Goal: Task Accomplishment & Management: Complete application form

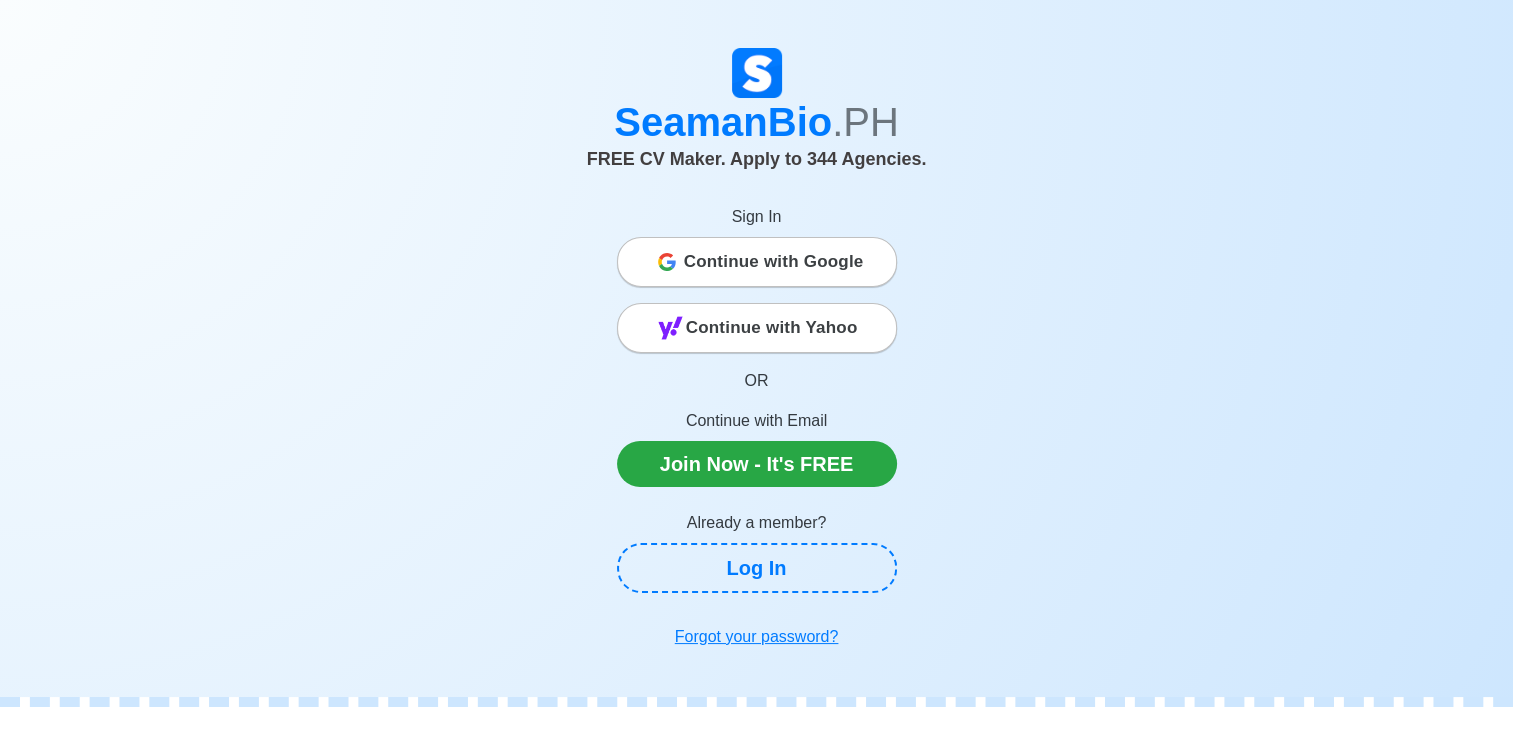
click at [772, 266] on span "Continue with Google" at bounding box center [774, 262] width 180 height 40
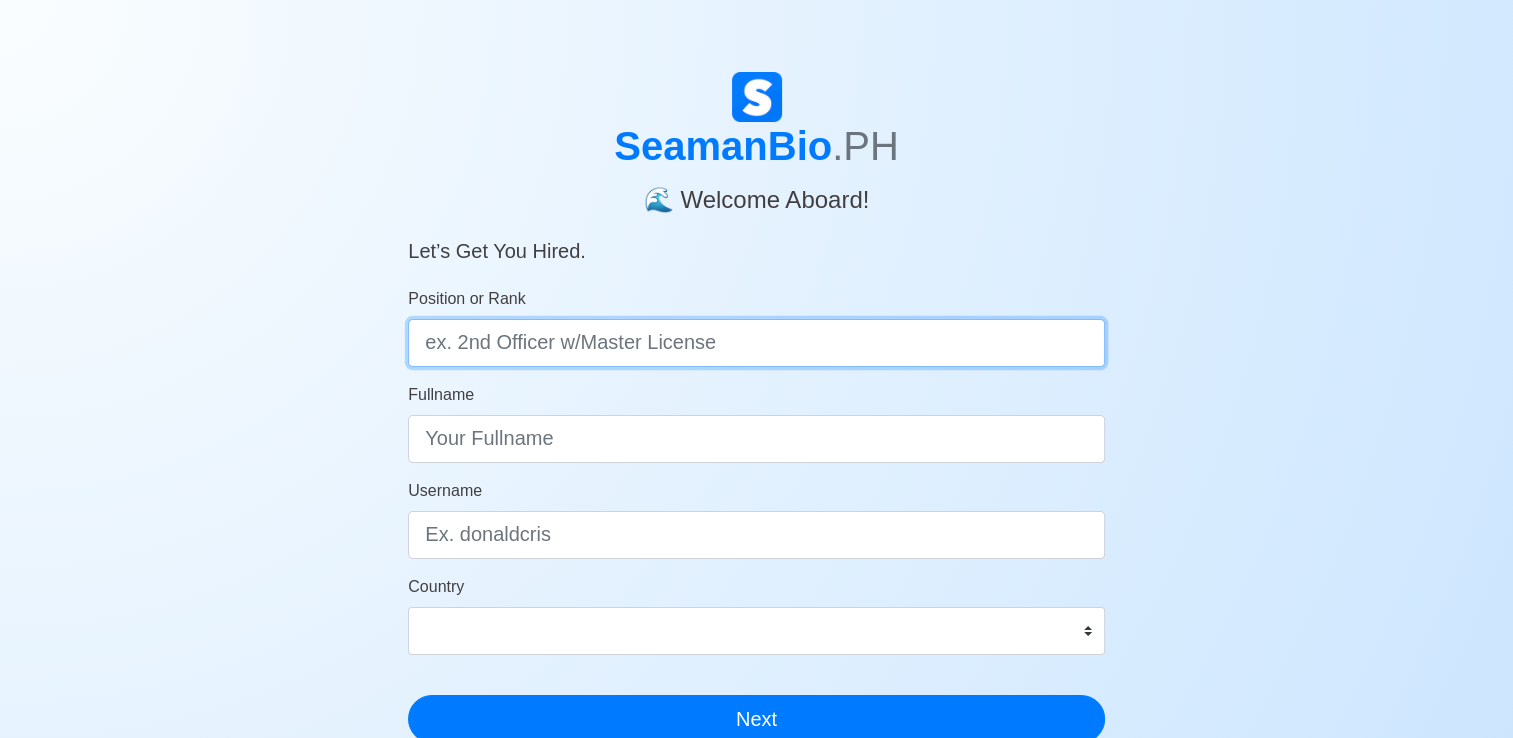
click at [759, 345] on input "Position or Rank" at bounding box center [756, 343] width 697 height 48
type input "Oiler"
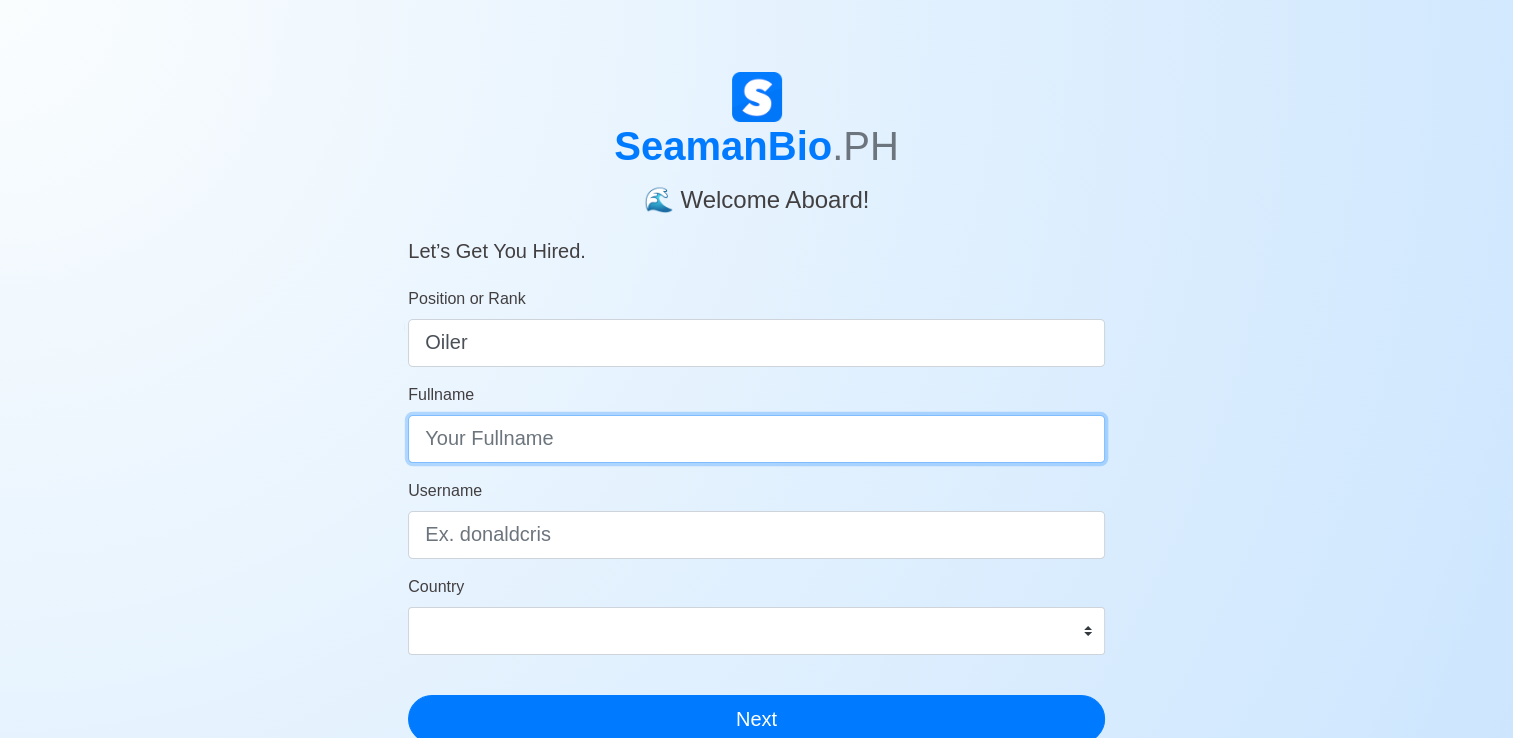
click at [701, 456] on input "Fullname" at bounding box center [756, 439] width 697 height 48
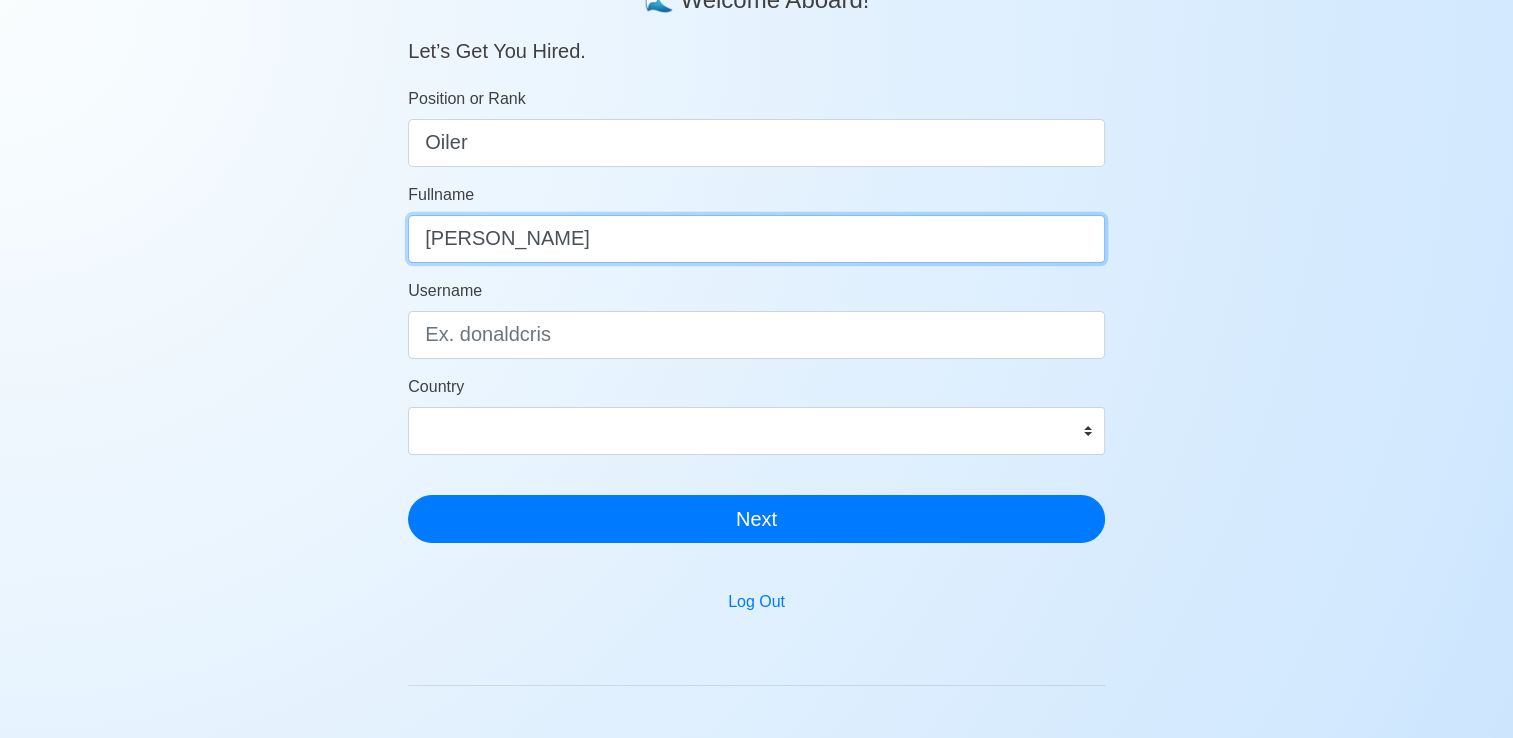
scroll to position [100, 0]
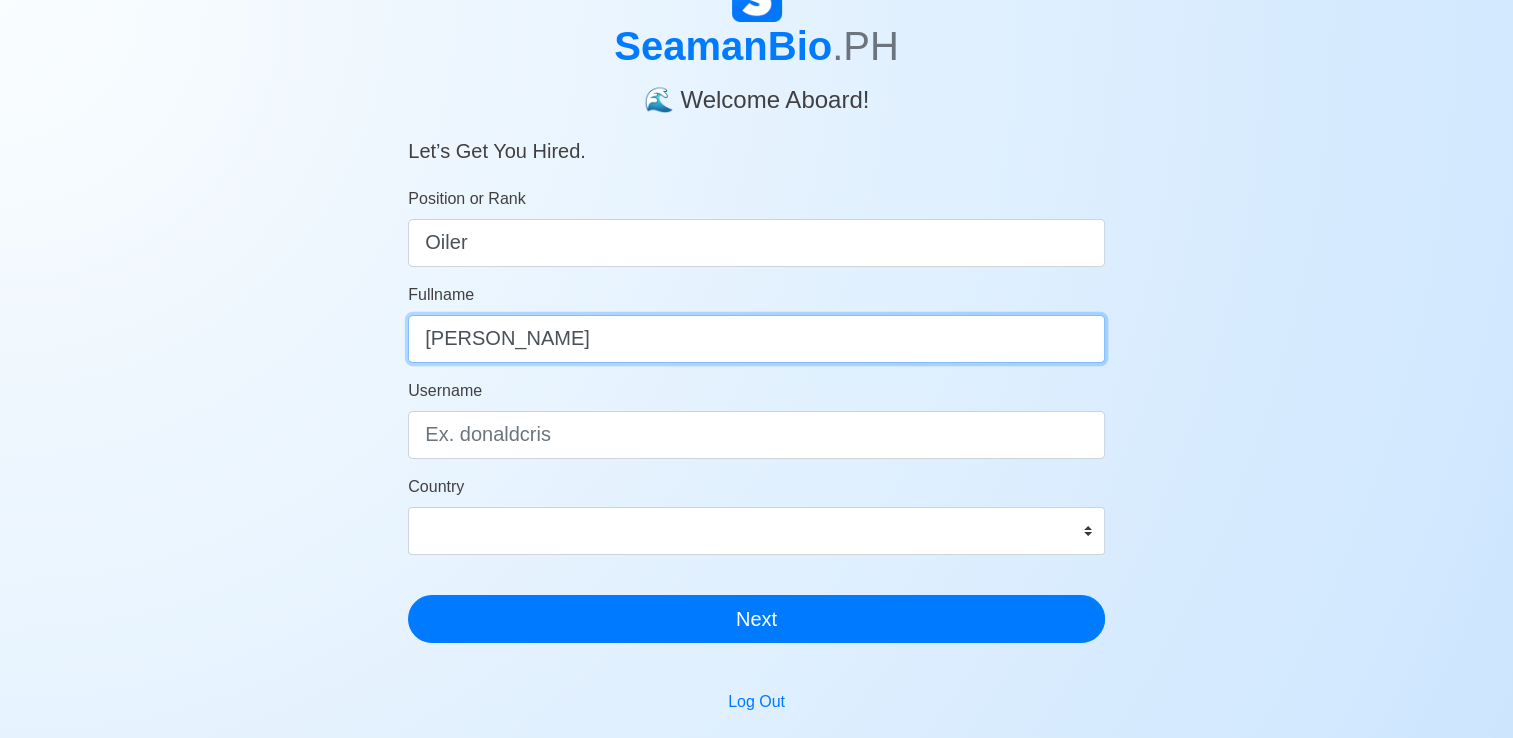
type input "[PERSON_NAME]"
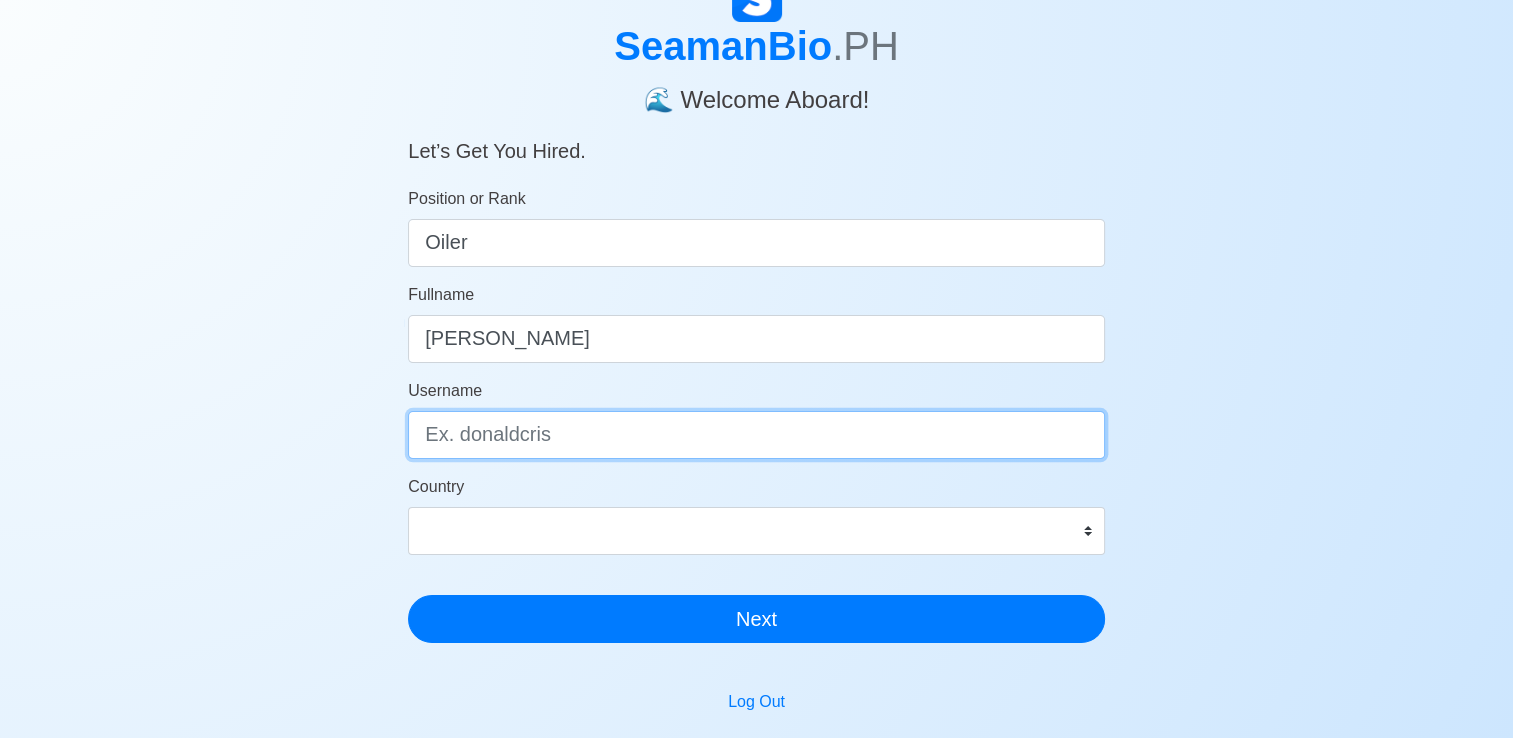
click at [582, 439] on input "Username" at bounding box center [756, 435] width 697 height 48
type input "Jun"
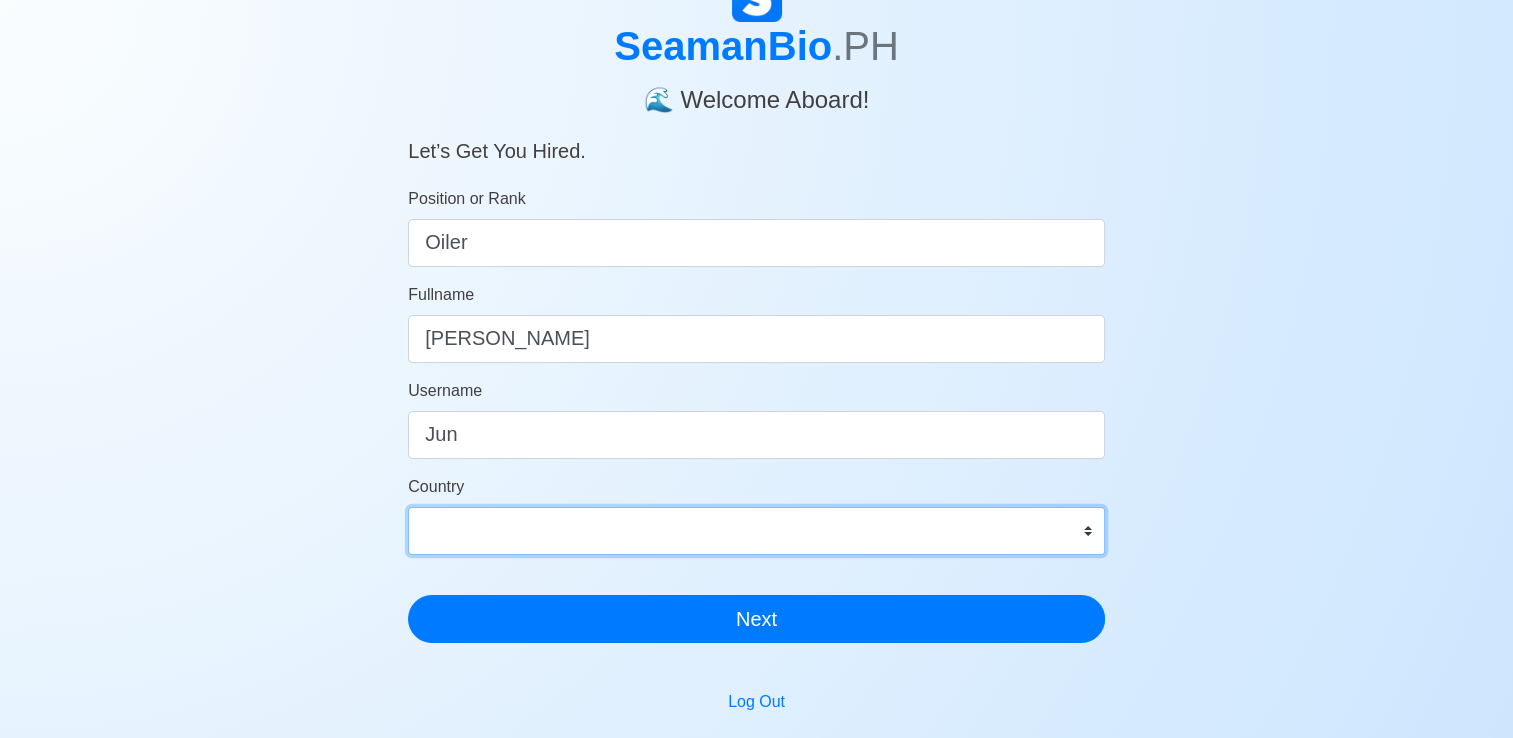
click at [564, 535] on select "[GEOGRAPHIC_DATA] [GEOGRAPHIC_DATA] [GEOGRAPHIC_DATA] [GEOGRAPHIC_DATA] [US_STA…" at bounding box center [756, 531] width 697 height 48
select select "PH"
click at [408, 507] on select "[GEOGRAPHIC_DATA] [GEOGRAPHIC_DATA] [GEOGRAPHIC_DATA] [GEOGRAPHIC_DATA] [US_STA…" at bounding box center [756, 531] width 697 height 48
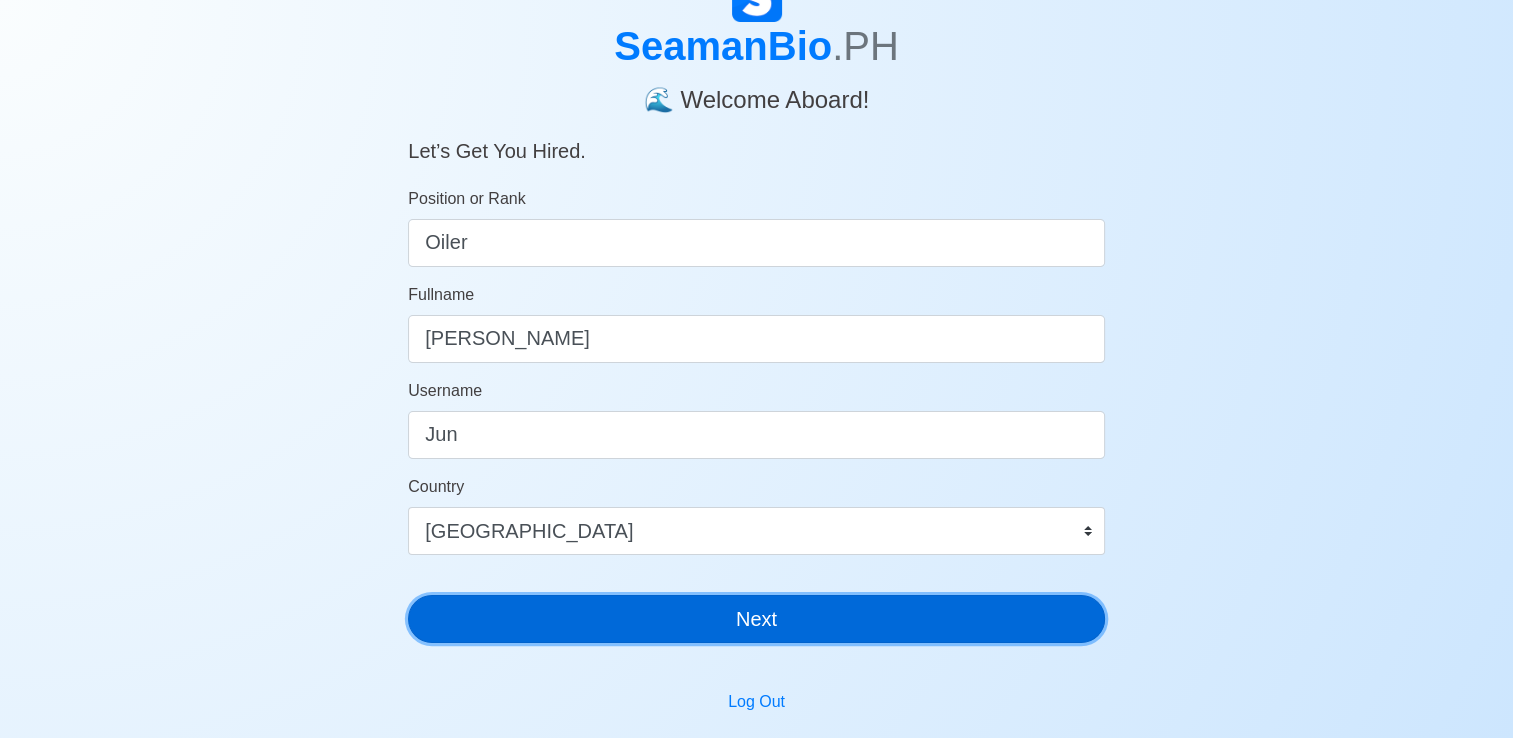
click at [833, 619] on button "Next" at bounding box center [756, 619] width 697 height 48
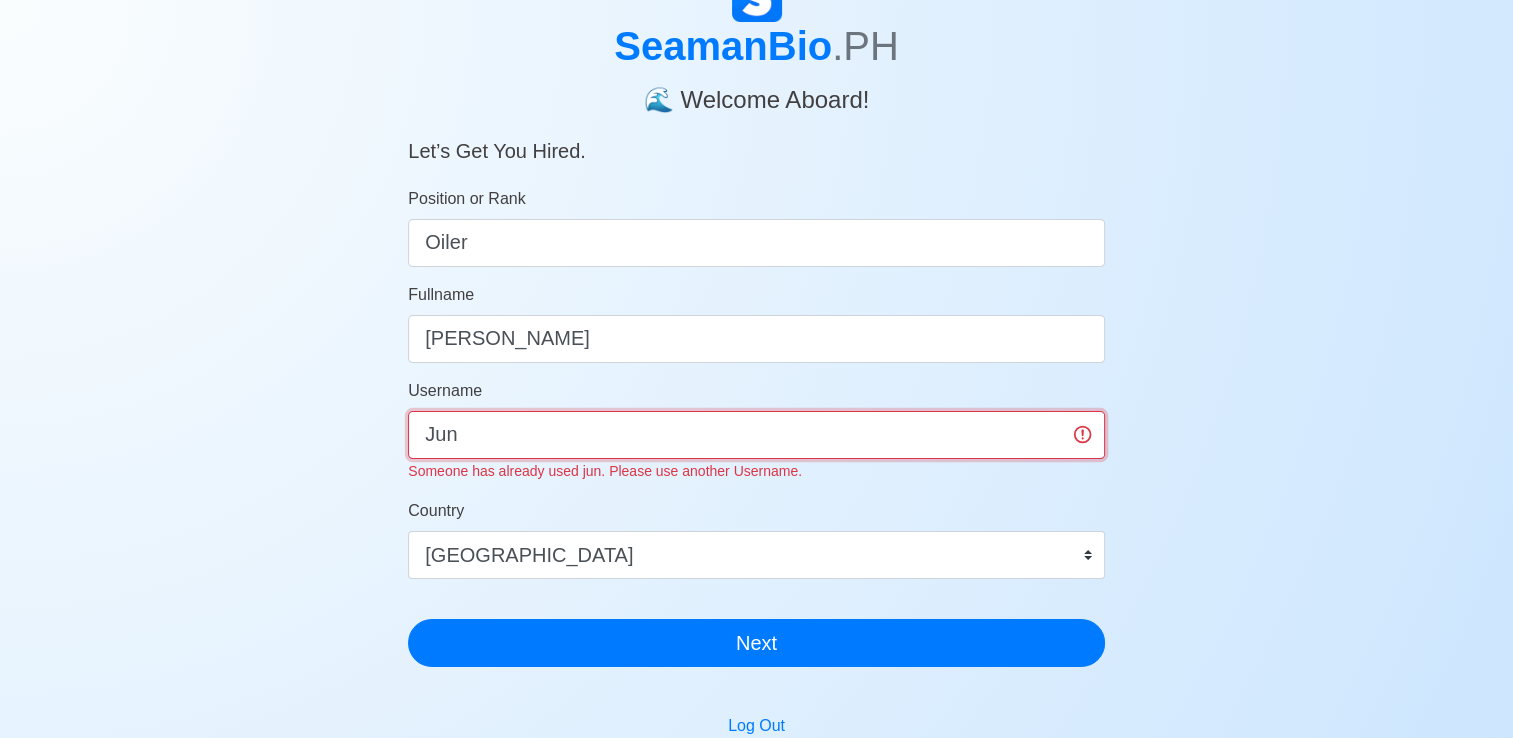
click at [496, 429] on input "Jun" at bounding box center [756, 435] width 697 height 48
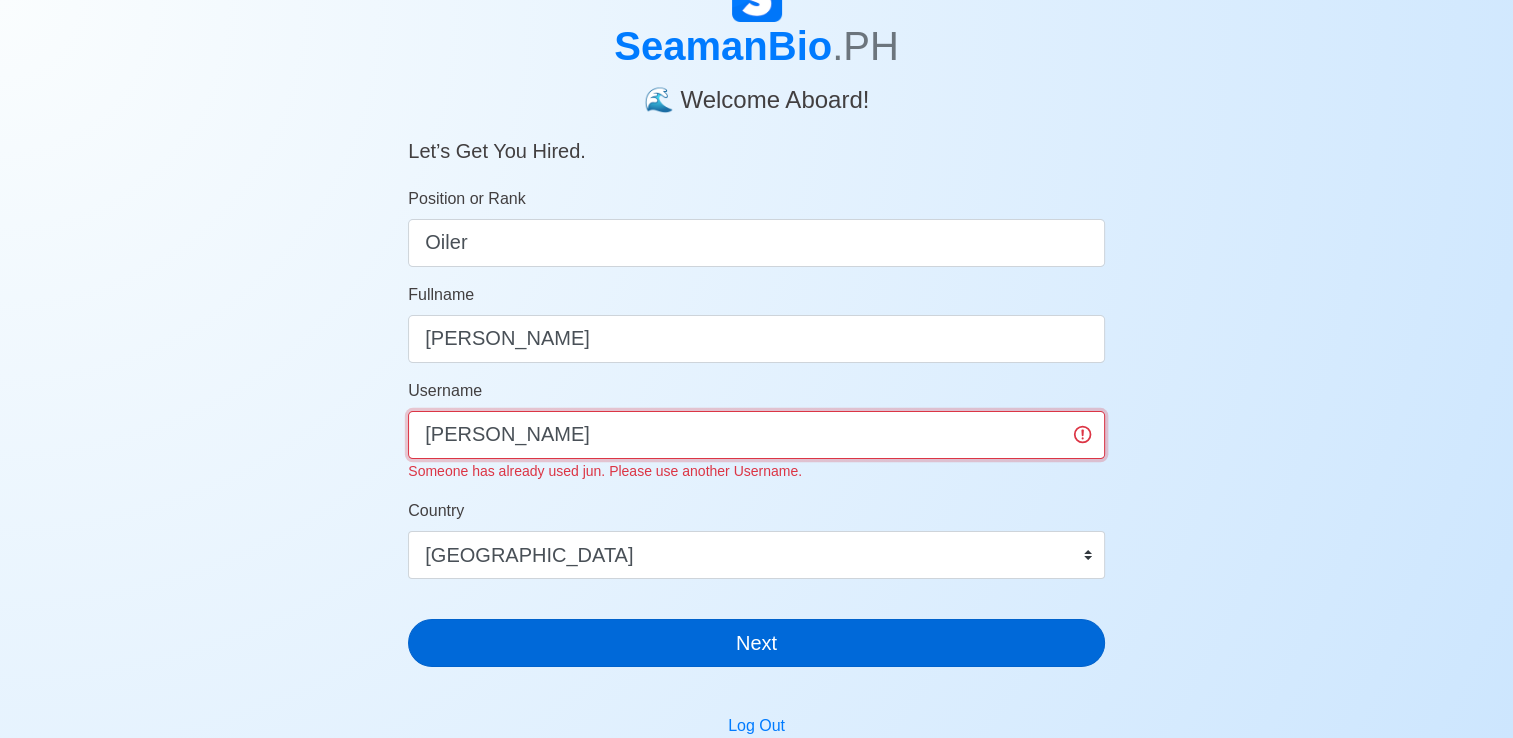
type input "Junzky"
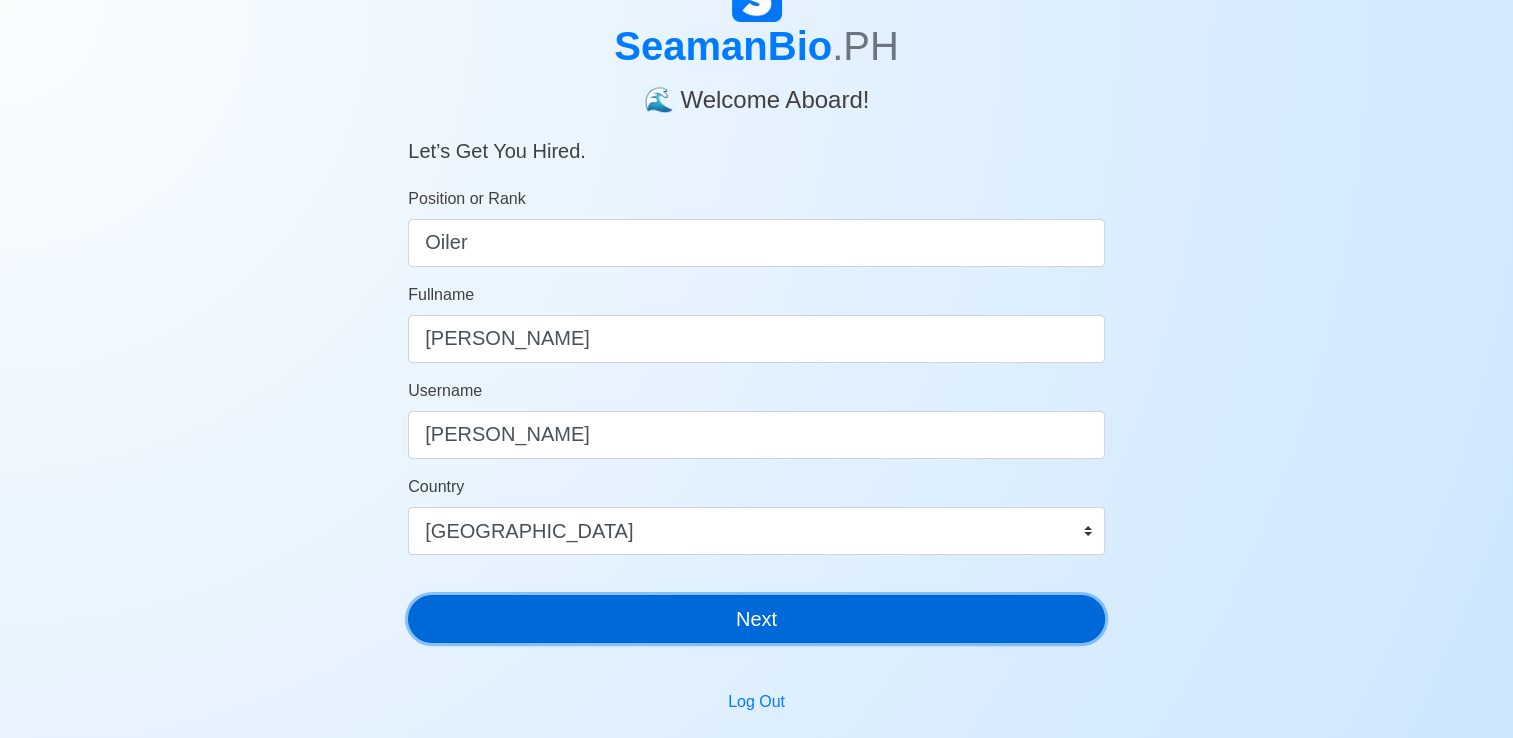
click at [785, 650] on div "SeamanBio .PH 🌊 Welcome Aboard! Let’s Get You Hired. Position or Rank Oiler Ful…" at bounding box center [756, 315] width 697 height 687
click at [732, 619] on button "Next" at bounding box center [756, 619] width 697 height 48
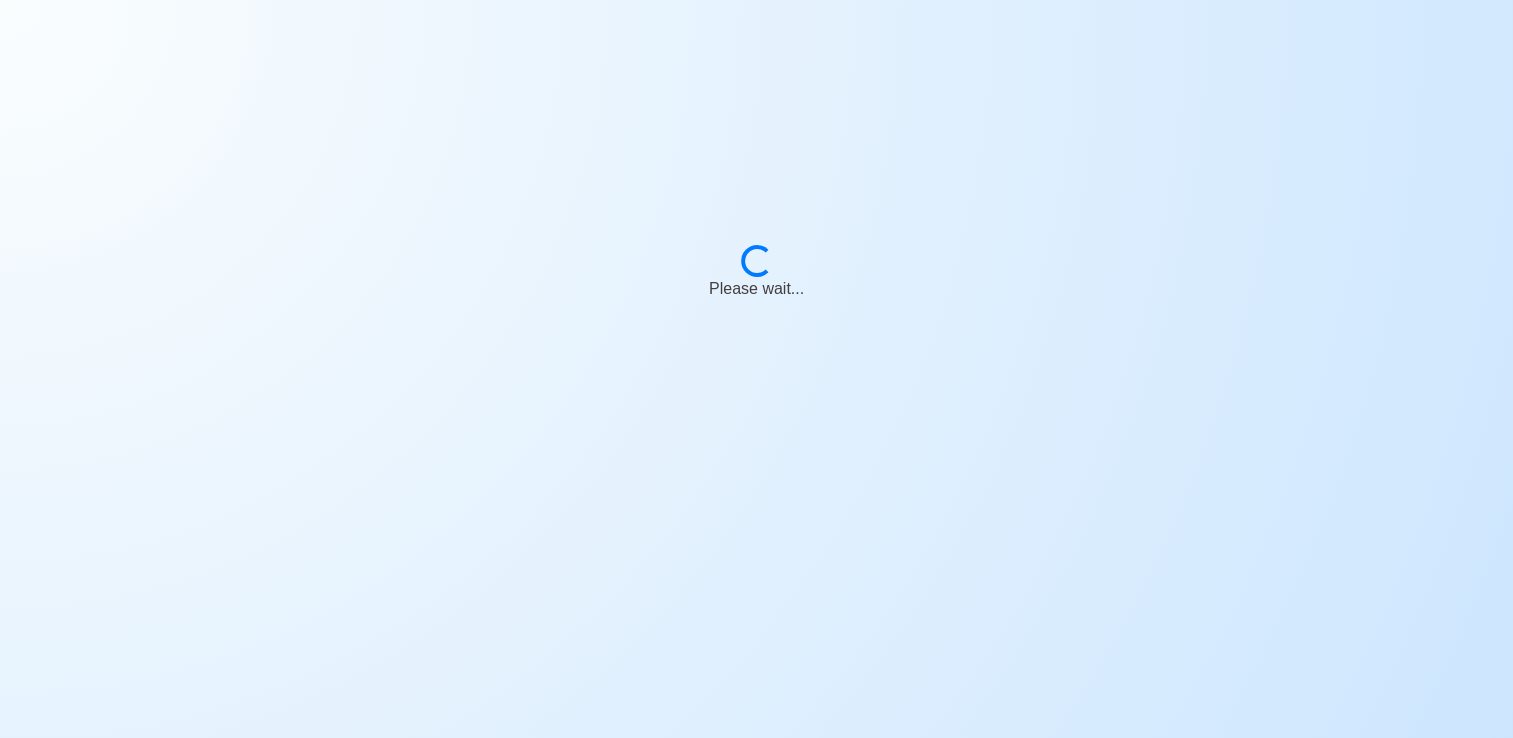
scroll to position [24, 0]
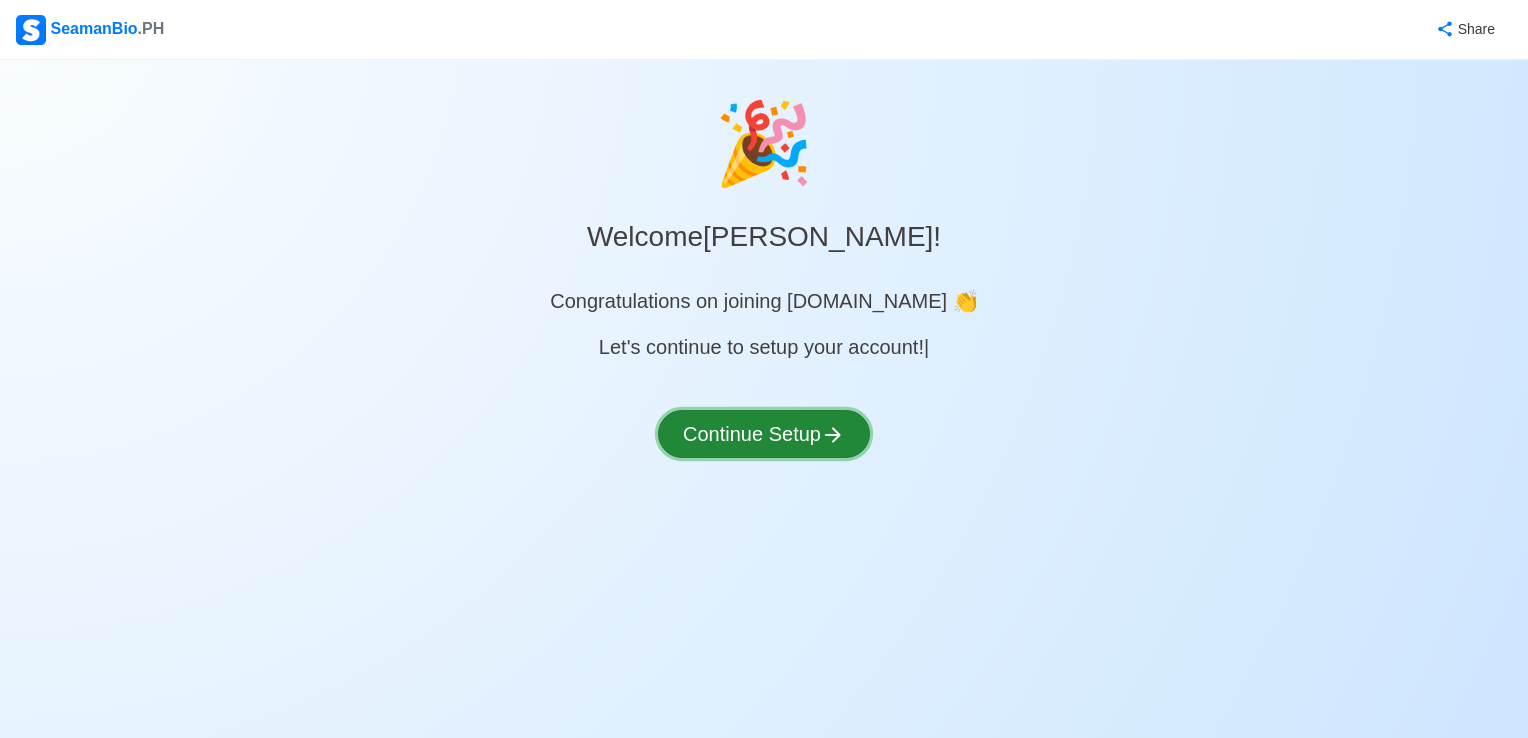
click at [744, 430] on button "Continue Setup" at bounding box center [764, 434] width 212 height 48
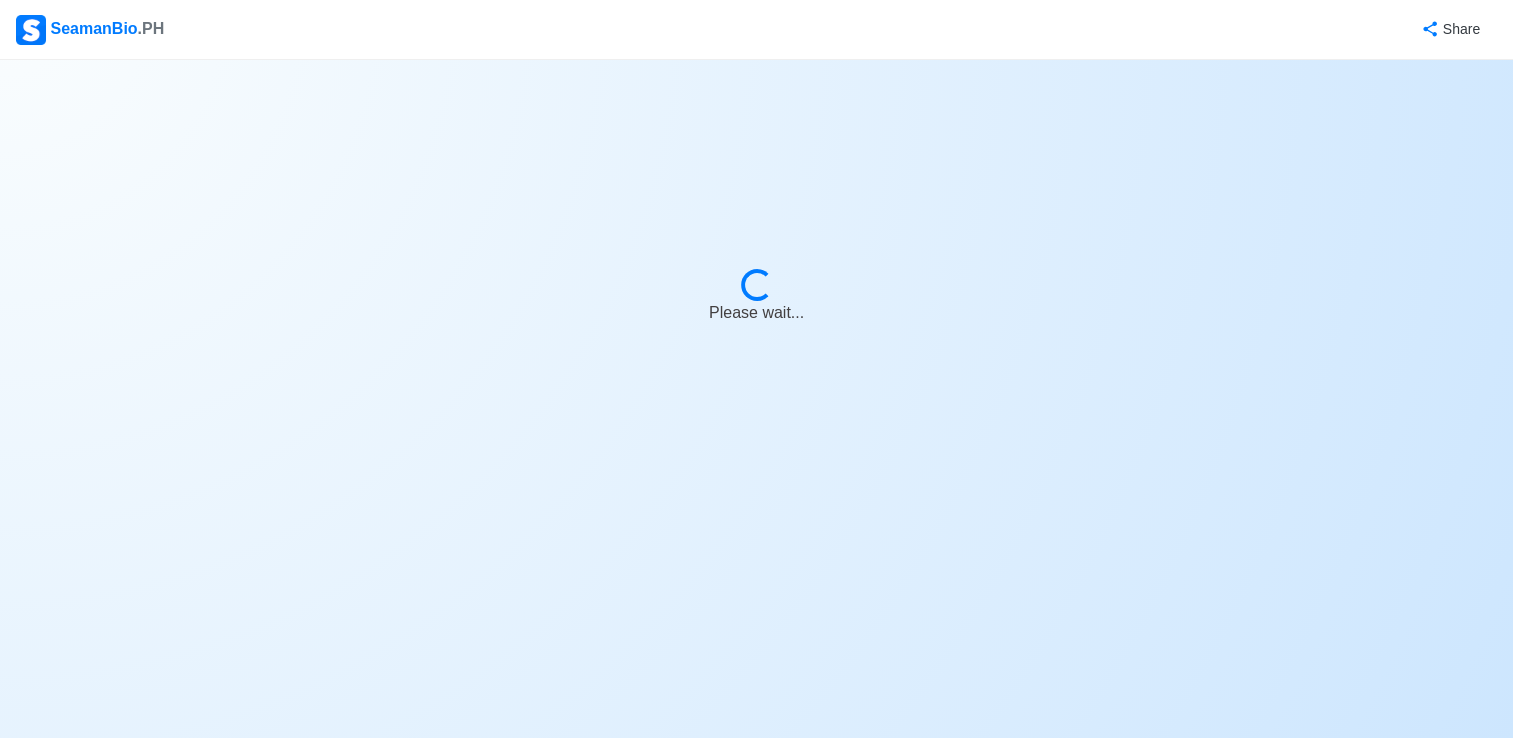
select select "Visible for Hiring"
select select "PH"
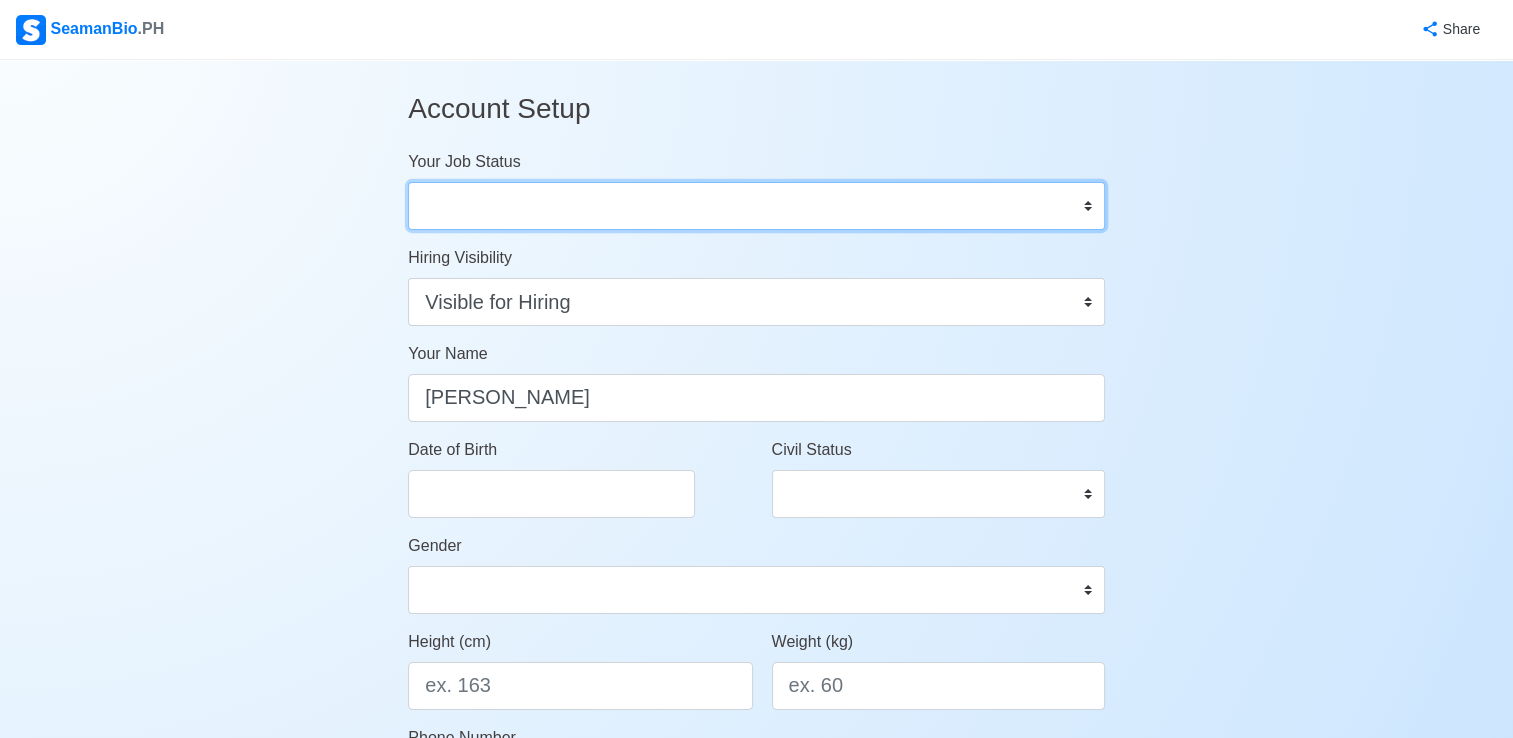
click at [702, 209] on select "Onboard Actively Looking for Job Not Looking for Job" at bounding box center [756, 206] width 697 height 48
select select "Actively Looking for Job"
click at [408, 182] on select "Onboard Actively Looking for Job Not Looking for Job" at bounding box center [756, 206] width 697 height 48
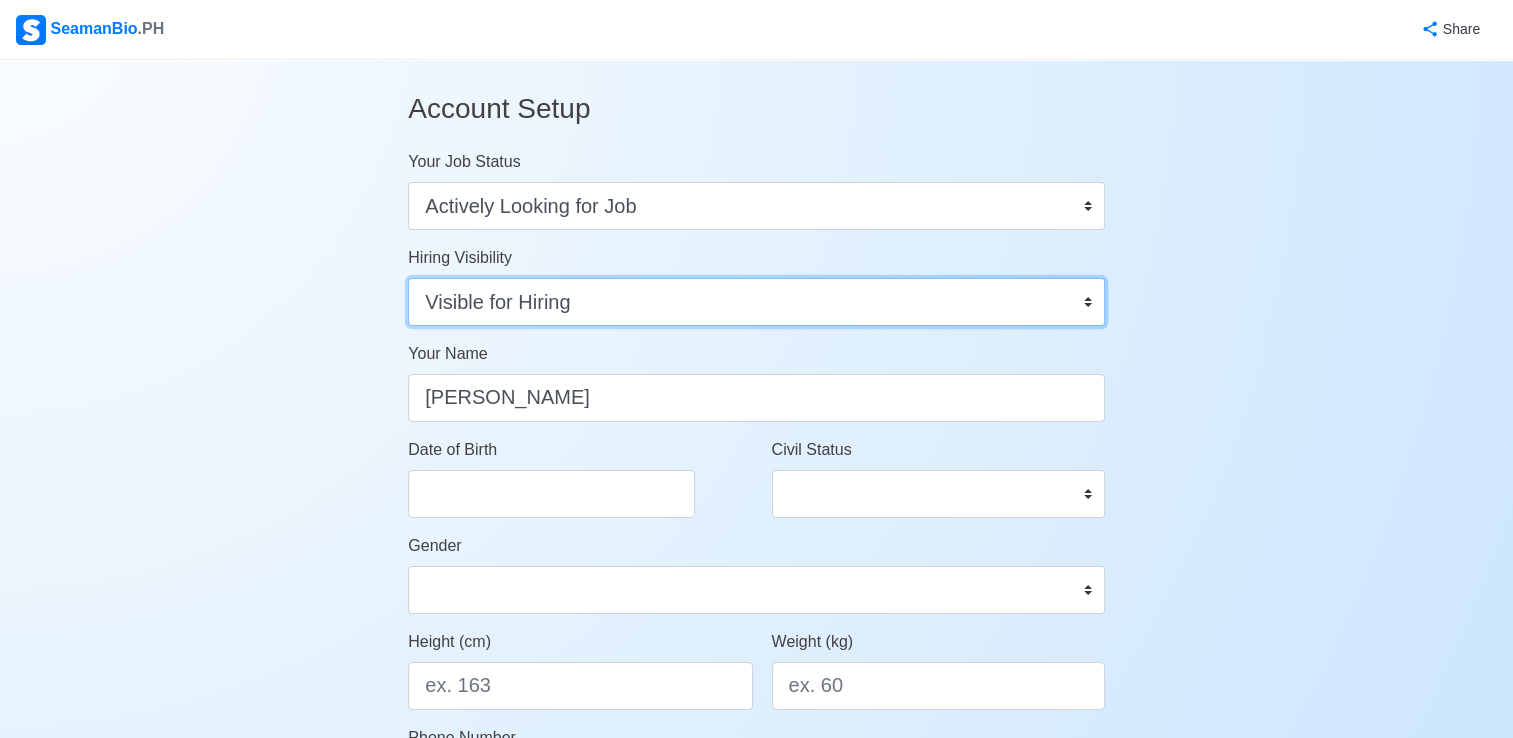
click at [637, 301] on select "Visible for Hiring Not Visible for Hiring" at bounding box center [756, 302] width 697 height 48
click at [408, 278] on select "Visible for Hiring Not Visible for Hiring" at bounding box center [756, 302] width 697 height 48
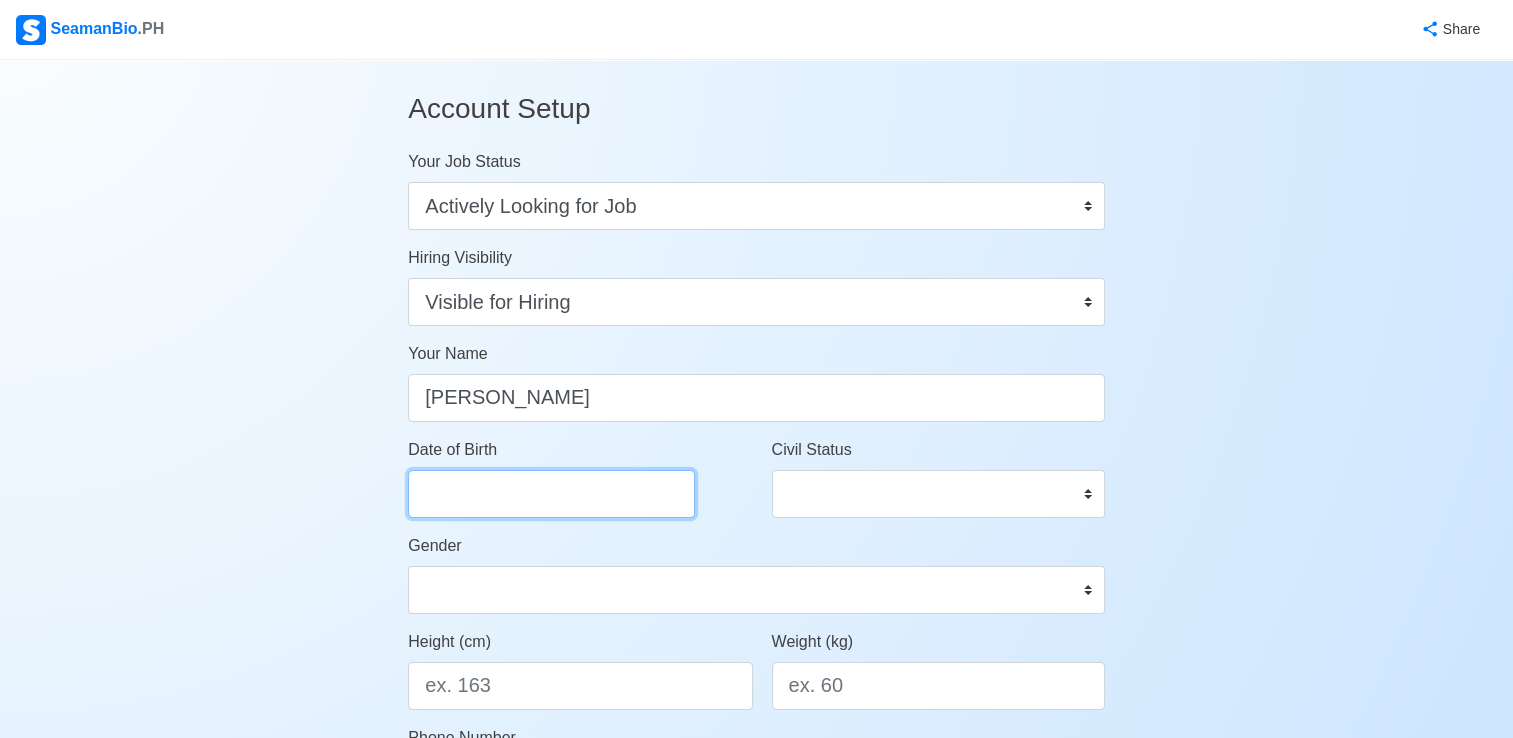
click at [598, 498] on input "Date of Birth" at bounding box center [551, 494] width 287 height 48
select select "****"
select select "******"
select select "****"
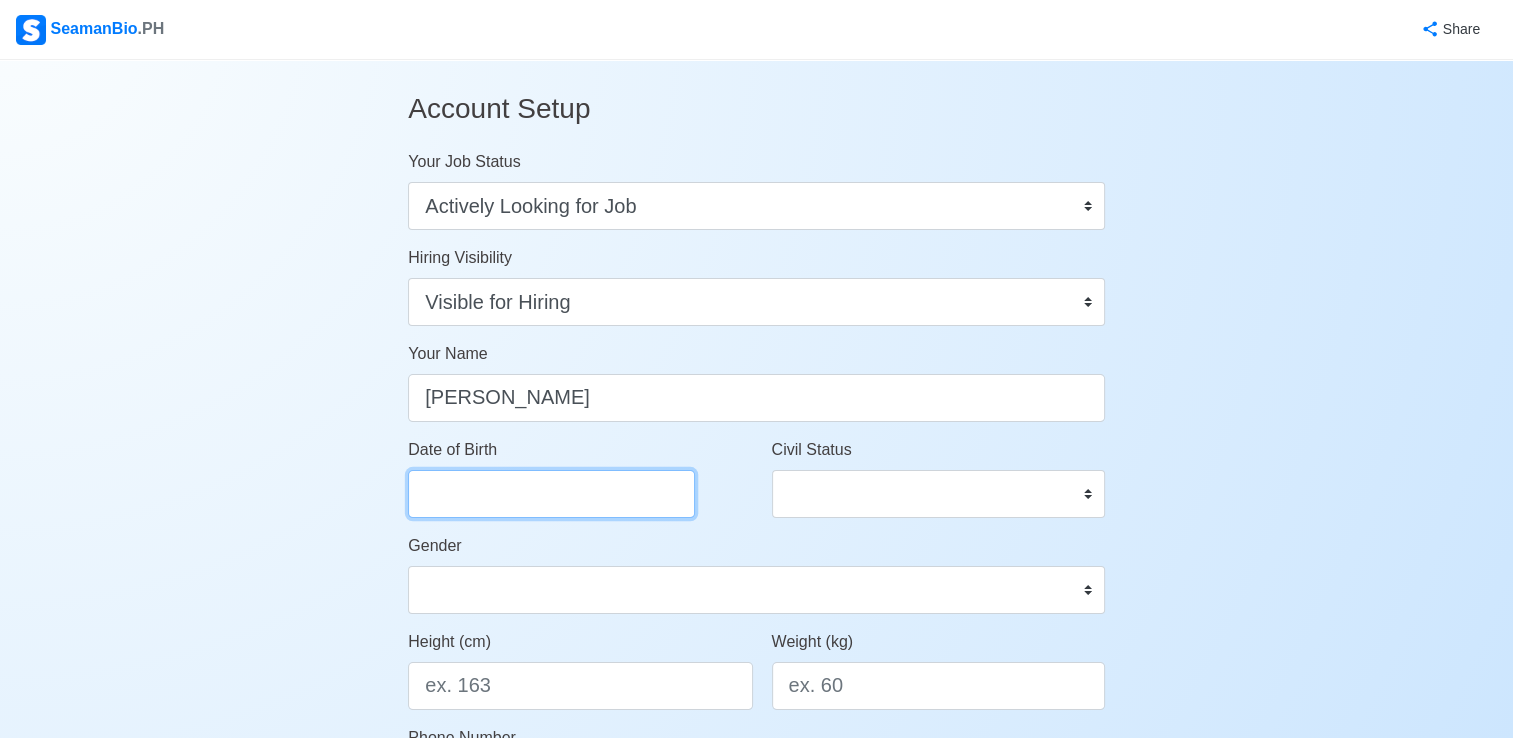
select select "******"
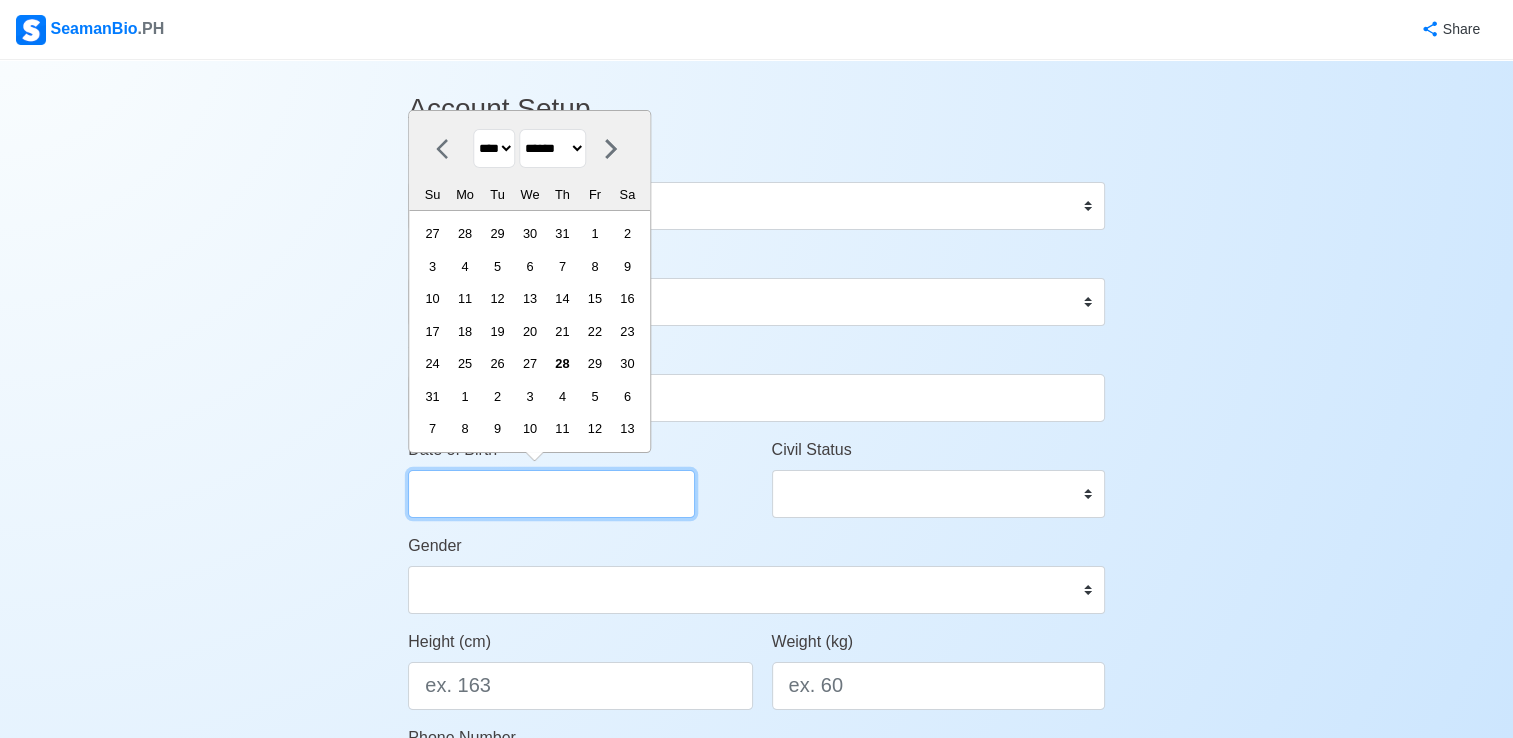
click at [595, 492] on input "Date of Birth" at bounding box center [551, 494] width 287 height 48
type input "February 1"
select select "****"
select select "********"
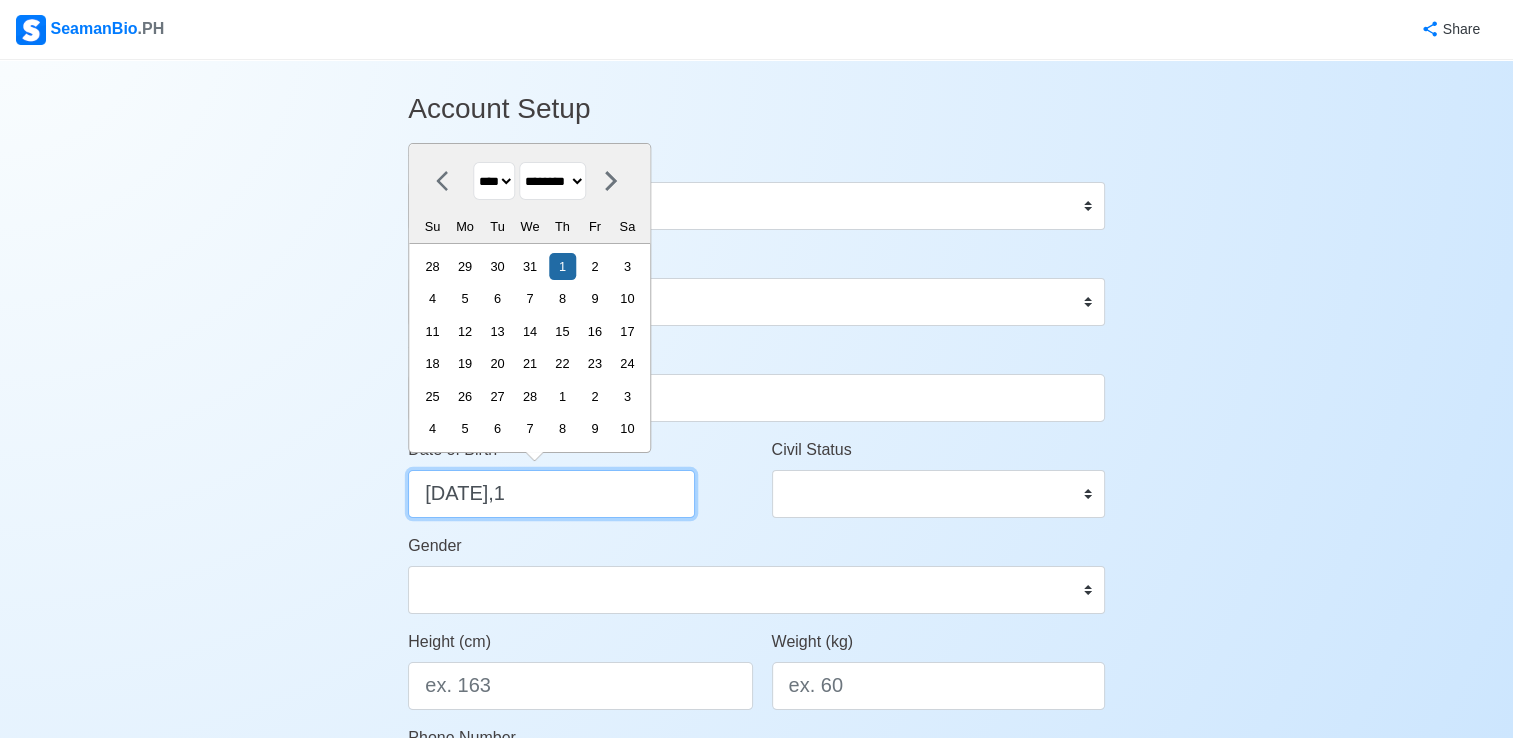
type input "February 1,19"
select select "****"
type input "February 1,1981"
select select "****"
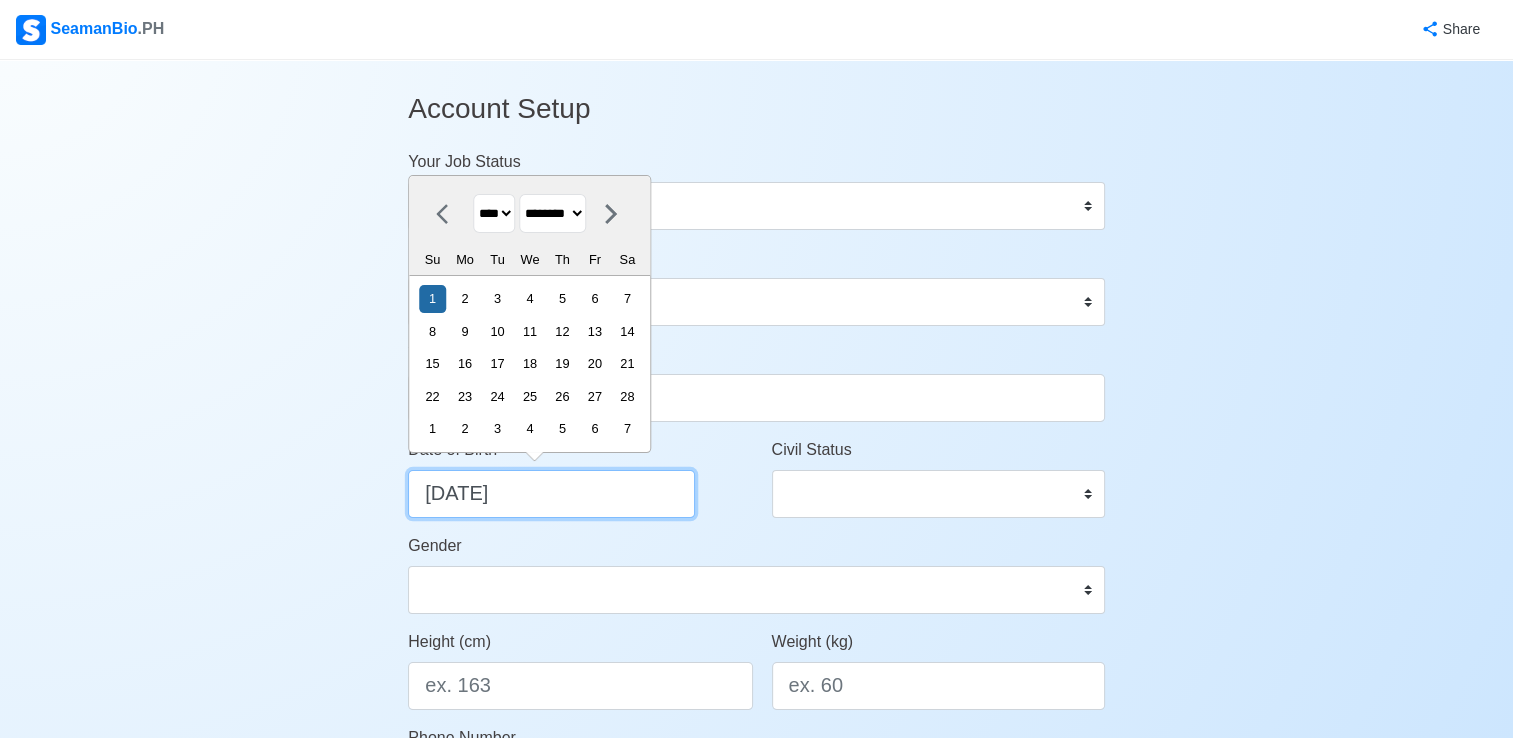
click at [595, 492] on input "February 1,1981" at bounding box center [551, 494] width 287 height 48
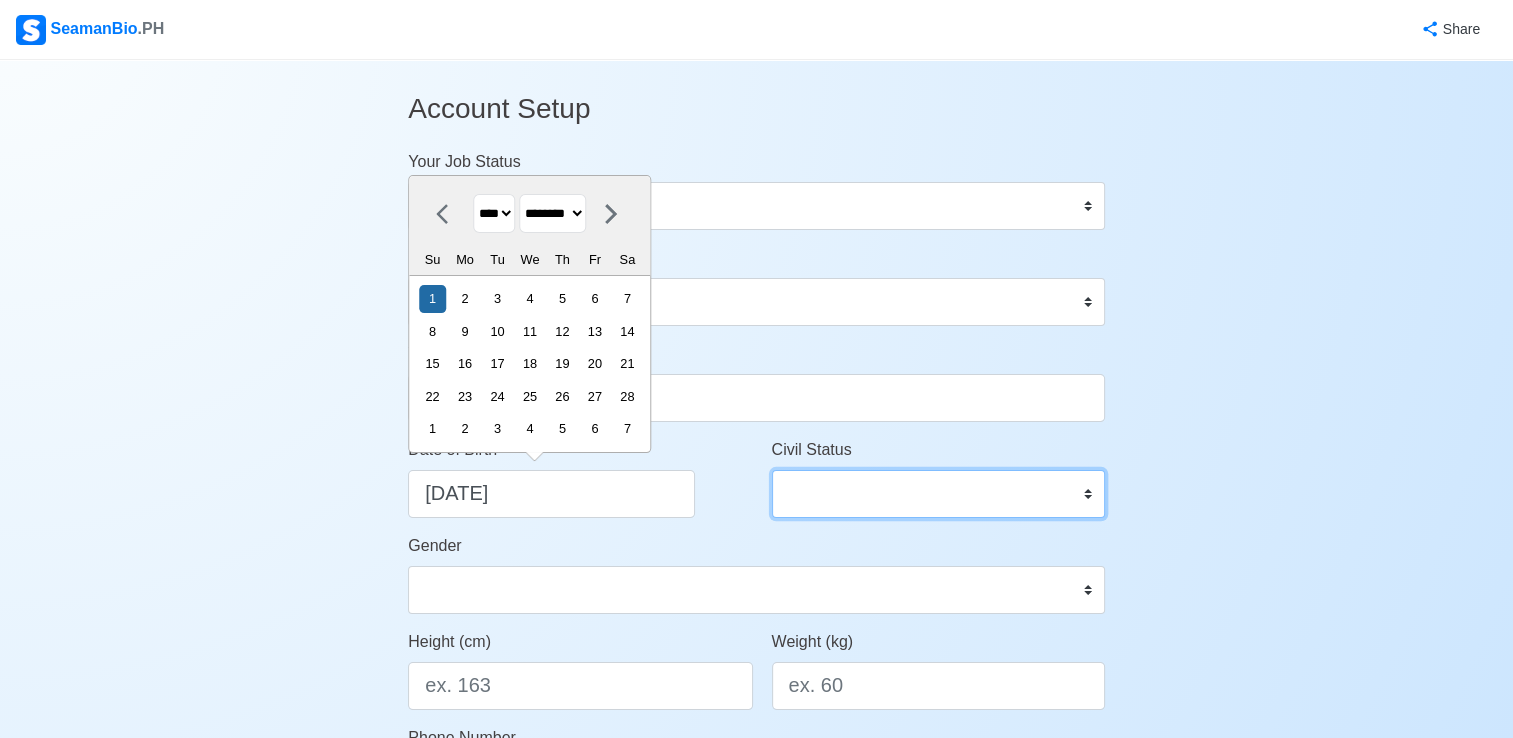
type input "02/01/1981"
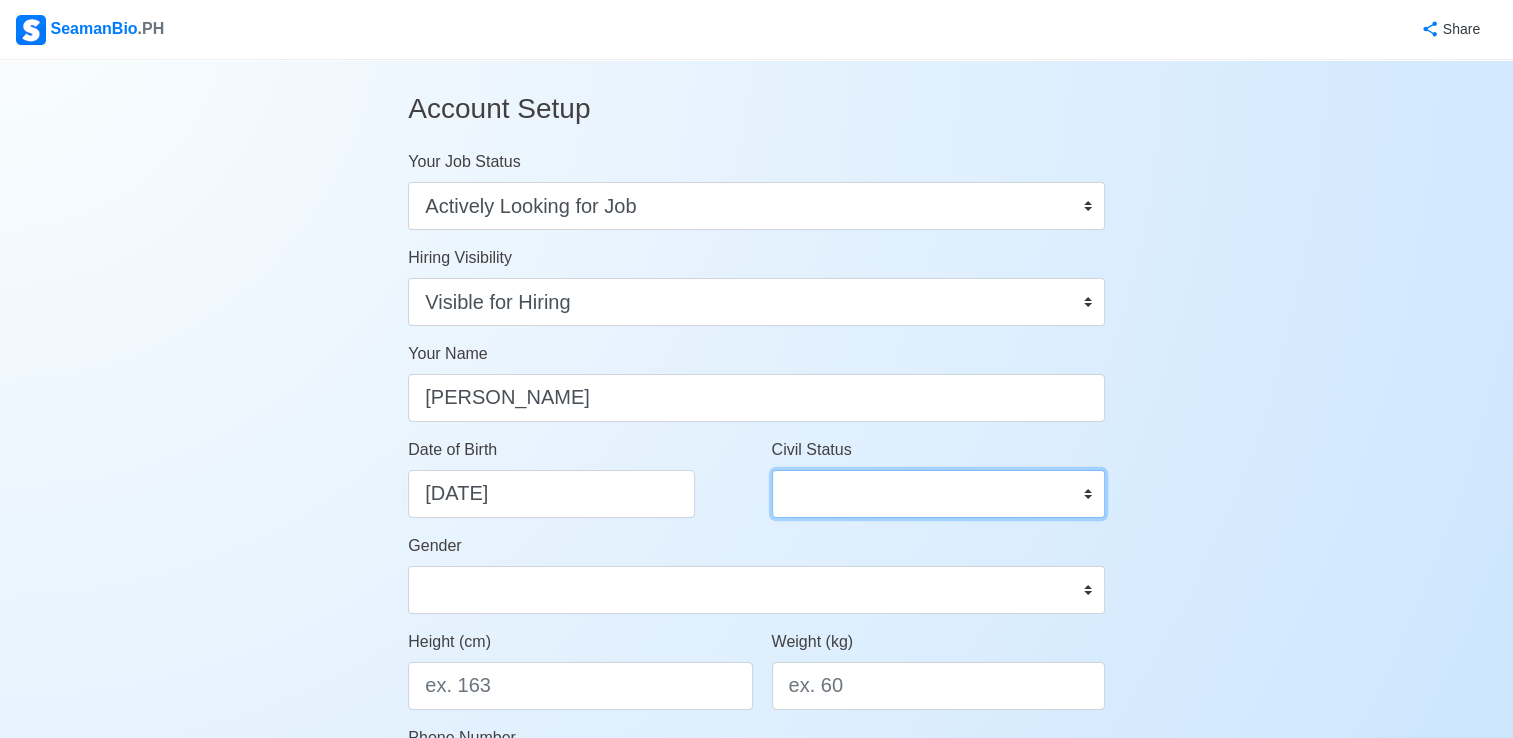
click at [935, 498] on select "Single Married Widowed Separated" at bounding box center [938, 494] width 333 height 48
select select "Married"
click at [772, 470] on select "Single Married Widowed Separated" at bounding box center [938, 494] width 333 height 48
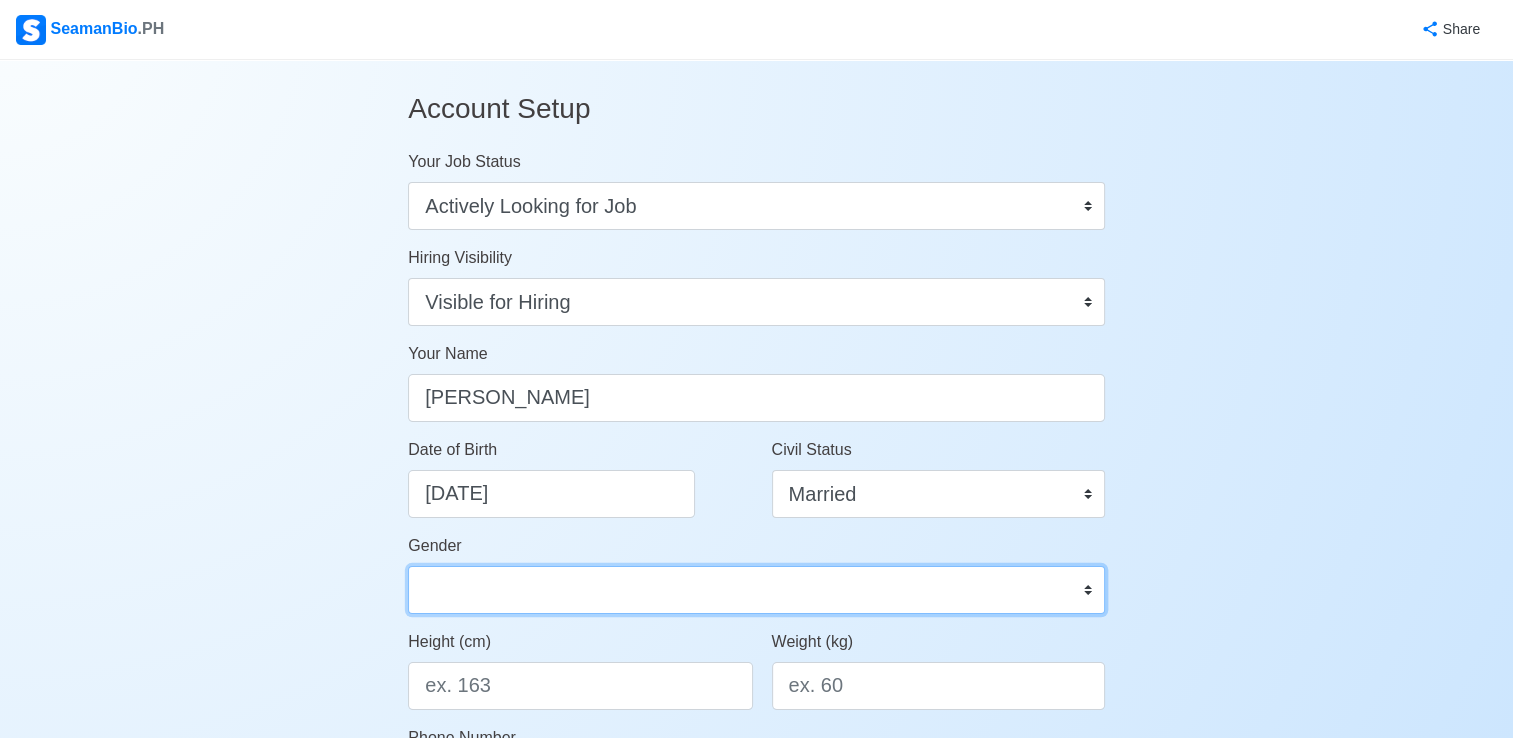
click at [638, 588] on select "Male Female" at bounding box center [756, 590] width 697 height 48
select select "Male"
click at [408, 566] on select "Male Female" at bounding box center [756, 590] width 697 height 48
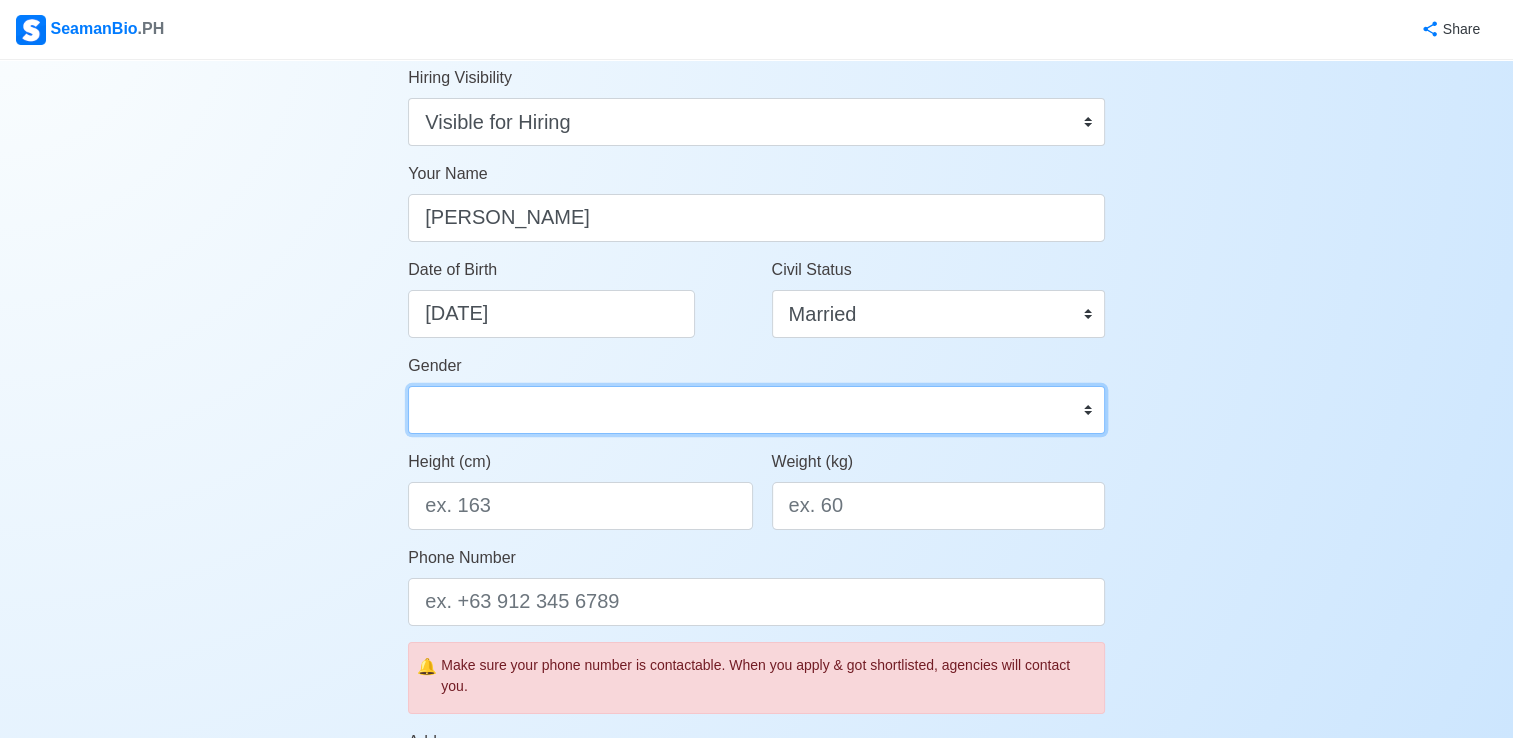
scroll to position [100, 0]
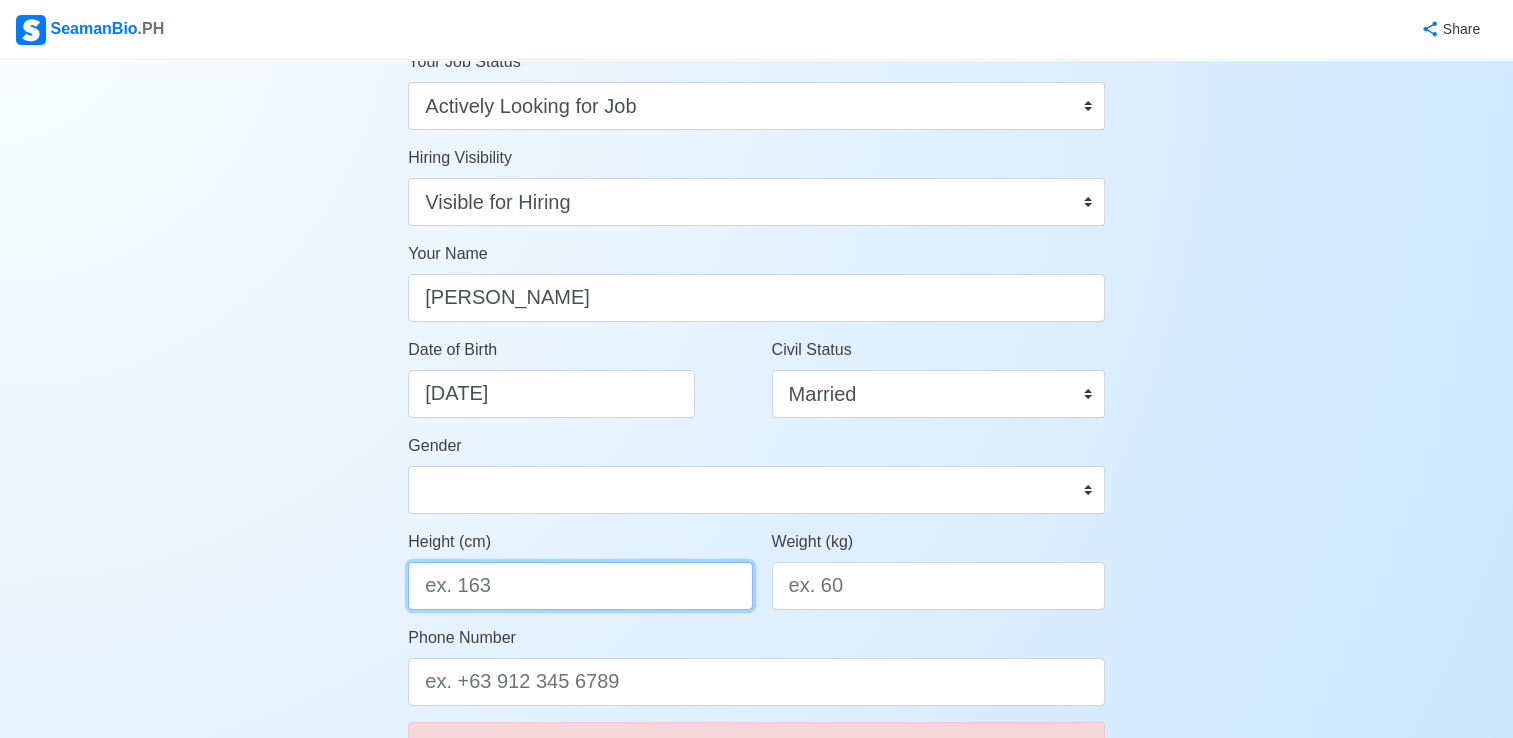
click at [611, 582] on input "Height (cm)" at bounding box center [580, 586] width 344 height 48
type input "175"
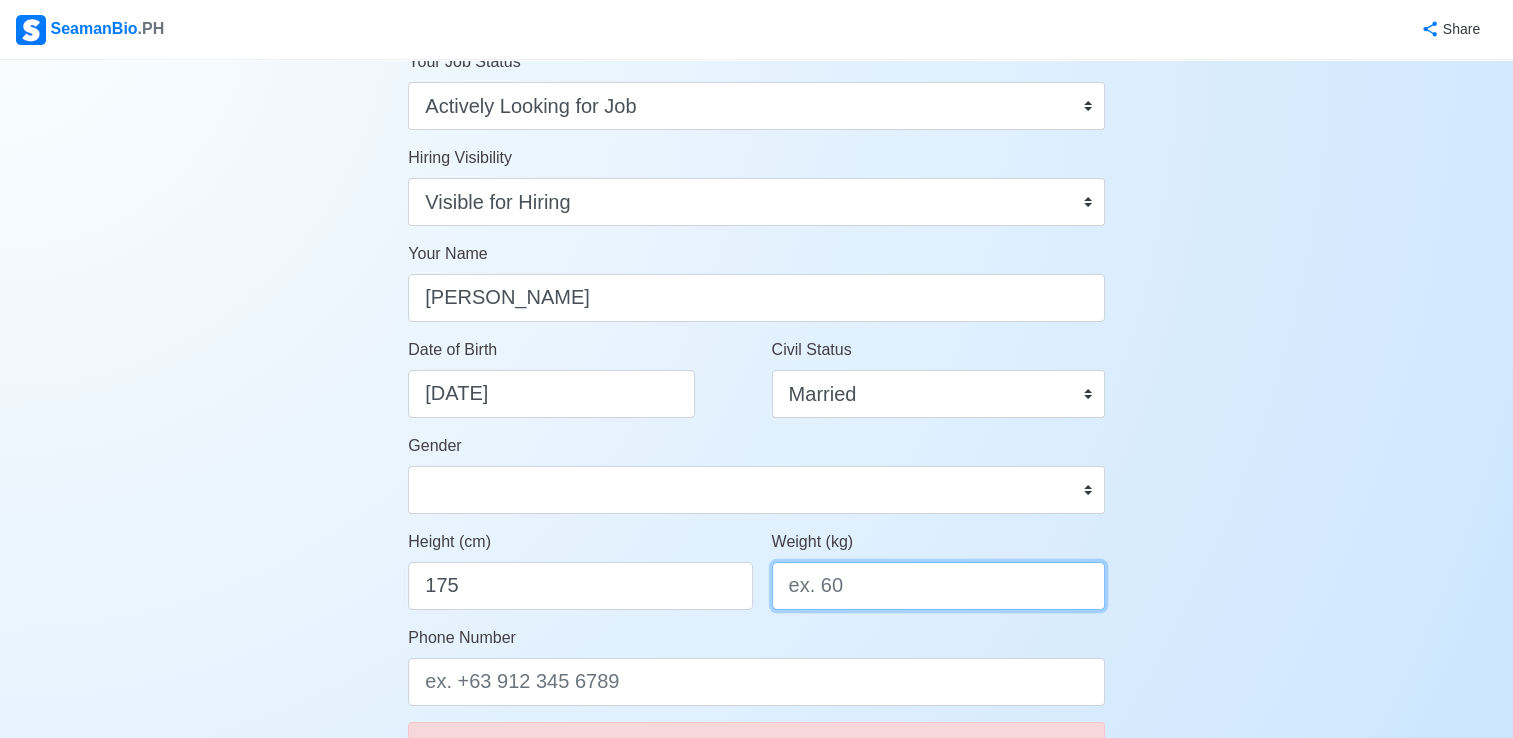
click at [904, 582] on input "Weight (kg)" at bounding box center [938, 586] width 333 height 48
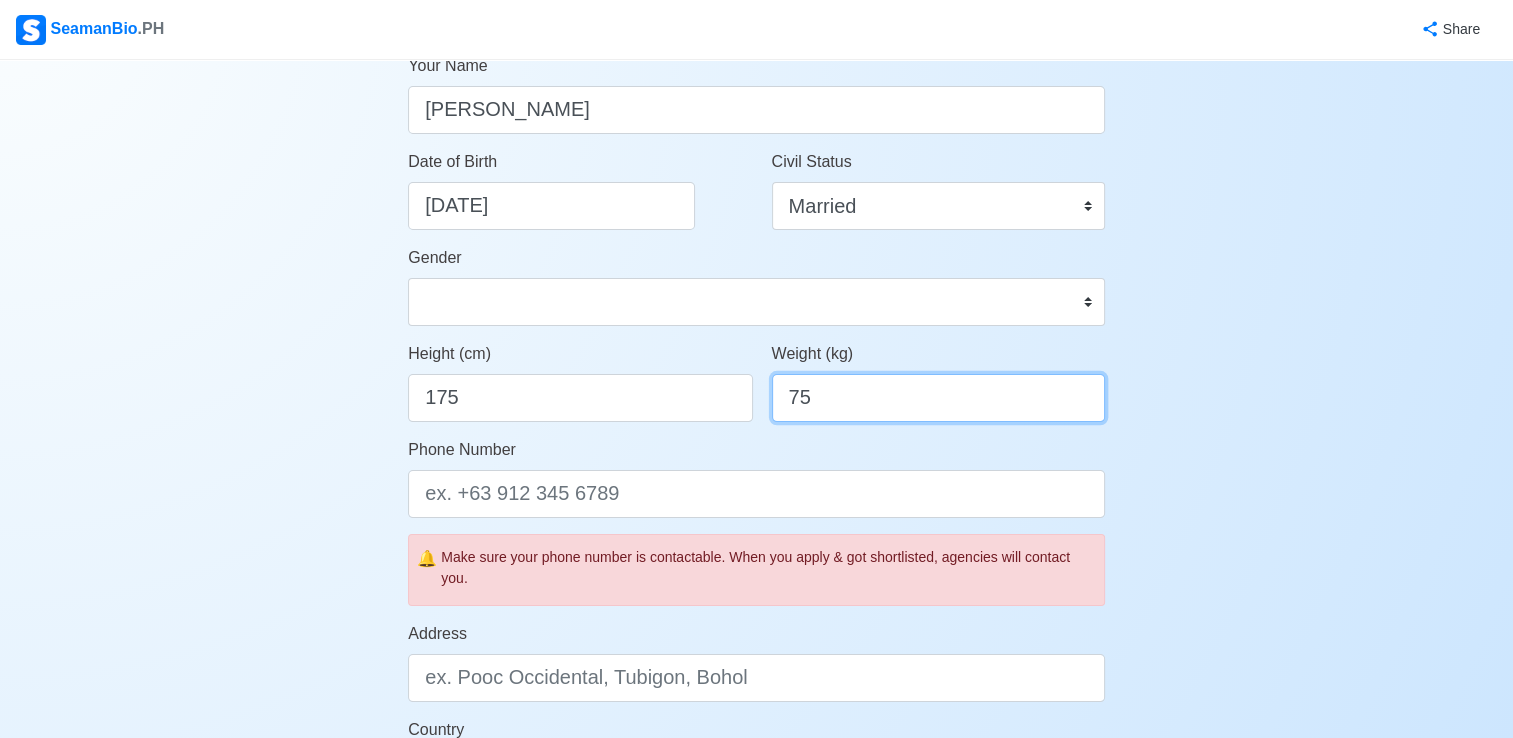
scroll to position [300, 0]
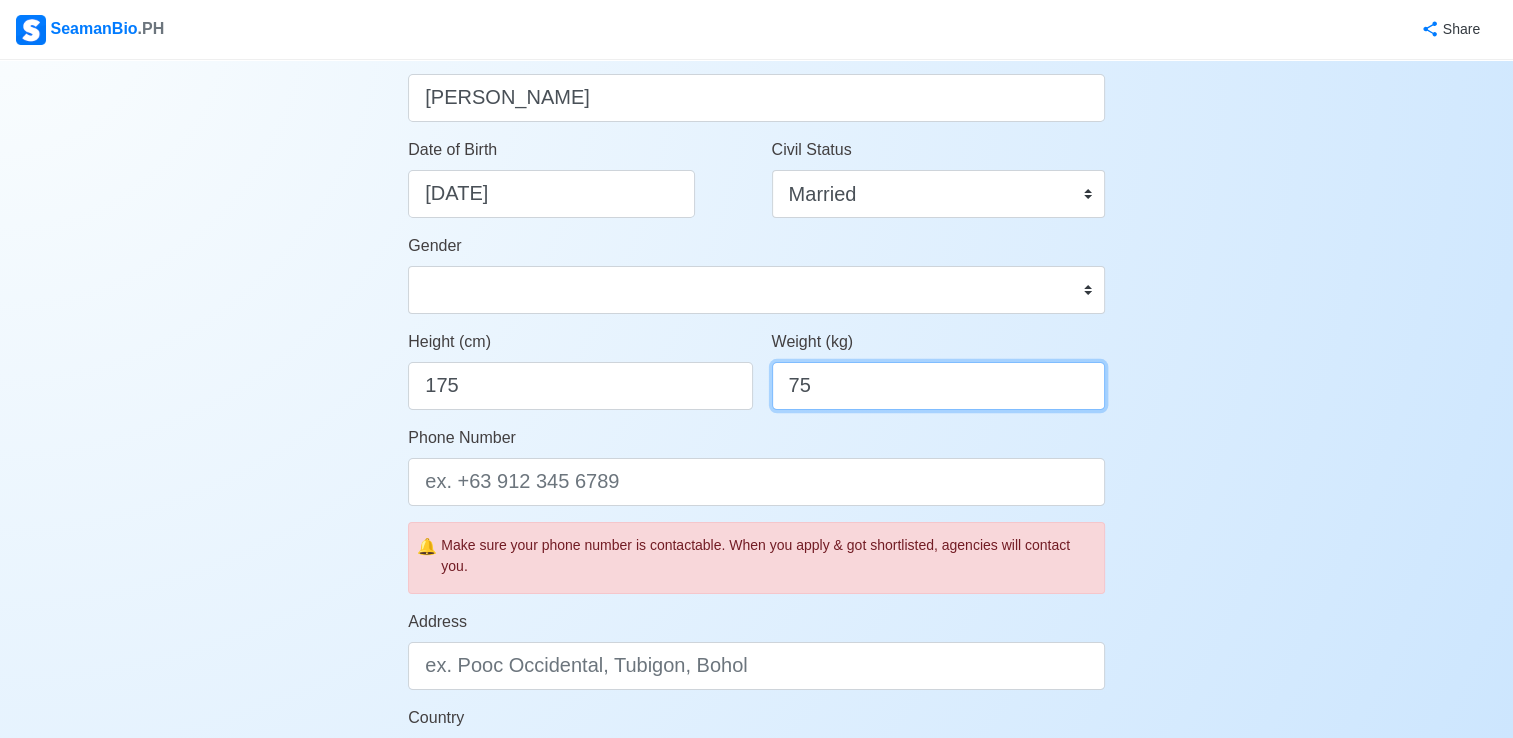
type input "75"
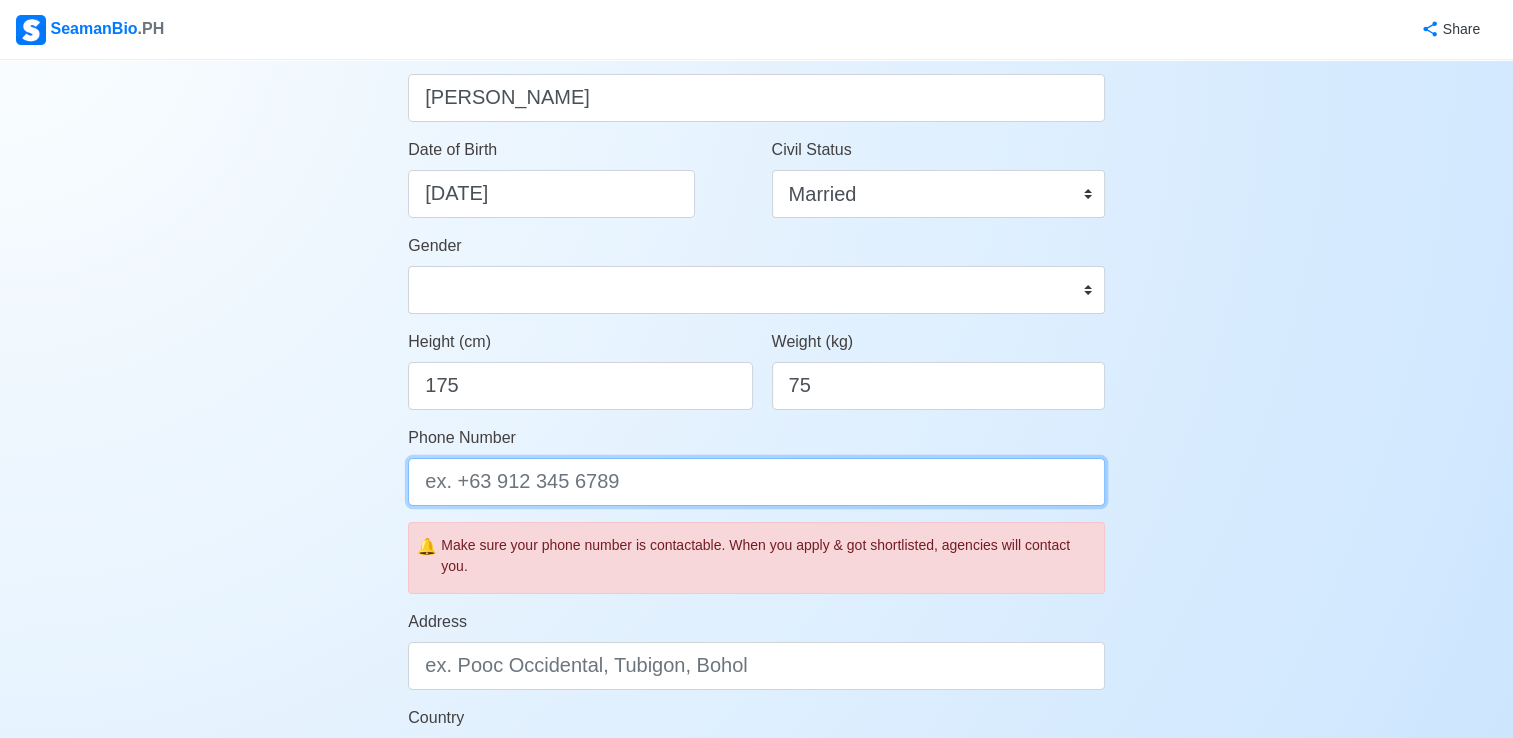
click at [648, 488] on input "Phone Number" at bounding box center [756, 482] width 697 height 48
type input "="
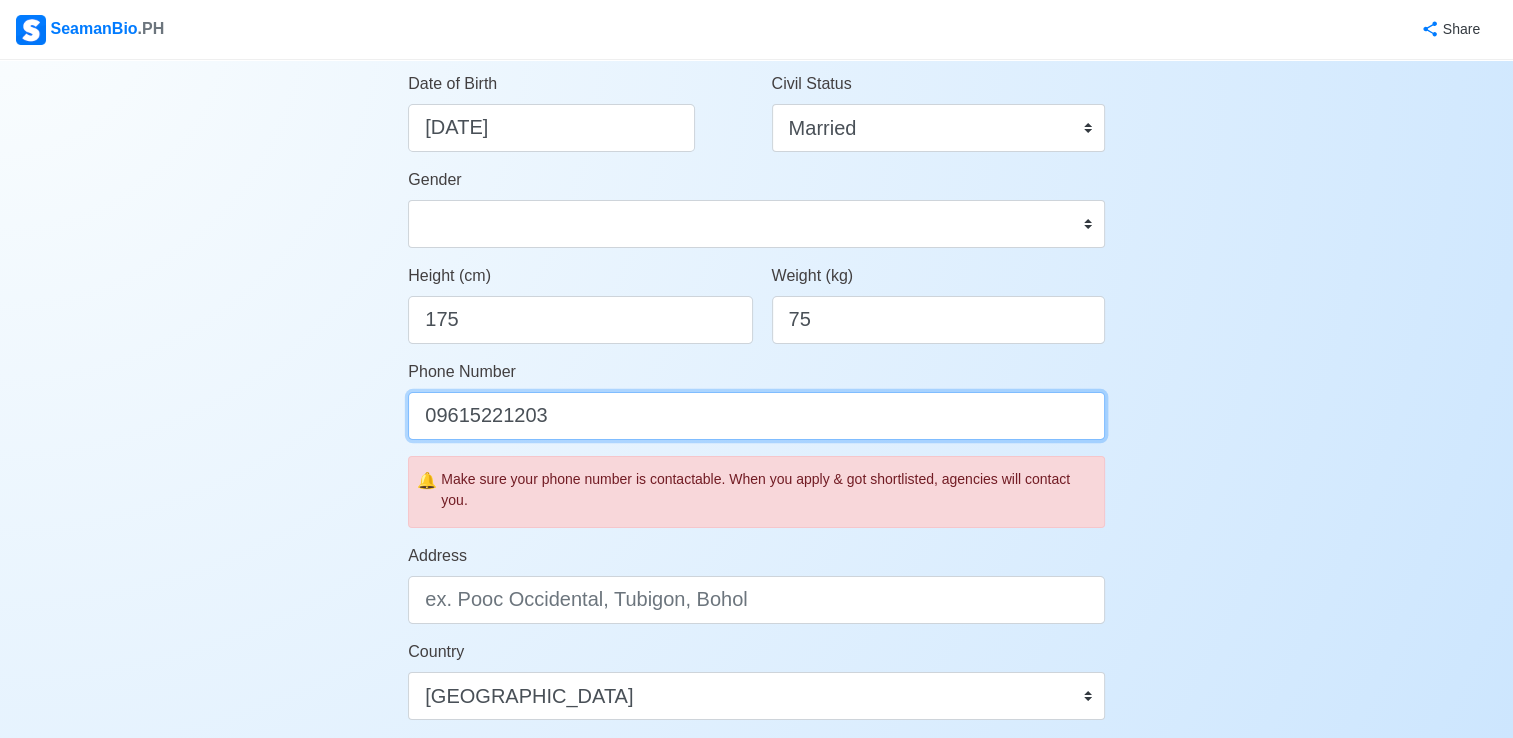
scroll to position [400, 0]
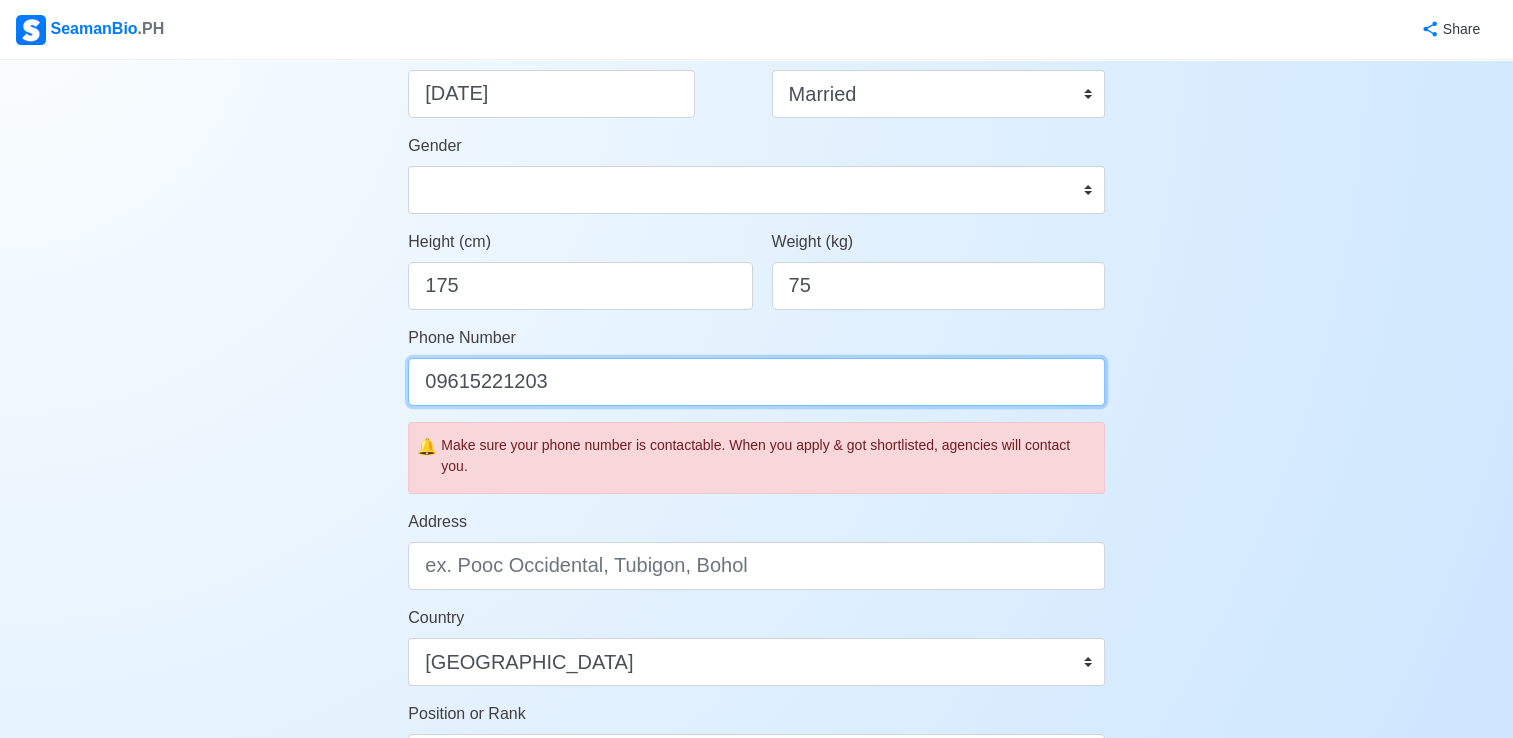
type input "09615221203"
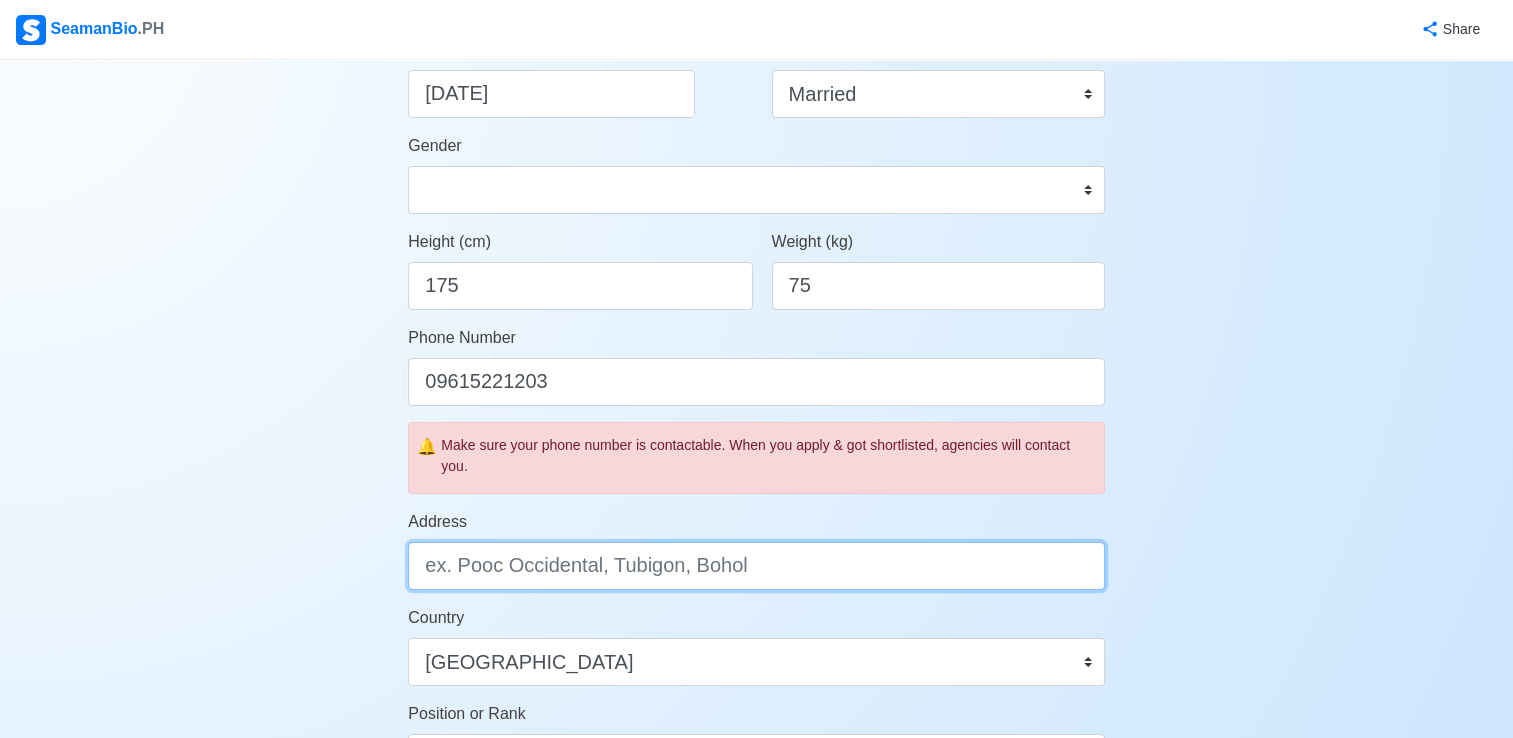
click at [792, 570] on input "Address" at bounding box center [756, 566] width 697 height 48
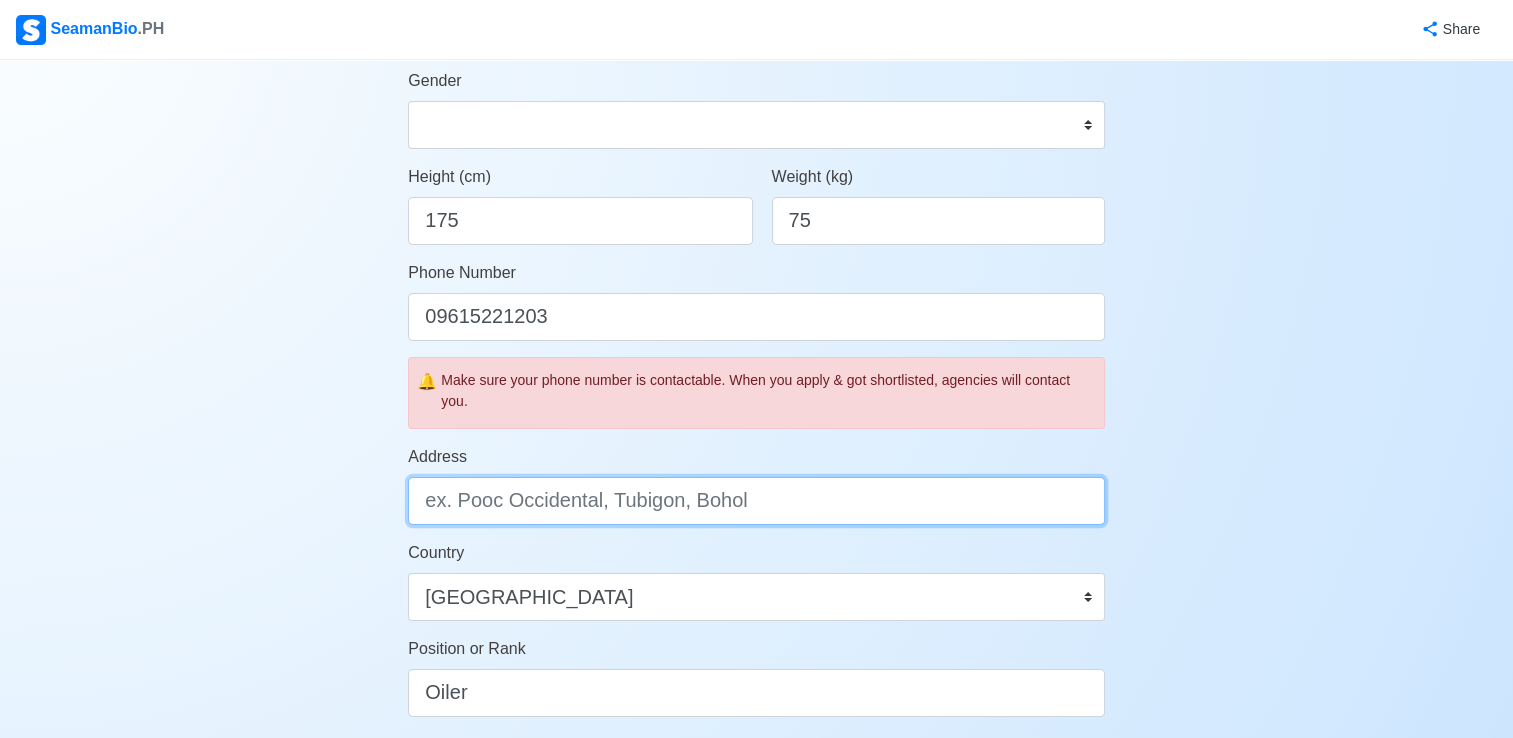
scroll to position [500, 0]
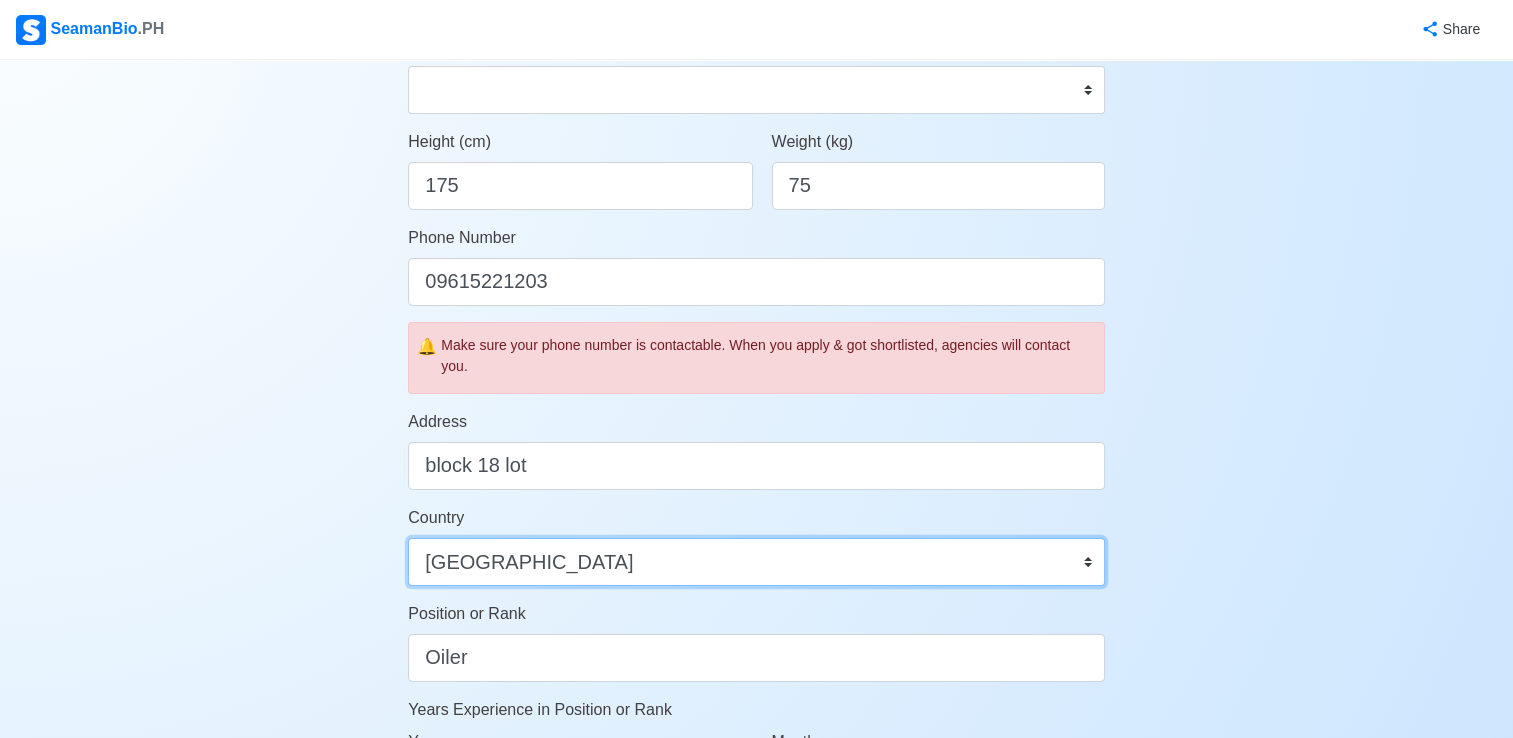
click at [792, 574] on select "Afghanistan Åland Islands Albania Algeria American Samoa Andorra Angola Anguill…" at bounding box center [756, 562] width 697 height 48
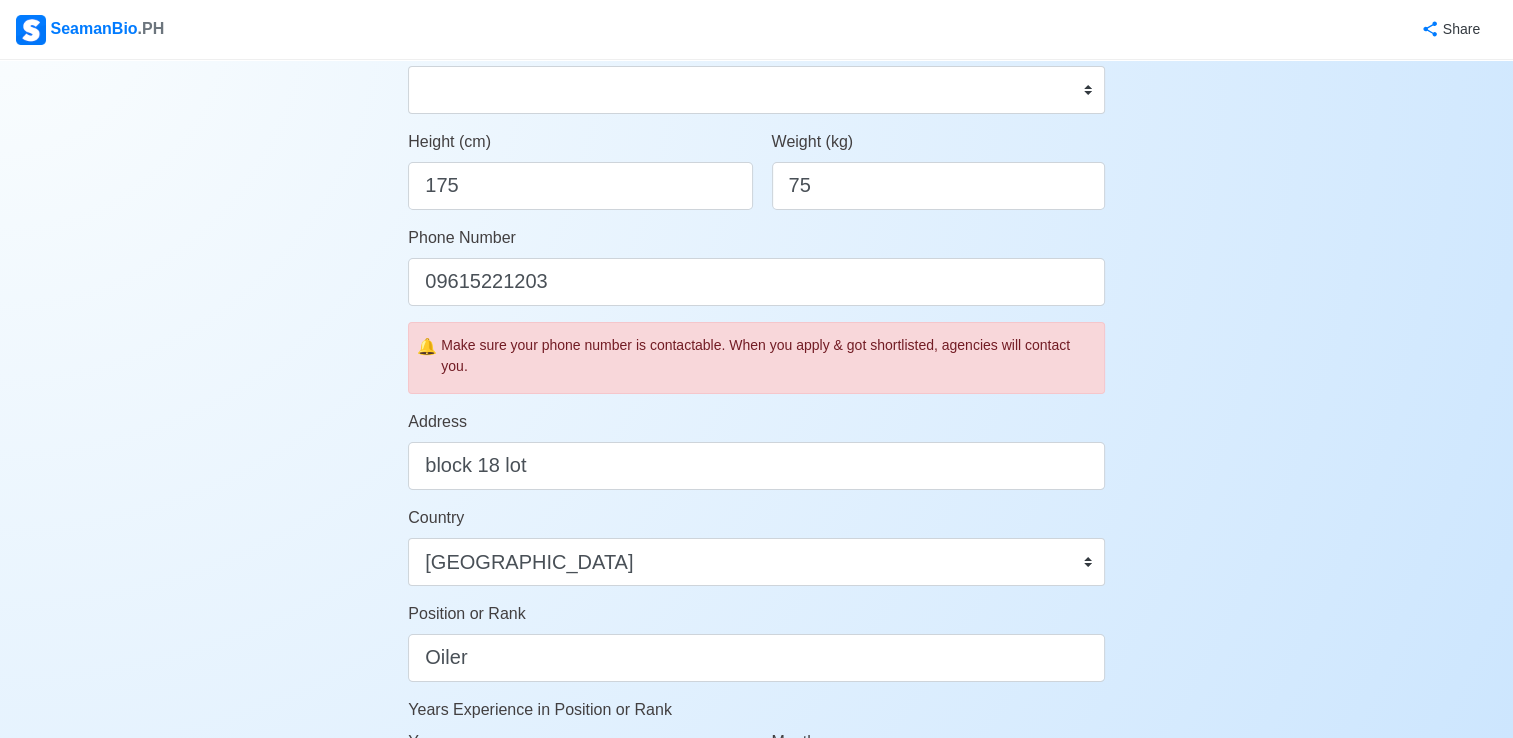
click at [1271, 265] on div "Account Setup Your Job Status Onboard Actively Looking for Job Not Looking for …" at bounding box center [756, 436] width 1513 height 1752
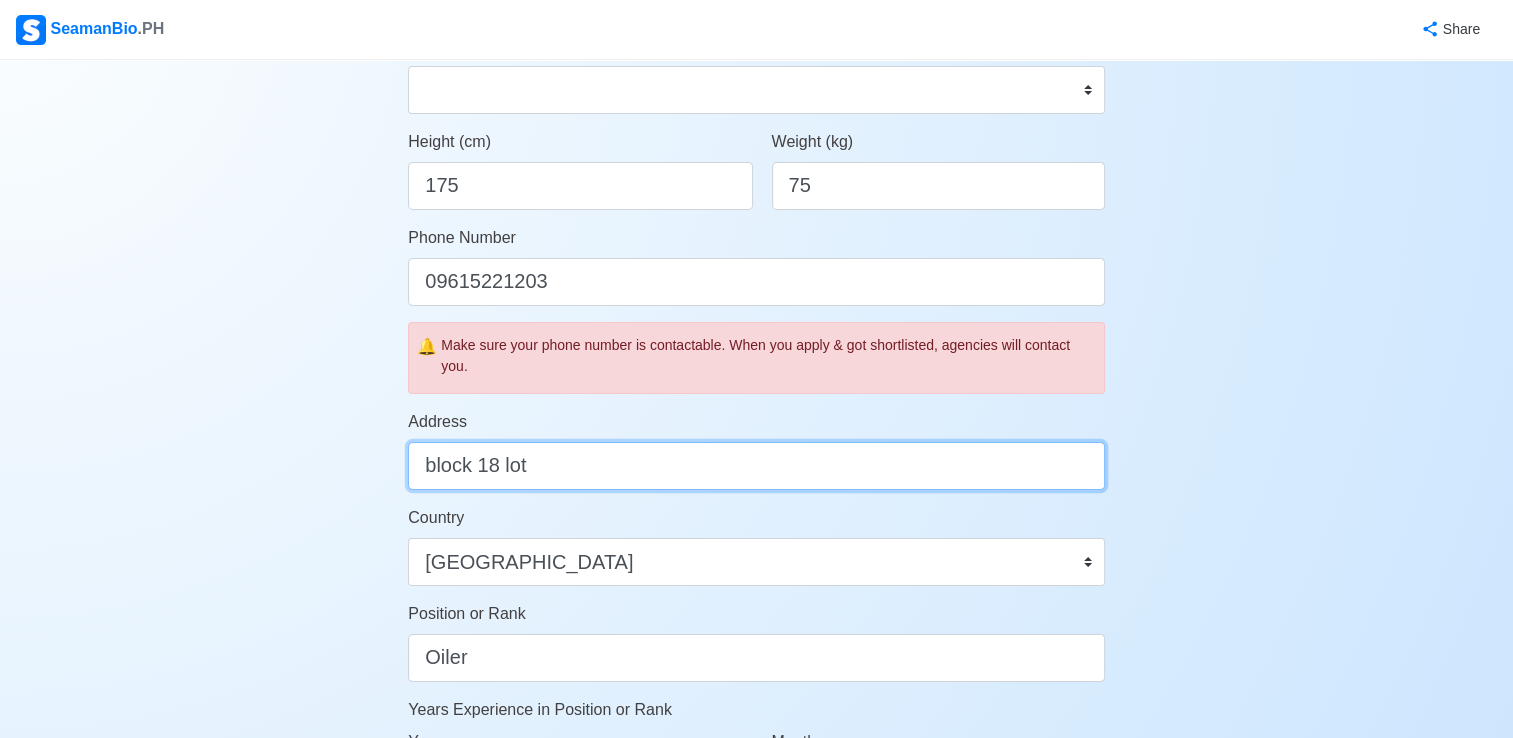
click at [646, 465] on input "block 18 lot" at bounding box center [756, 466] width 697 height 48
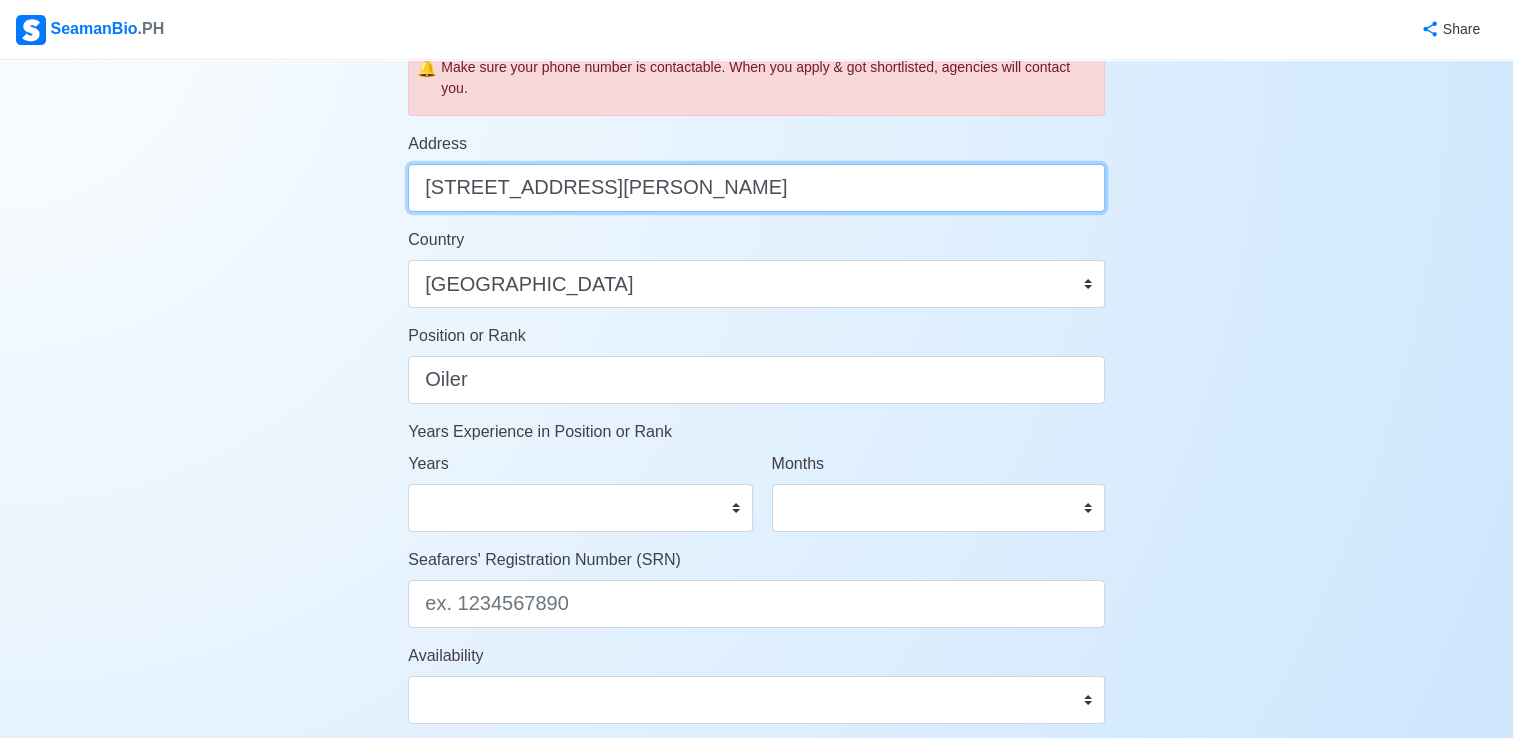
scroll to position [800, 0]
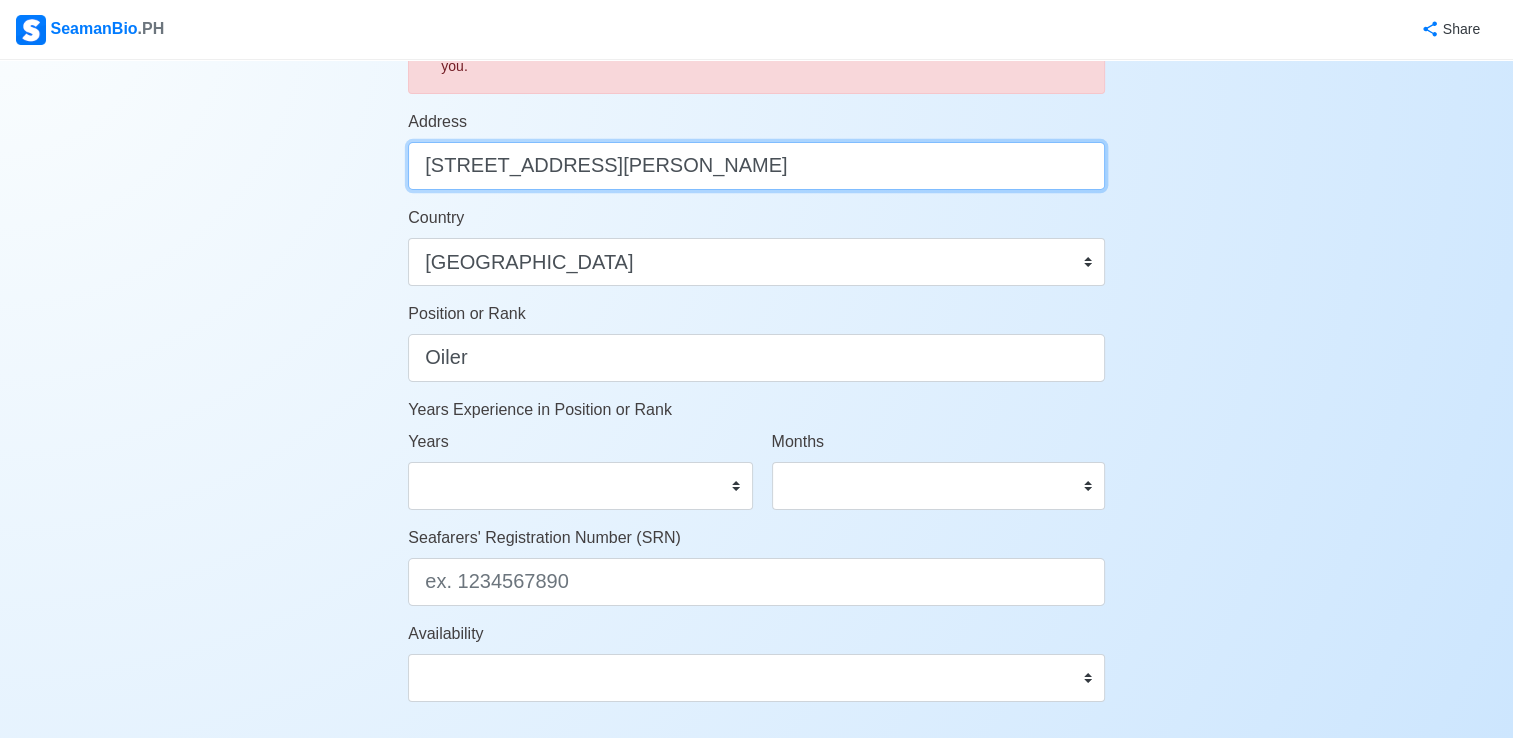
type input "block 18 lot 14 diamond crest village San Jose Del Monte City, Bulacan"
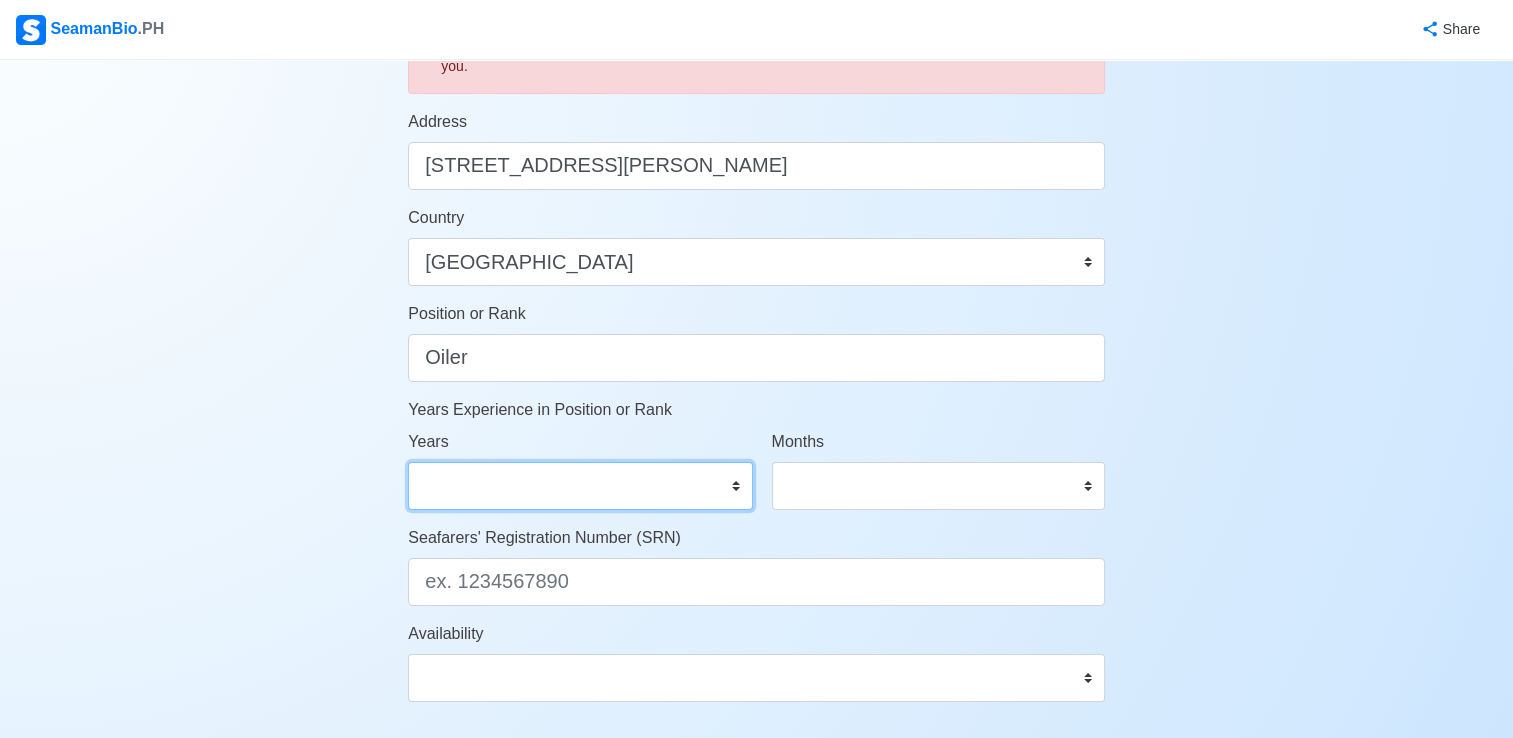
click at [732, 485] on select "0 1 2 3 4 5 6 7 8 9 10 11 12 13 14 15 16 17 18 19 20 21 22 23 24 25 26 27 28 29…" at bounding box center [580, 486] width 344 height 48
select select "16"
click at [408, 462] on select "0 1 2 3 4 5 6 7 8 9 10 11 12 13 14 15 16 17 18 19 20 21 22 23 24 25 26 27 28 29…" at bounding box center [580, 486] width 344 height 48
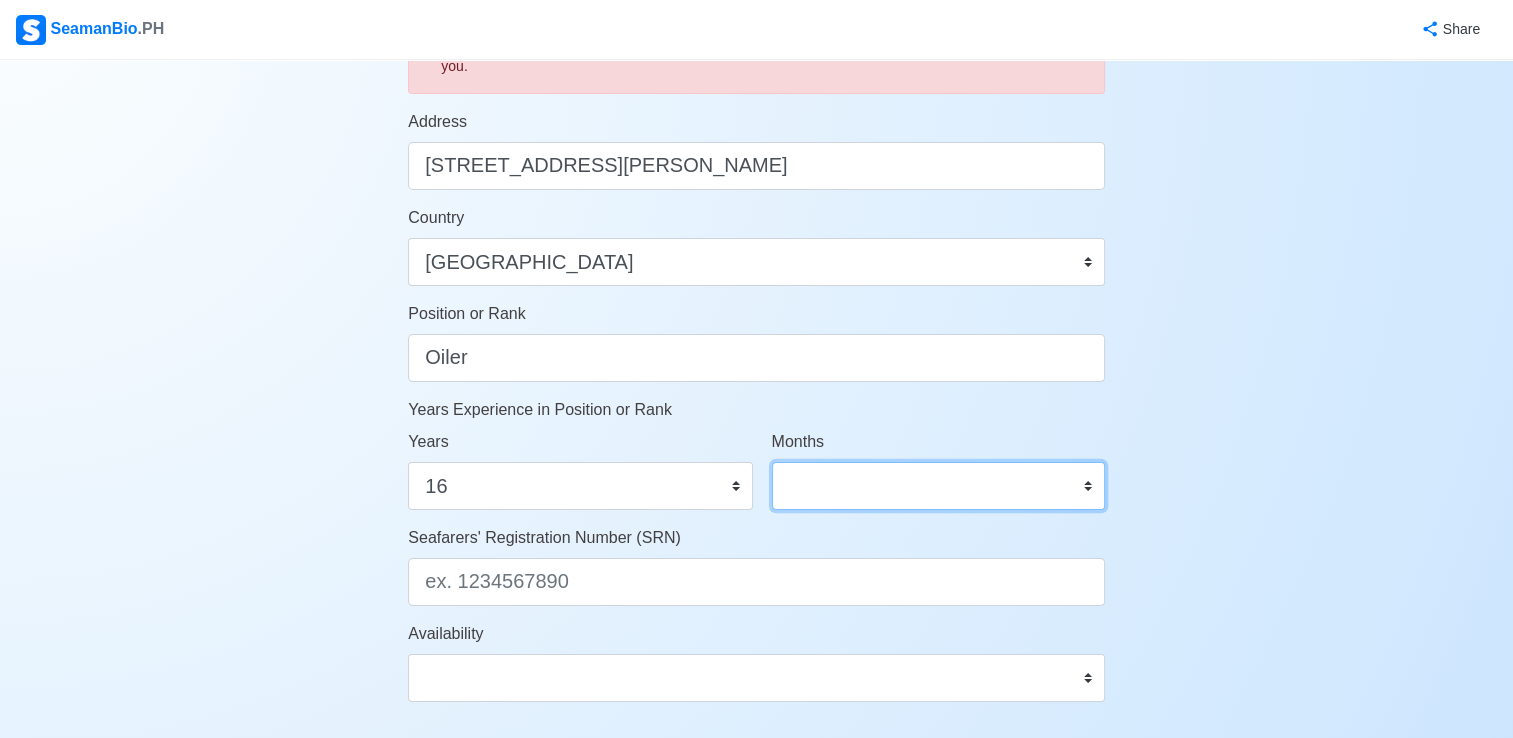
click at [1091, 493] on select "0 1 2 3 4 5 6 7 8 9 10 11" at bounding box center [938, 486] width 333 height 48
click at [1239, 438] on div "Account Setup Your Job Status Onboard Actively Looking for Job Not Looking for …" at bounding box center [756, 136] width 1513 height 1752
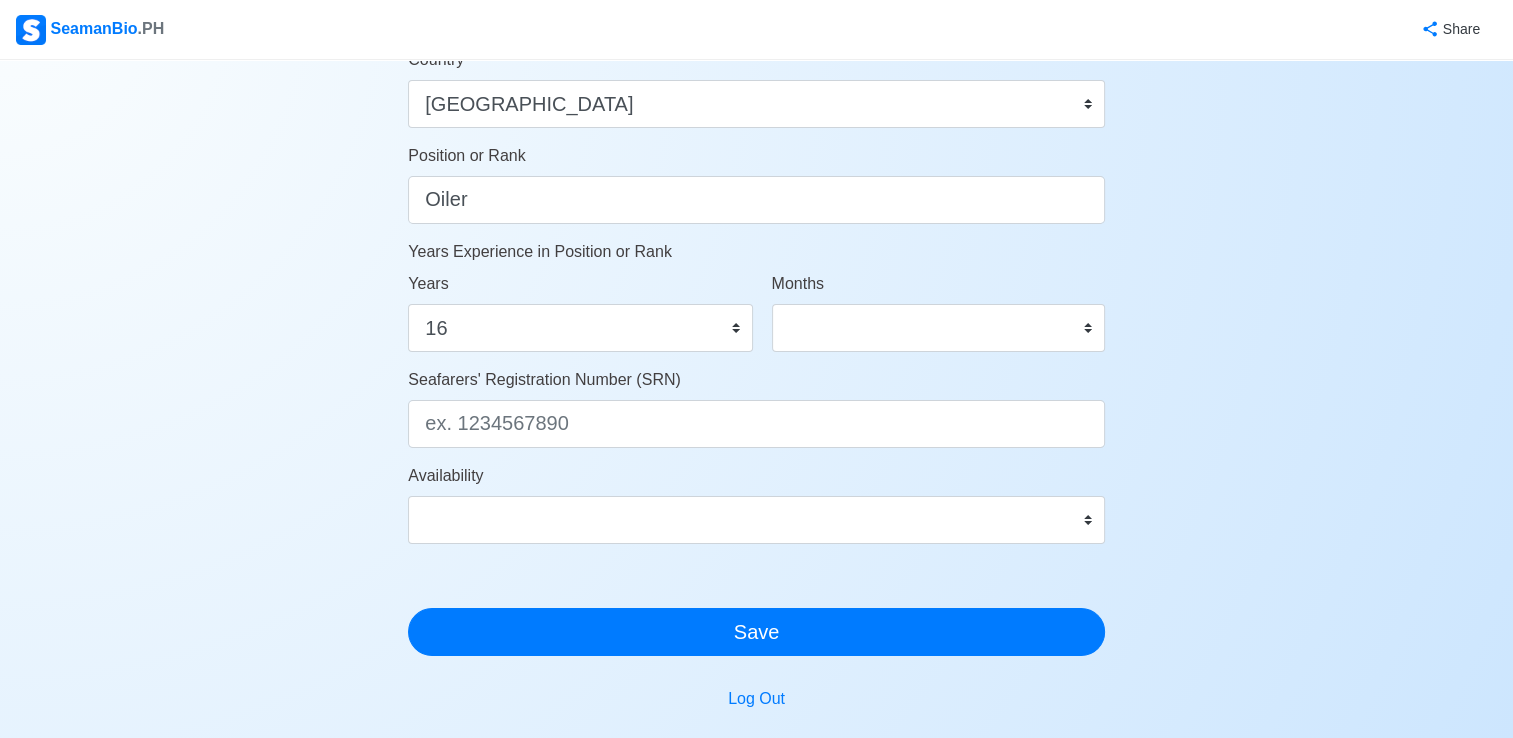
scroll to position [1000, 0]
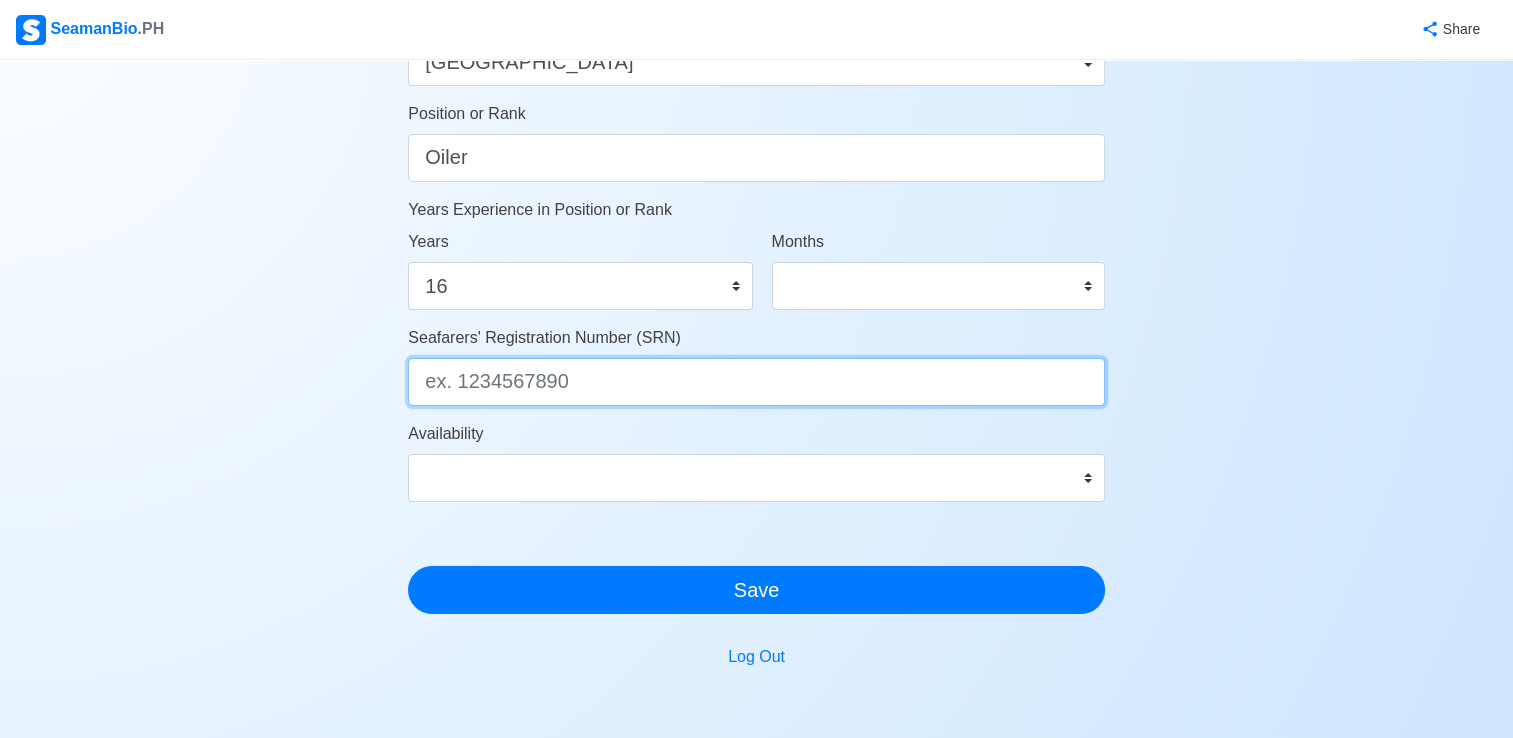
click at [687, 394] on input "Seafarers' Registration Number (SRN)" at bounding box center [756, 382] width 697 height 48
type input "8102010024"
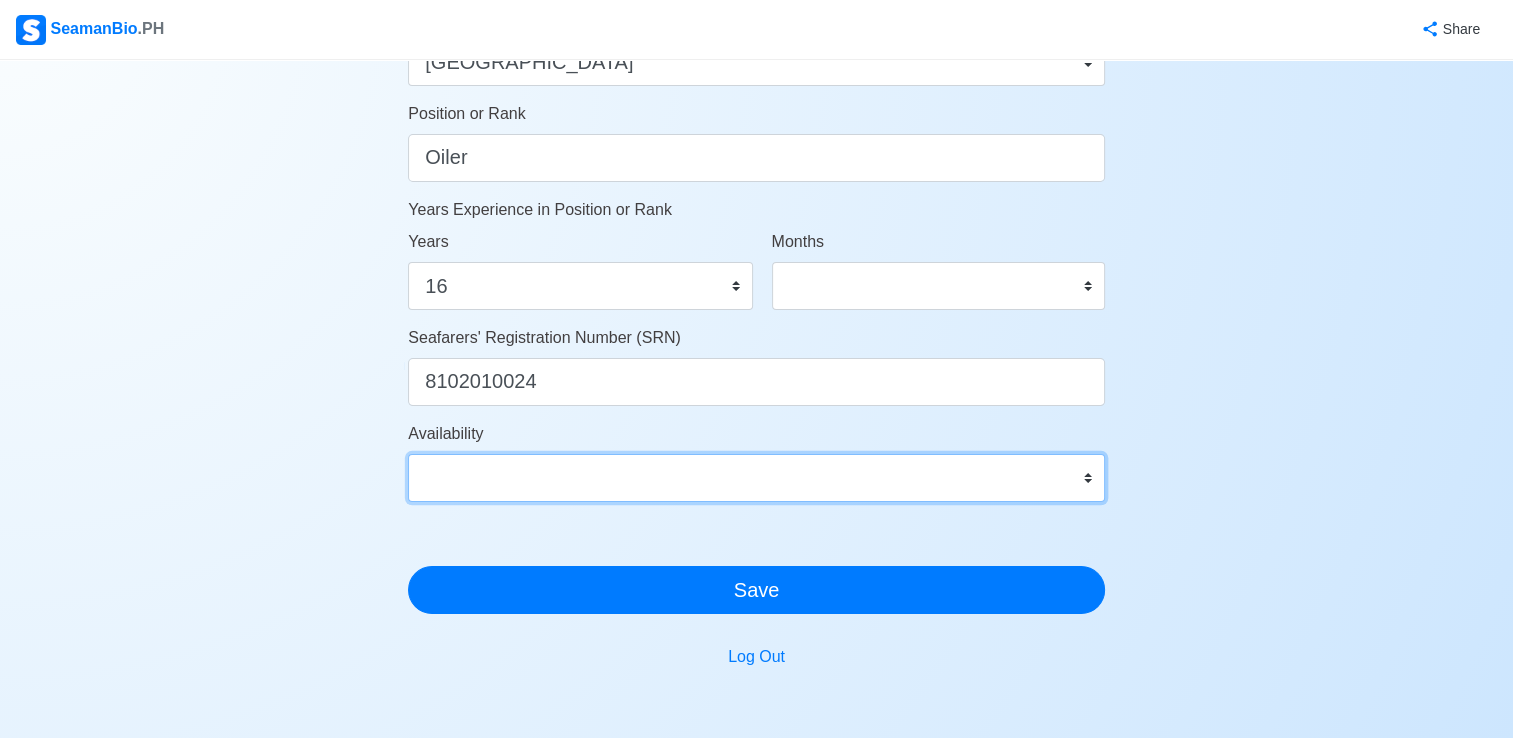
click at [621, 476] on select "Immediate Sep 2025 Oct 2025 Nov 2025 Dec 2025 Jan 2026 Feb 2026 Mar 2026 Apr 20…" at bounding box center [756, 478] width 697 height 48
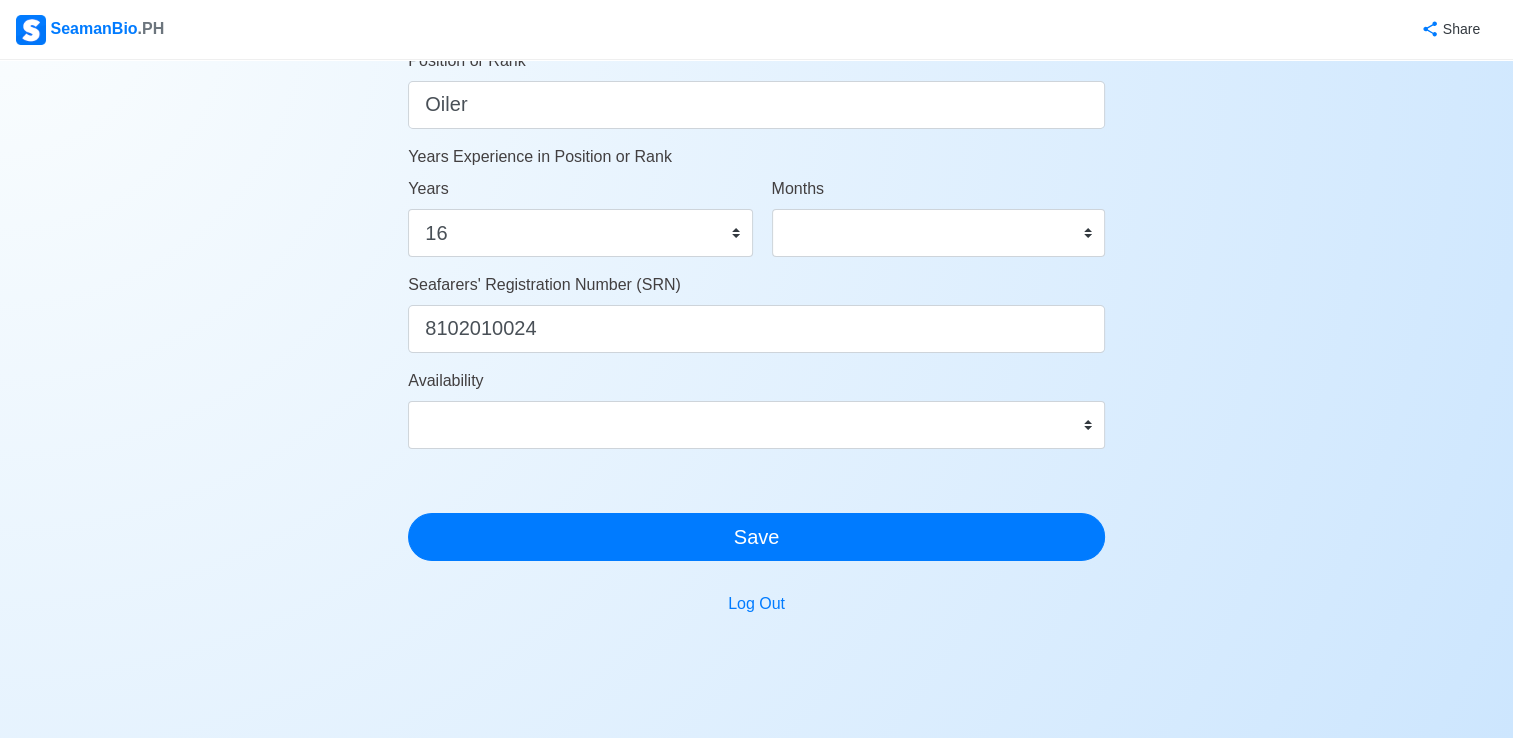
scroll to position [1100, 0]
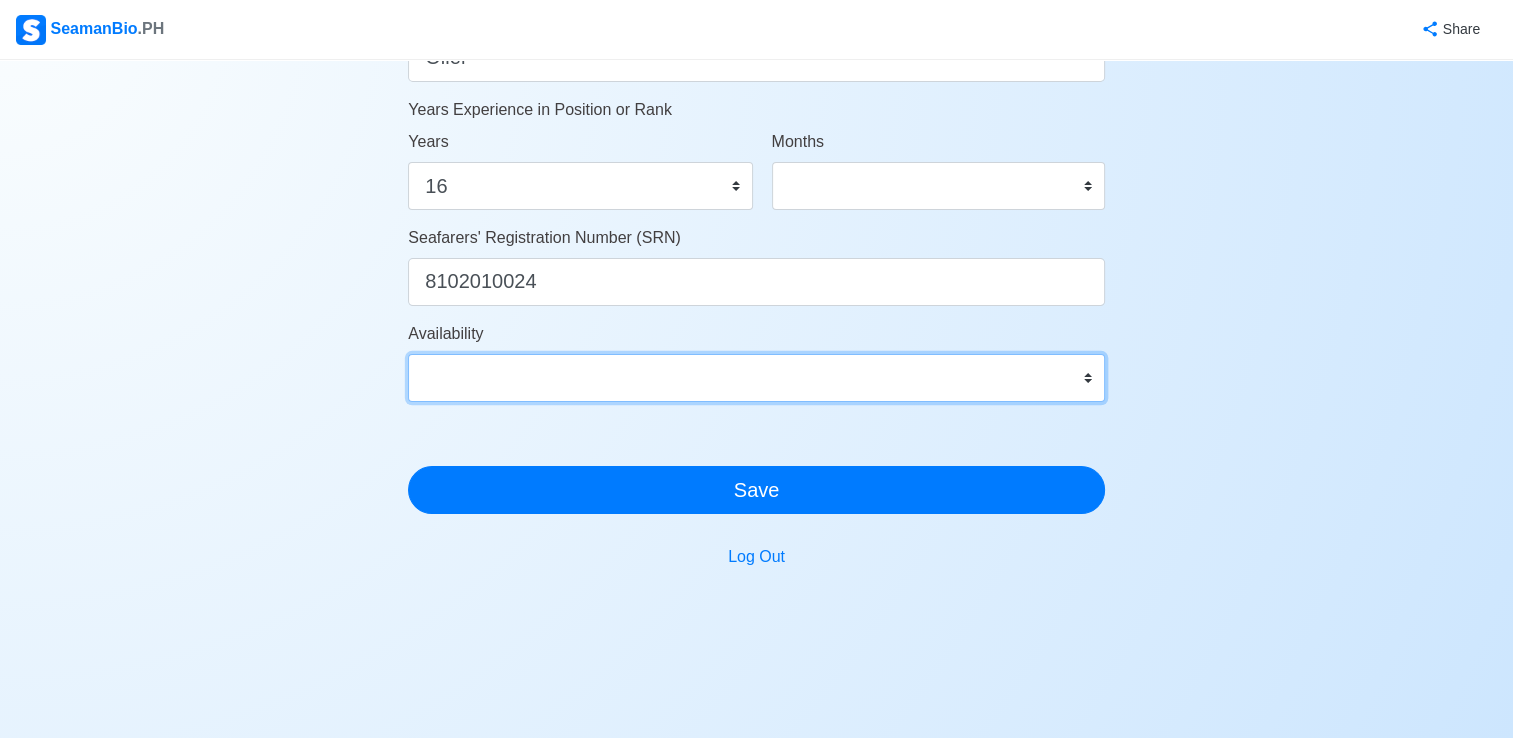
click at [524, 376] on select "Immediate Sep 2025 Oct 2025 Nov 2025 Dec 2025 Jan 2026 Feb 2026 Mar 2026 Apr 20…" at bounding box center [756, 378] width 697 height 48
click at [408, 354] on select "Immediate Sep 2025 Oct 2025 Nov 2025 Dec 2025 Jan 2026 Feb 2026 Mar 2026 Apr 20…" at bounding box center [756, 378] width 697 height 48
click at [548, 378] on select "Immediate Sep 2025 Oct 2025 Nov 2025 Dec 2025 Jan 2026 Feb 2026 Mar 2026 Apr 20…" at bounding box center [756, 378] width 697 height 48
click at [535, 378] on select "Immediate Sep 2025 Oct 2025 Nov 2025 Dec 2025 Jan 2026 Feb 2026 Mar 2026 Apr 20…" at bounding box center [756, 378] width 697 height 48
click at [560, 384] on select "Immediate Sep 2025 Oct 2025 Nov 2025 Dec 2025 Jan 2026 Feb 2026 Mar 2026 Apr 20…" at bounding box center [756, 378] width 697 height 48
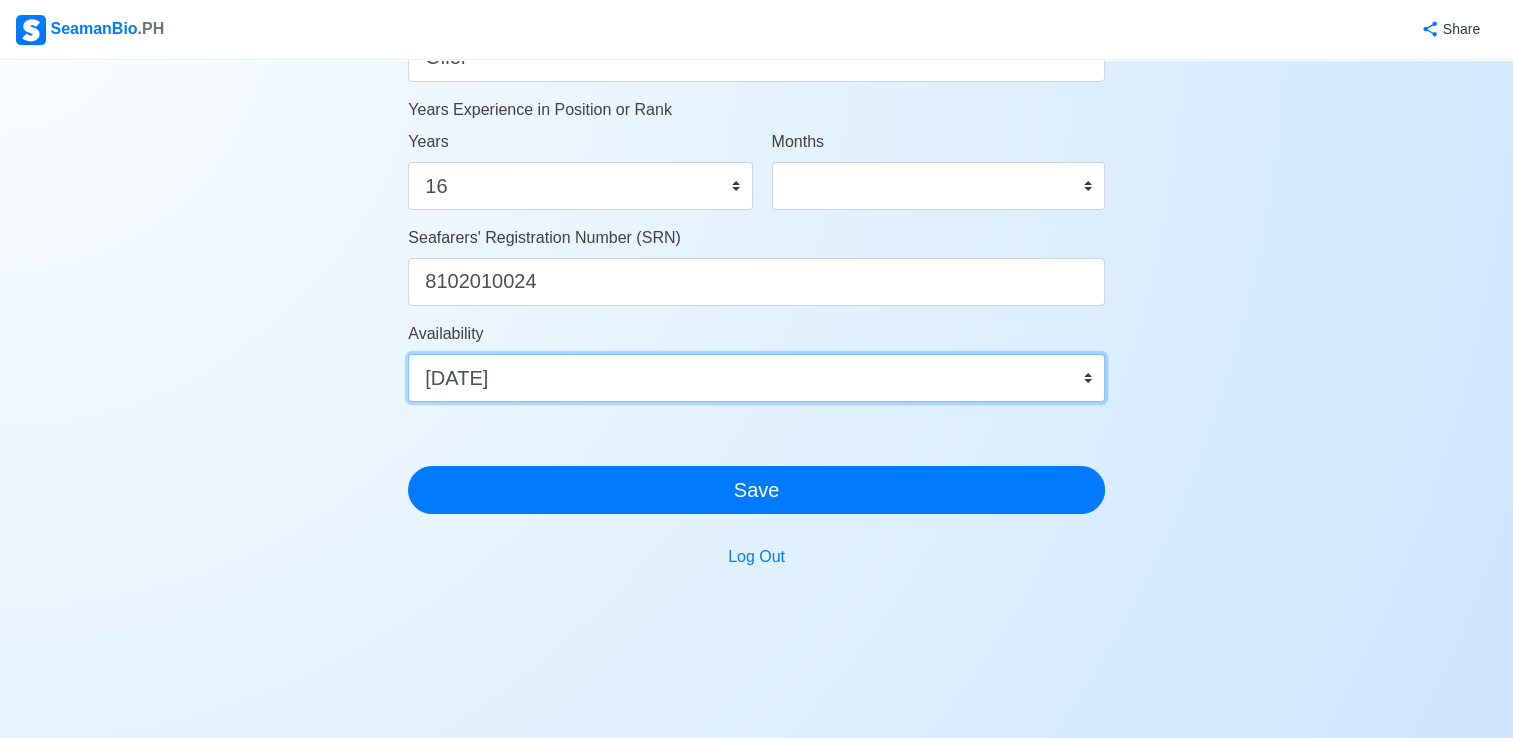
click at [693, 375] on select "Immediate Sep 2025 Oct 2025 Nov 2025 Dec 2025 Jan 2026 Feb 2026 Mar 2026 Apr 20…" at bounding box center [756, 378] width 697 height 48
select select "1759248000000"
click at [408, 354] on select "Immediate Sep 2025 Oct 2025 Nov 2025 Dec 2025 Jan 2026 Feb 2026 Mar 2026 Apr 20…" at bounding box center [756, 378] width 697 height 48
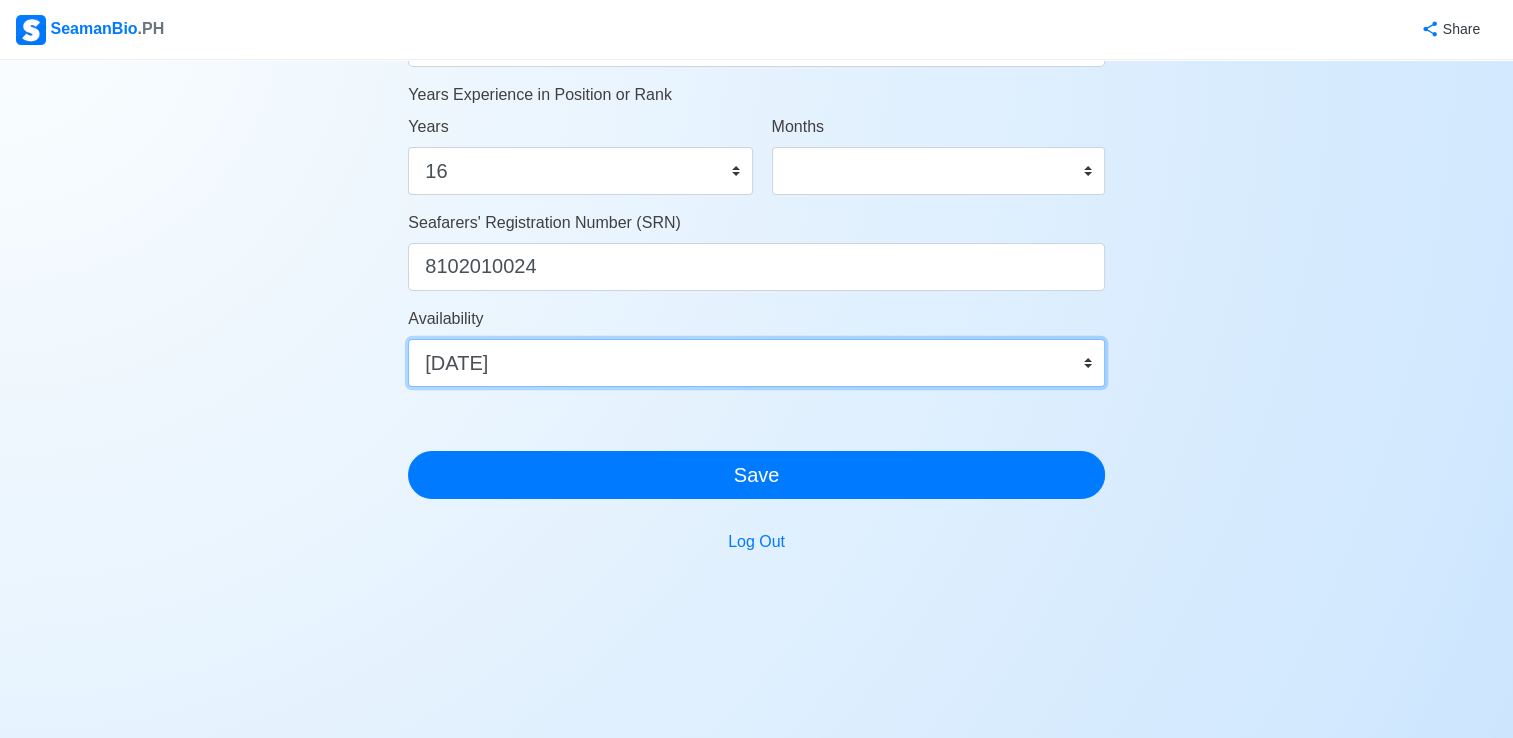
scroll to position [1120, 0]
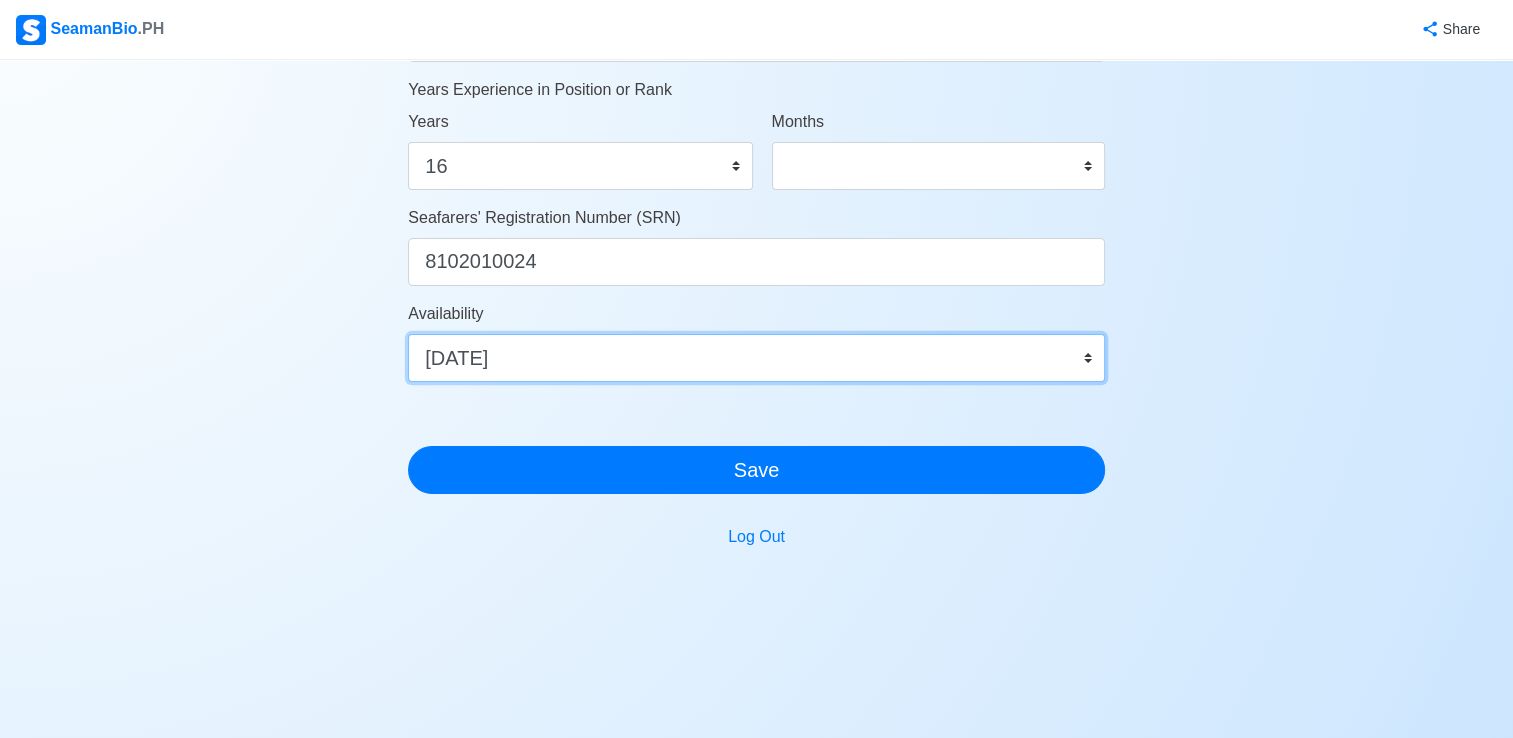
click at [544, 356] on select "Immediate Sep 2025 Oct 2025 Nov 2025 Dec 2025 Jan 2026 Feb 2026 Mar 2026 Apr 20…" at bounding box center [756, 358] width 697 height 48
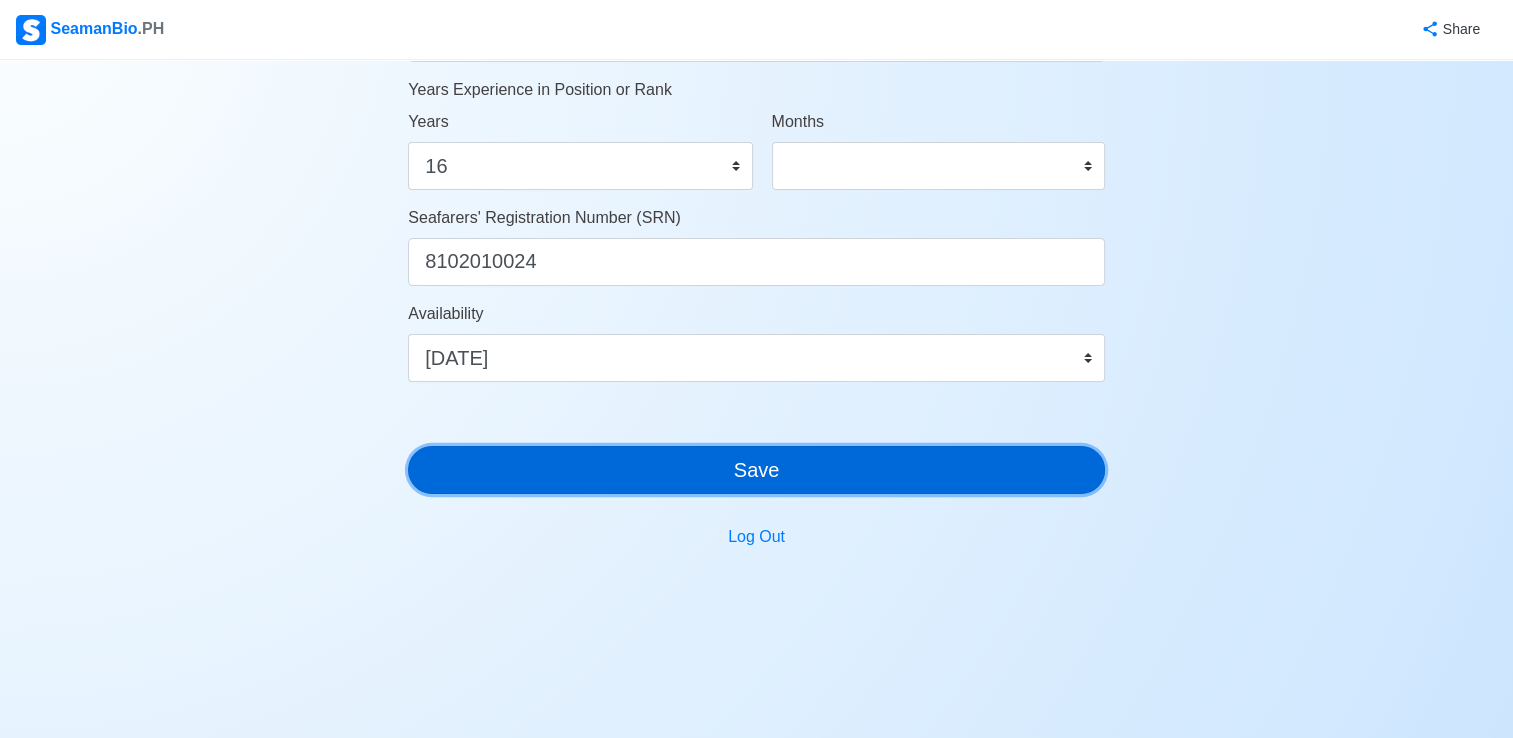
click at [811, 475] on button "Save" at bounding box center [756, 470] width 697 height 48
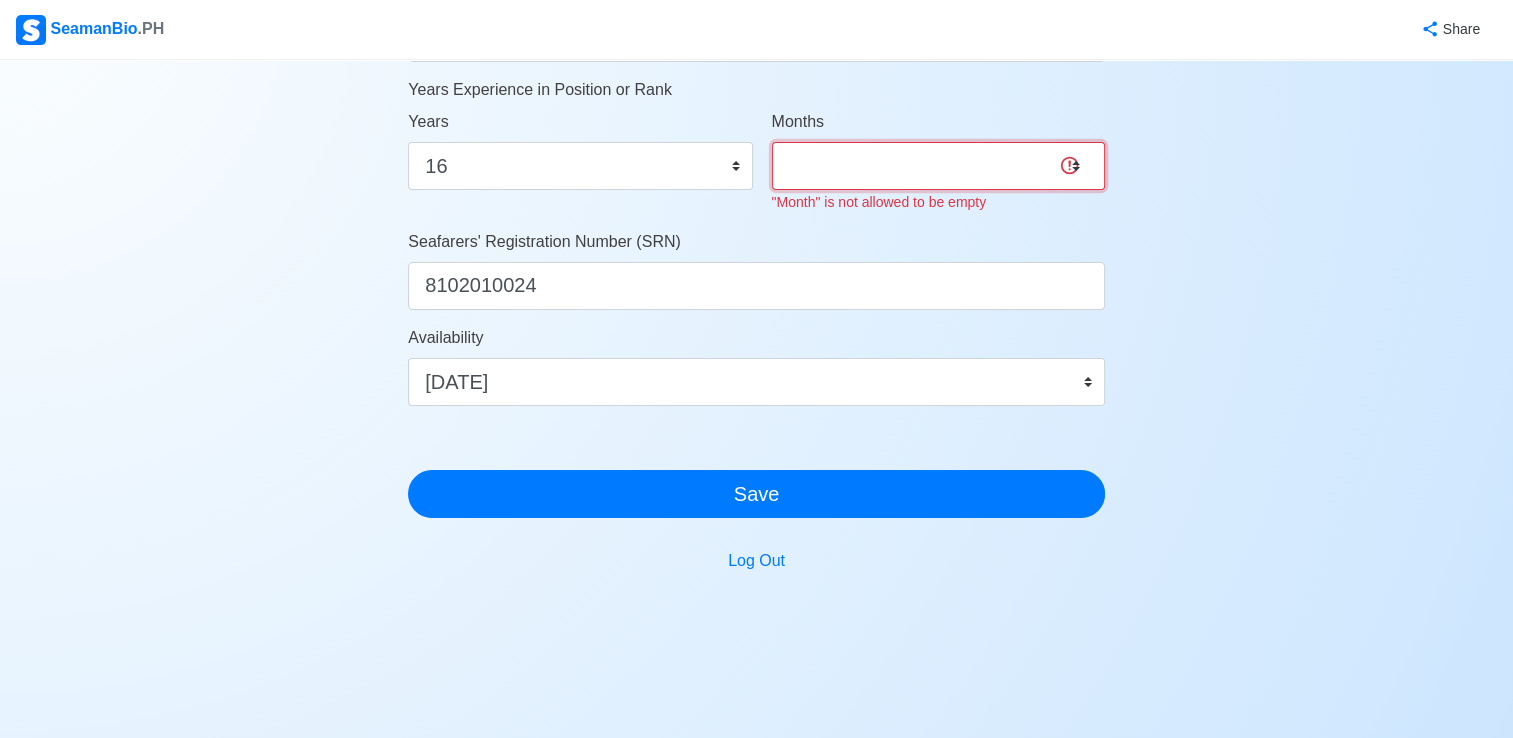
click at [1036, 167] on select "0 1 2 3 4 5 6 7 8 9 10 11" at bounding box center [938, 166] width 333 height 48
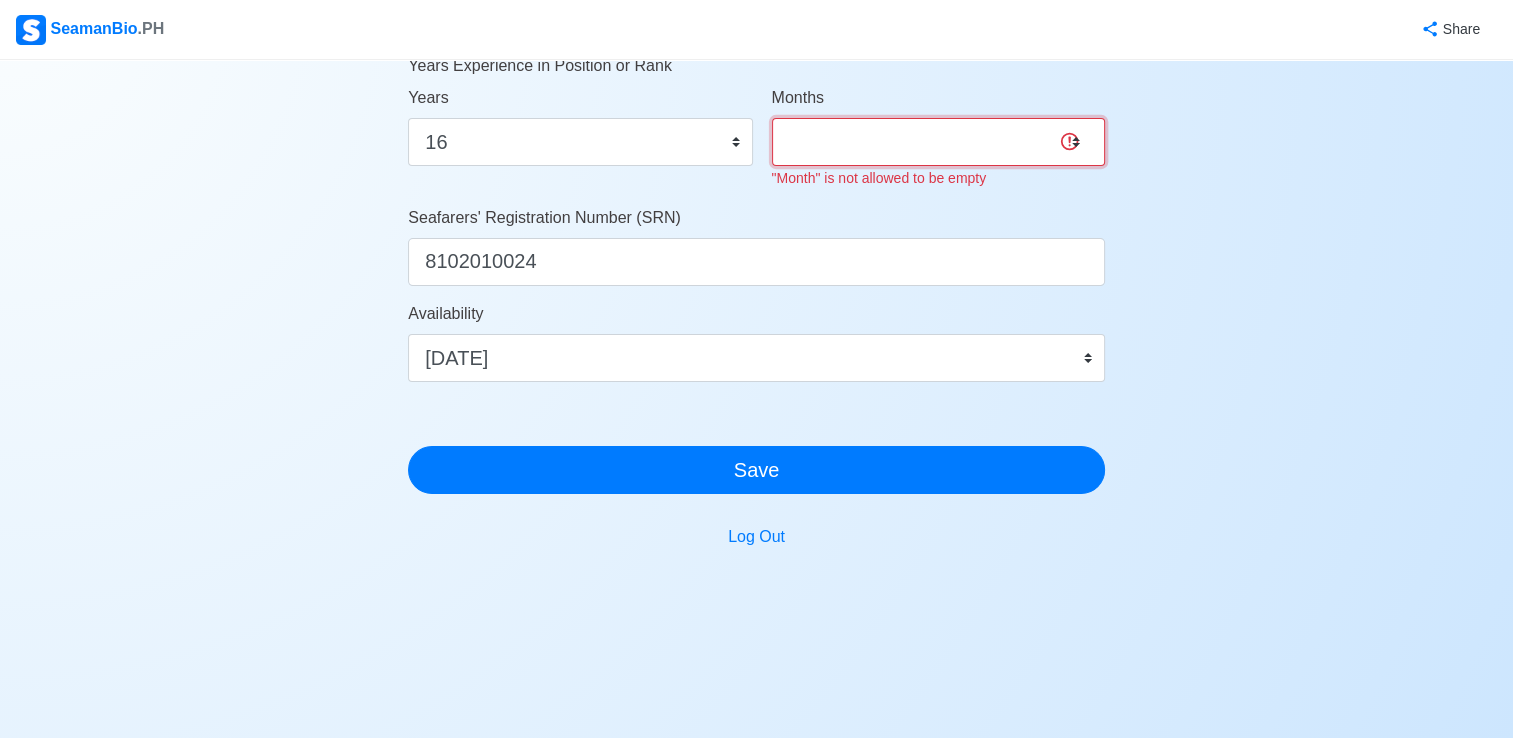
click at [968, 132] on select "0 1 2 3 4 5 6 7 8 9 10 11" at bounding box center [938, 142] width 333 height 48
click at [882, 133] on select "0 1 2 3 4 5 6 7 8 9 10 11" at bounding box center [938, 142] width 333 height 48
select select "9"
click at [772, 118] on select "0 1 2 3 4 5 6 7 8 9 10 11" at bounding box center [938, 142] width 333 height 48
click at [960, 134] on select "0 1 2 3 4 5 6 7 8 9 10 11" at bounding box center [938, 142] width 333 height 48
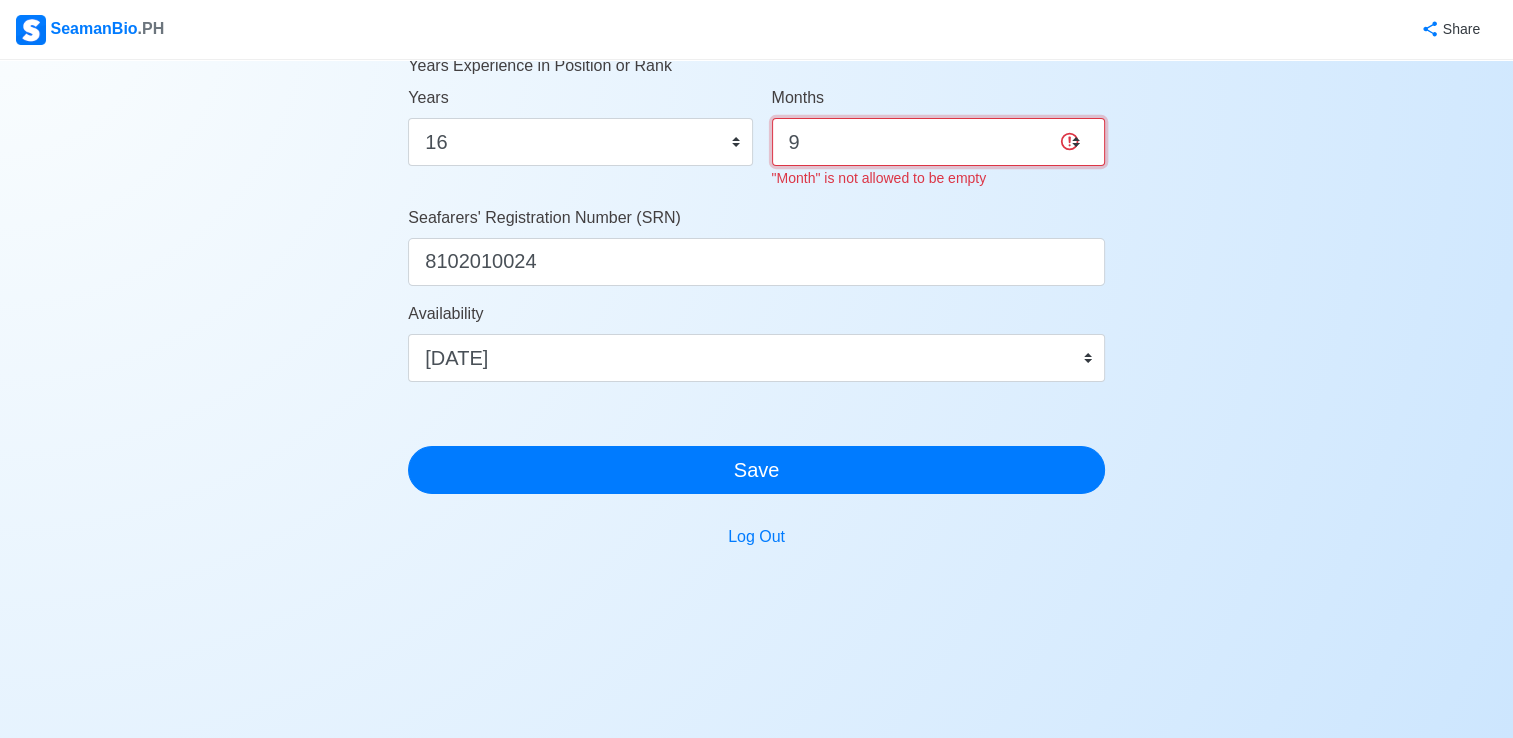
scroll to position [944, 0]
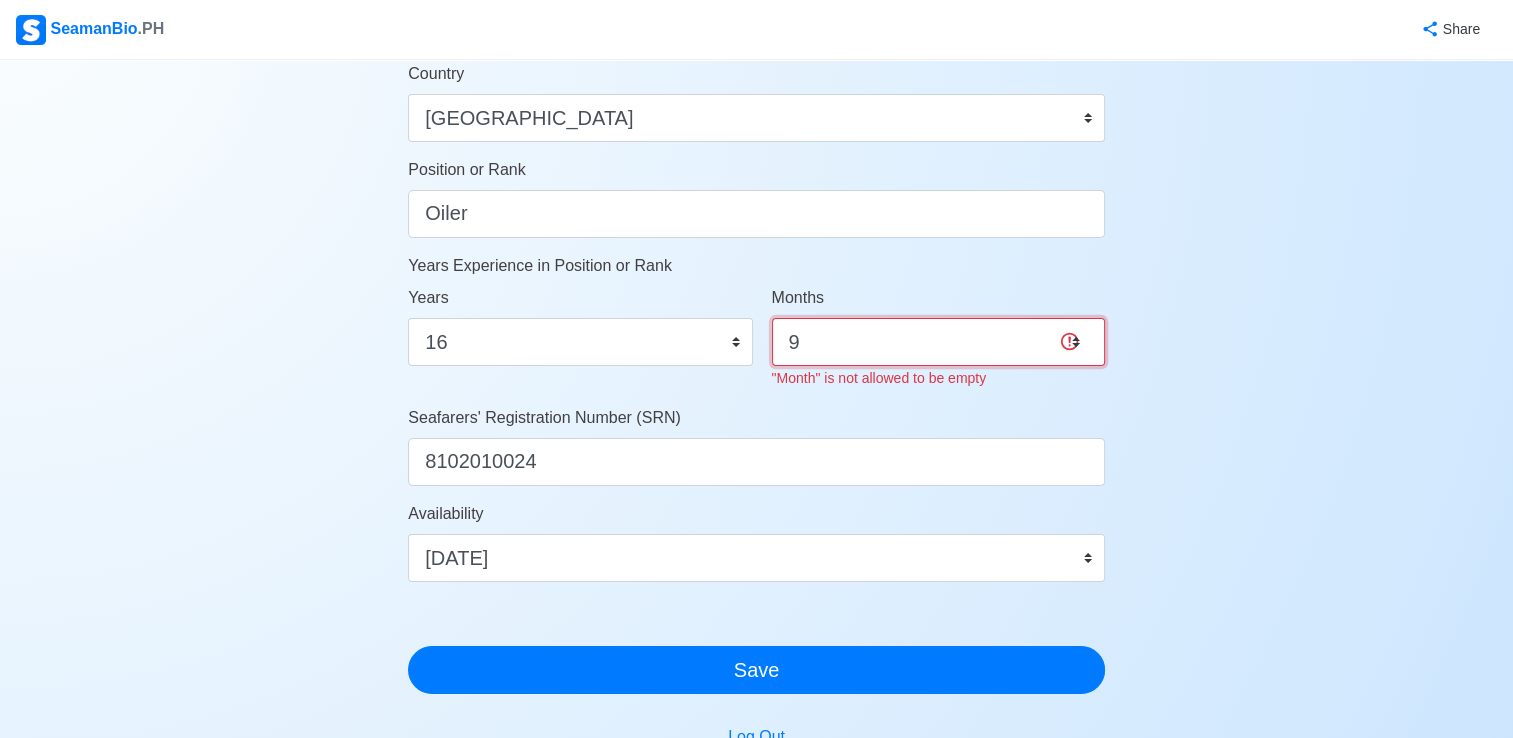
click at [1000, 342] on select "0 1 2 3 4 5 6 7 8 9 10 11" at bounding box center [938, 342] width 333 height 48
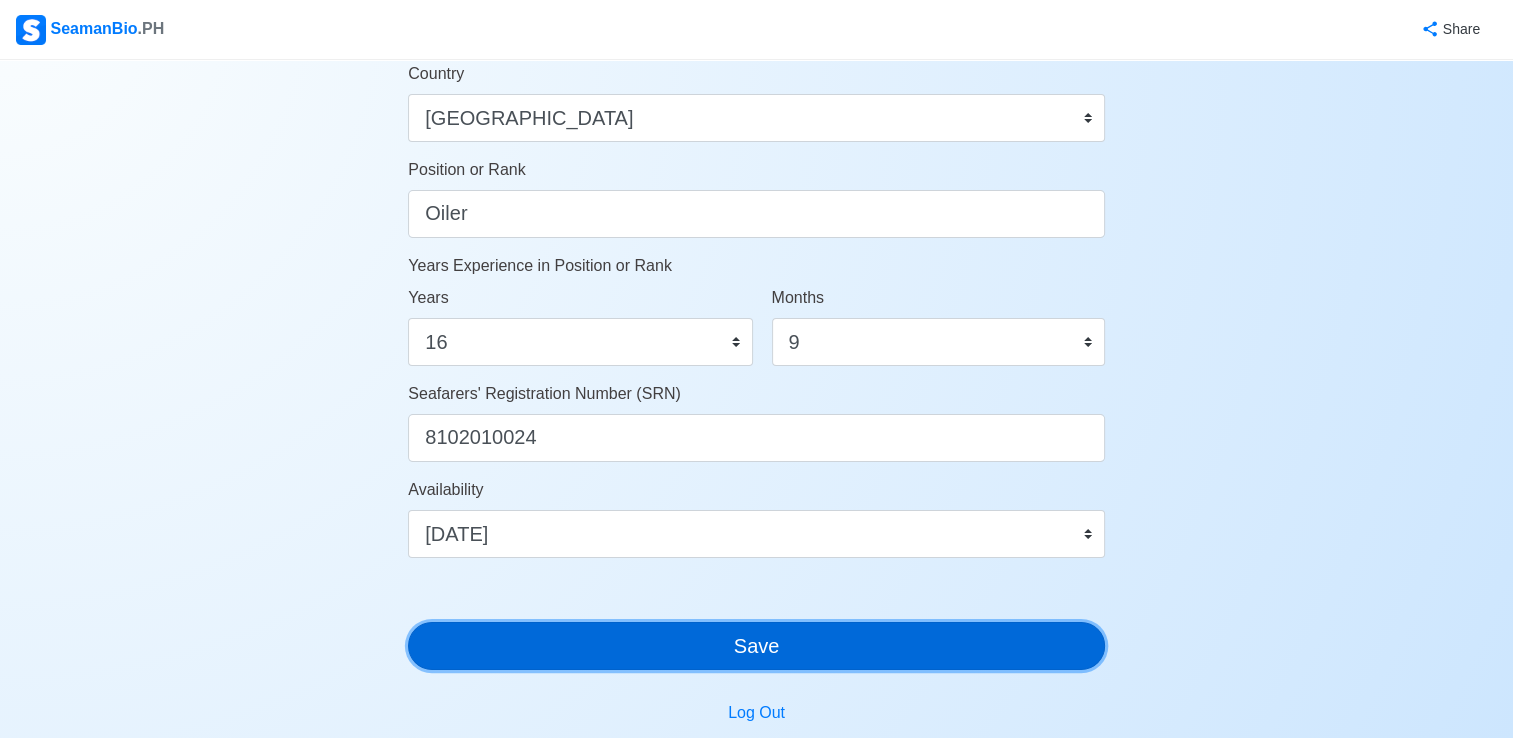
click at [830, 645] on button "Save" at bounding box center [756, 646] width 697 height 48
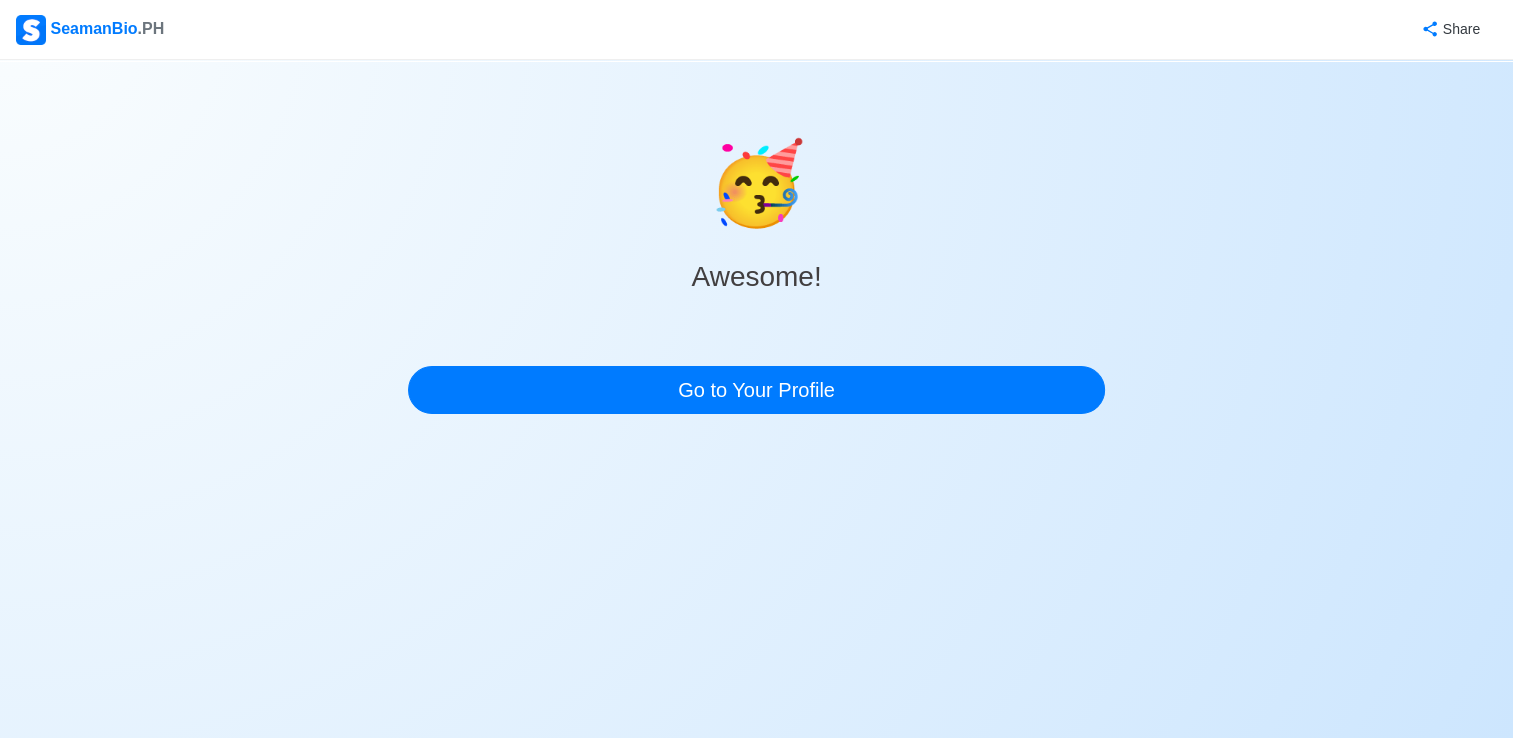
scroll to position [0, 0]
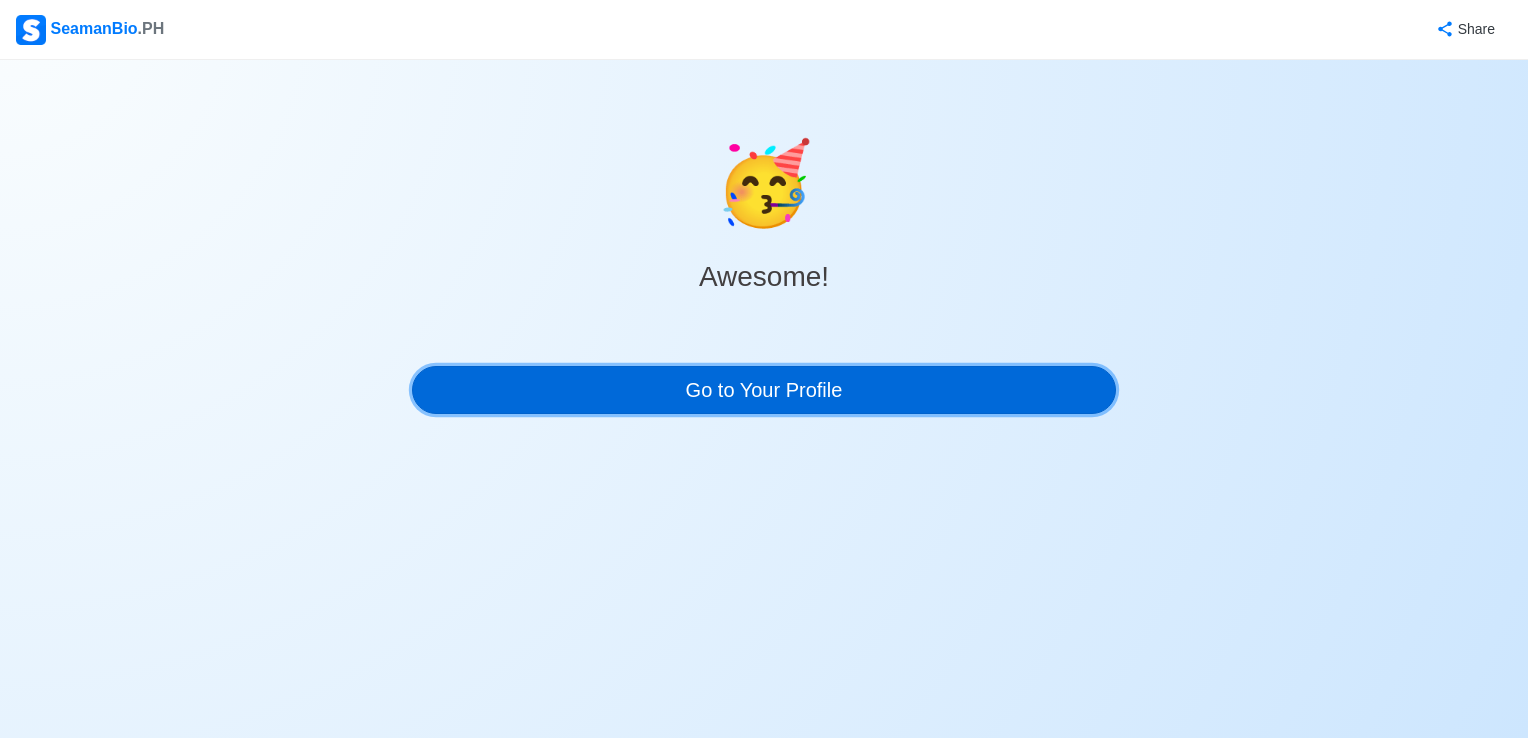
click at [776, 393] on link "Go to Your Profile" at bounding box center [764, 390] width 704 height 48
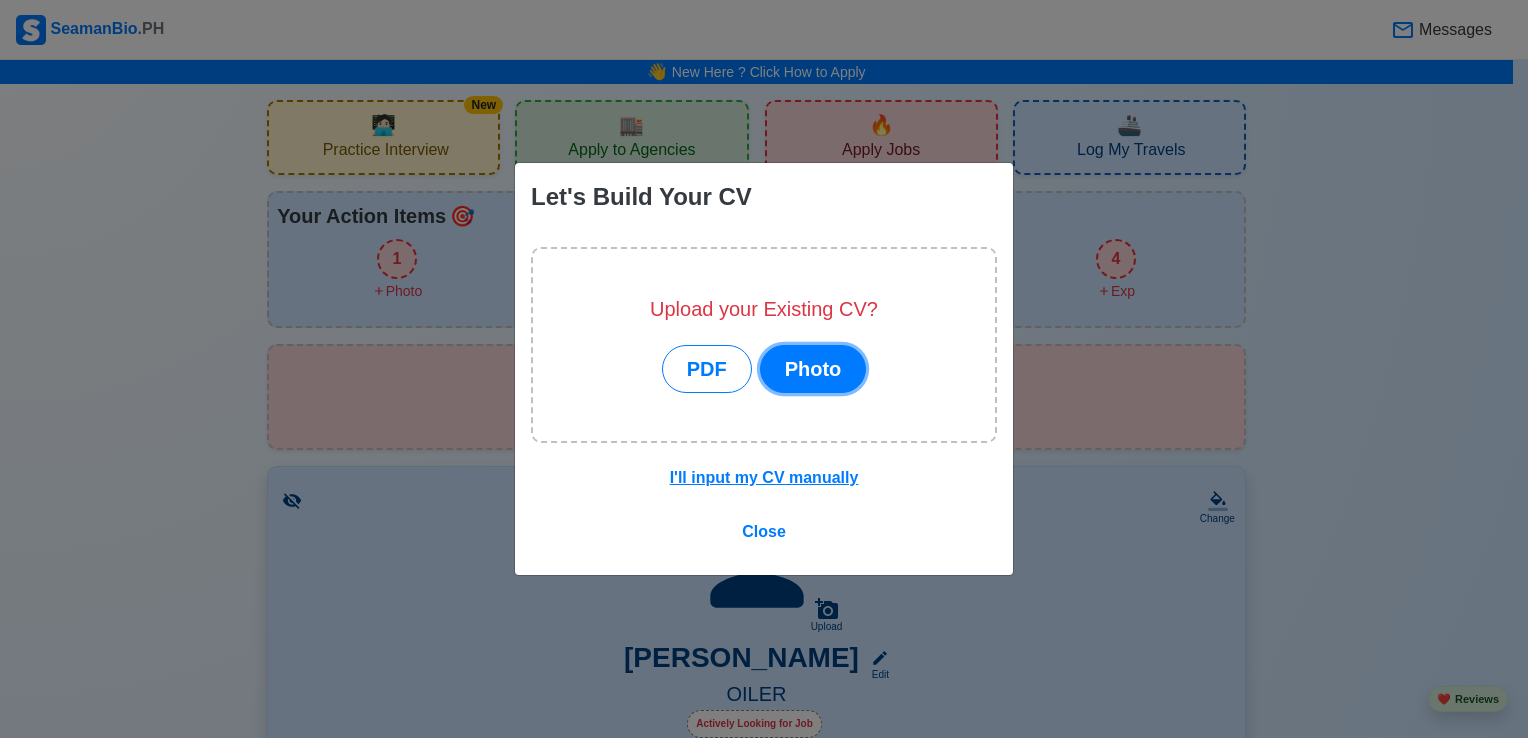
click at [821, 374] on button "Photo" at bounding box center [813, 369] width 107 height 48
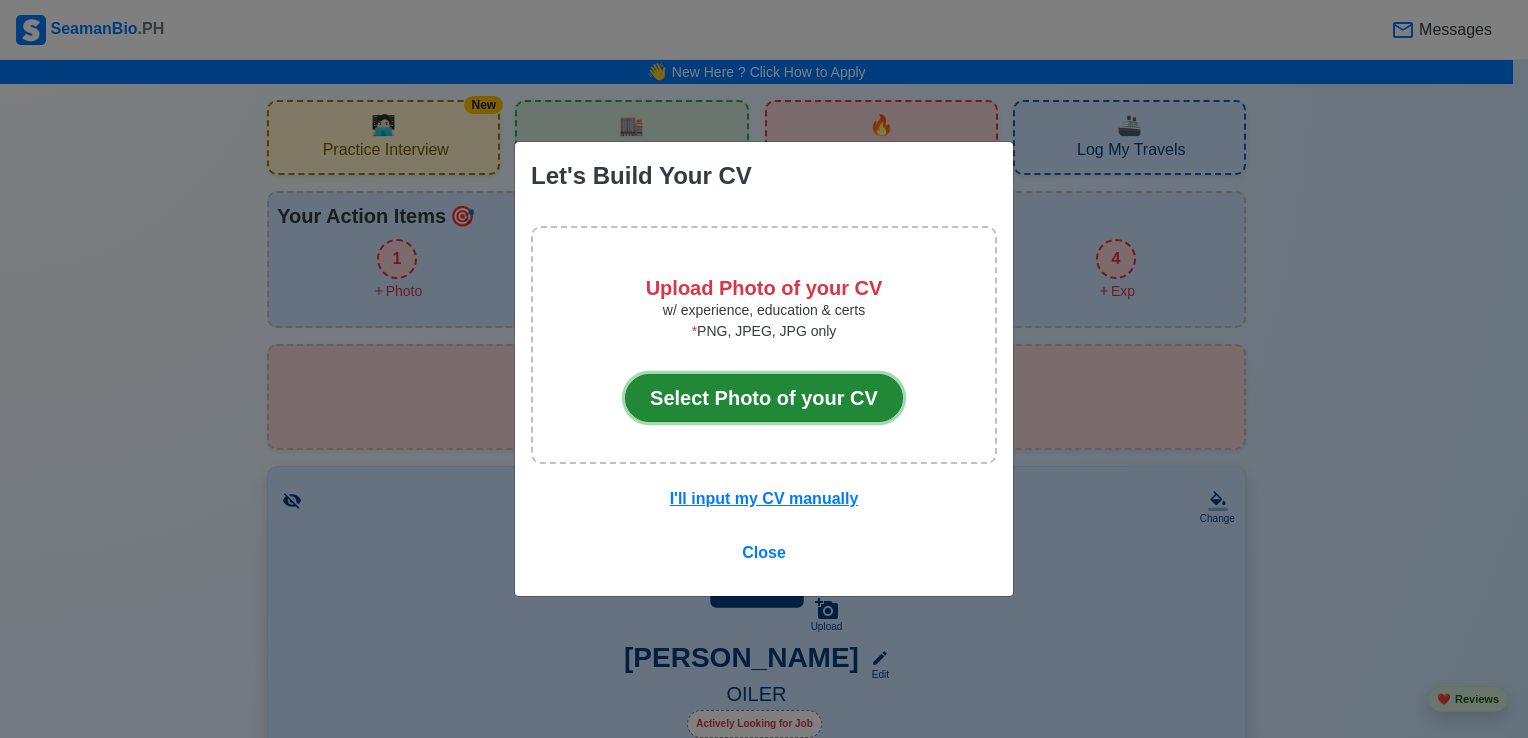
click at [723, 398] on button "Select Photo of your CV" at bounding box center [764, 398] width 278 height 48
click at [701, 394] on button "Select Photo of your CV" at bounding box center [764, 398] width 278 height 48
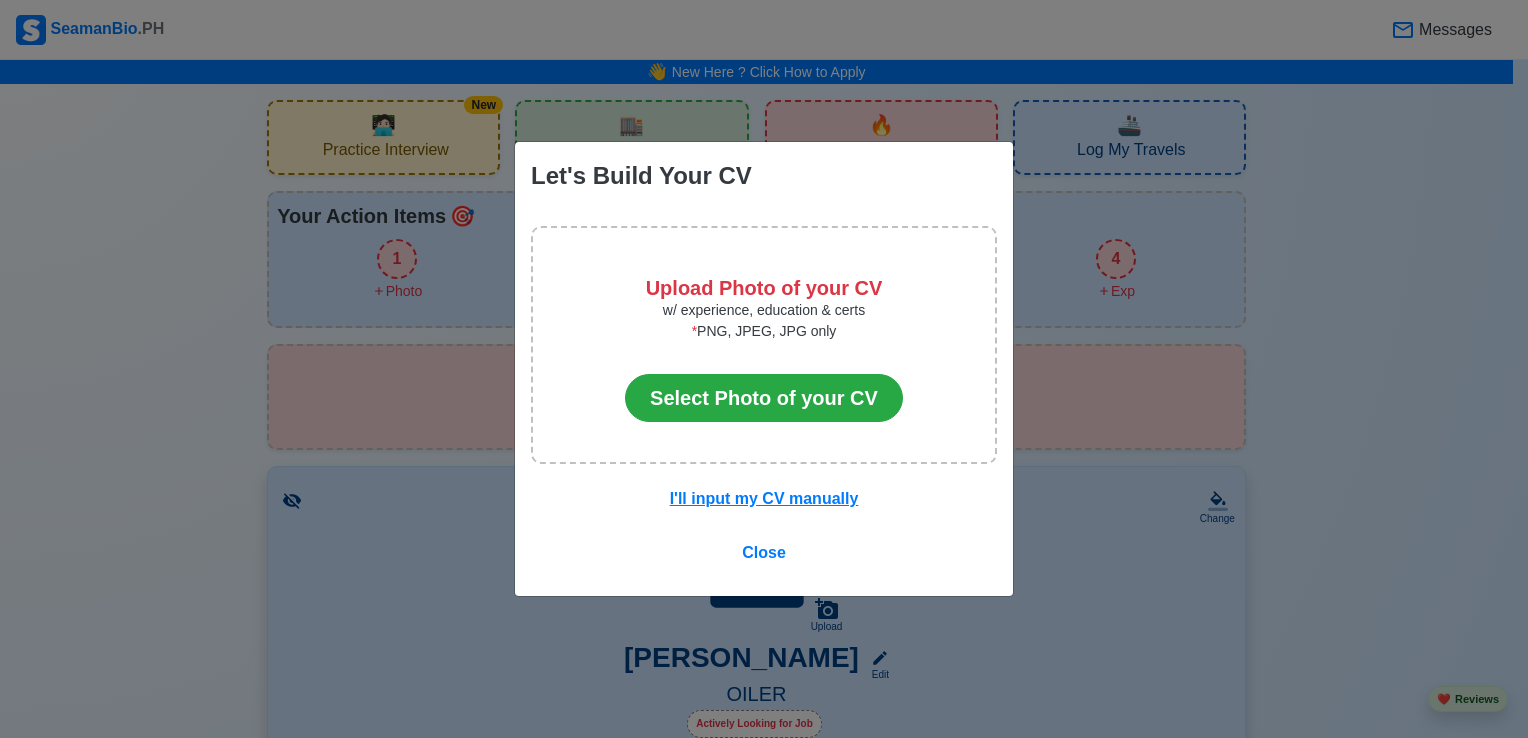
click at [44, 356] on div "Let's Build Your CV Upload Photo of your CV w/ experience, education & certs * …" at bounding box center [764, 369] width 1528 height 738
click at [59, 355] on div "Let's Build Your CV Upload Photo of your CV w/ experience, education & certs * …" at bounding box center [764, 369] width 1528 height 738
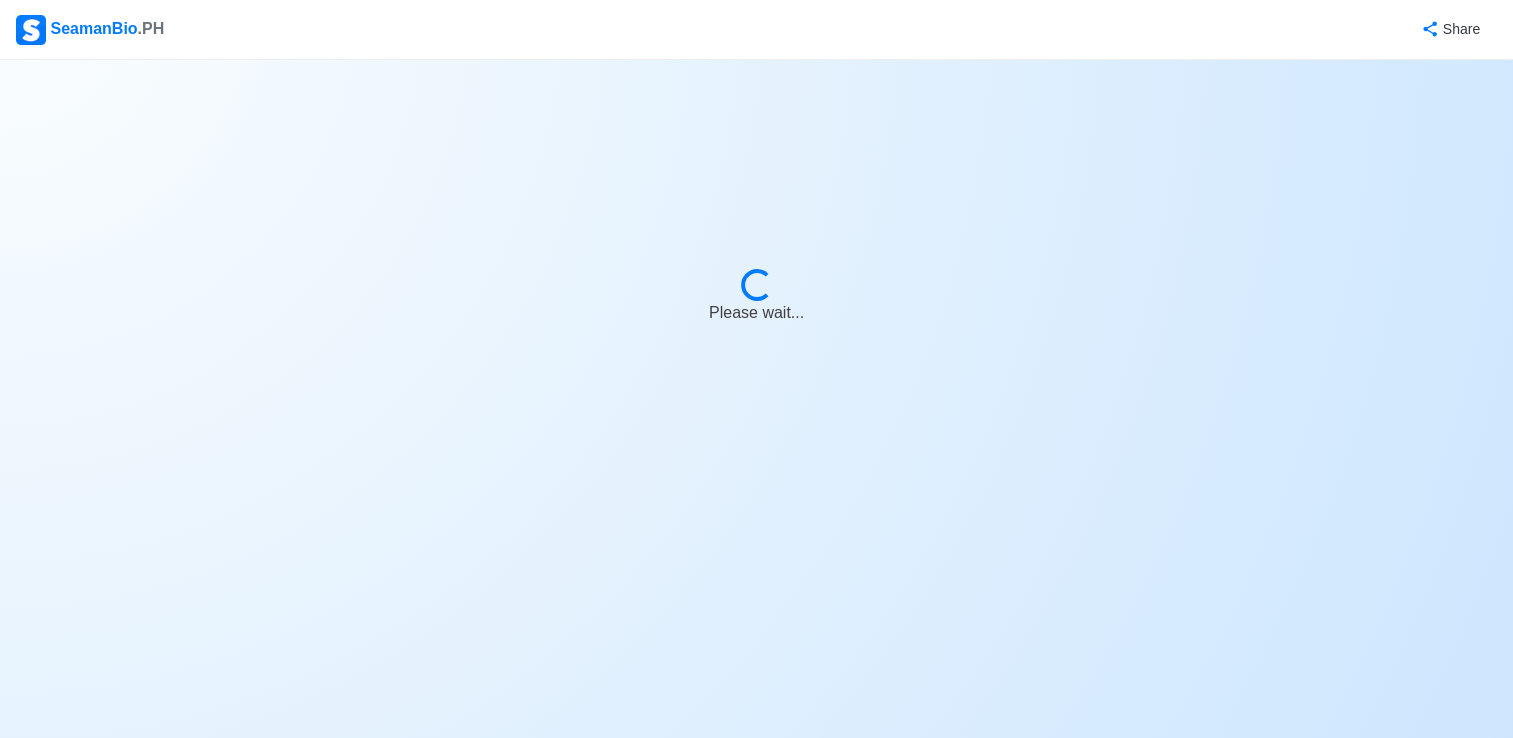
select select "Actively Looking for Job"
select select "Visible for Hiring"
select select "Married"
select select "Male"
select select "PH"
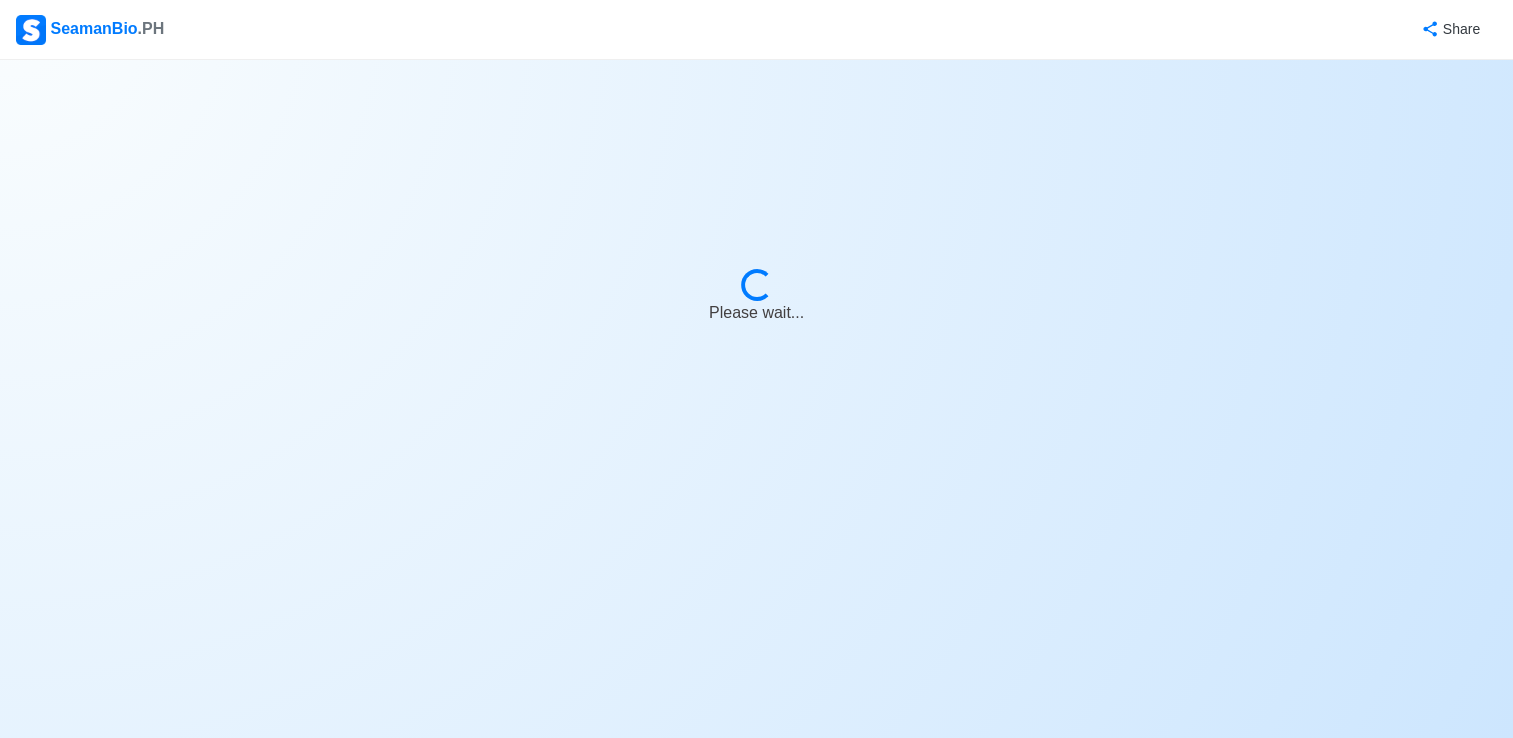
select select "16"
select select "9"
select select "1759248000000"
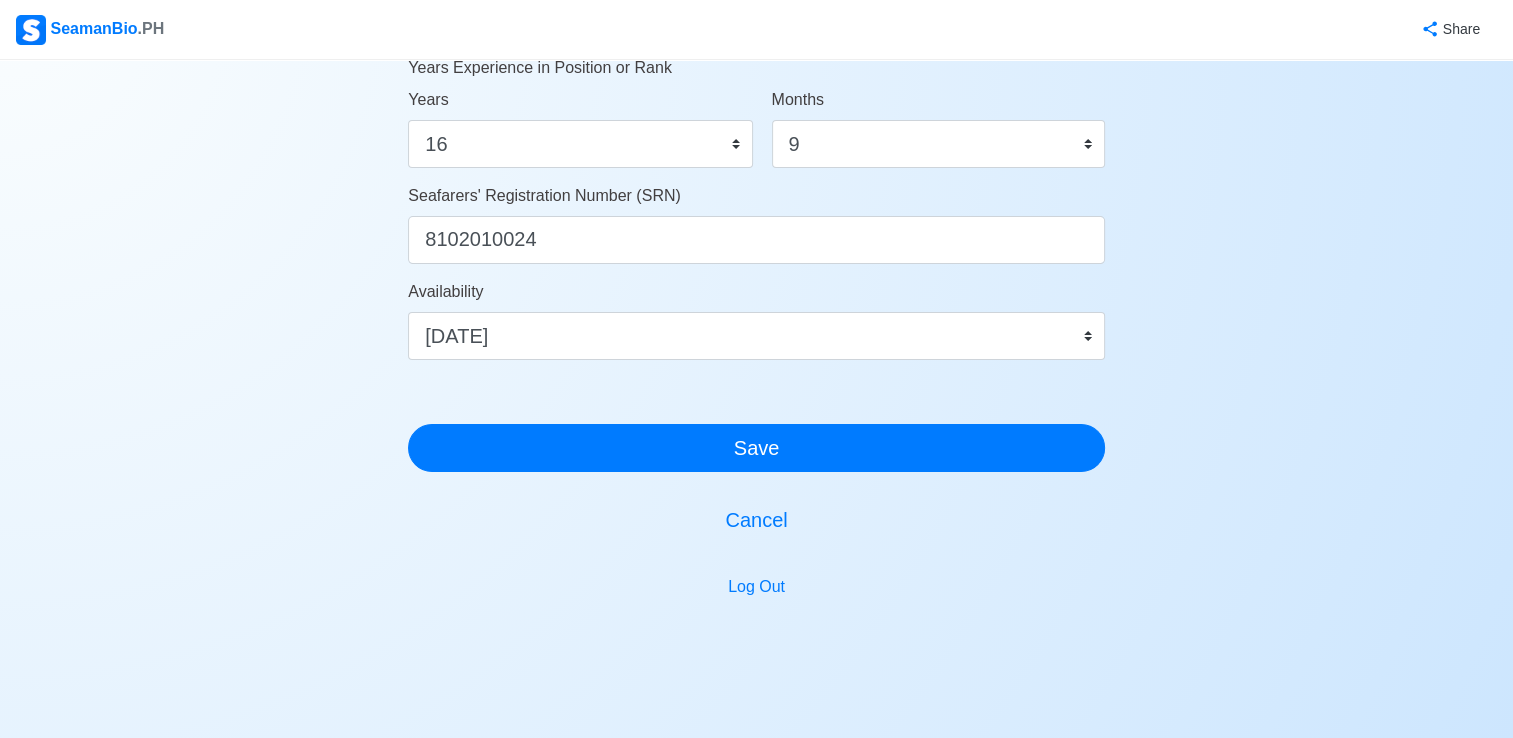
scroll to position [1192, 0]
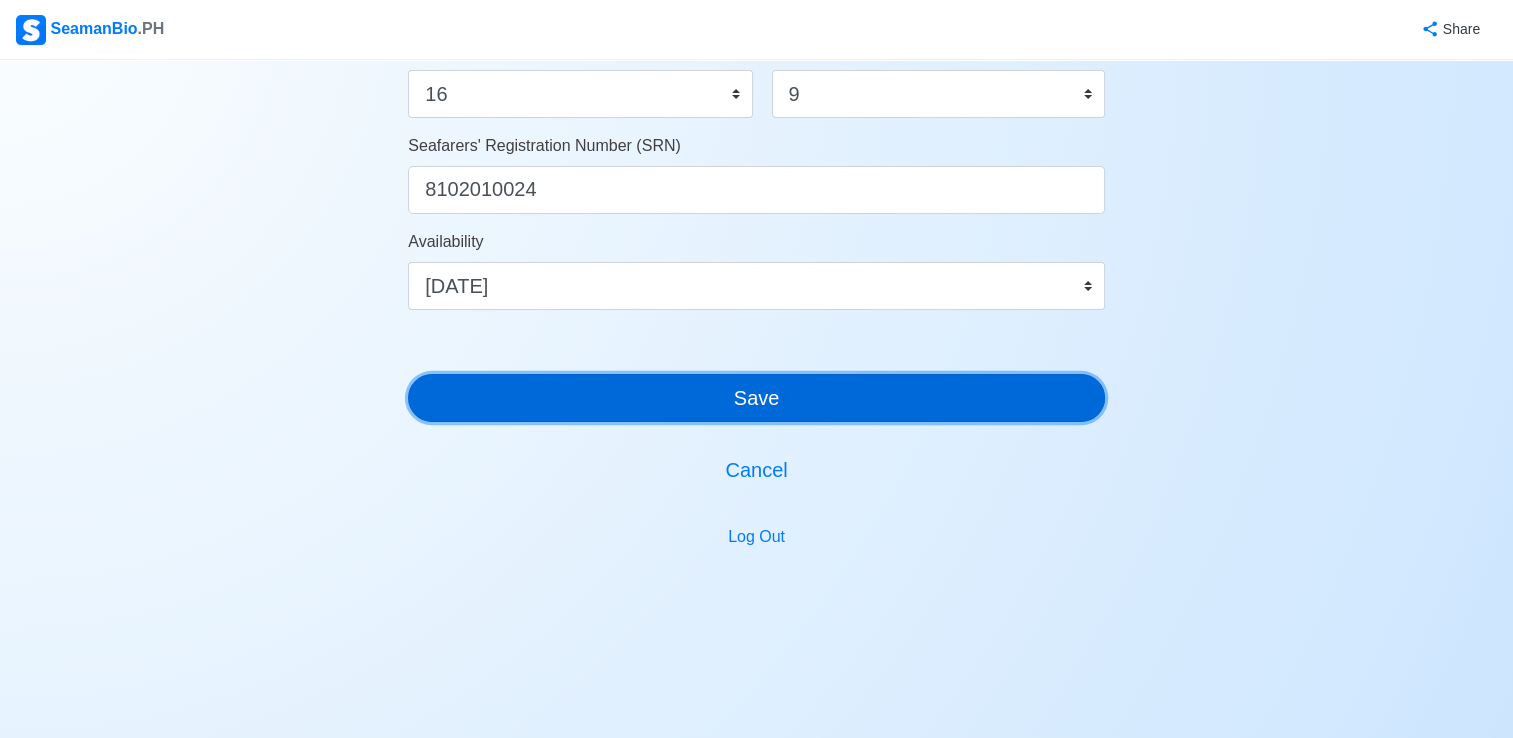
click at [784, 404] on button "Save" at bounding box center [756, 398] width 697 height 48
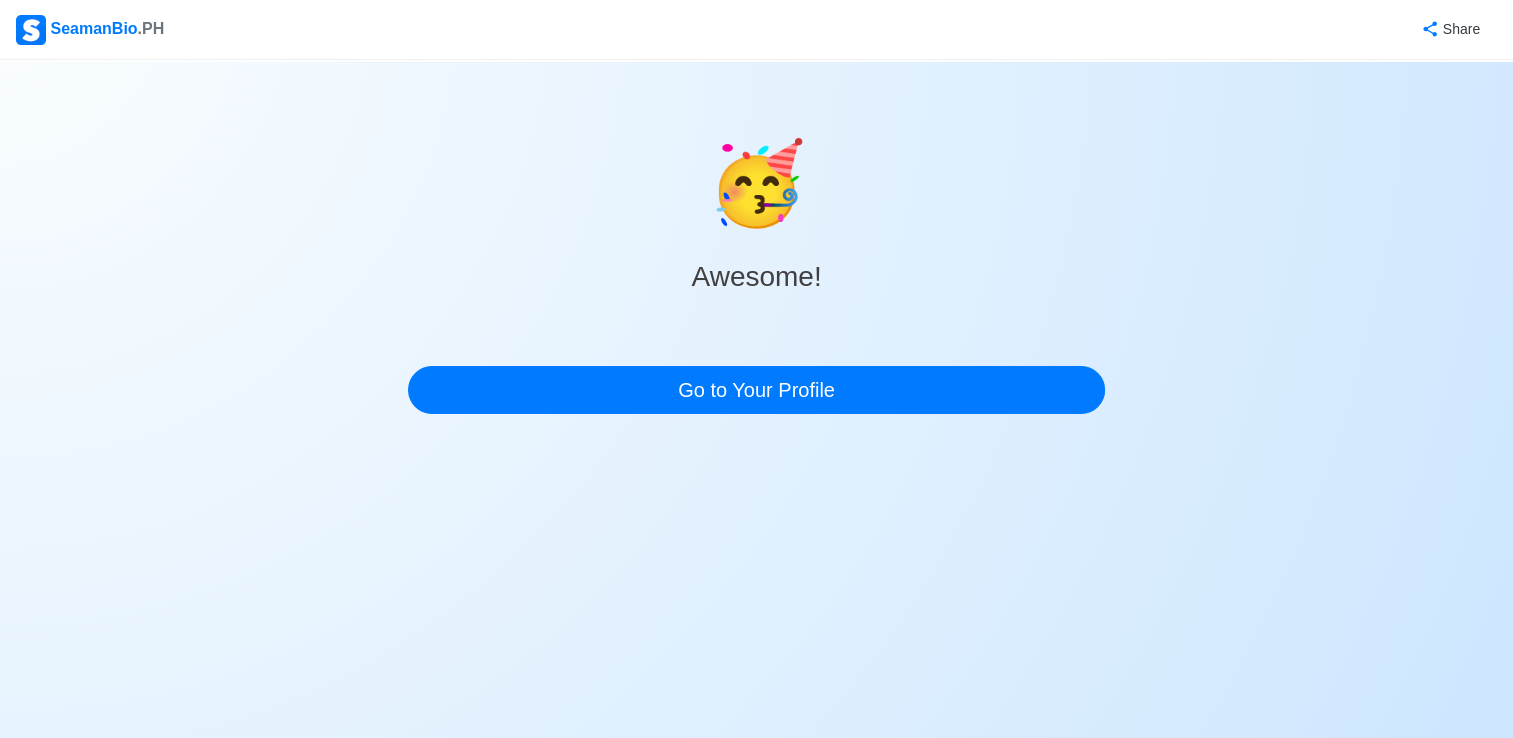
scroll to position [0, 0]
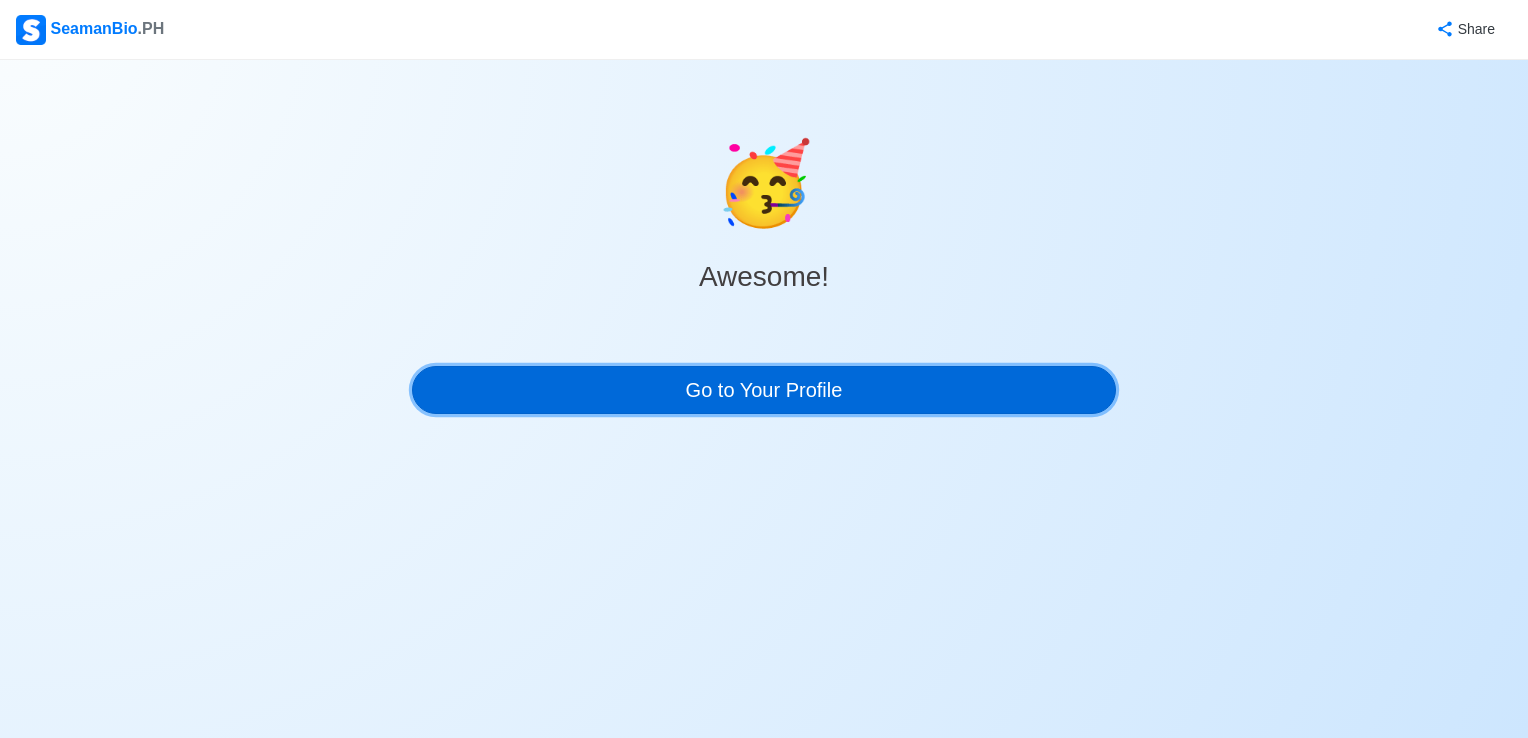
click at [773, 388] on link "Go to Your Profile" at bounding box center [764, 390] width 704 height 48
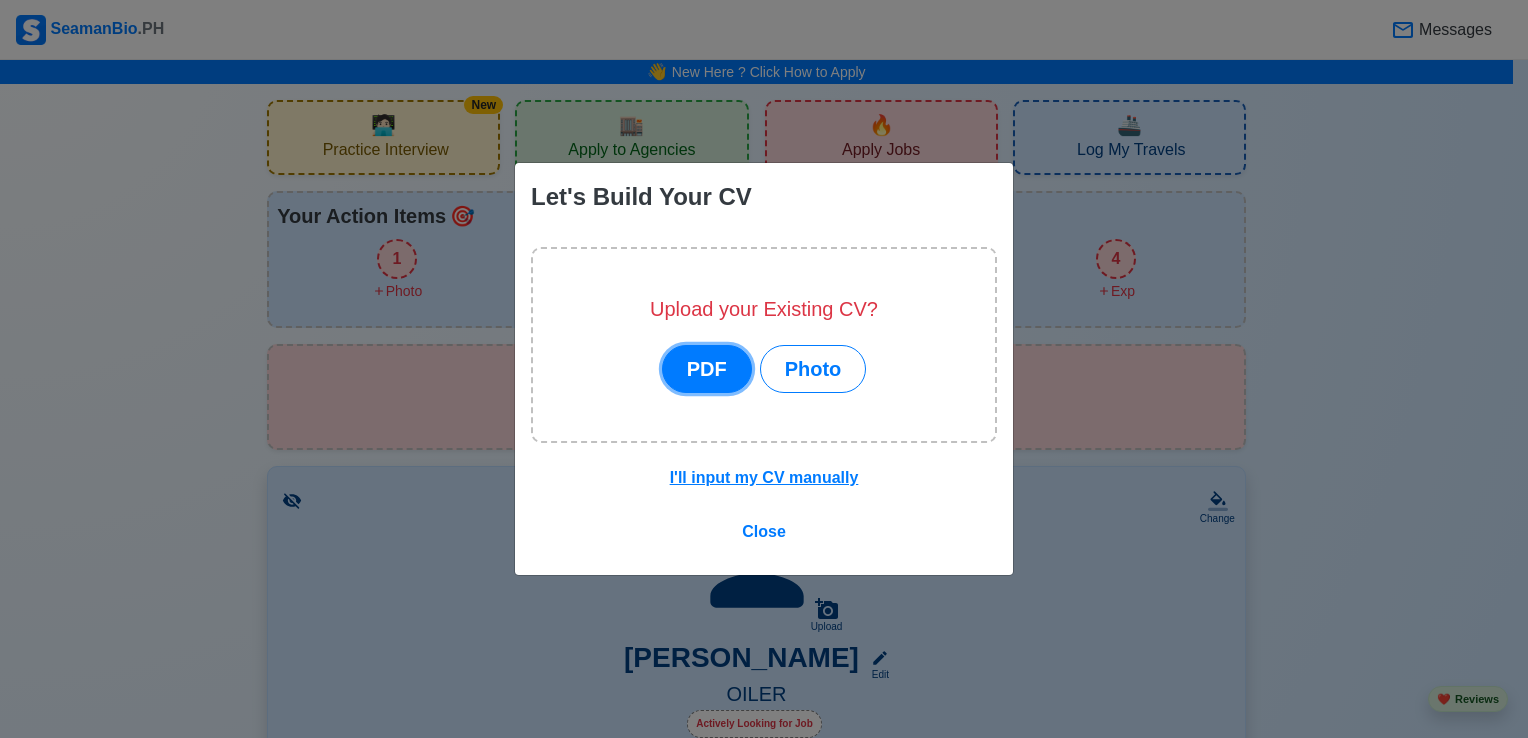
click at [699, 369] on button "PDF" at bounding box center [707, 369] width 90 height 48
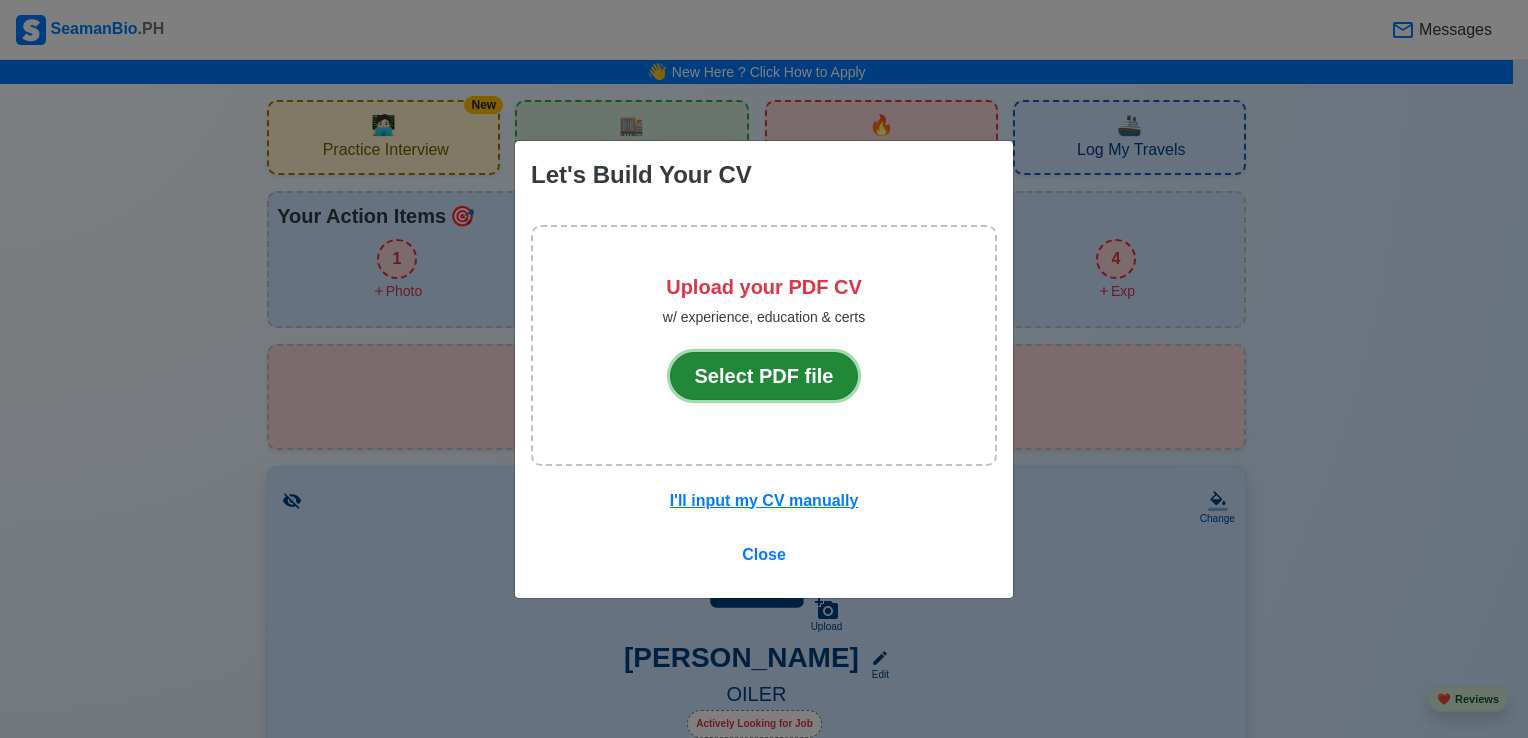
click at [753, 382] on button "Select PDF file" at bounding box center [764, 376] width 189 height 48
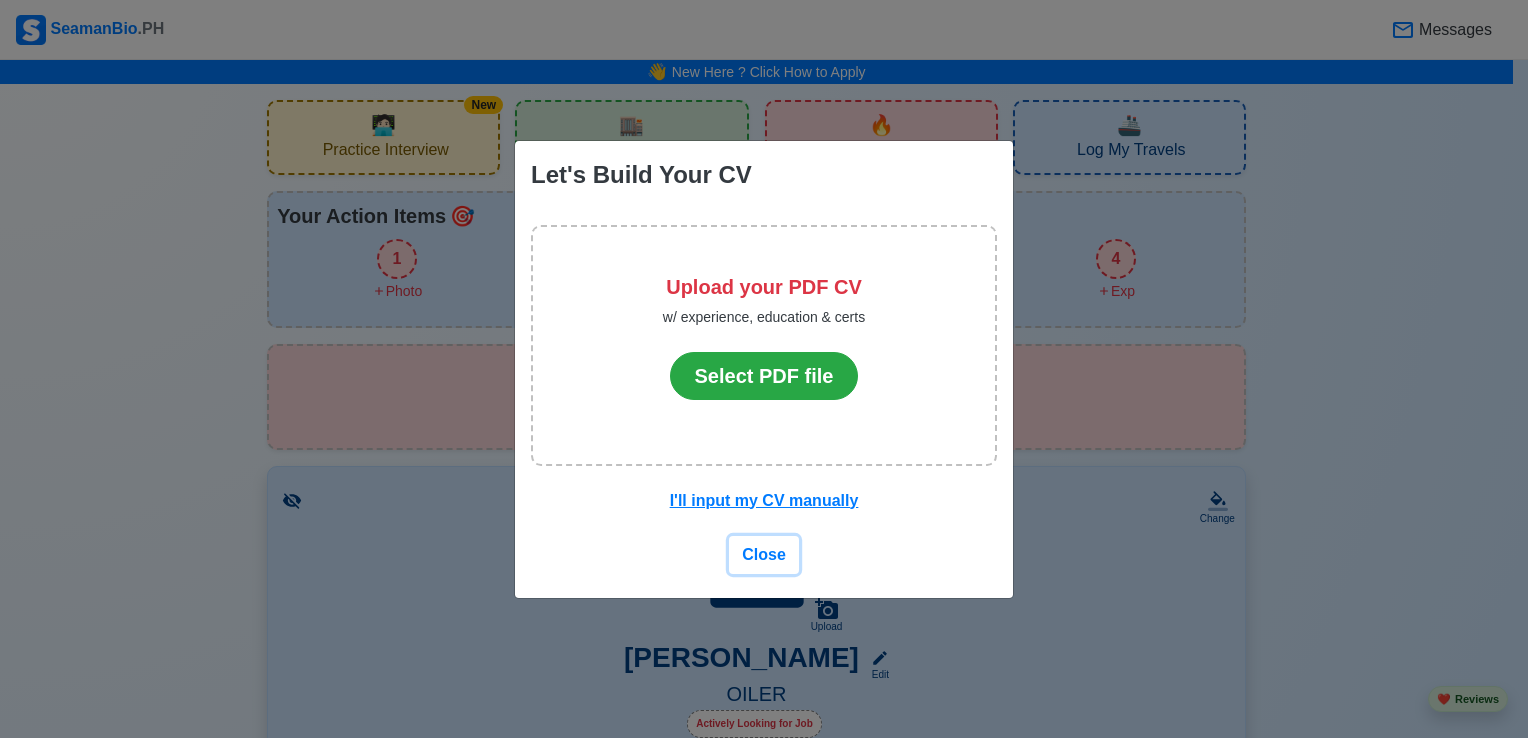
click at [755, 556] on span "Close" at bounding box center [764, 554] width 44 height 17
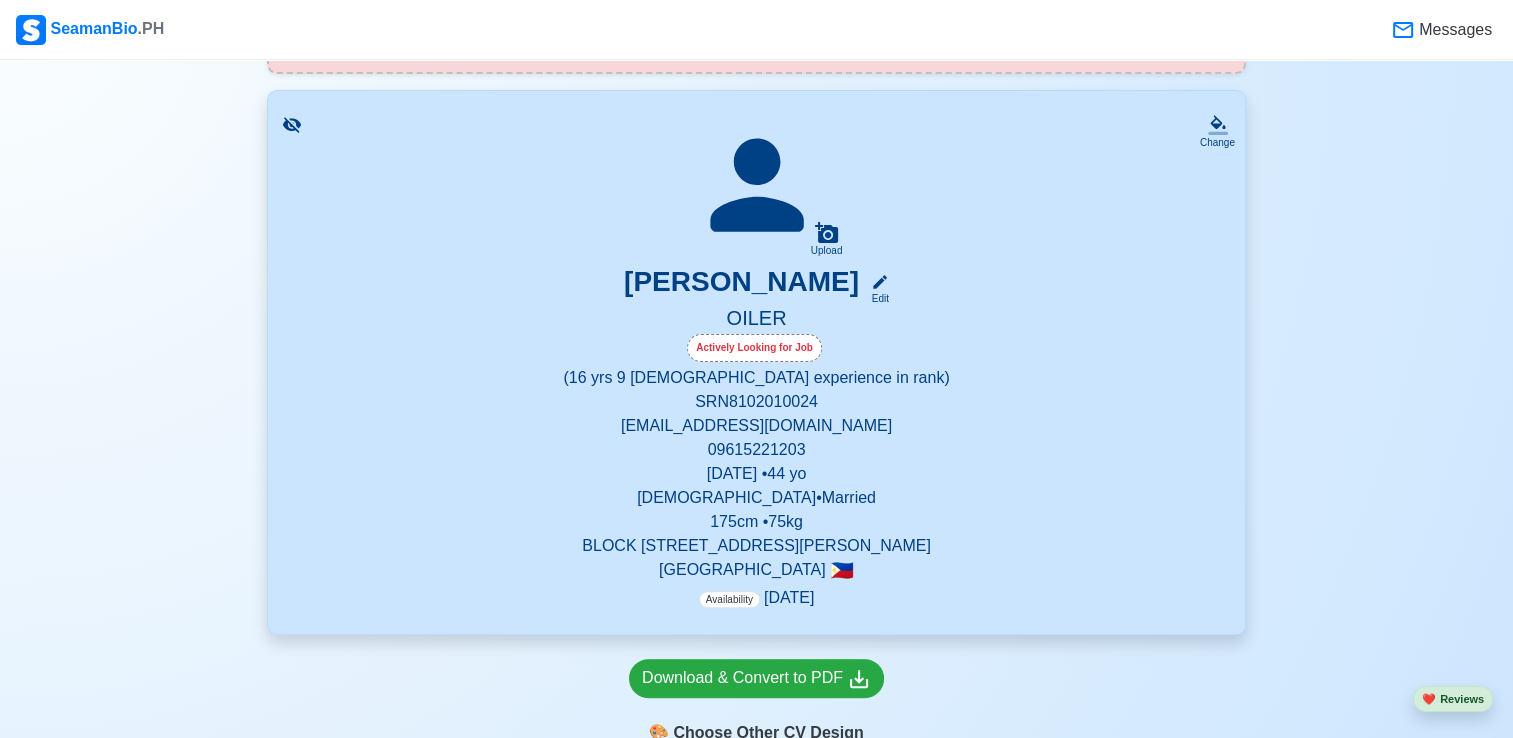
scroll to position [500, 0]
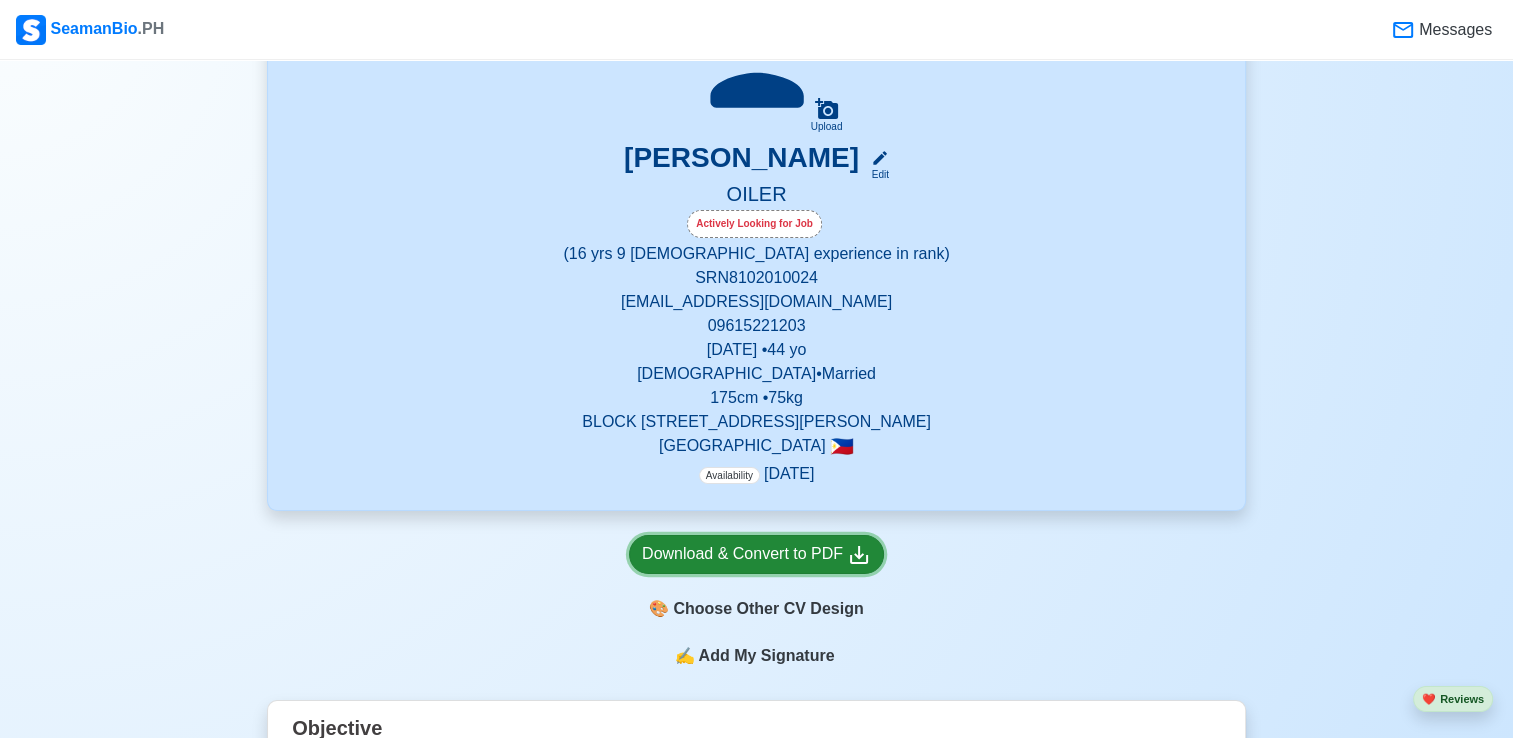
click at [763, 557] on div "Download & Convert to PDF" at bounding box center [756, 554] width 229 height 25
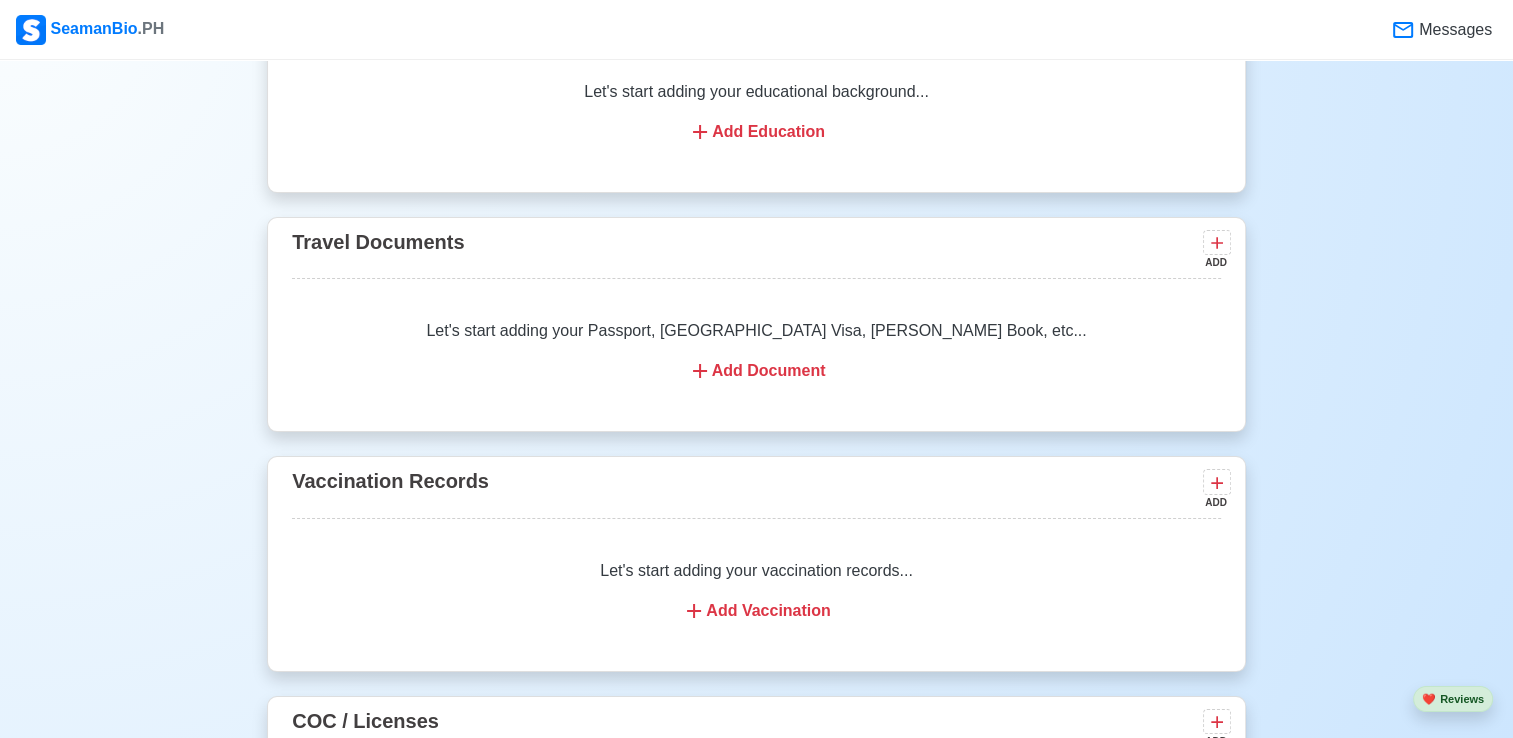
scroll to position [916, 0]
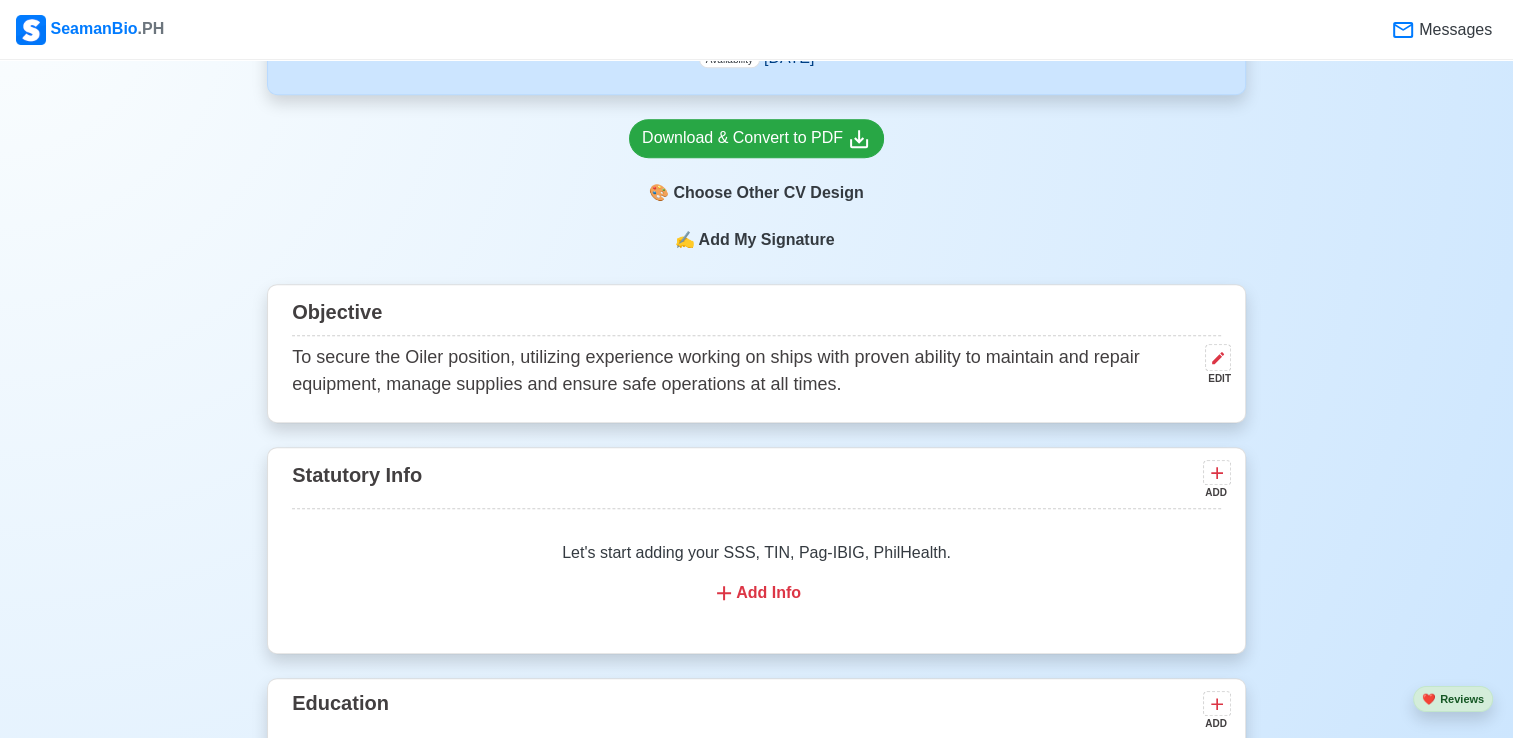
click at [901, 595] on div "Add Info" at bounding box center [756, 593] width 881 height 24
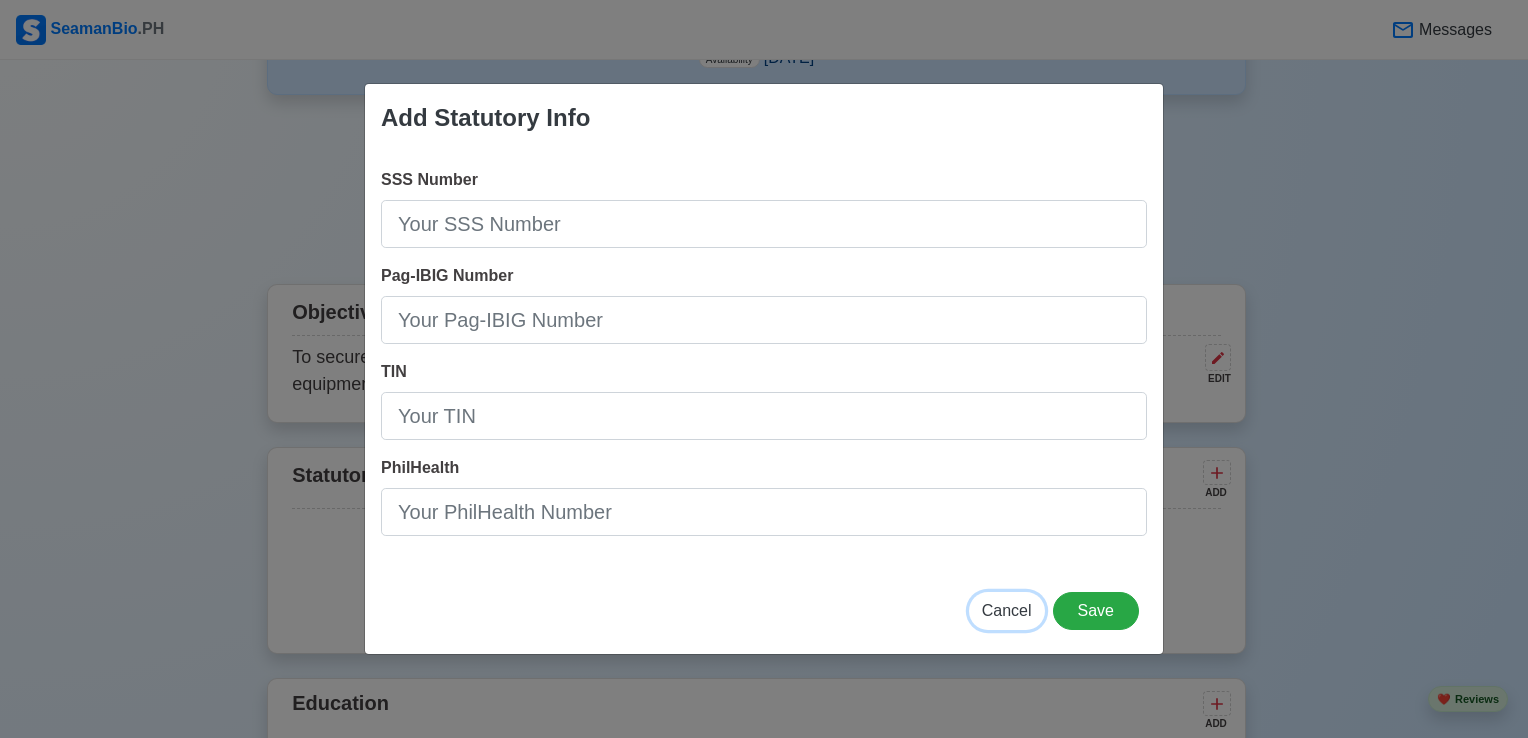
click at [1030, 606] on span "Cancel" at bounding box center [1007, 610] width 50 height 17
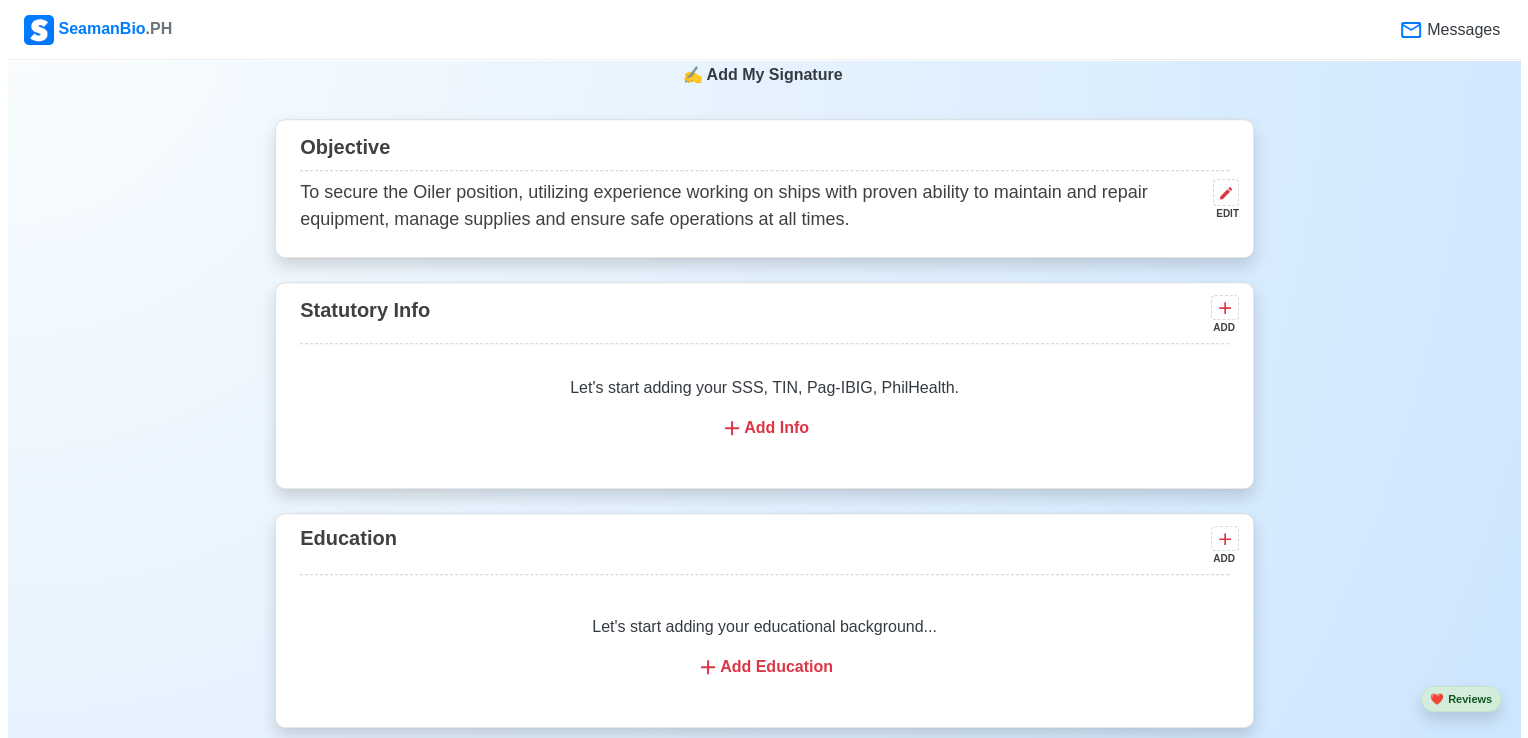
scroll to position [1216, 0]
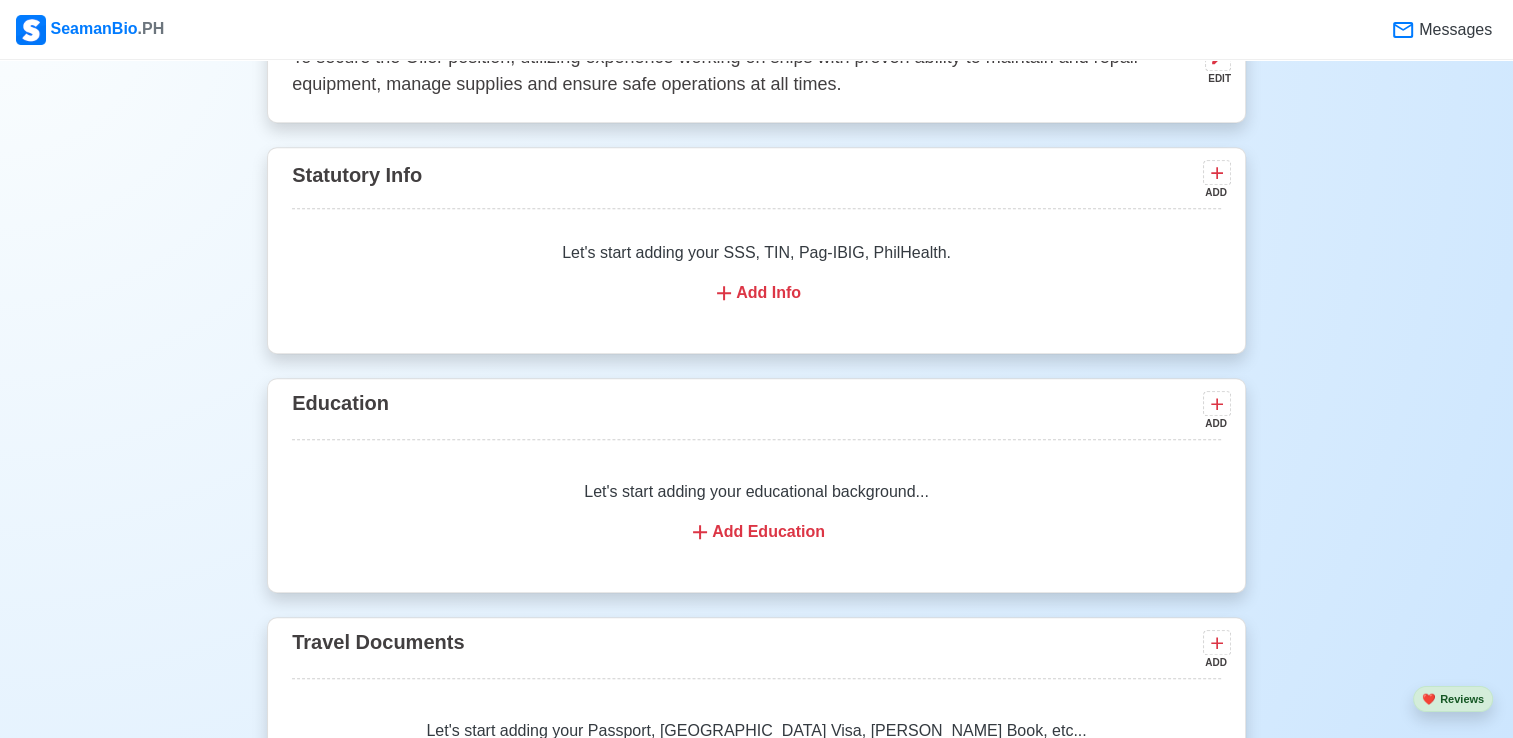
click at [1048, 528] on div "Add Education" at bounding box center [756, 532] width 881 height 24
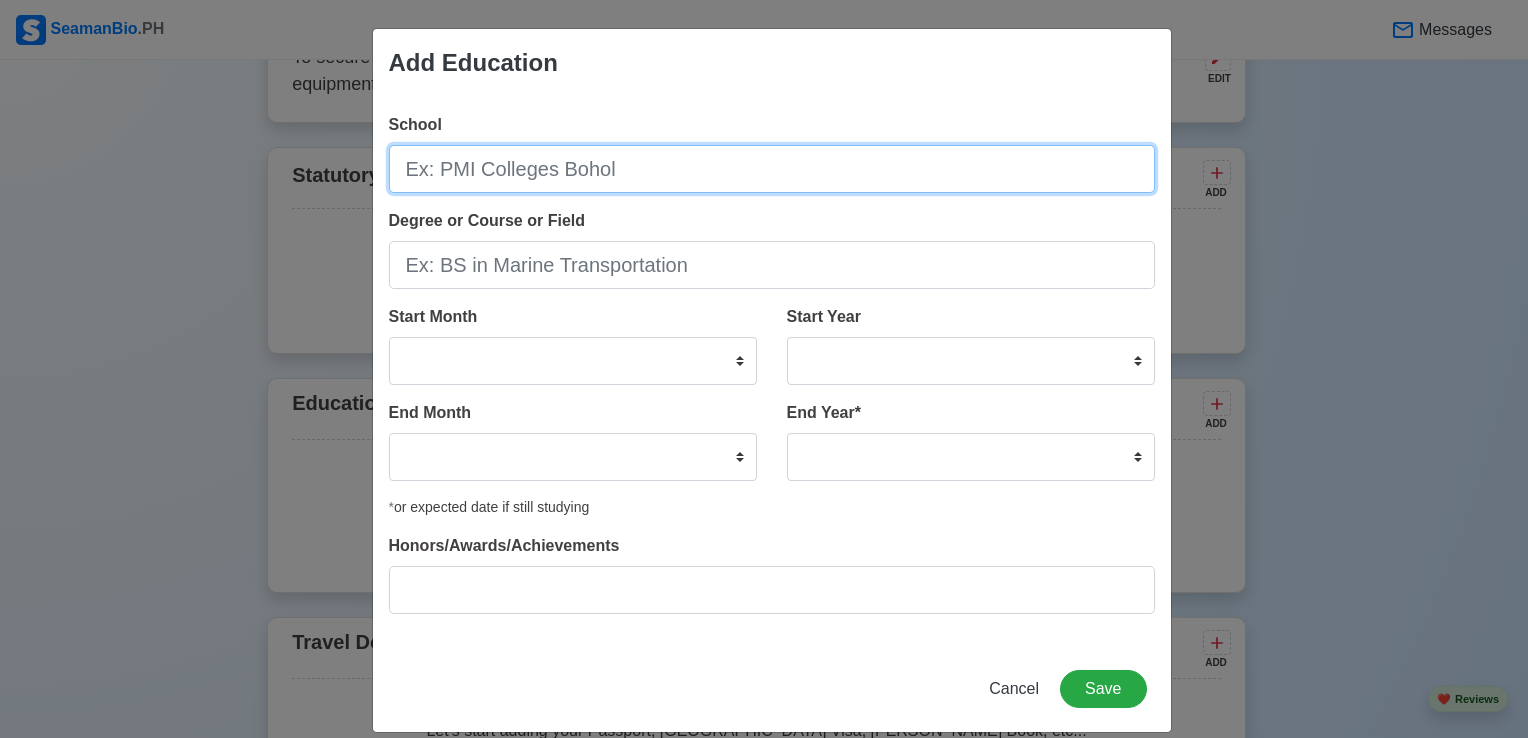
click at [692, 169] on input "School" at bounding box center [772, 169] width 766 height 48
type input "Philippine Maritime Institute Quezon City"
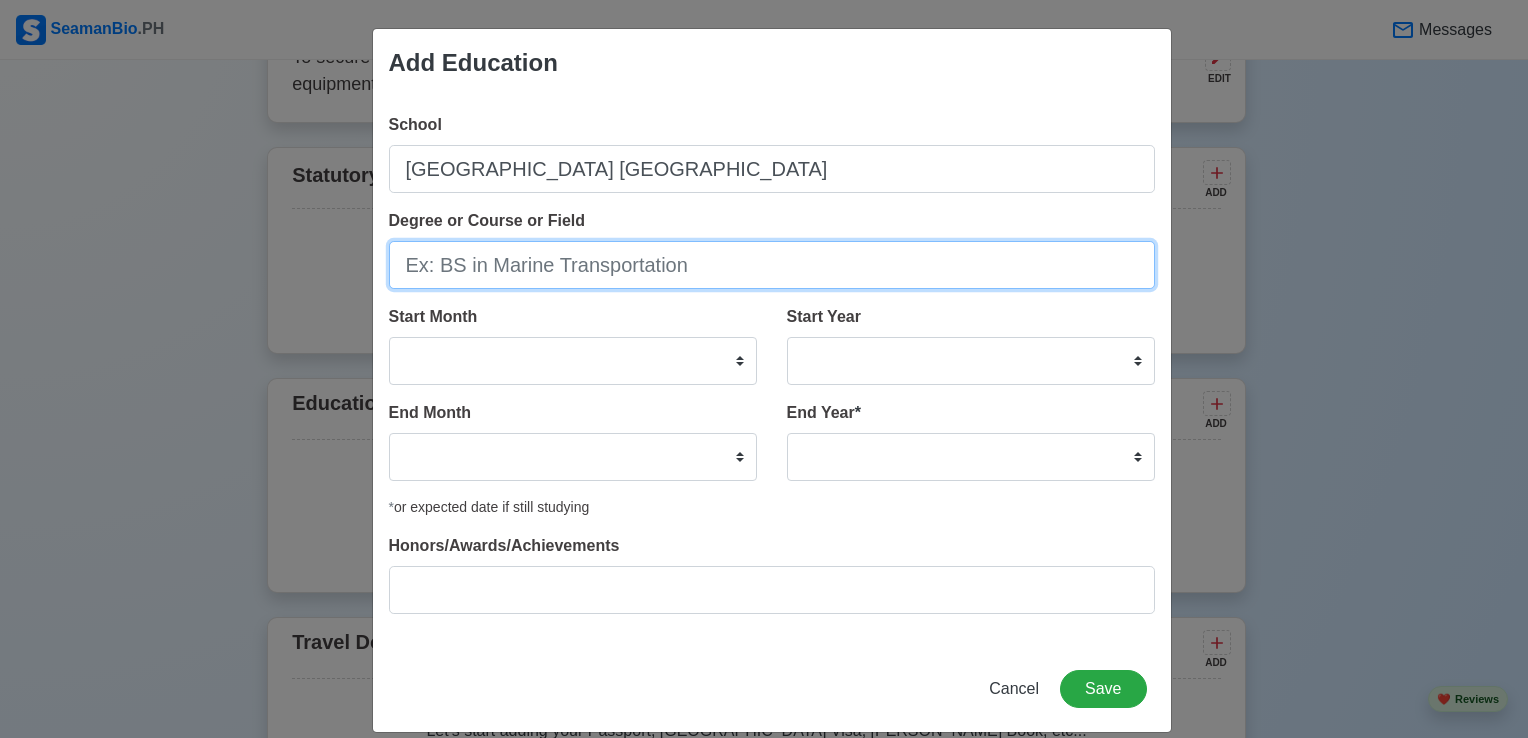
click at [743, 277] on input "Degree or Course or Field" at bounding box center [772, 265] width 766 height 48
type input "b"
type input "B"
type input "BS -Marine Engineering"
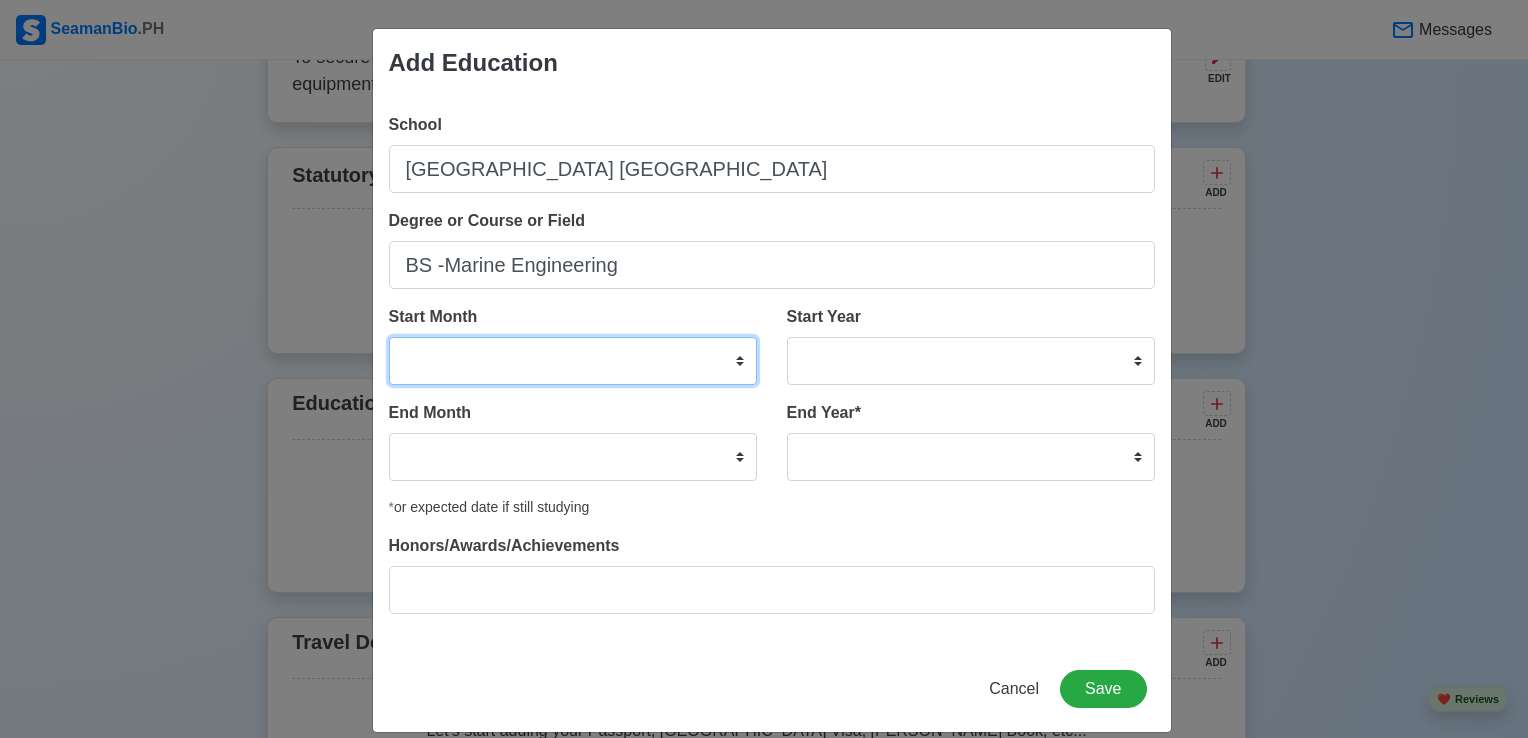
click at [680, 363] on select "January February March April May June July August September October November De…" at bounding box center [573, 361] width 368 height 48
click at [1376, 317] on div "Add Education School Philippine Maritime Institute Quezon City Degree or Course…" at bounding box center [764, 369] width 1528 height 738
click at [729, 365] on select "January February March April May June July August September October November De…" at bounding box center [573, 361] width 368 height 48
select select "June"
click at [389, 337] on select "January February March April May June July August September October November De…" at bounding box center [573, 361] width 368 height 48
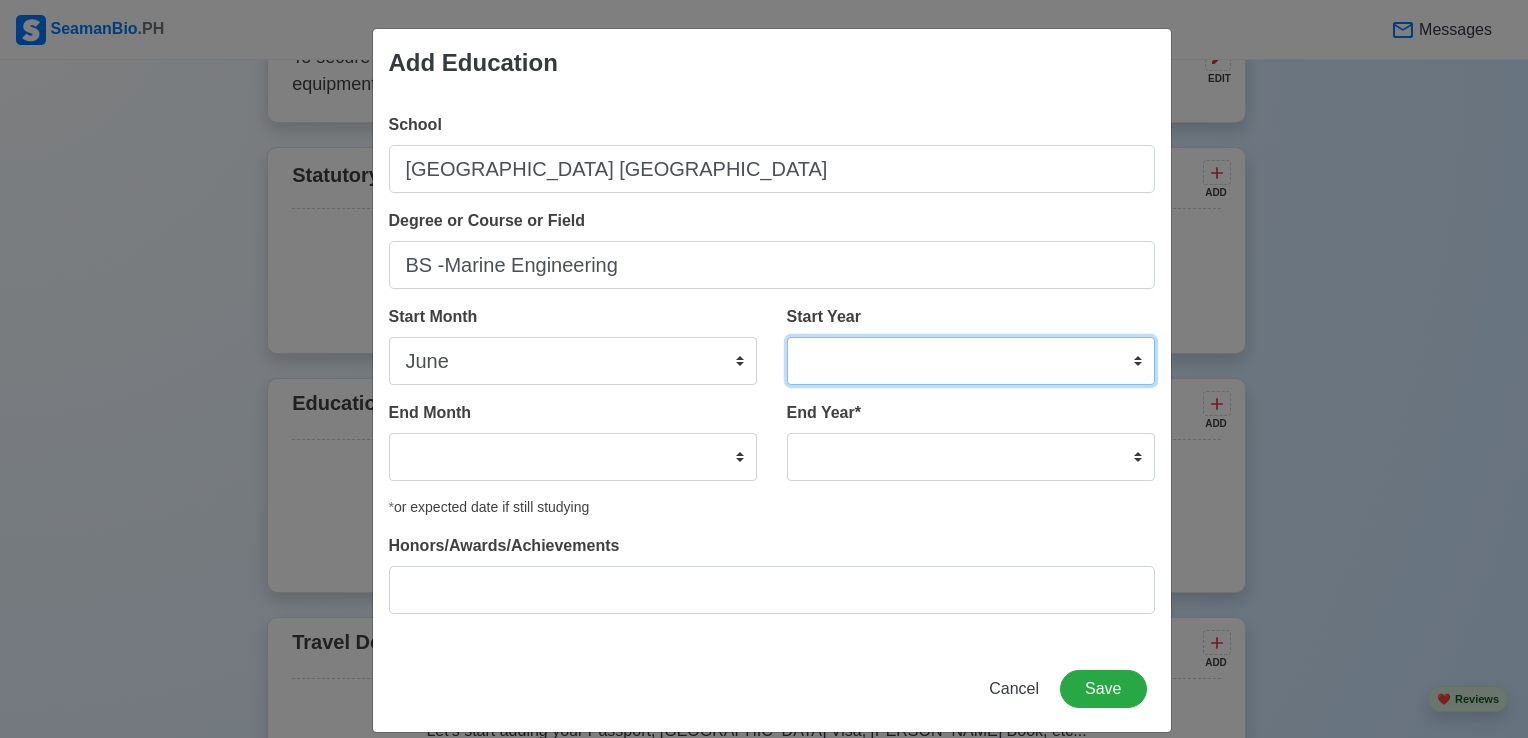
click at [1091, 363] on select "2025 2024 2023 2022 2021 2020 2019 2018 2017 2016 2015 2014 2013 2012 2011 2010…" at bounding box center [971, 361] width 368 height 48
select select "1999"
click at [787, 337] on select "2025 2024 2023 2022 2021 2020 2019 2018 2017 2016 2015 2014 2013 2012 2011 2010…" at bounding box center [971, 361] width 368 height 48
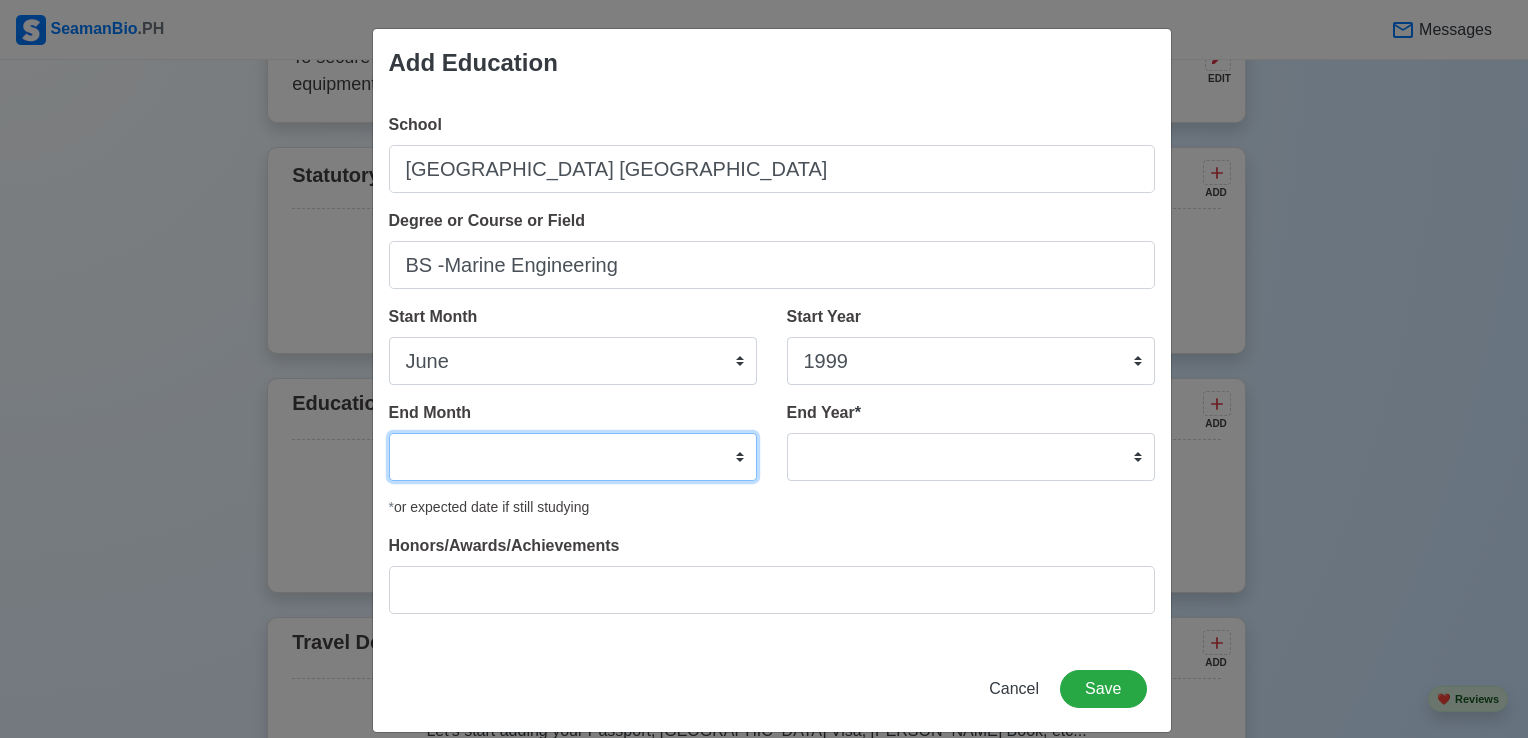
click at [676, 473] on select "January February March April May June July August September October November De…" at bounding box center [573, 457] width 368 height 48
select select "October"
click at [389, 433] on select "January February March April May June July August September October November De…" at bounding box center [573, 457] width 368 height 48
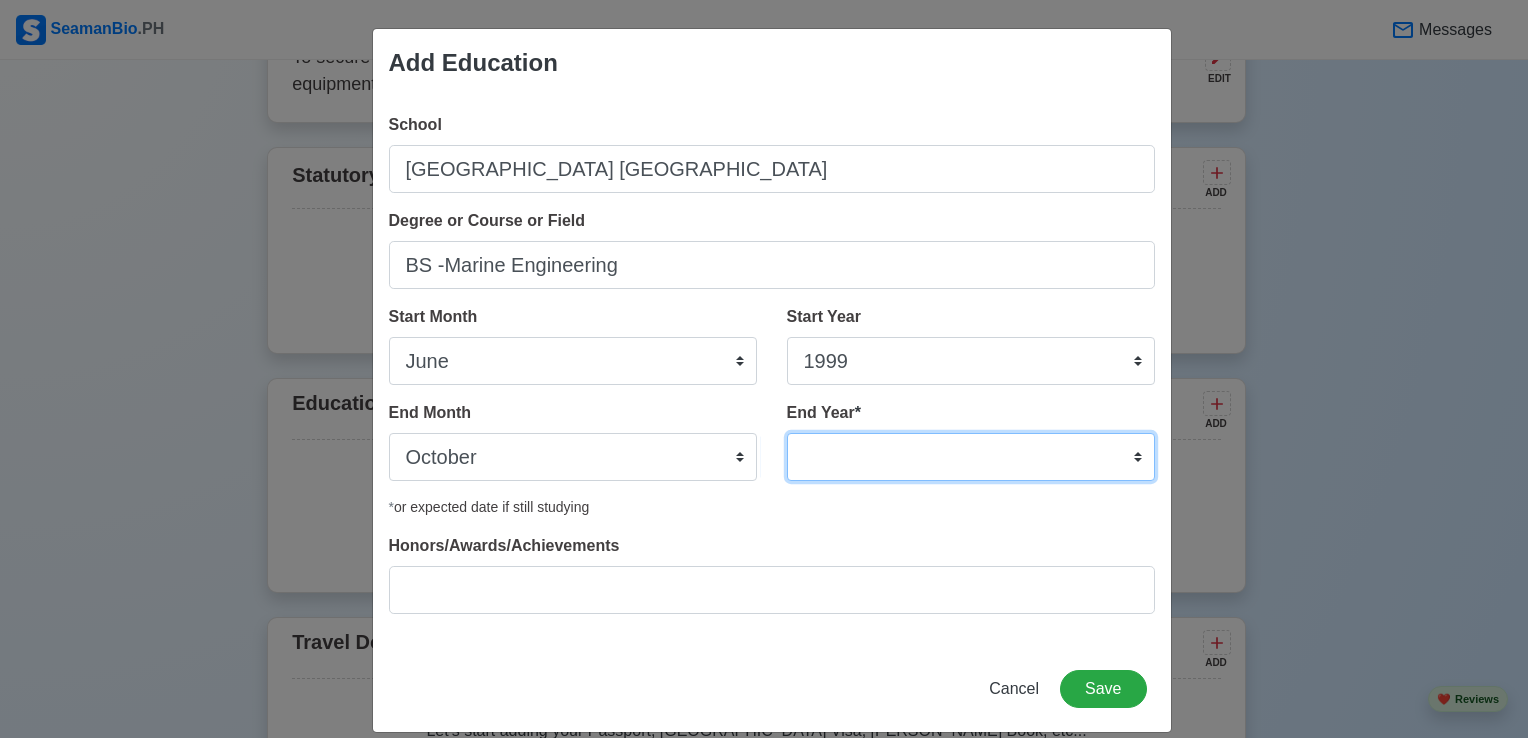
click at [1071, 459] on select "2035 2034 2033 2032 2031 2030 2029 2028 2027 2026 2025 2024 2023 2022 2021 2020…" at bounding box center [971, 457] width 368 height 48
select select "2002"
click at [787, 433] on select "2035 2034 2033 2032 2031 2030 2029 2028 2027 2026 2025 2024 2023 2022 2021 2020…" at bounding box center [971, 457] width 368 height 48
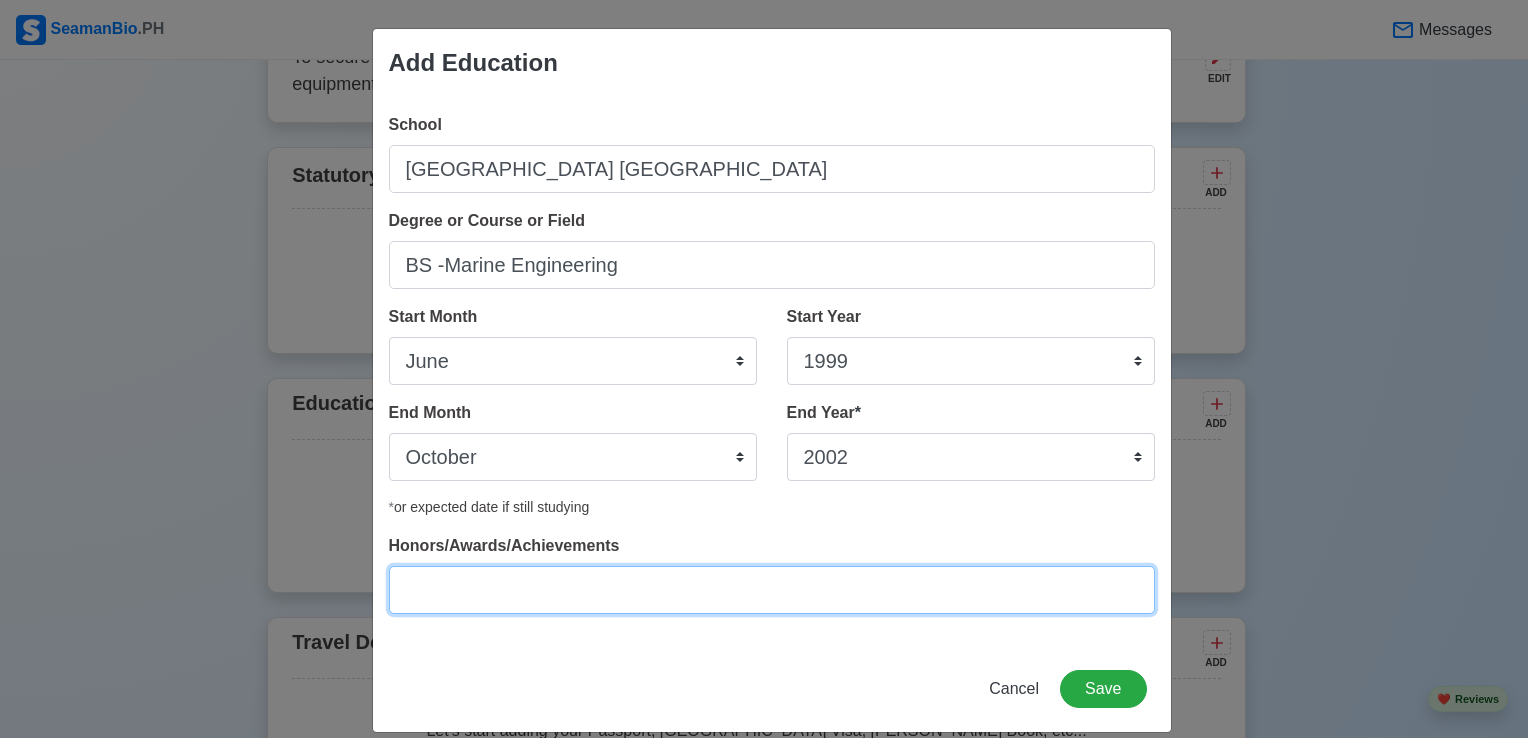
click at [667, 593] on input "Honors/Awards/Achievements" at bounding box center [772, 590] width 766 height 48
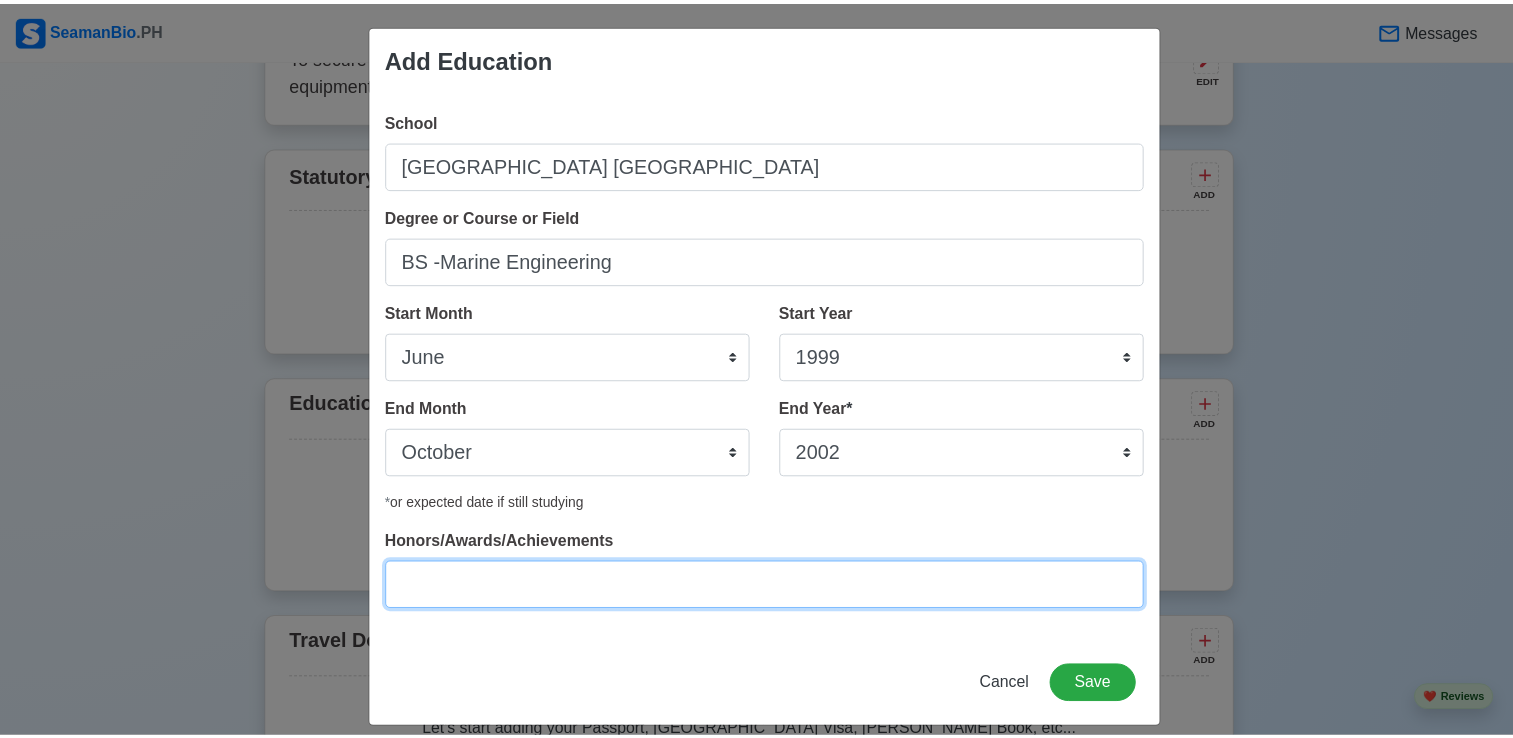
scroll to position [0, 0]
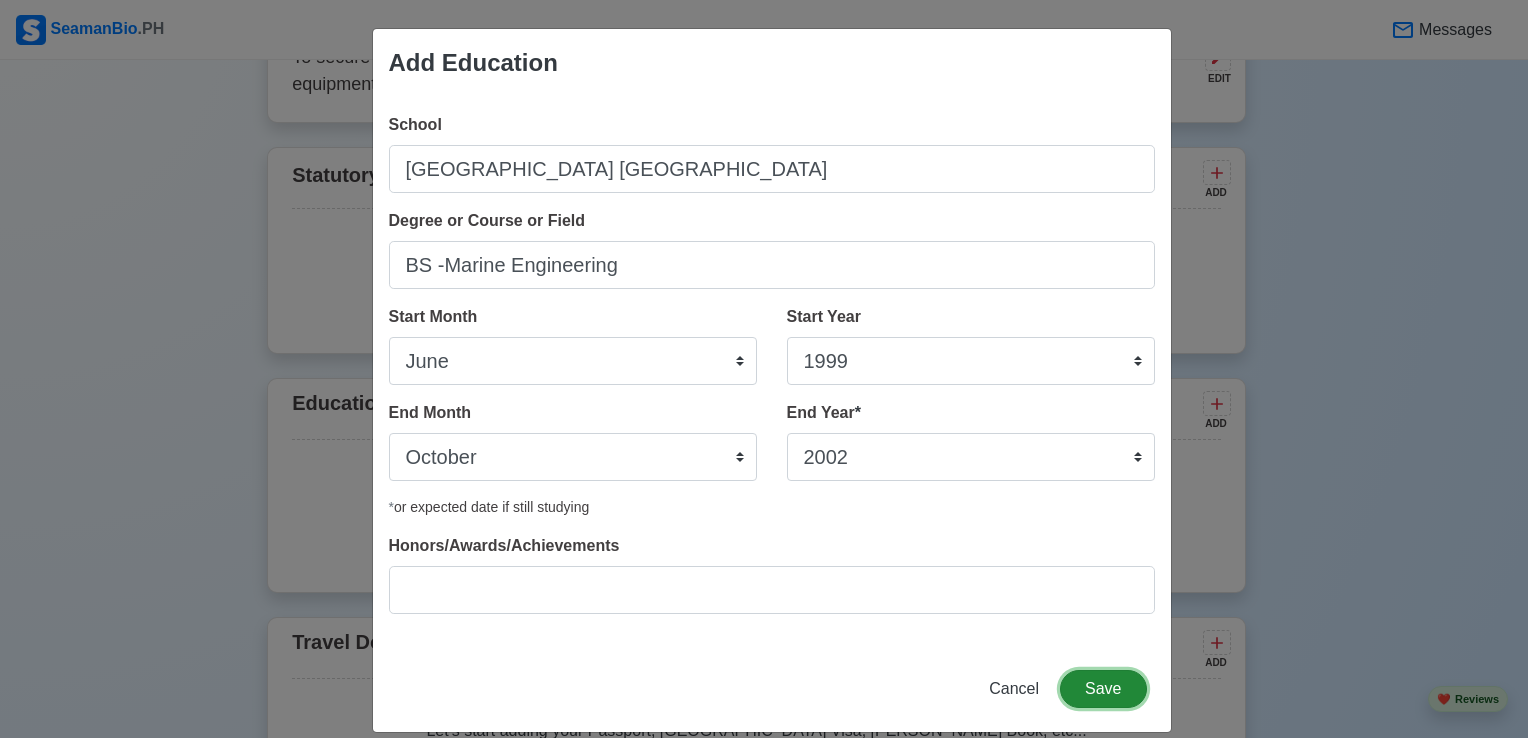
click at [1091, 686] on button "Save" at bounding box center [1103, 689] width 86 height 38
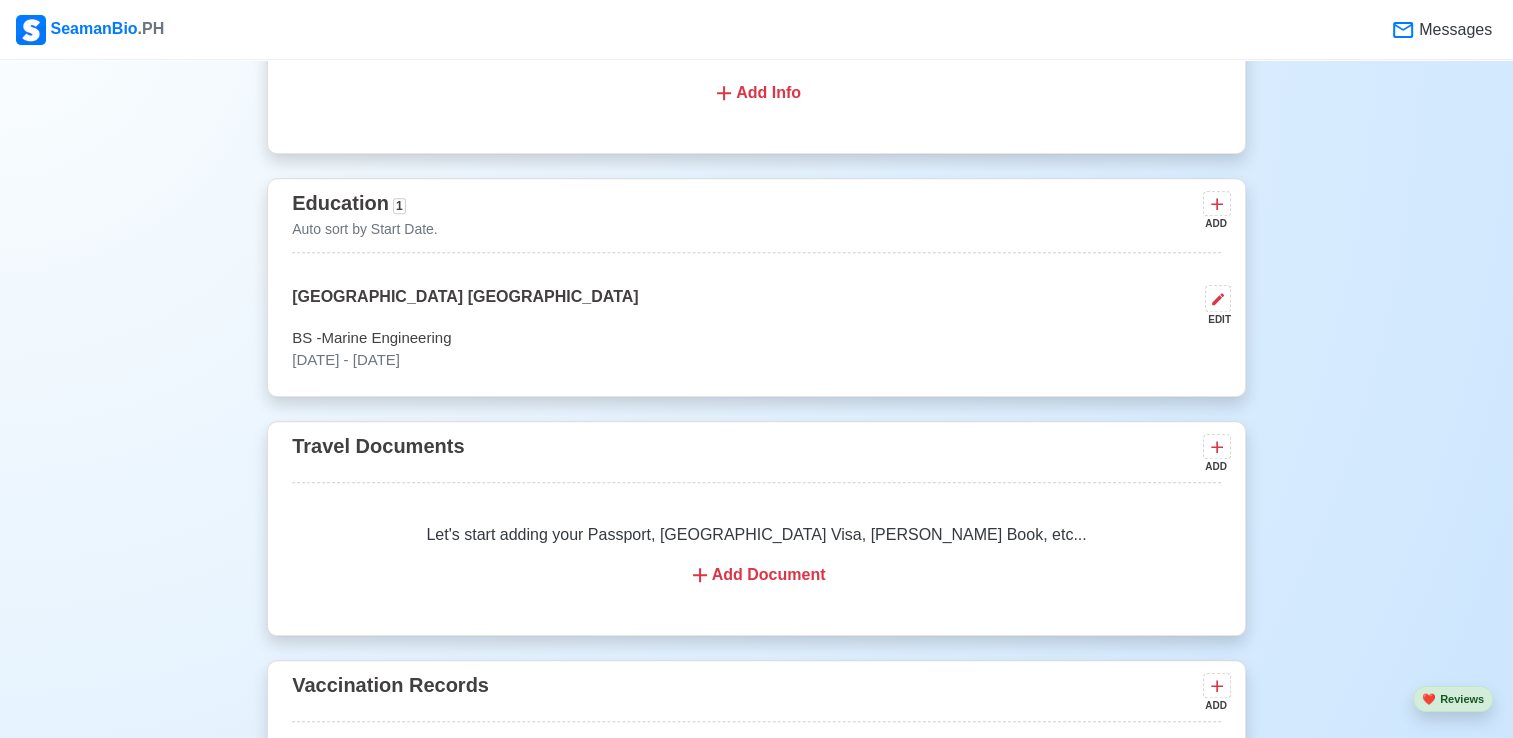
scroll to position [1516, 0]
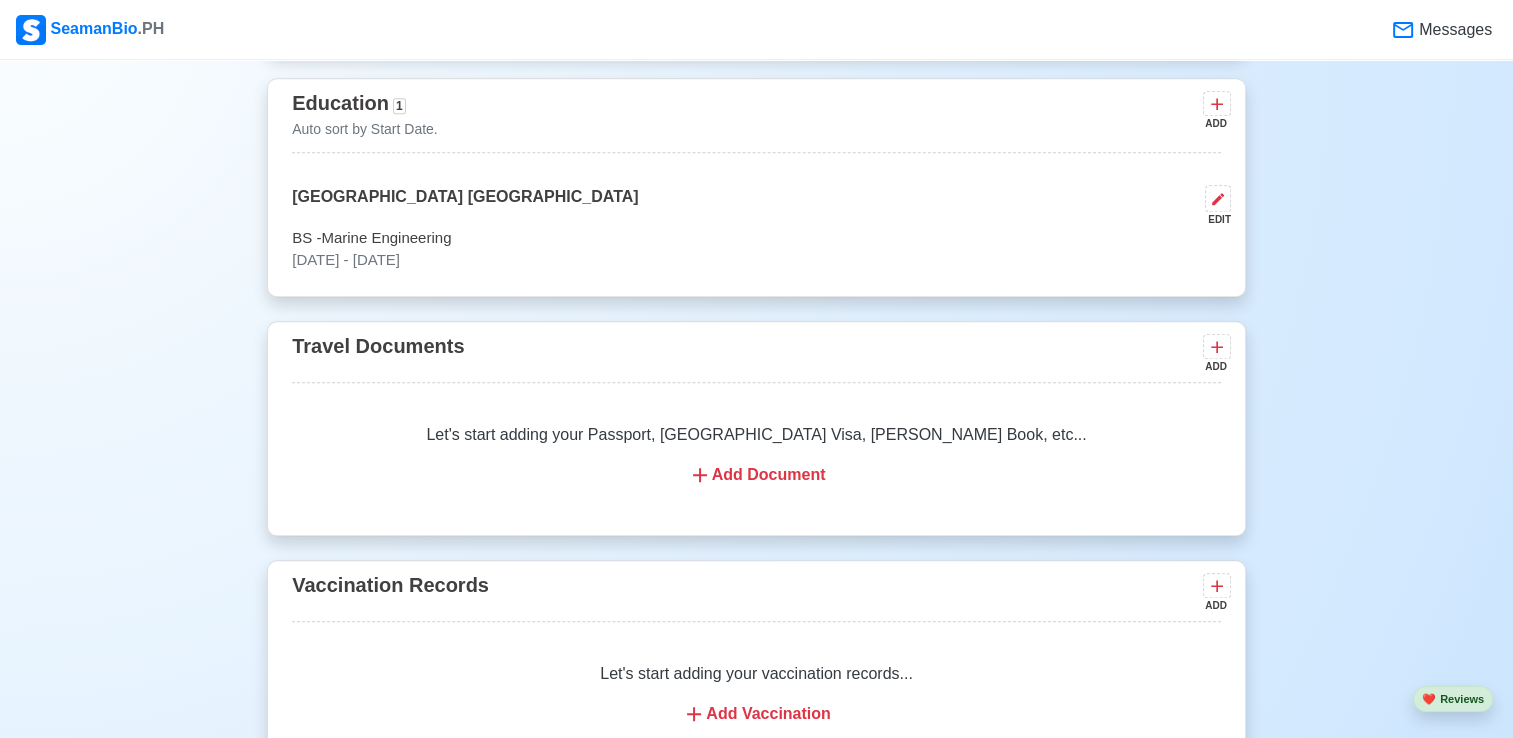
click at [878, 484] on div "Add Document" at bounding box center [756, 475] width 881 height 24
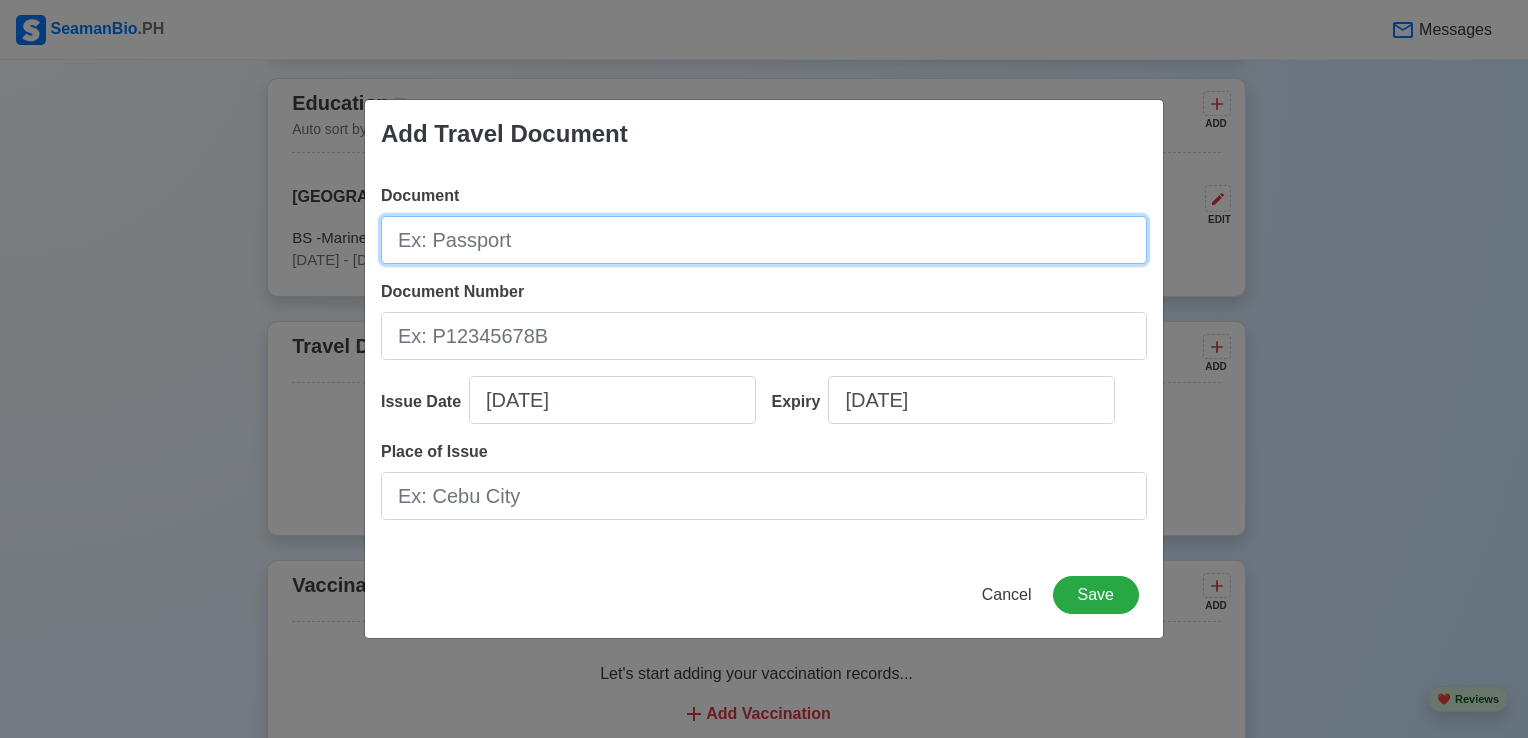
click at [627, 238] on input "Document" at bounding box center [764, 240] width 766 height 48
type input "Passport"
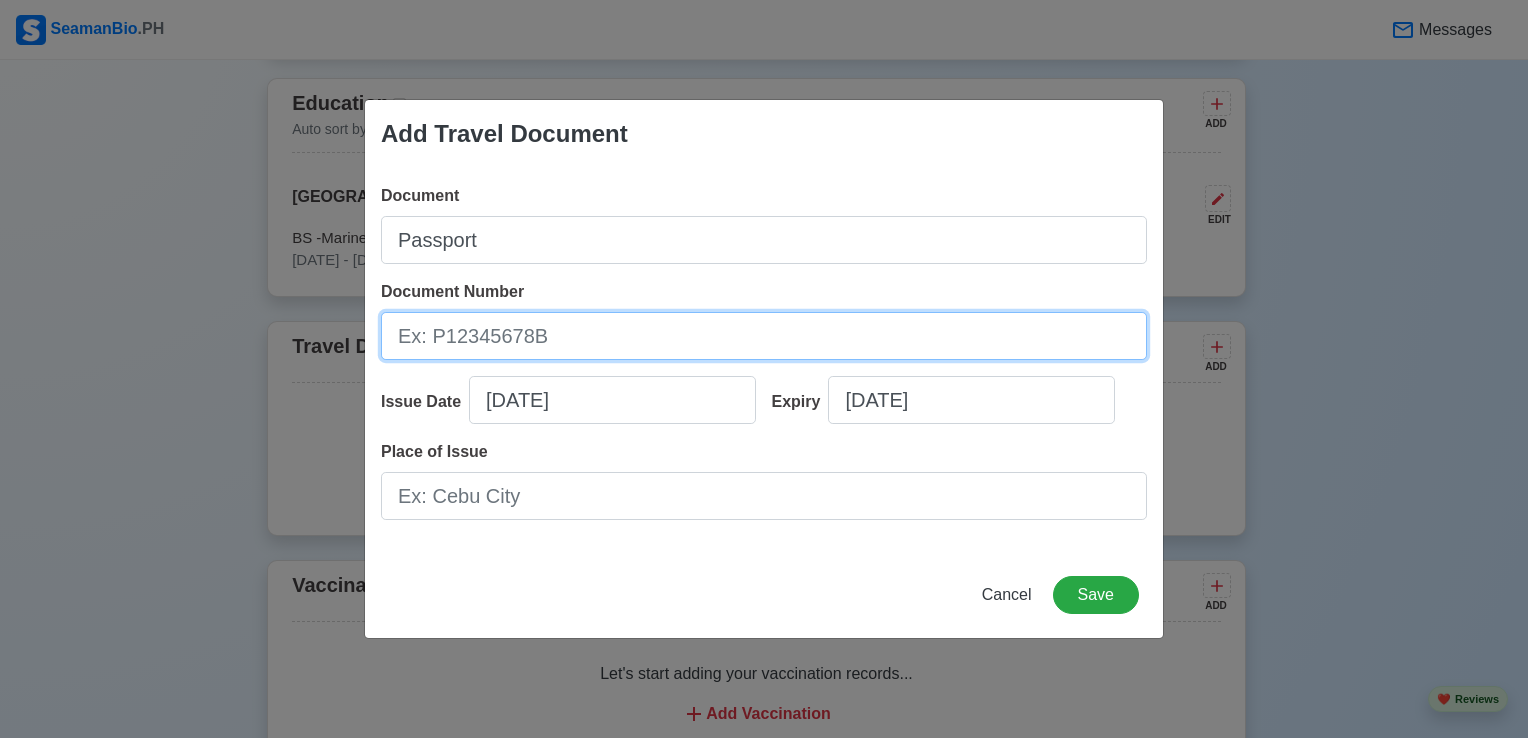
click at [595, 350] on input "Document Number" at bounding box center [764, 336] width 766 height 48
type input "P6400715A"
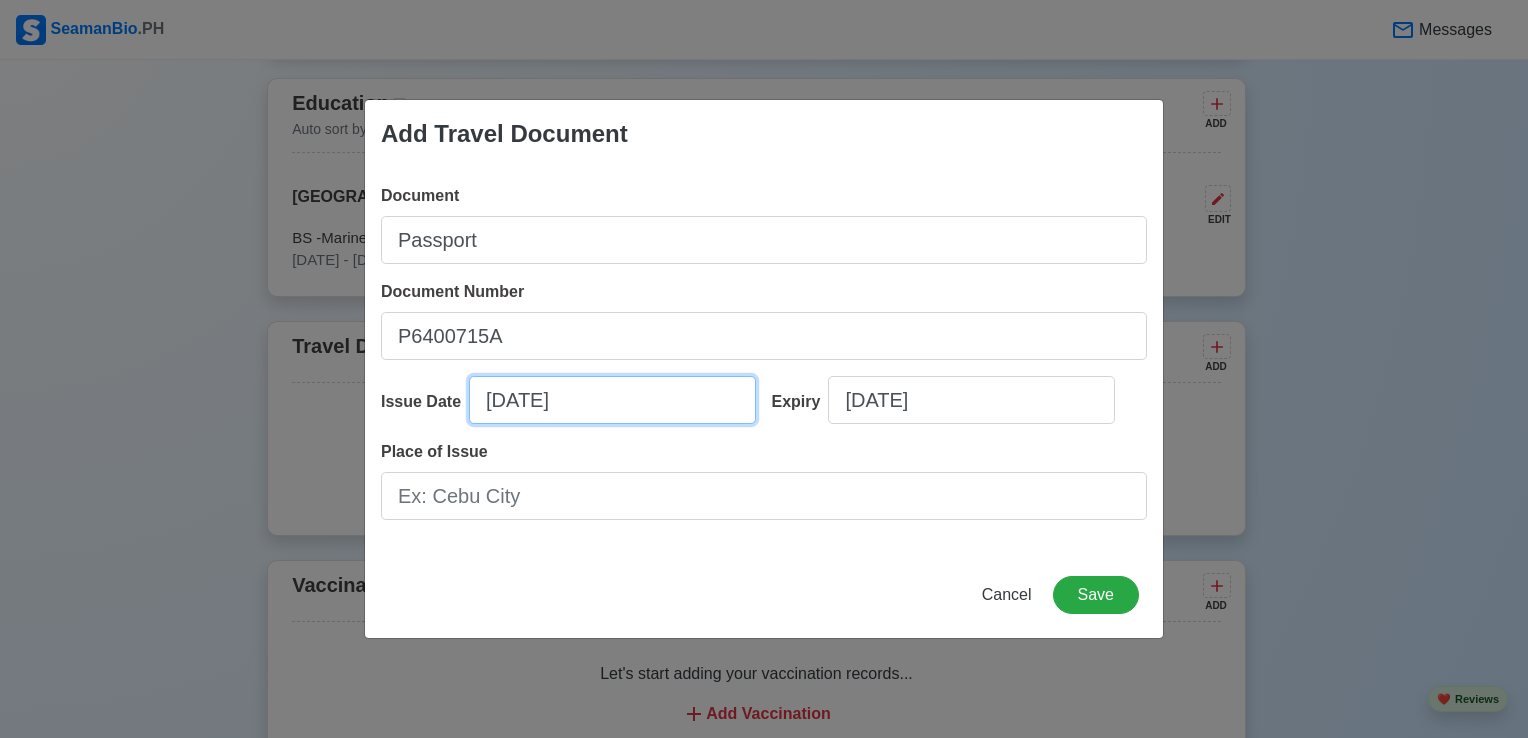
select select "****"
select select "******"
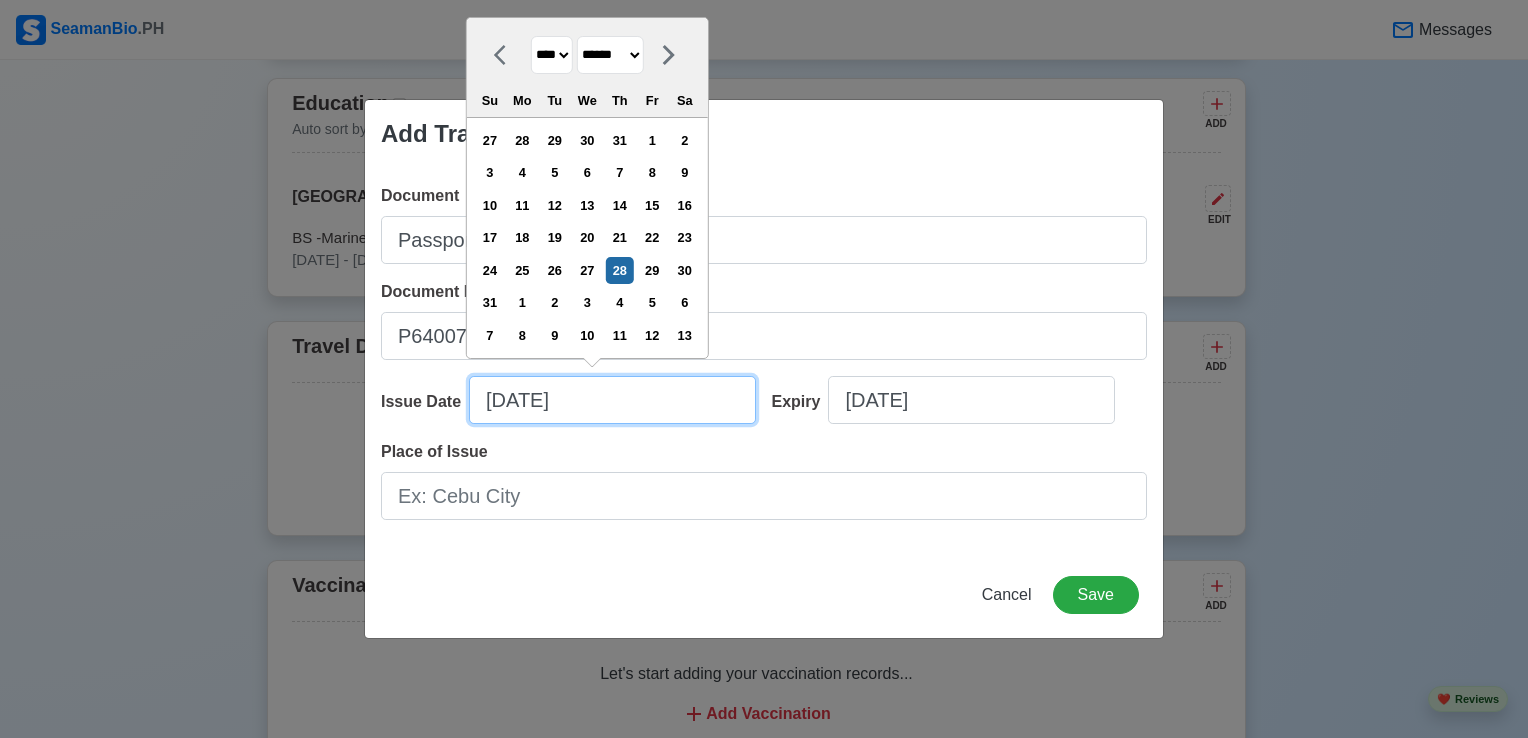
click at [624, 399] on input "08/28/2025" at bounding box center [612, 400] width 287 height 48
click at [601, 207] on div "13" at bounding box center [587, 205] width 27 height 27
type input "08/13/2025"
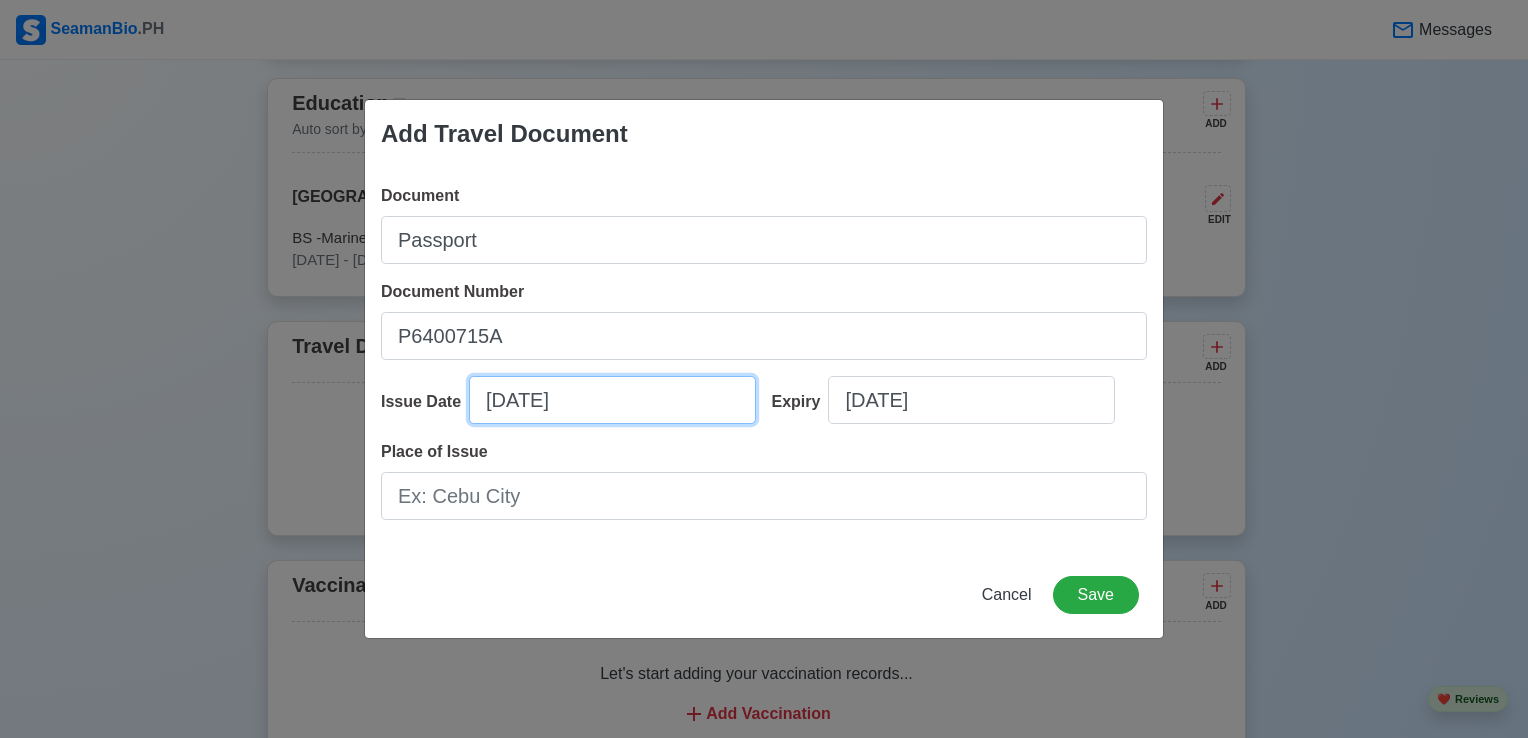
click at [598, 398] on input "08/13/2025" at bounding box center [612, 400] width 287 height 48
select select "****"
select select "******"
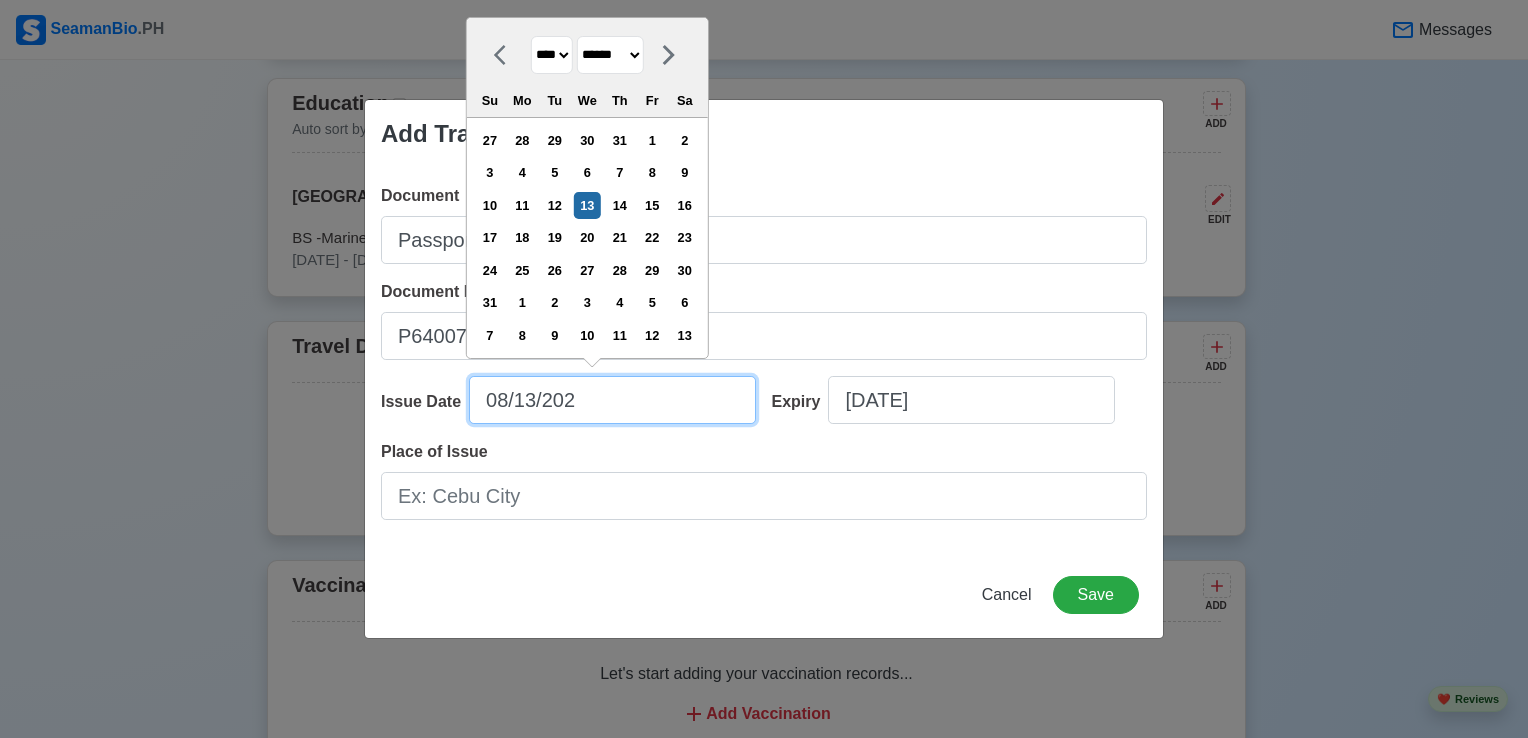
type input "08/13/20"
select select "****"
type input "08/13/2018"
select select "****"
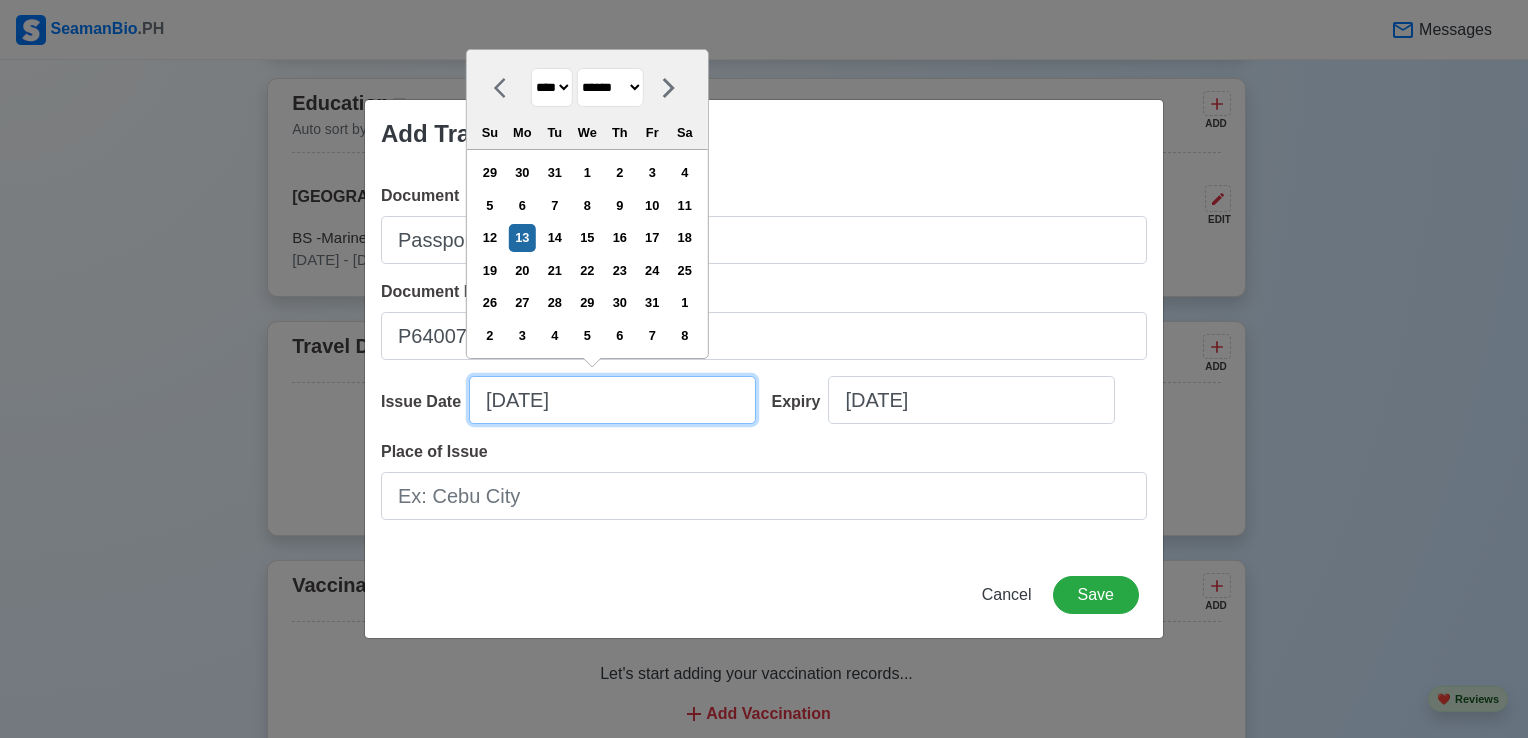
type input "08/13/2018"
click at [644, 90] on select "******* ******** ***** ***** *** **** **** ****** ********* ******* ******** **…" at bounding box center [610, 87] width 67 height 39
select select "*****"
click at [584, 69] on select "******* ******** ***** ***** *** **** **** ****** ********* ******* ******** **…" at bounding box center [610, 87] width 67 height 39
click at [677, 398] on input "08/13/2018" at bounding box center [612, 400] width 287 height 48
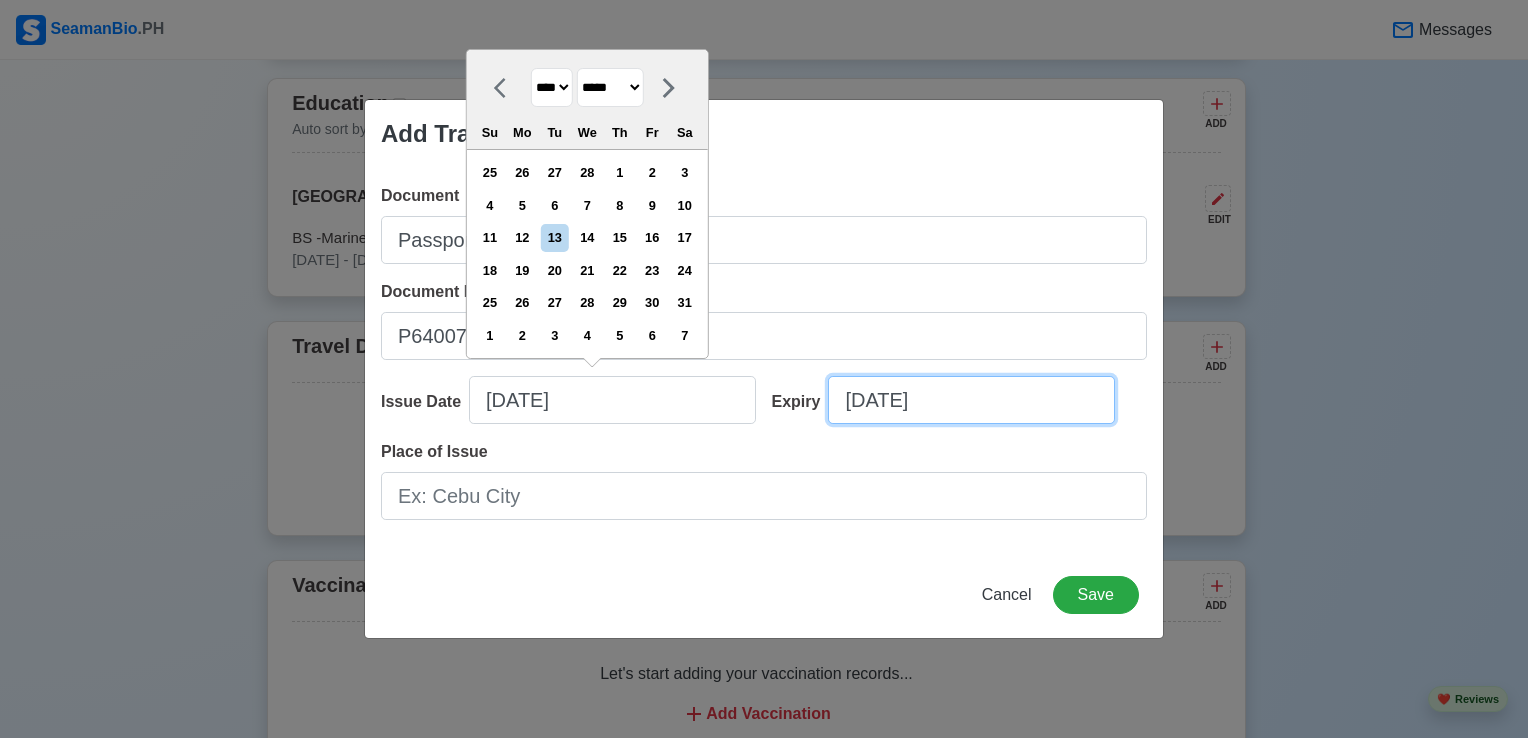
click at [985, 403] on input "08/28/2025" at bounding box center [971, 400] width 287 height 48
select select "****"
select select "******"
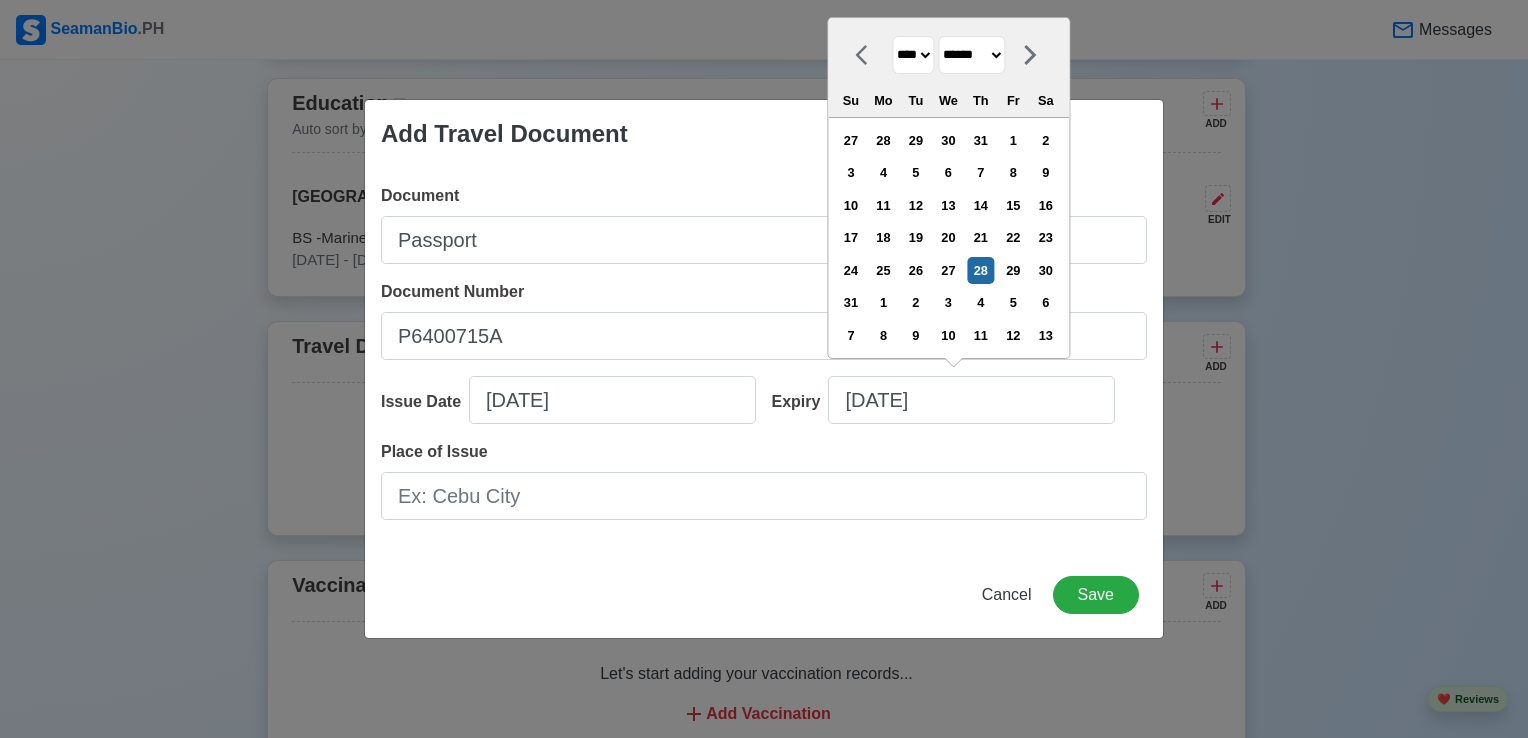
click at [930, 56] on select "**** **** **** **** **** **** **** **** **** **** **** **** **** **** **** ****…" at bounding box center [913, 55] width 42 height 39
select select "****"
click at [892, 69] on select "**** **** **** **** **** **** **** **** **** **** **** **** **** **** **** ****…" at bounding box center [913, 55] width 42 height 39
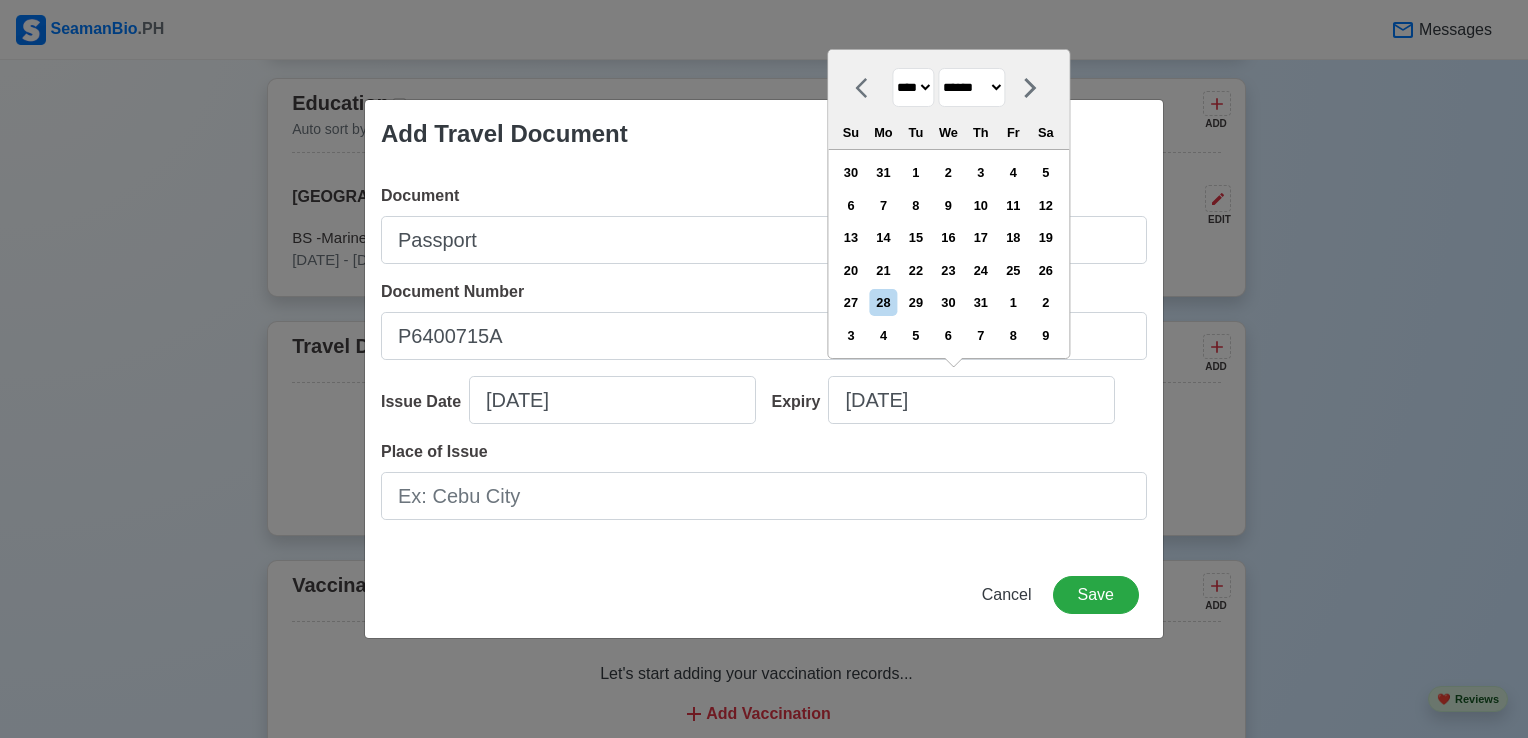
click at [1005, 86] on select "******* ******** ***** ***** *** **** **** ****** ********* ******* ******** **…" at bounding box center [971, 87] width 67 height 39
select select "*****"
click at [945, 69] on select "******* ******** ***** ***** *** **** **** ****** ********* ******* ******** **…" at bounding box center [971, 87] width 67 height 39
click at [864, 241] on div "12" at bounding box center [850, 237] width 27 height 27
type input "03/12/2028"
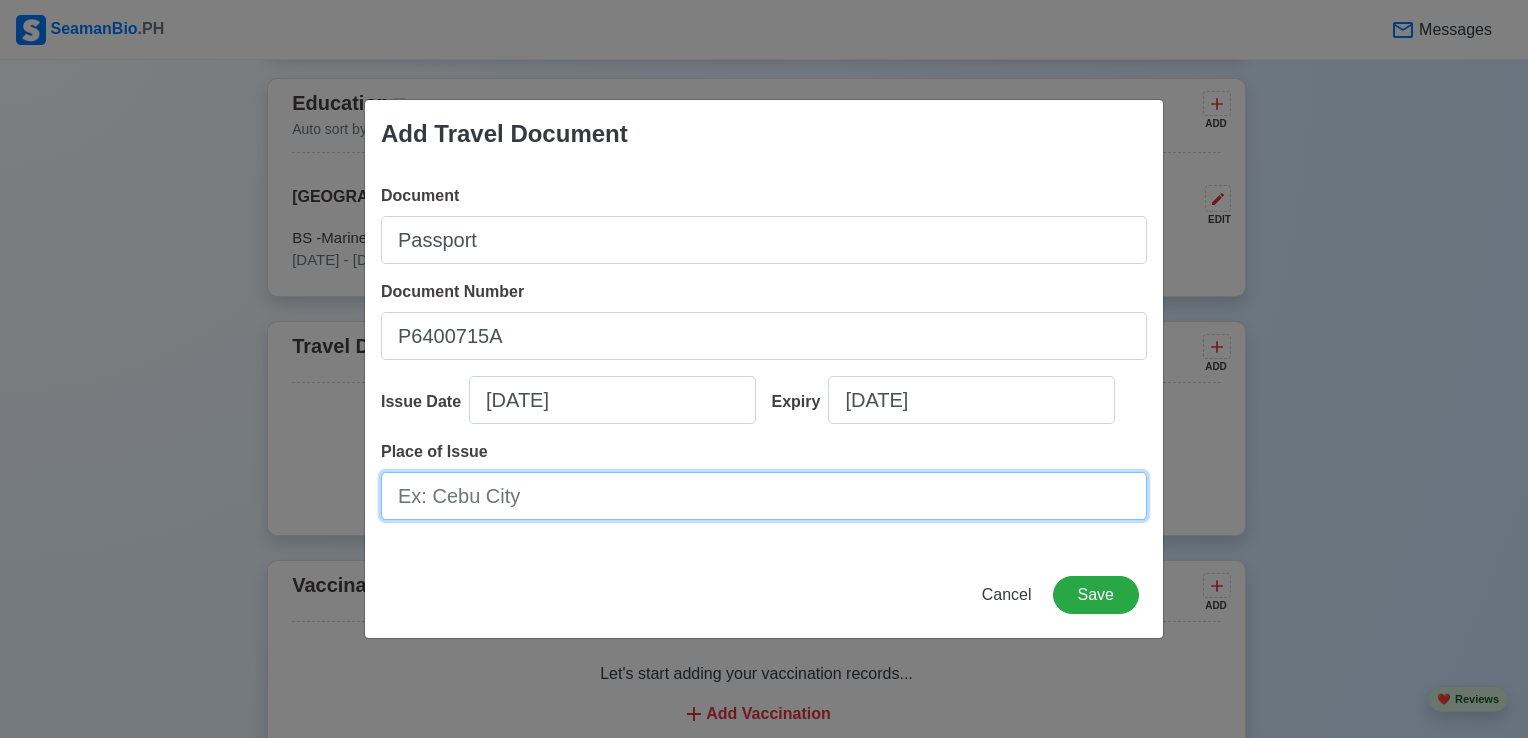
click at [652, 497] on input "Place of Issue" at bounding box center [764, 496] width 766 height 48
type input "DFA NCR NORTH"
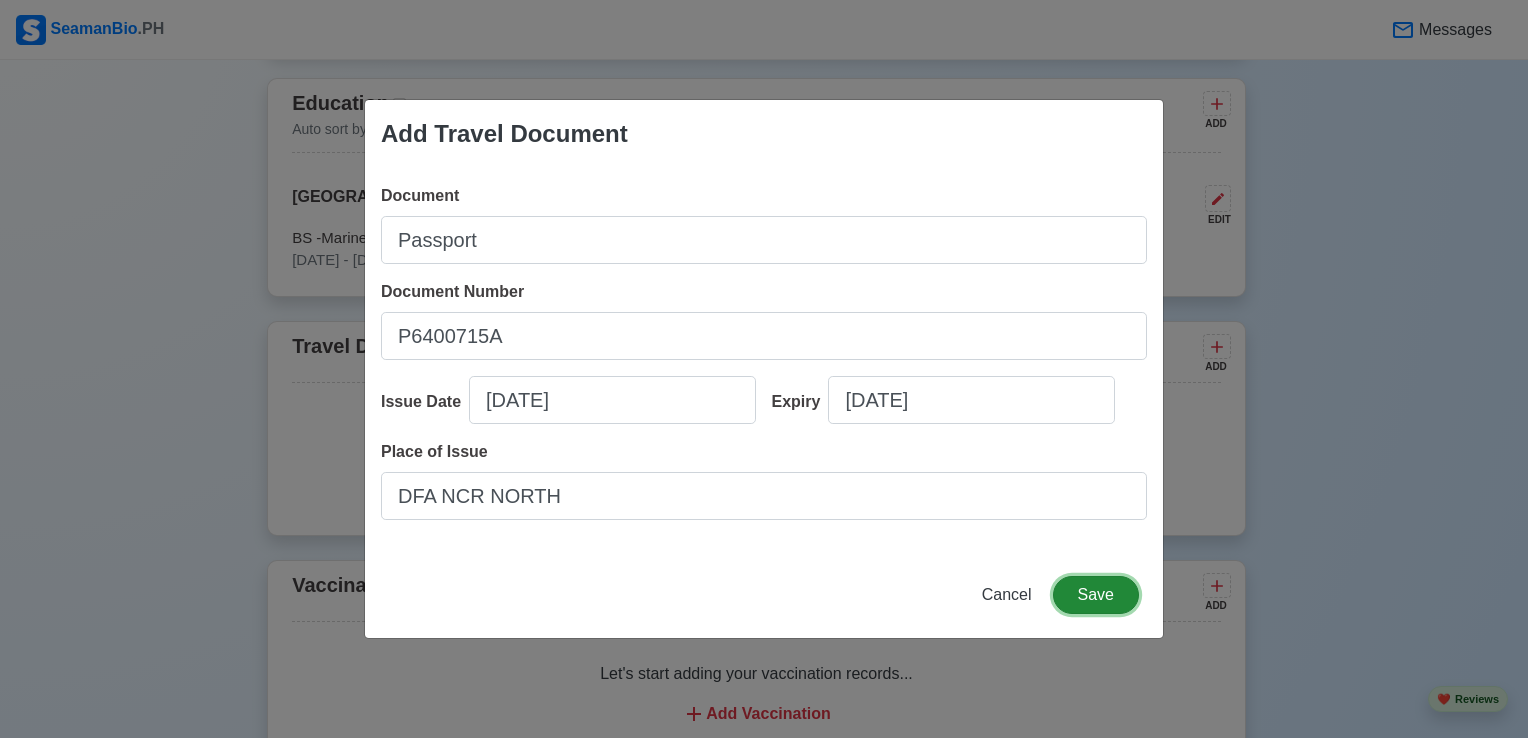
click at [1094, 600] on button "Save" at bounding box center [1096, 595] width 86 height 38
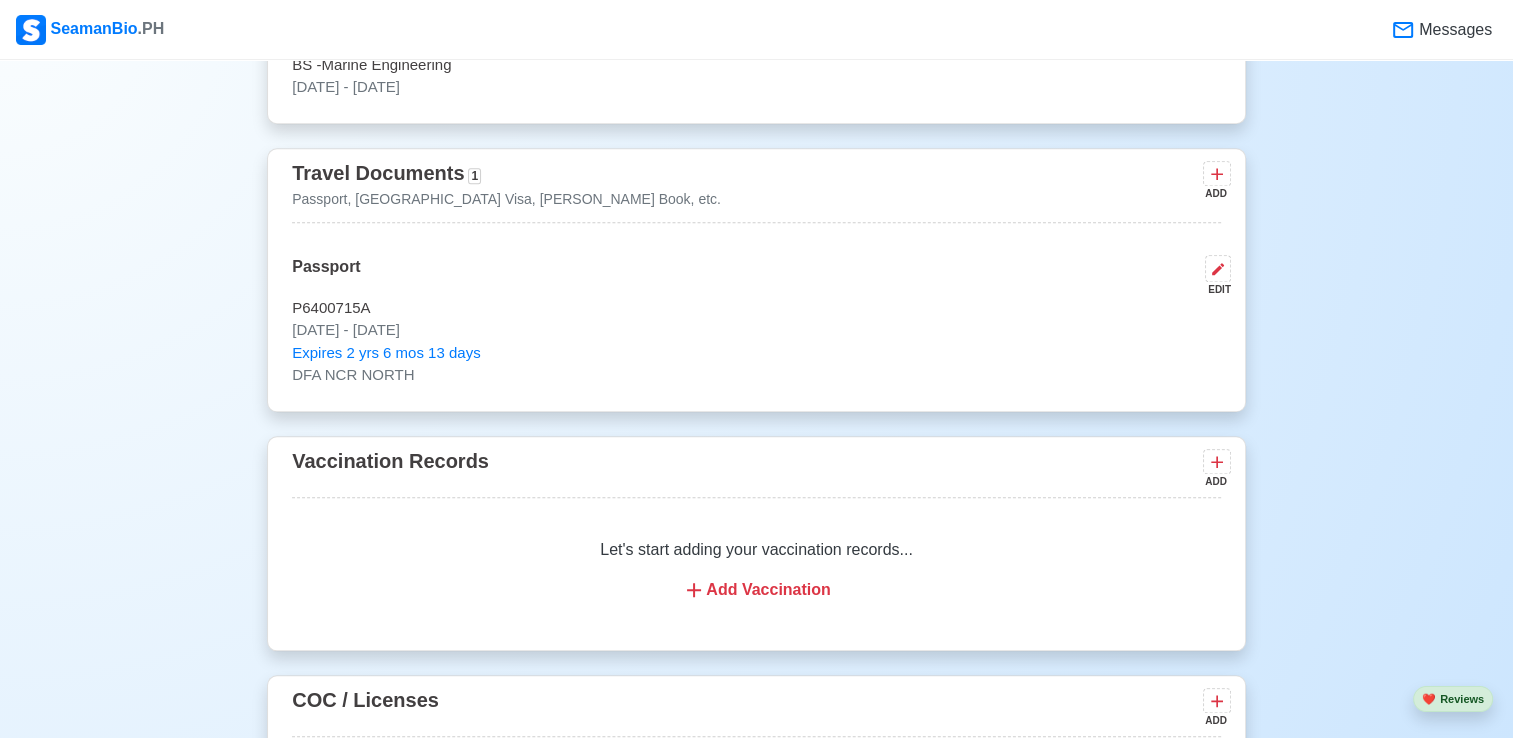
scroll to position [1716, 0]
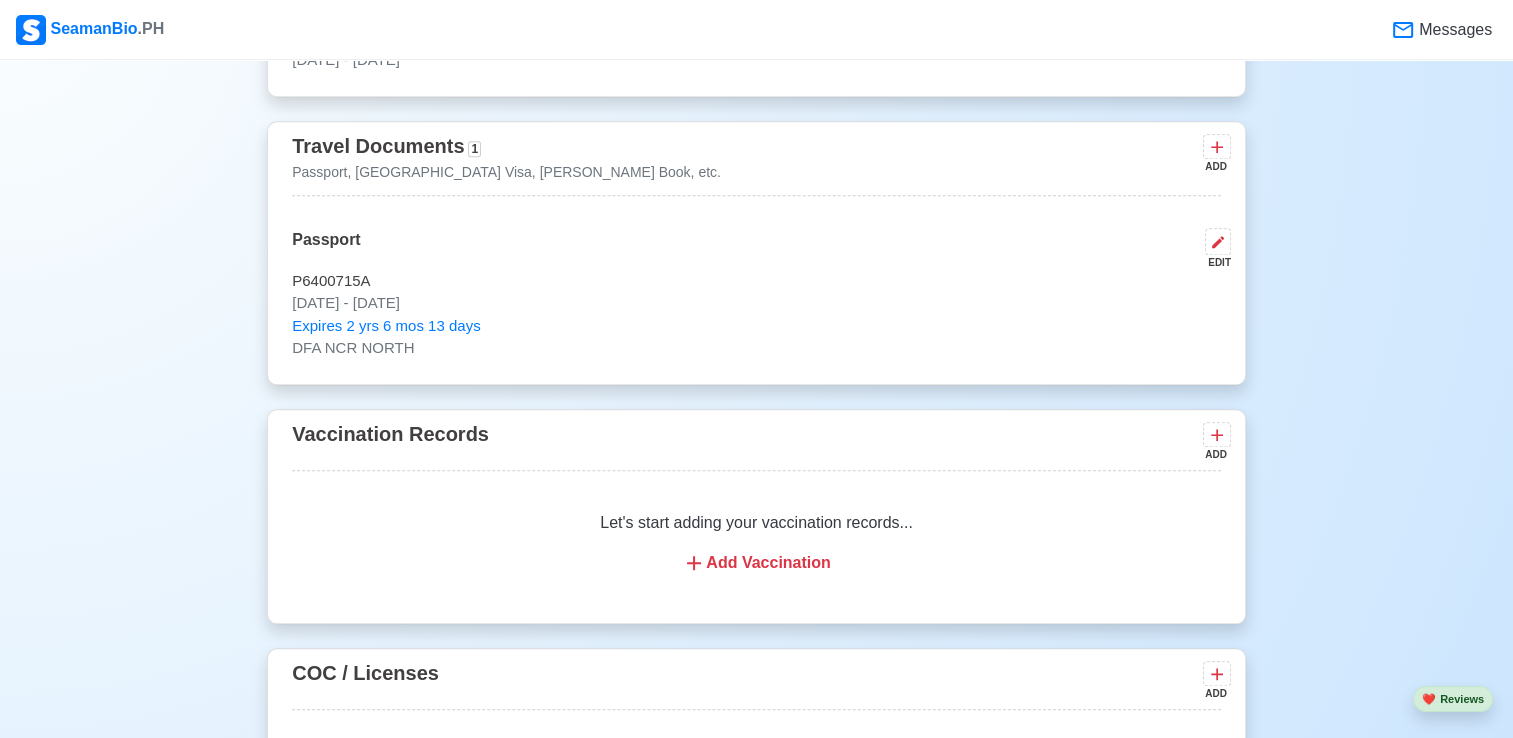
click at [1076, 509] on div "Let's start adding your vaccination records... Add Vaccination" at bounding box center [756, 543] width 929 height 112
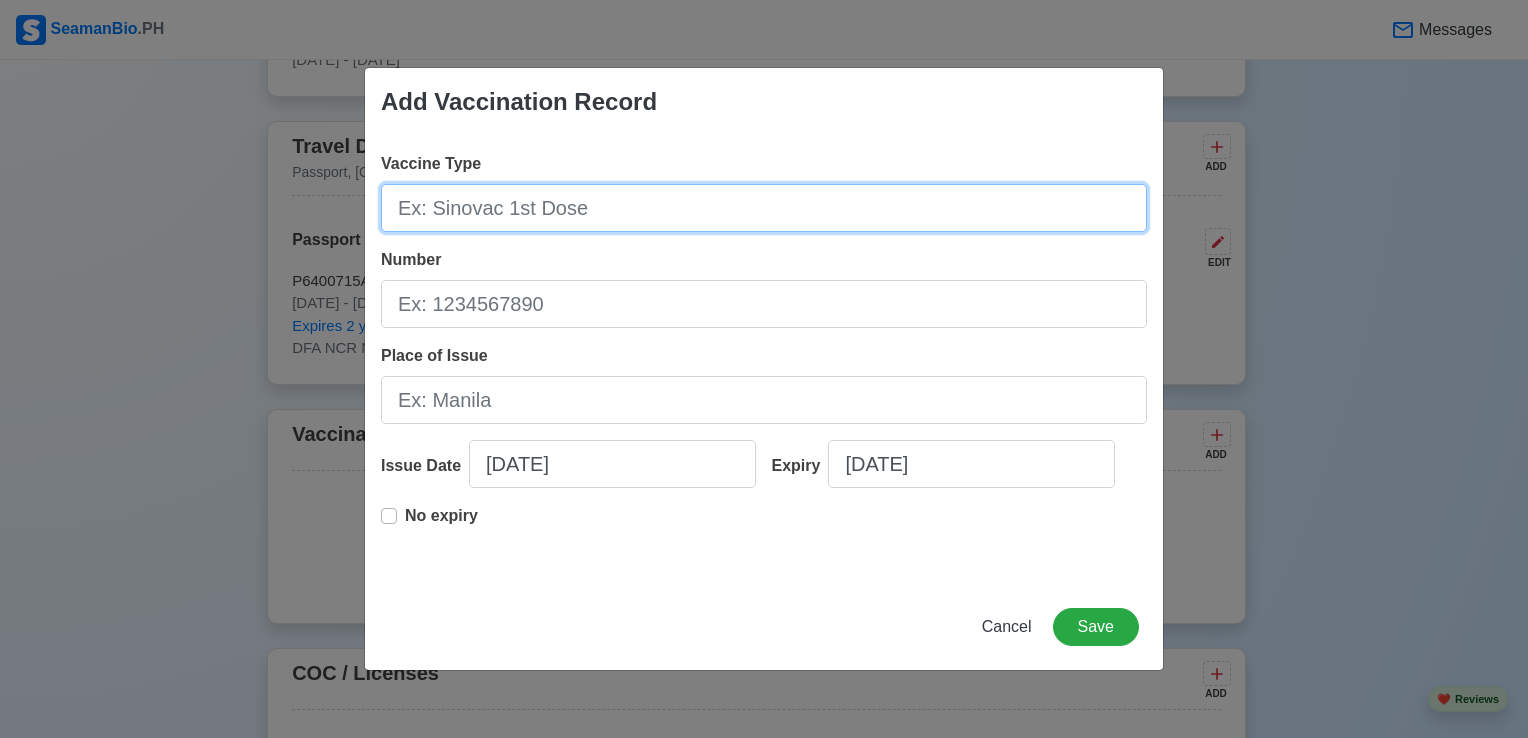
click at [590, 214] on input "Vaccine Type" at bounding box center [764, 208] width 766 height 48
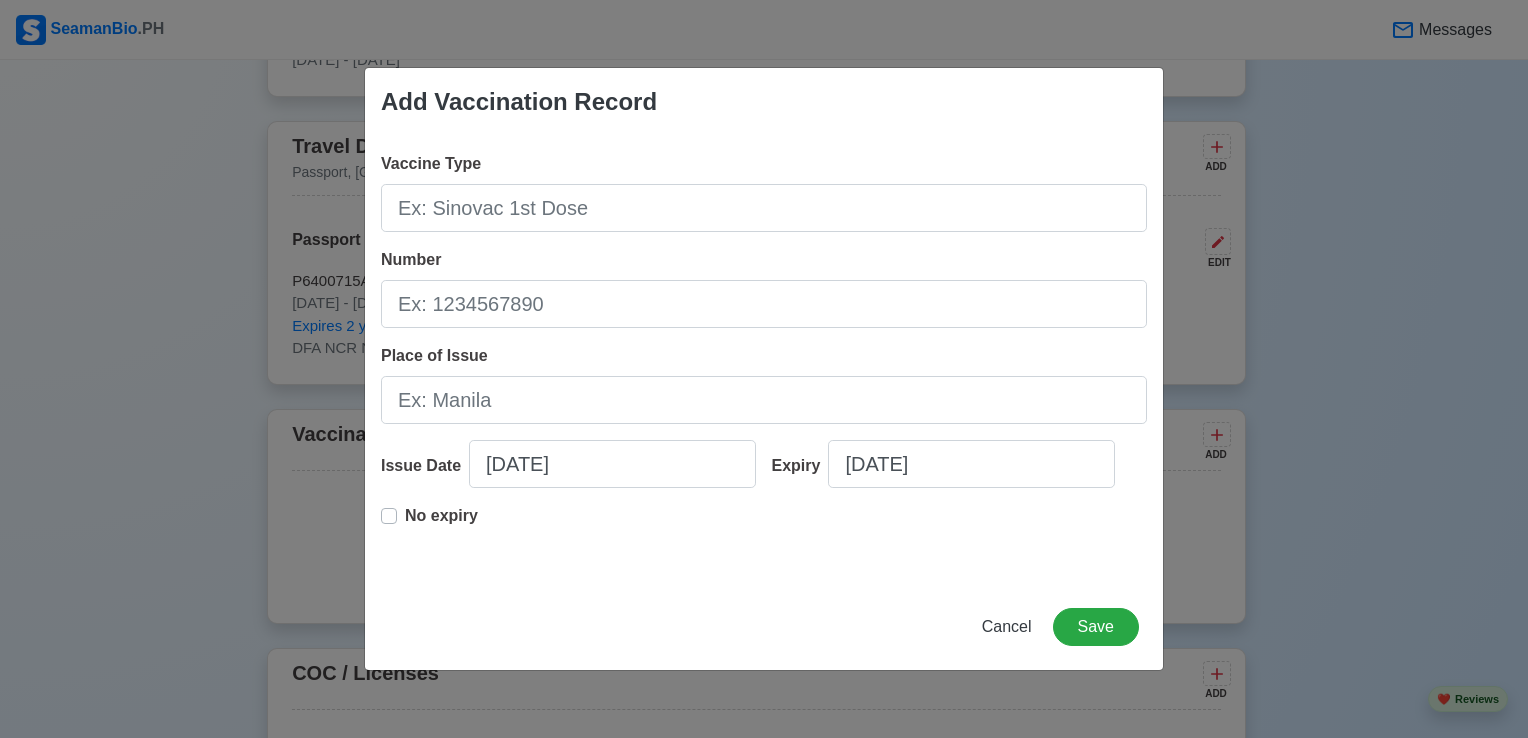
click at [1314, 346] on div "Add Vaccination Record Vaccine Type Number Place of Issue Issue Date 08/28/2025…" at bounding box center [764, 369] width 1528 height 738
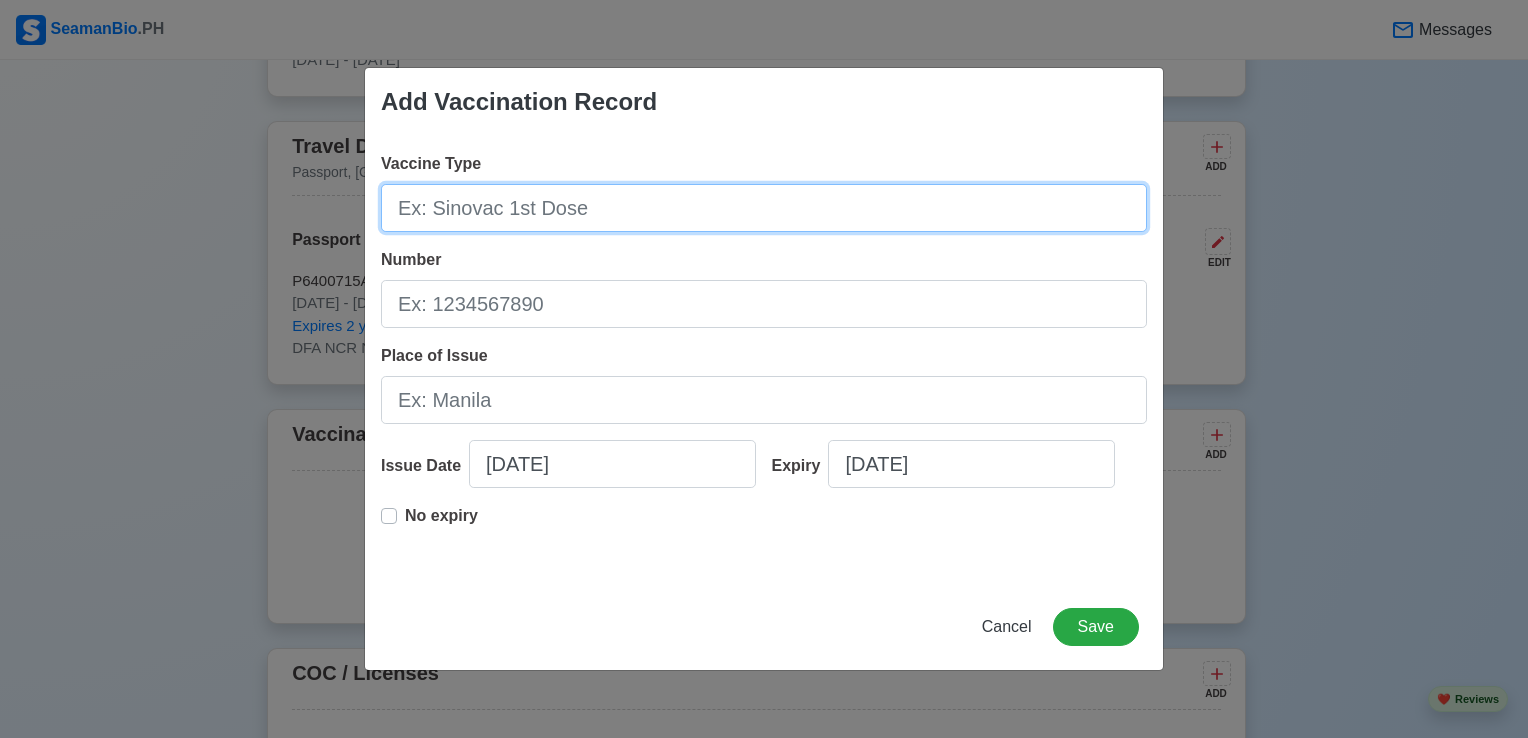
click at [584, 210] on input "Vaccine Type" at bounding box center [764, 208] width 766 height 48
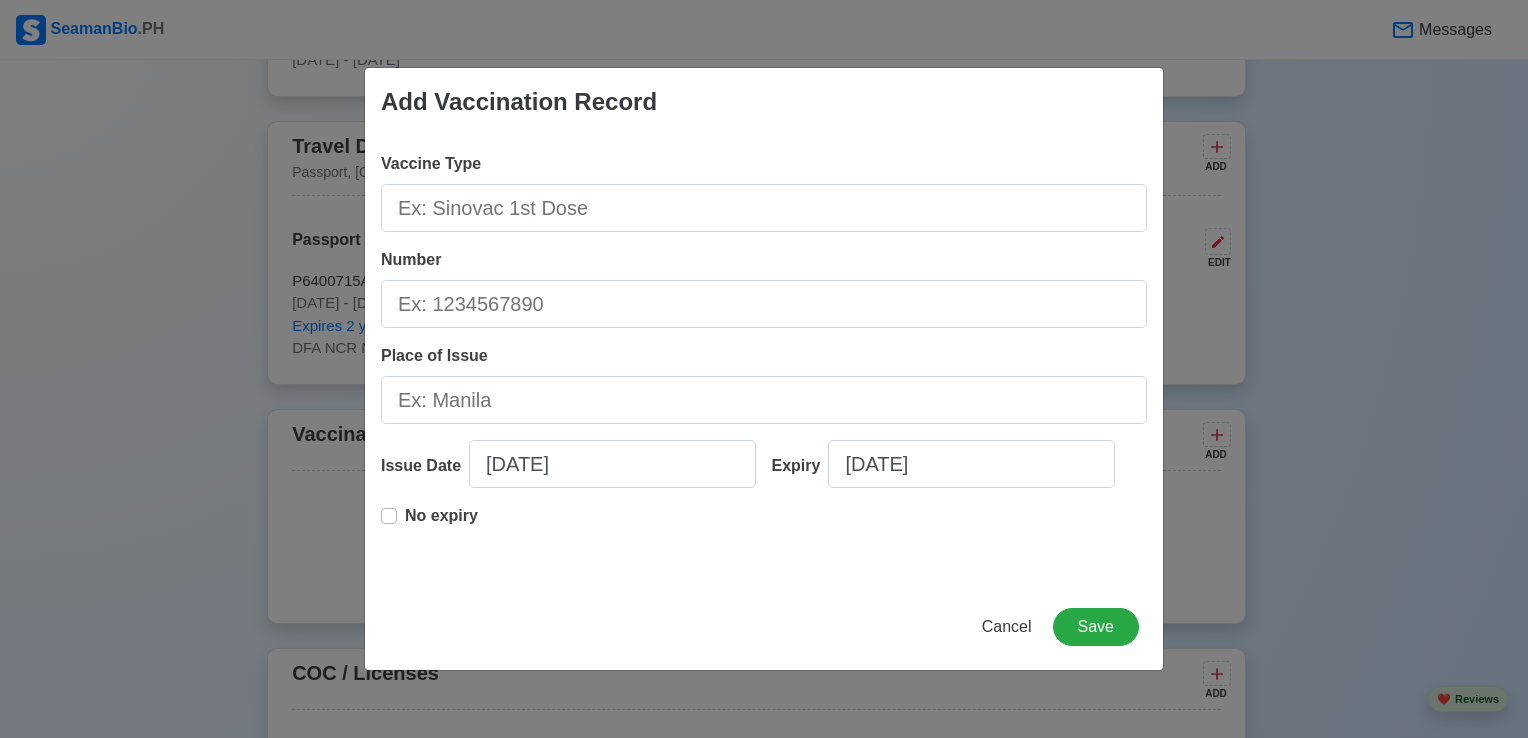
click at [133, 239] on div "Add Vaccination Record Vaccine Type Number Place of Issue Issue Date 08/28/2025…" at bounding box center [764, 369] width 1528 height 738
click at [1012, 631] on span "Cancel" at bounding box center [1007, 626] width 50 height 17
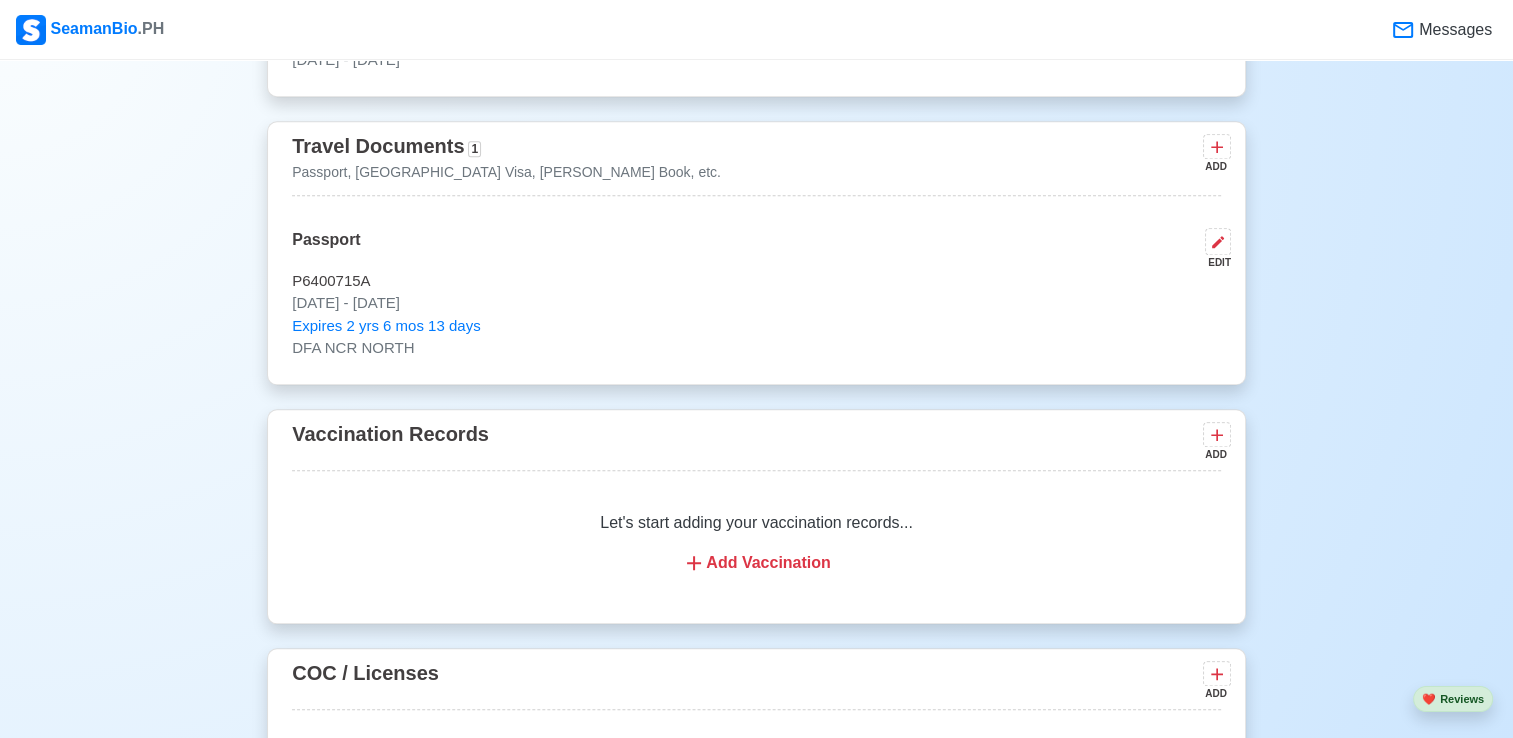
click at [667, 278] on p "P6400715A" at bounding box center [756, 281] width 929 height 23
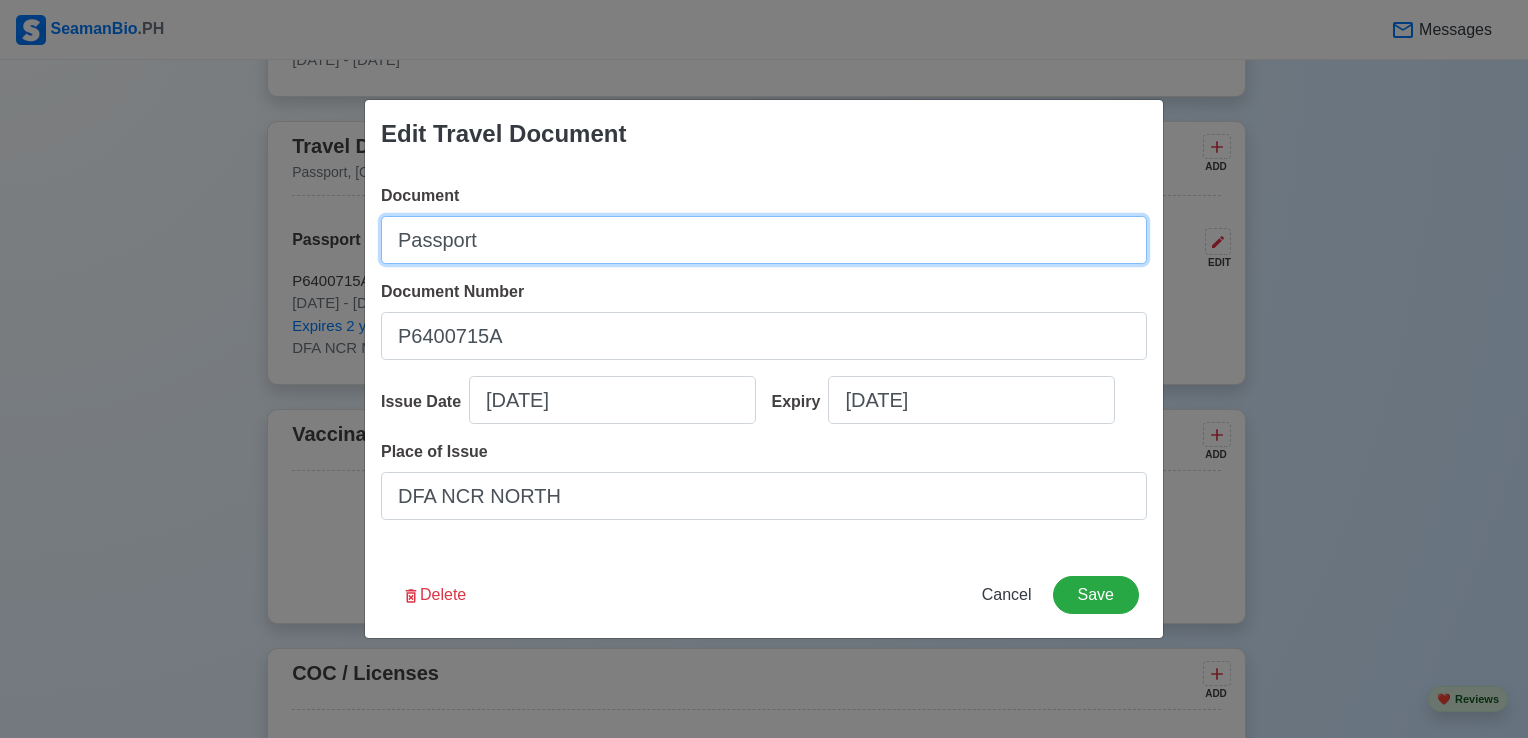
click at [572, 238] on input "Passport" at bounding box center [764, 240] width 766 height 48
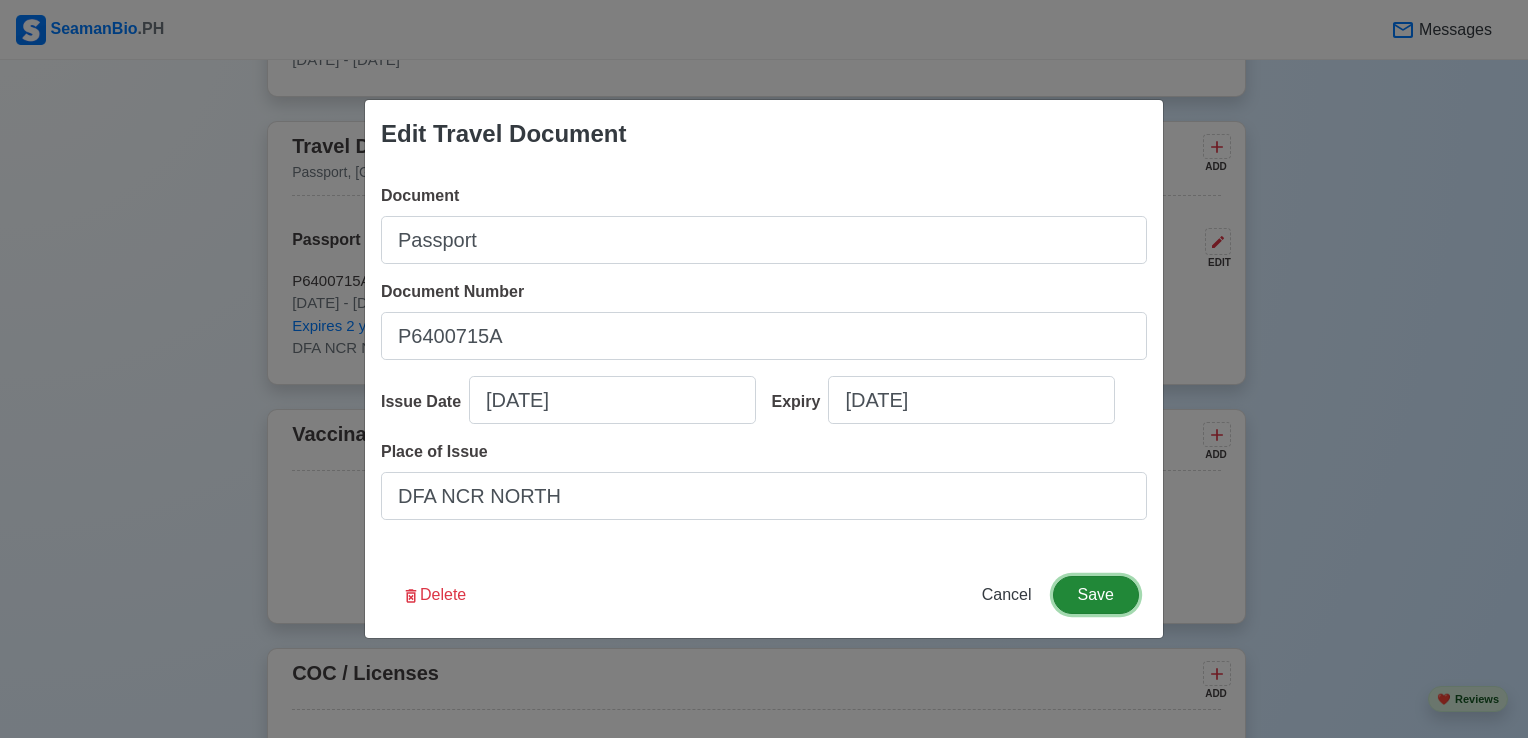
click at [1106, 602] on button "Save" at bounding box center [1096, 595] width 86 height 38
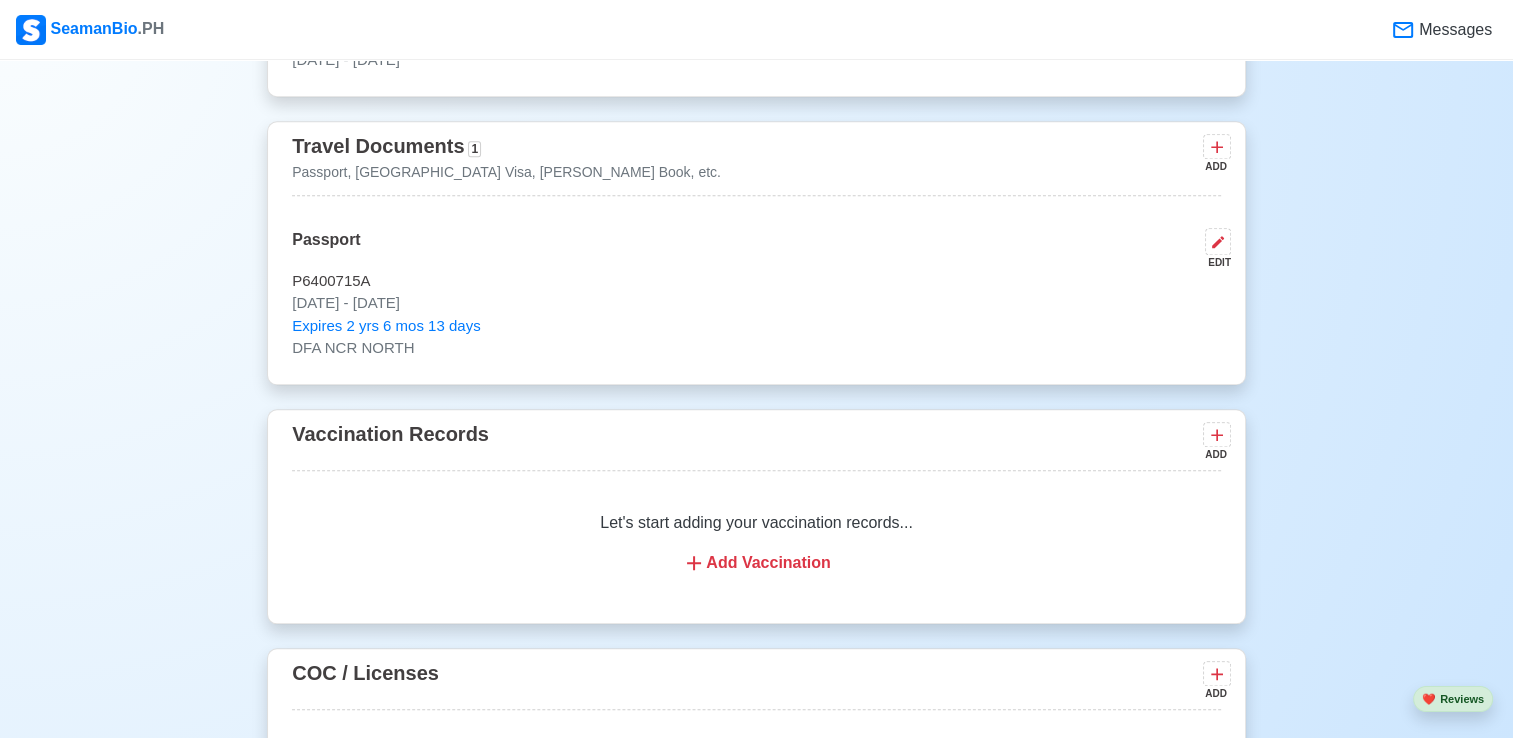
click at [778, 567] on div "Add Vaccination" at bounding box center [756, 563] width 881 height 24
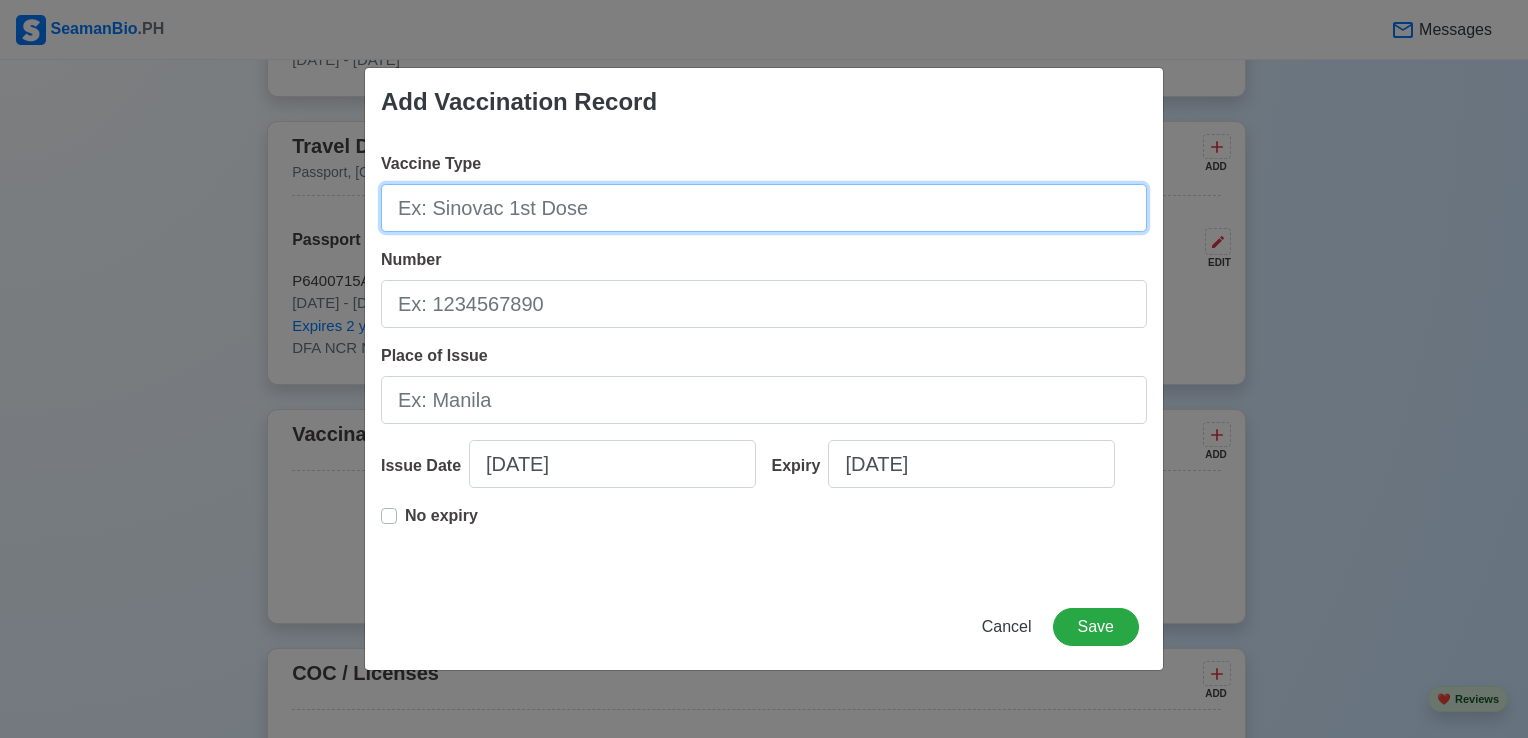
click at [635, 224] on input "Vaccine Type" at bounding box center [764, 208] width 766 height 48
click at [497, 213] on input "PFIZER-BIOTECH" at bounding box center [764, 208] width 766 height 48
type input "PFIZER-BIOnTECH"
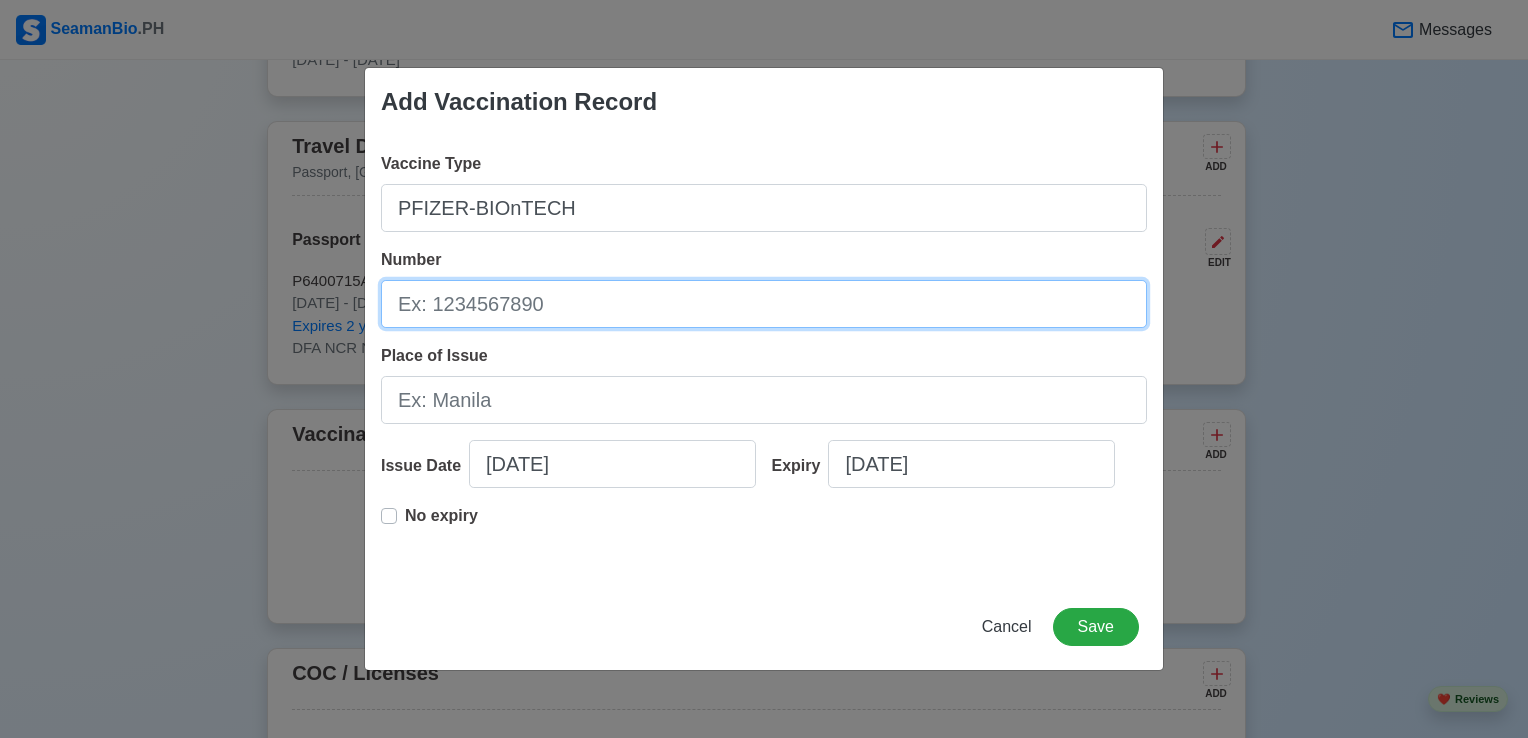
click at [586, 309] on input "Number" at bounding box center [764, 304] width 766 height 48
type input "FM7375"
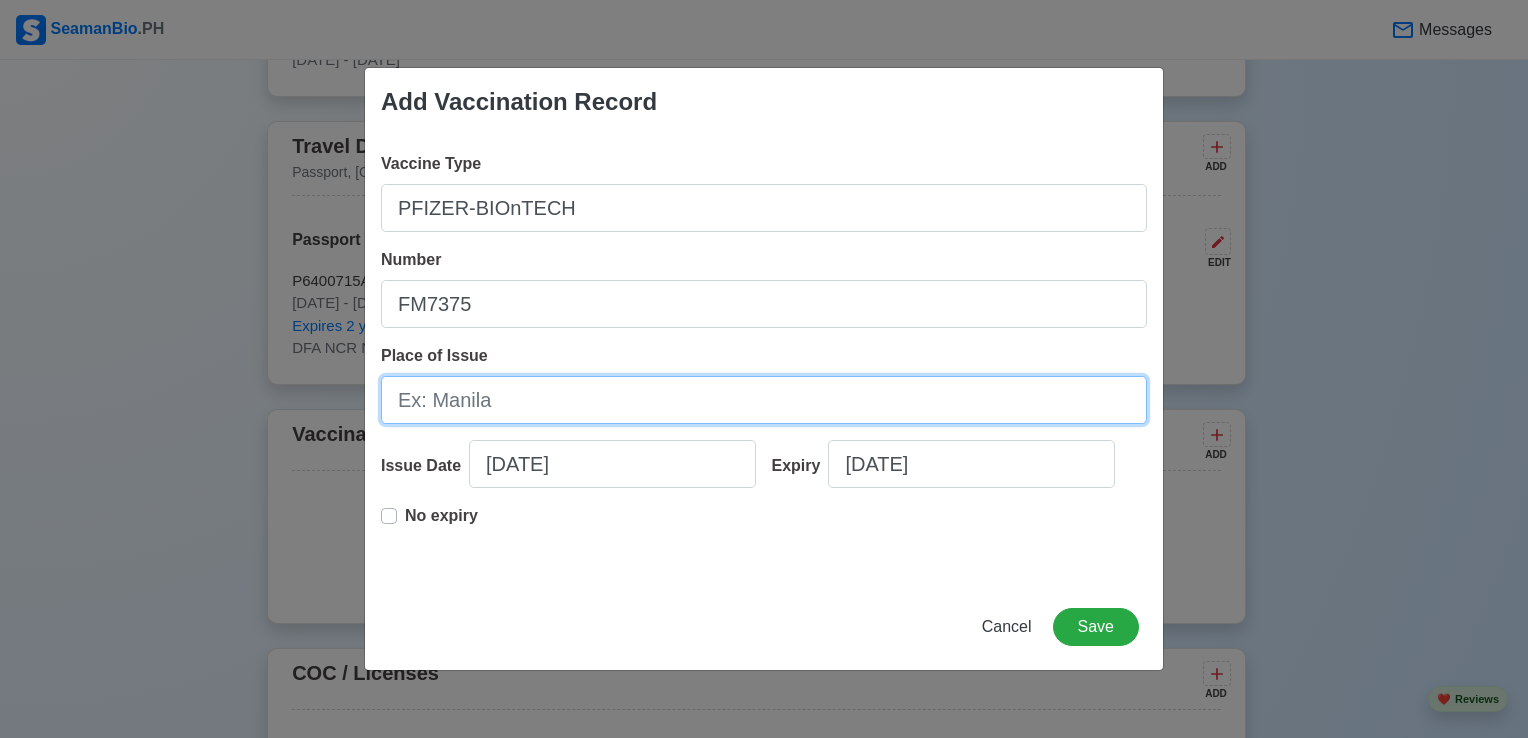
click at [592, 400] on input "Place of Issue" at bounding box center [764, 400] width 766 height 48
type input "B"
type input "S"
type input "Bulacan"
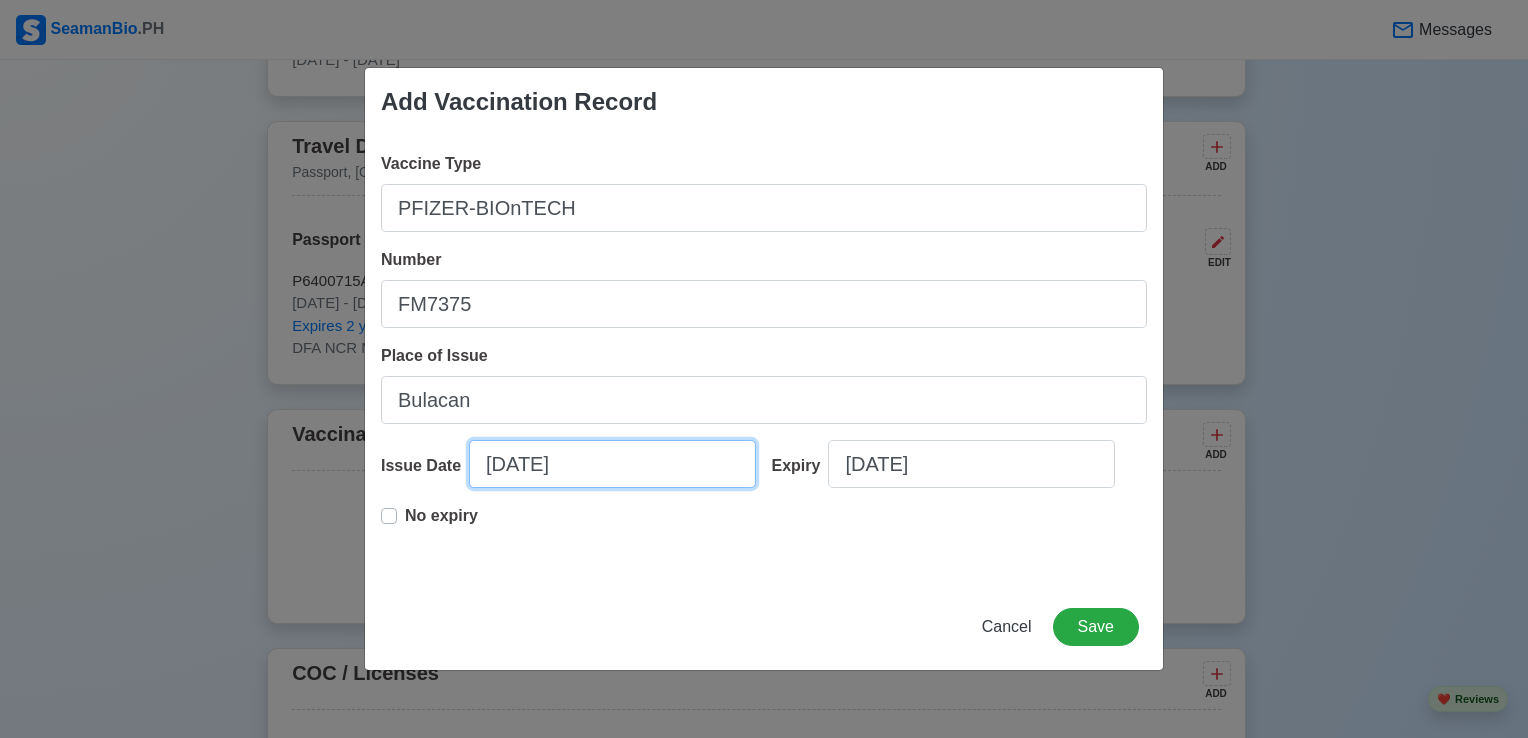
select select "****"
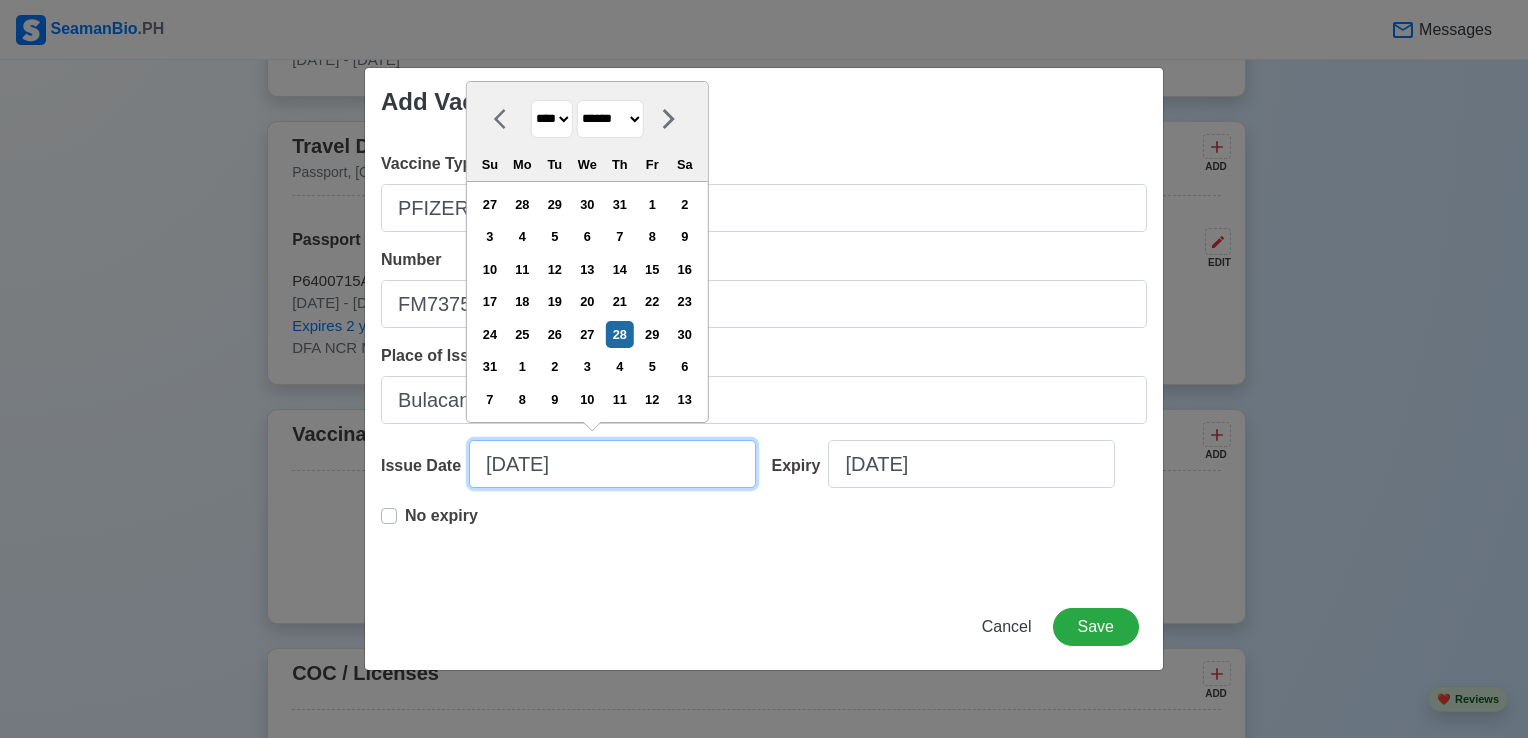
click at [620, 471] on input "08/28/2025" at bounding box center [612, 464] width 287 height 48
click at [644, 120] on select "******* ******** ***** ***** *** **** **** ****** ********* ******* ******** **…" at bounding box center [610, 119] width 67 height 39
select select "*******"
click at [584, 133] on select "******* ******** ***** ***** *** **** **** ****** ********* ******* ******** **…" at bounding box center [610, 119] width 67 height 39
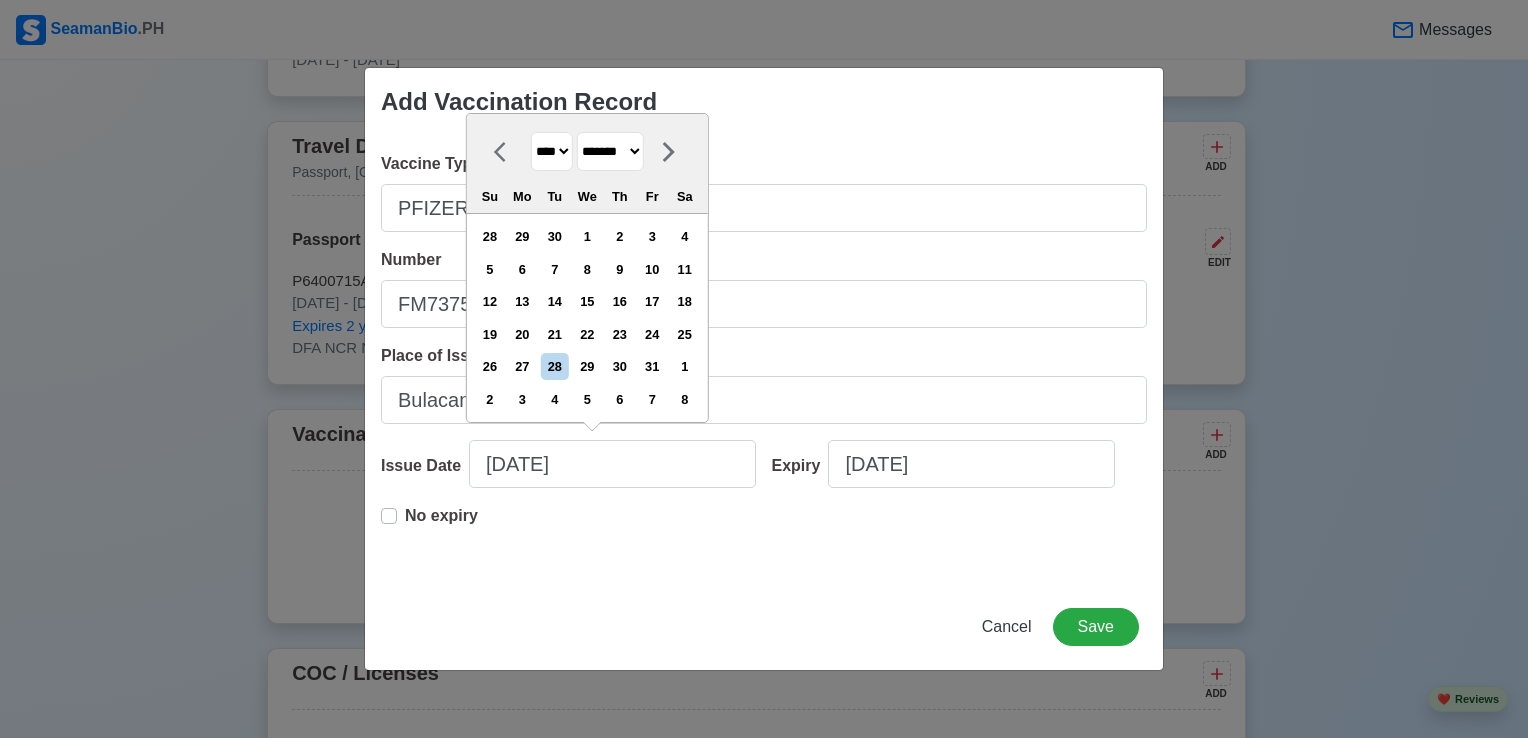
click at [569, 151] on select "**** **** **** **** **** **** **** **** **** **** **** **** **** **** **** ****…" at bounding box center [552, 151] width 42 height 39
select select "****"
click at [531, 132] on select "**** **** **** **** **** **** **** **** **** **** **** **** **** **** **** ****…" at bounding box center [552, 151] width 42 height 39
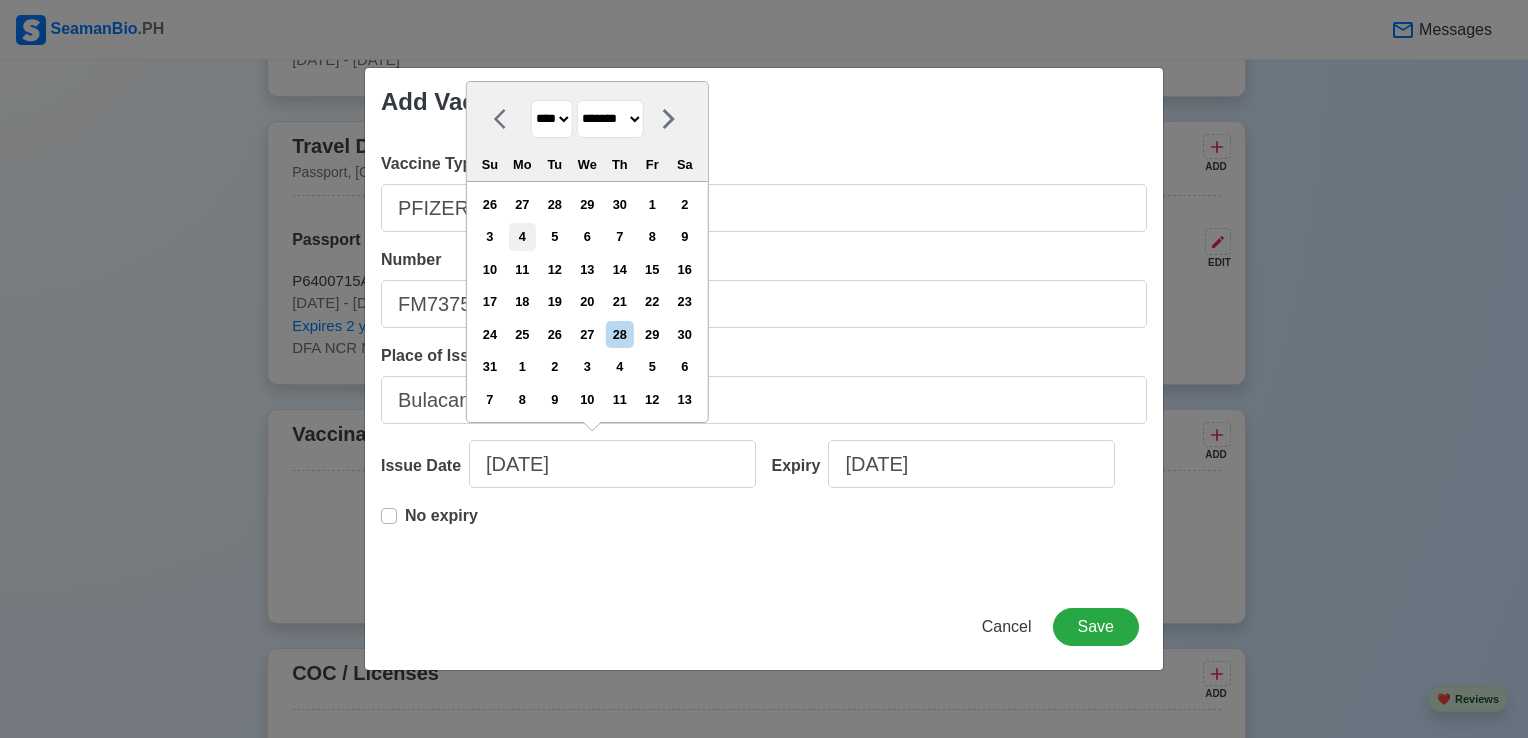
click at [536, 234] on div "4" at bounding box center [522, 236] width 27 height 27
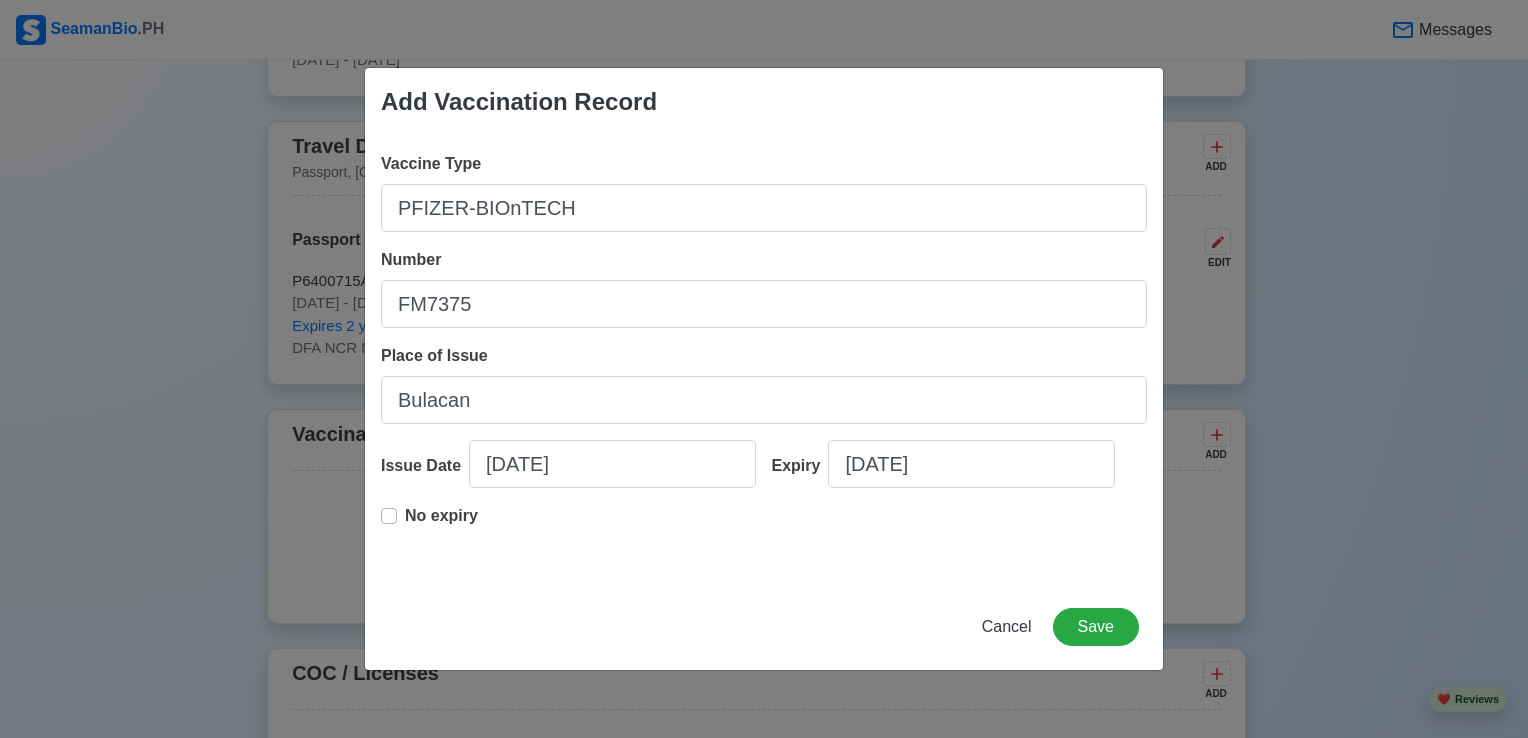
type input "10/04/2021"
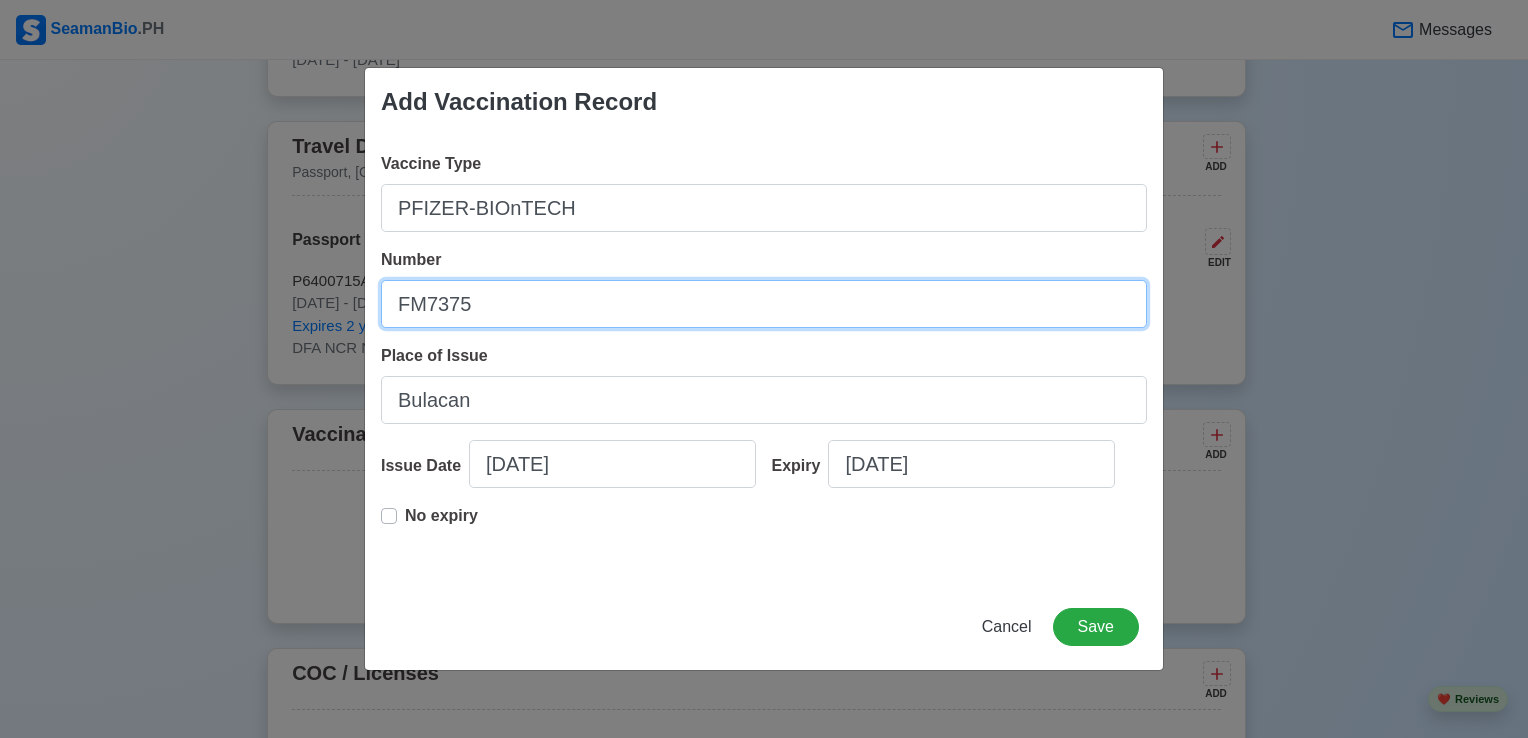
click at [569, 310] on input "FM7375" at bounding box center [764, 304] width 766 height 48
type input "F"
type input "BOQAF0000187751"
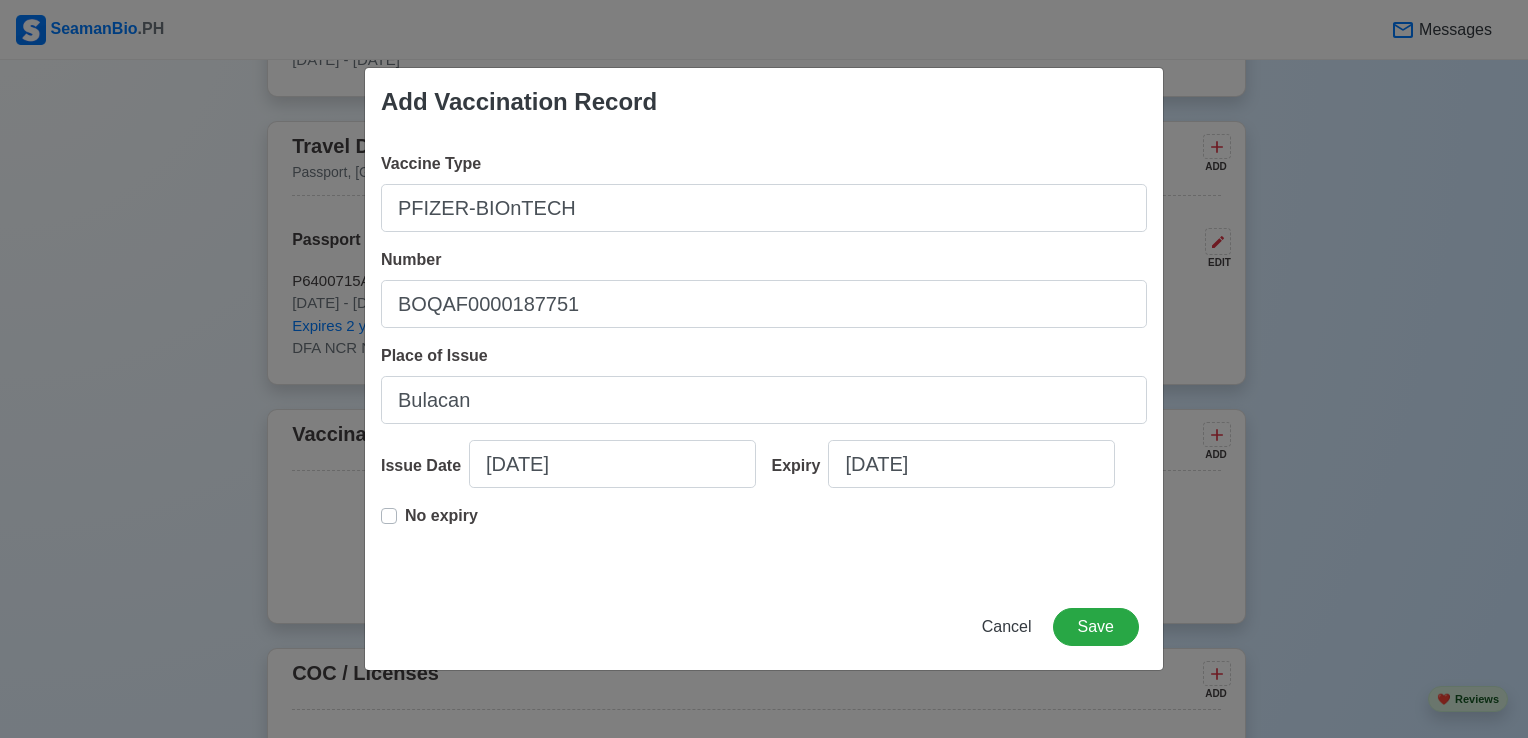
click at [405, 515] on label "No expiry" at bounding box center [441, 524] width 73 height 40
type input "10/04/2021"
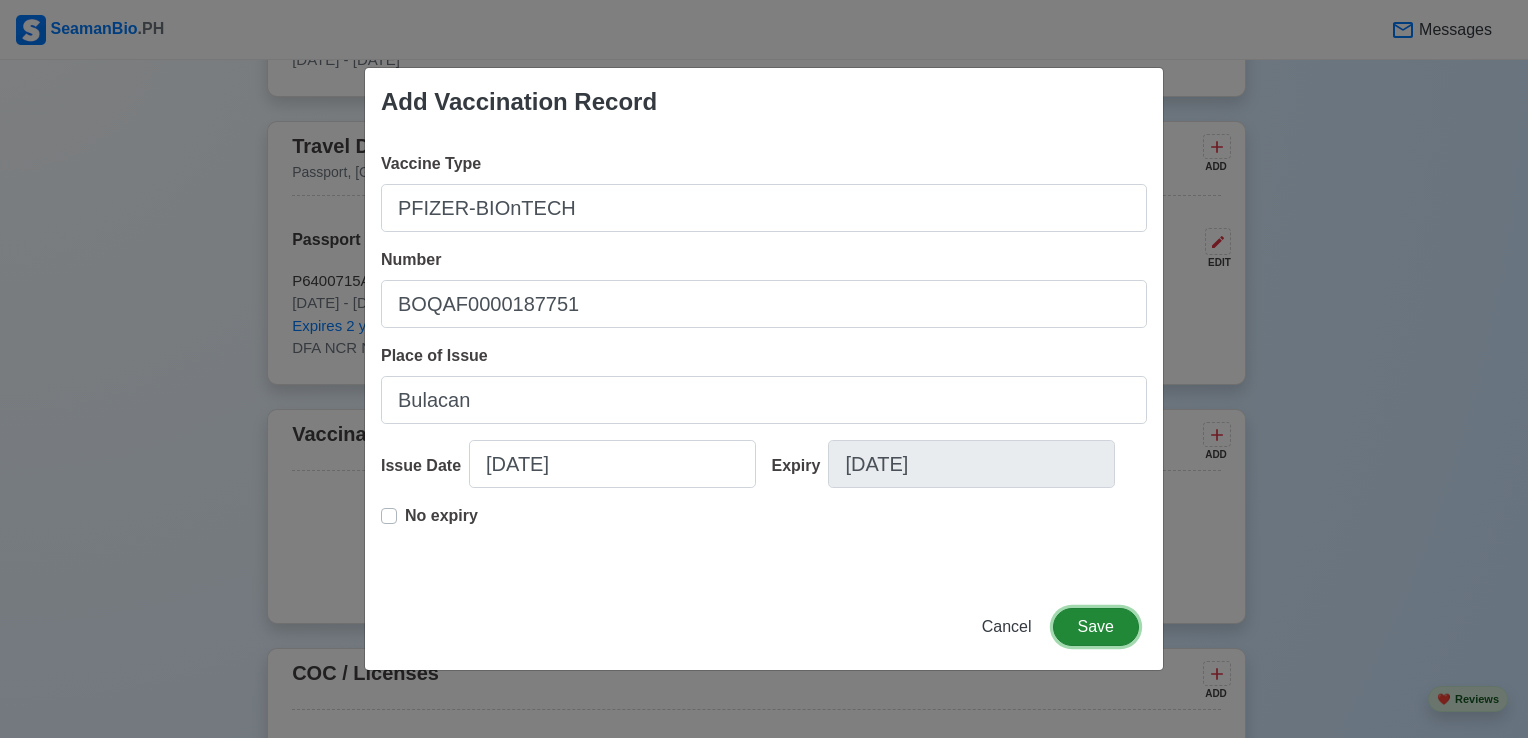
click at [1109, 625] on button "Save" at bounding box center [1096, 627] width 86 height 38
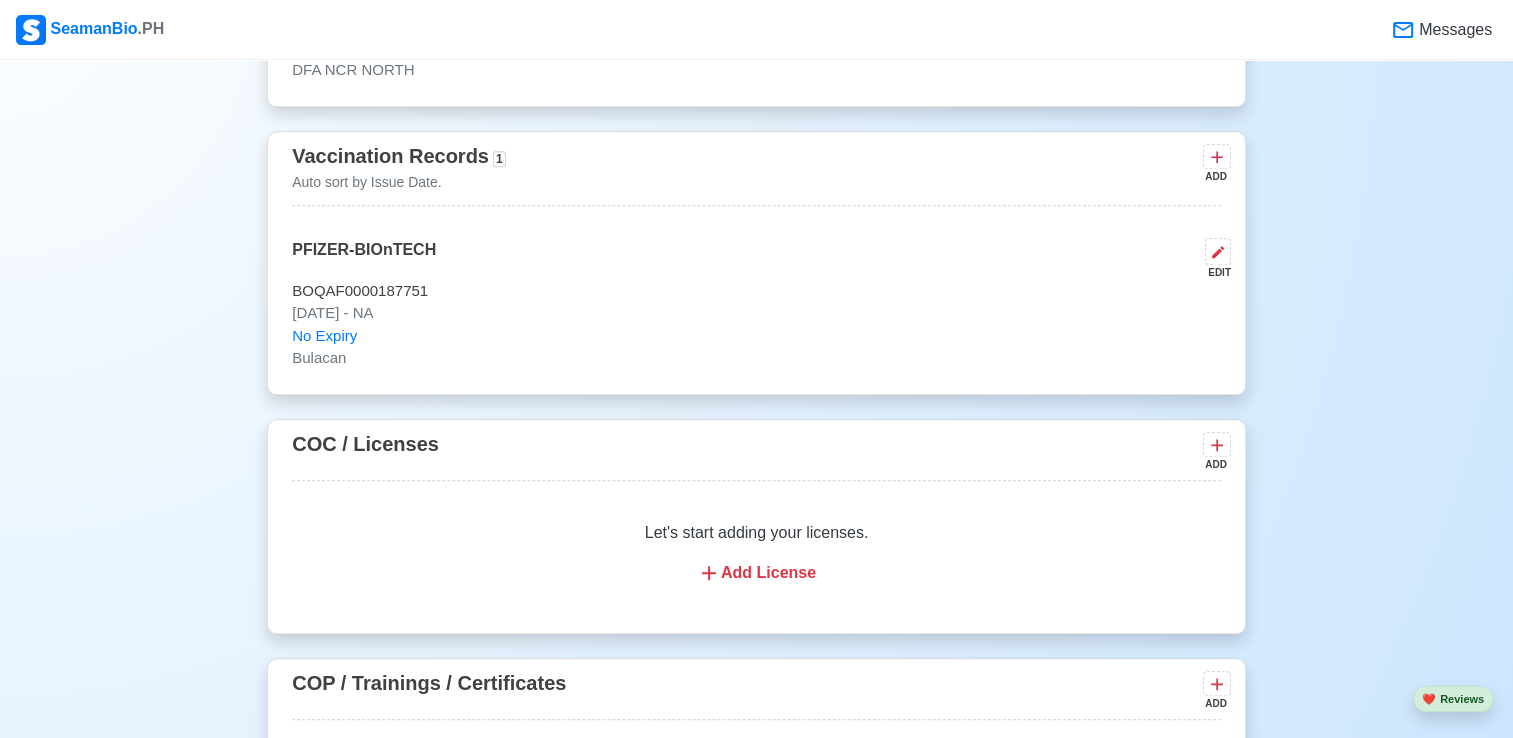
scroll to position [2016, 0]
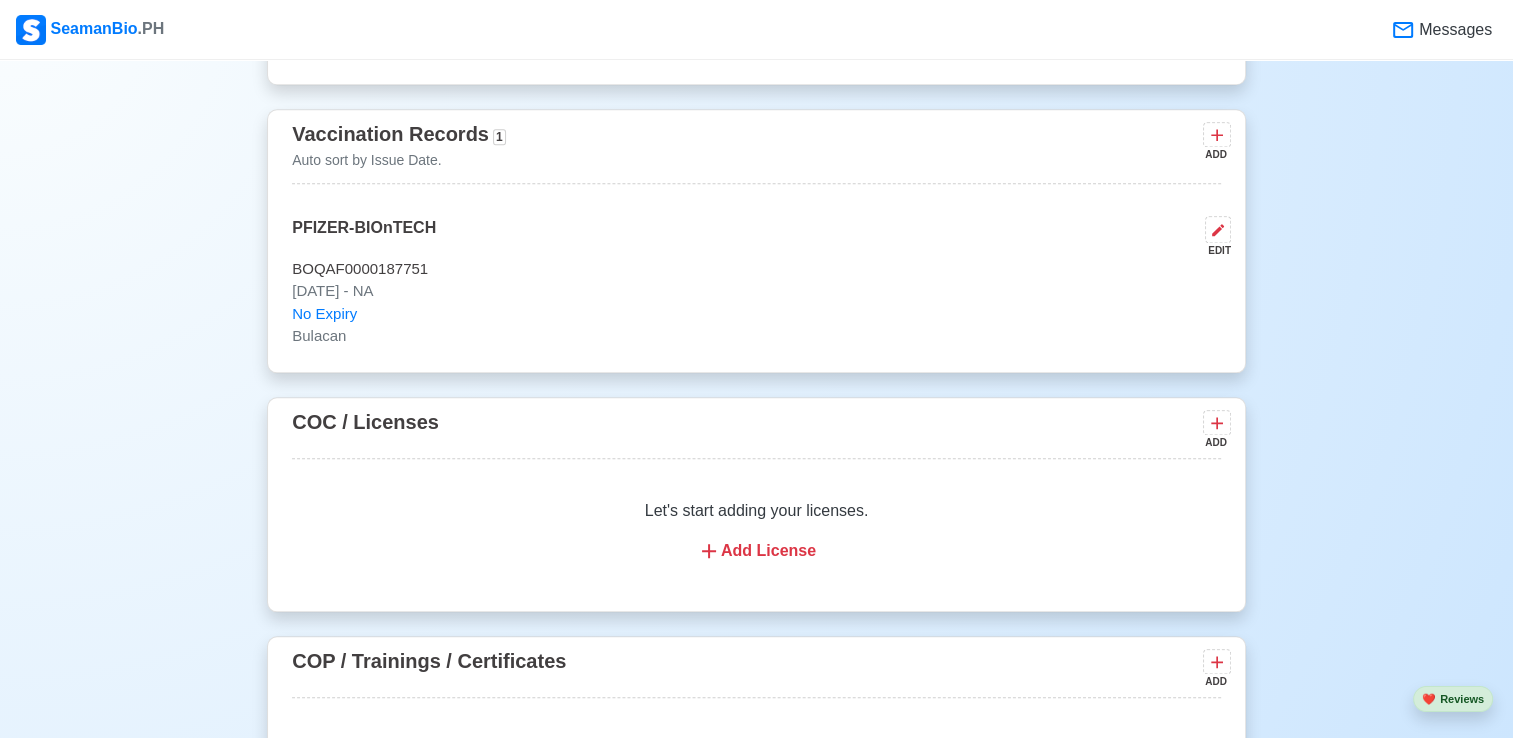
click at [824, 553] on div "Add License" at bounding box center [756, 551] width 881 height 24
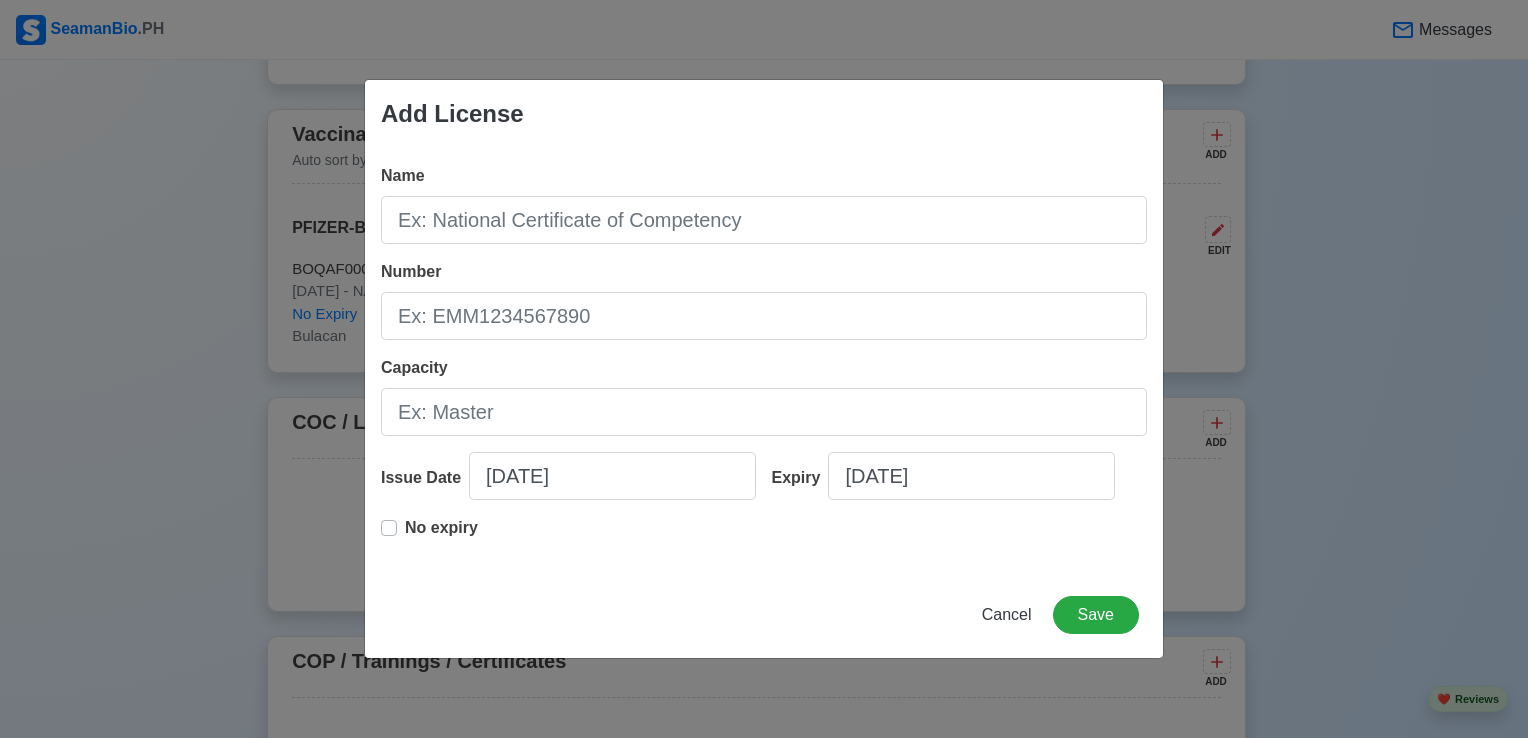
click at [878, 595] on div "Add License Name Number Capacity Issue Date 08/28/2025 Expiry 08/28/2025 No exp…" at bounding box center [764, 369] width 800 height 580
click at [1092, 608] on button "Save" at bounding box center [1096, 615] width 86 height 38
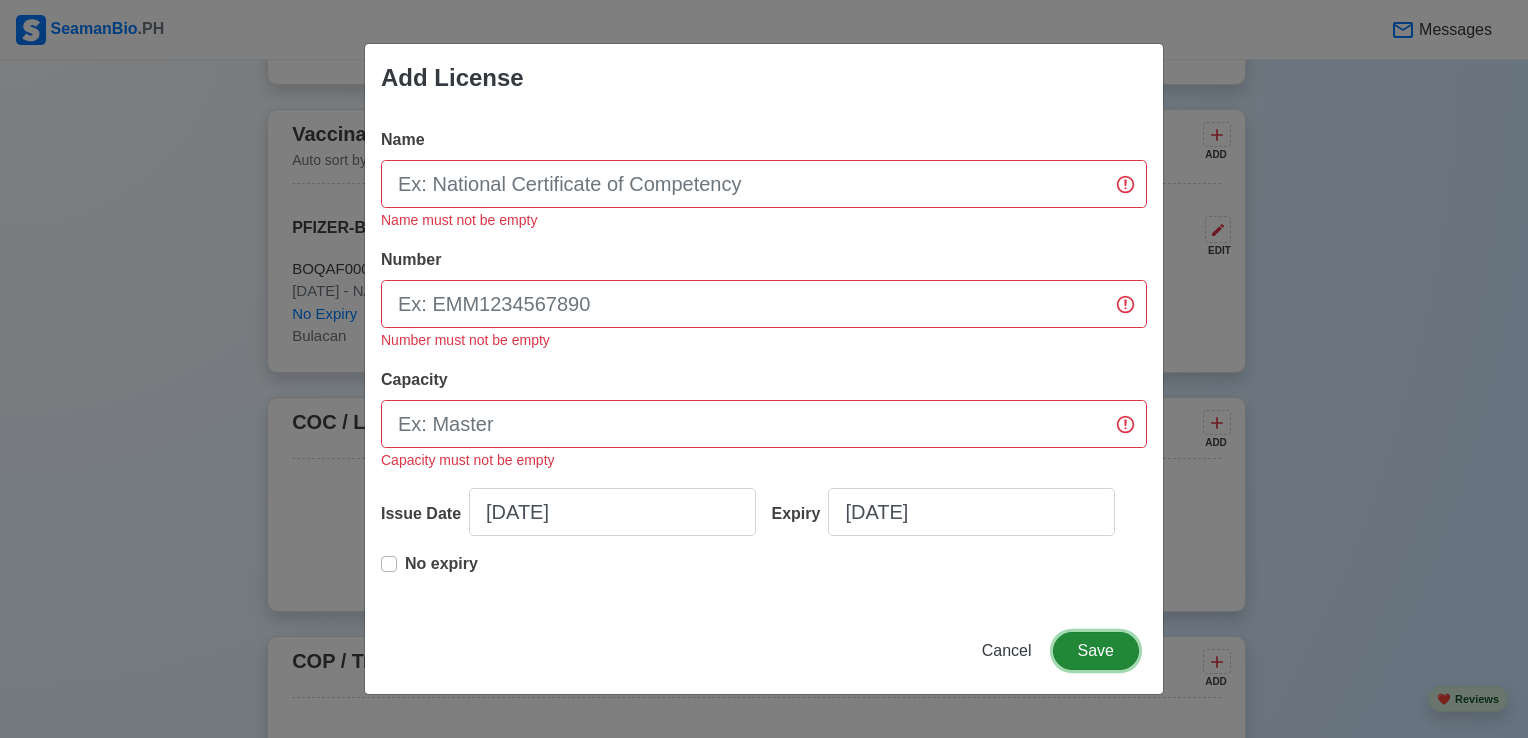
click at [1092, 650] on button "Save" at bounding box center [1096, 651] width 86 height 38
click at [1008, 650] on span "Cancel" at bounding box center [1007, 650] width 50 height 17
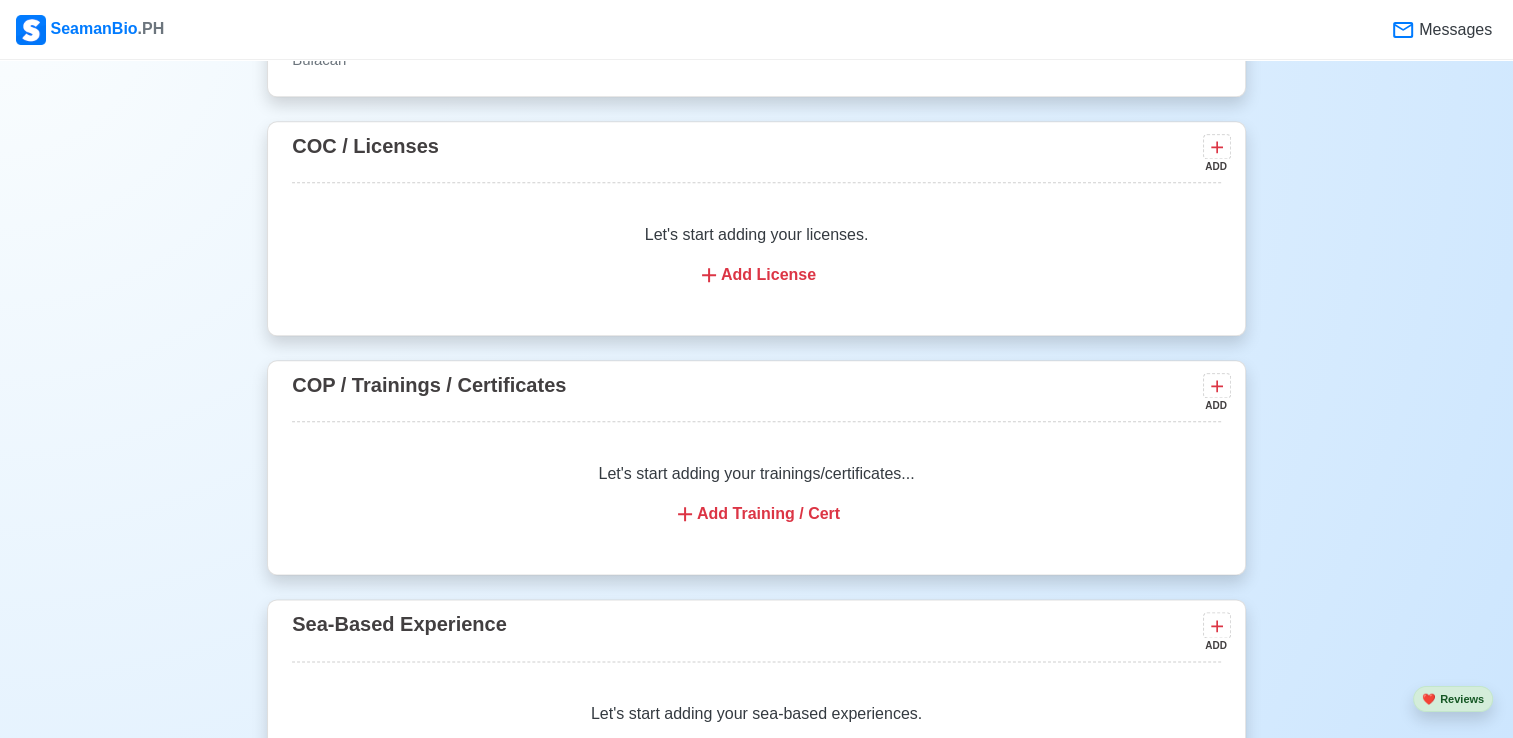
scroll to position [2316, 0]
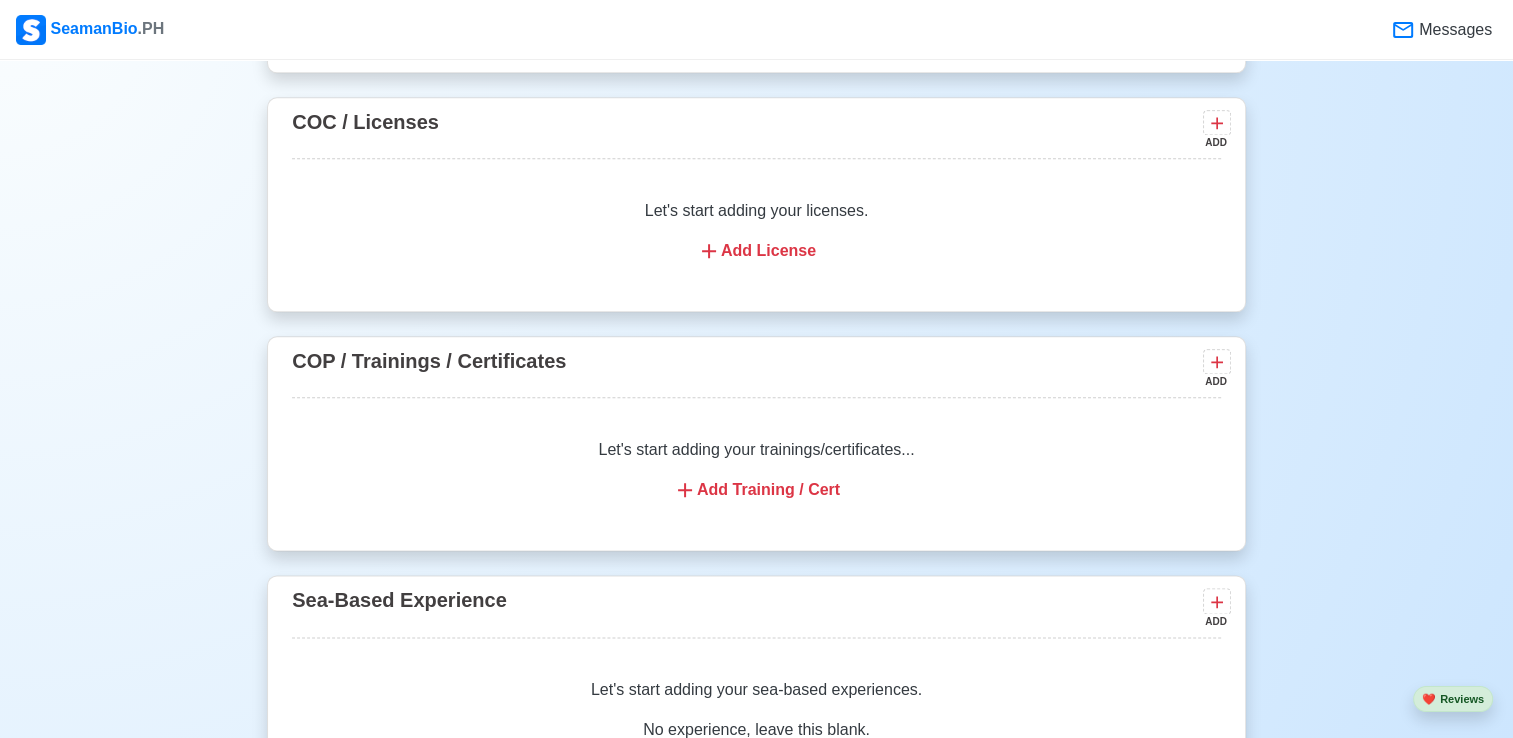
click at [758, 489] on div "Add Training / Cert" at bounding box center [756, 490] width 881 height 24
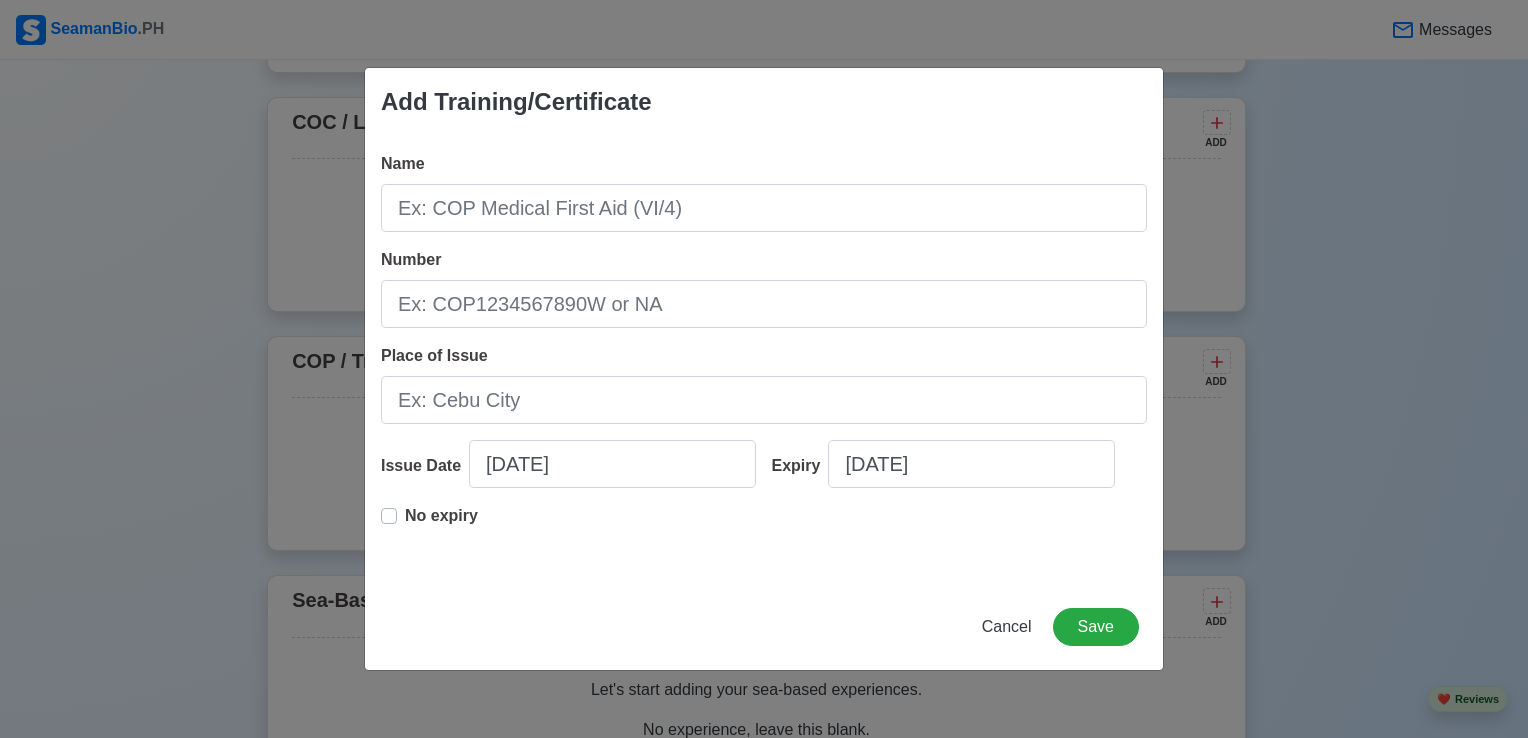
click at [167, 305] on div "Add Training/Certificate Name Number Place of Issue Issue Date 08/28/2025 Expir…" at bounding box center [764, 369] width 1528 height 738
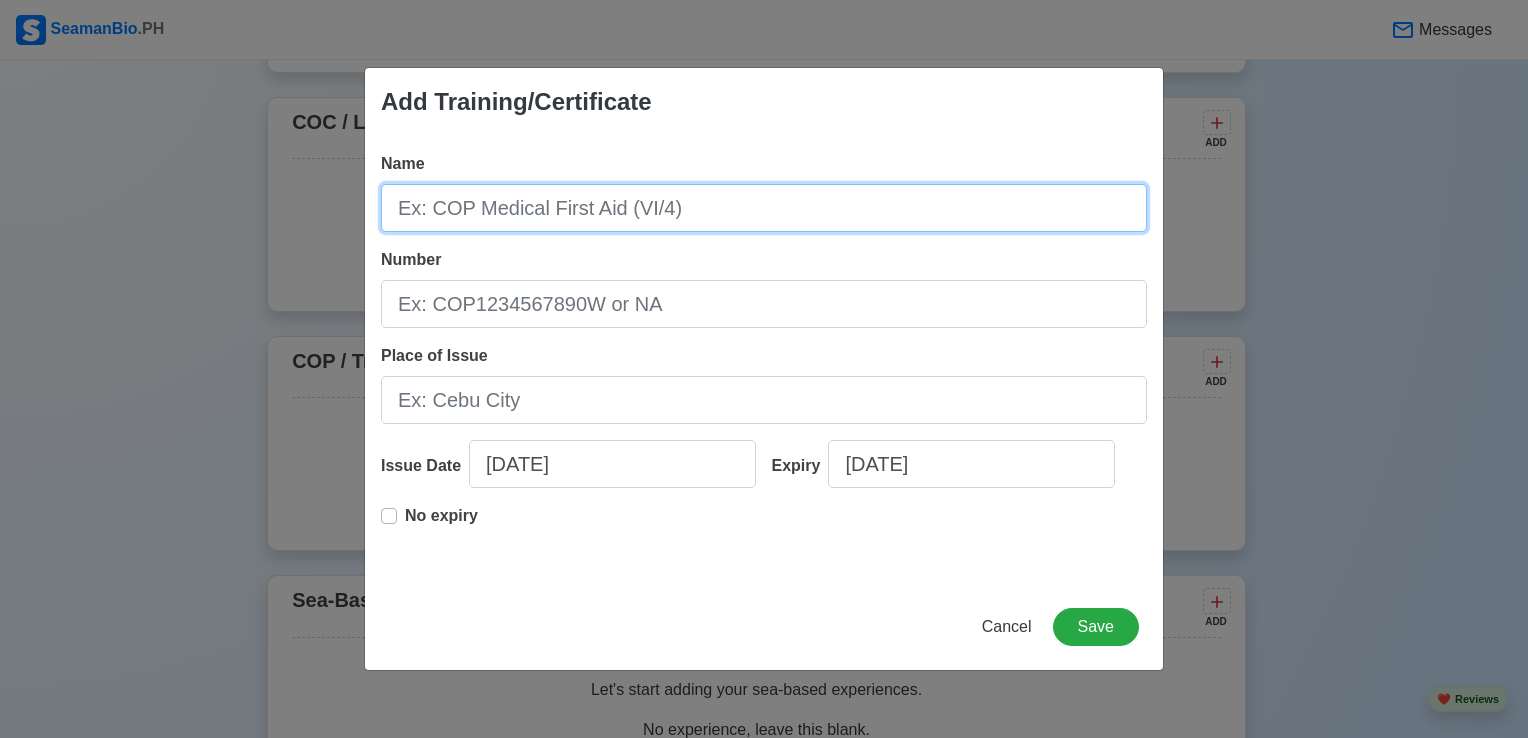
click at [713, 208] on input "Name" at bounding box center [764, 208] width 766 height 48
type input "COP BASIC TRAINING"
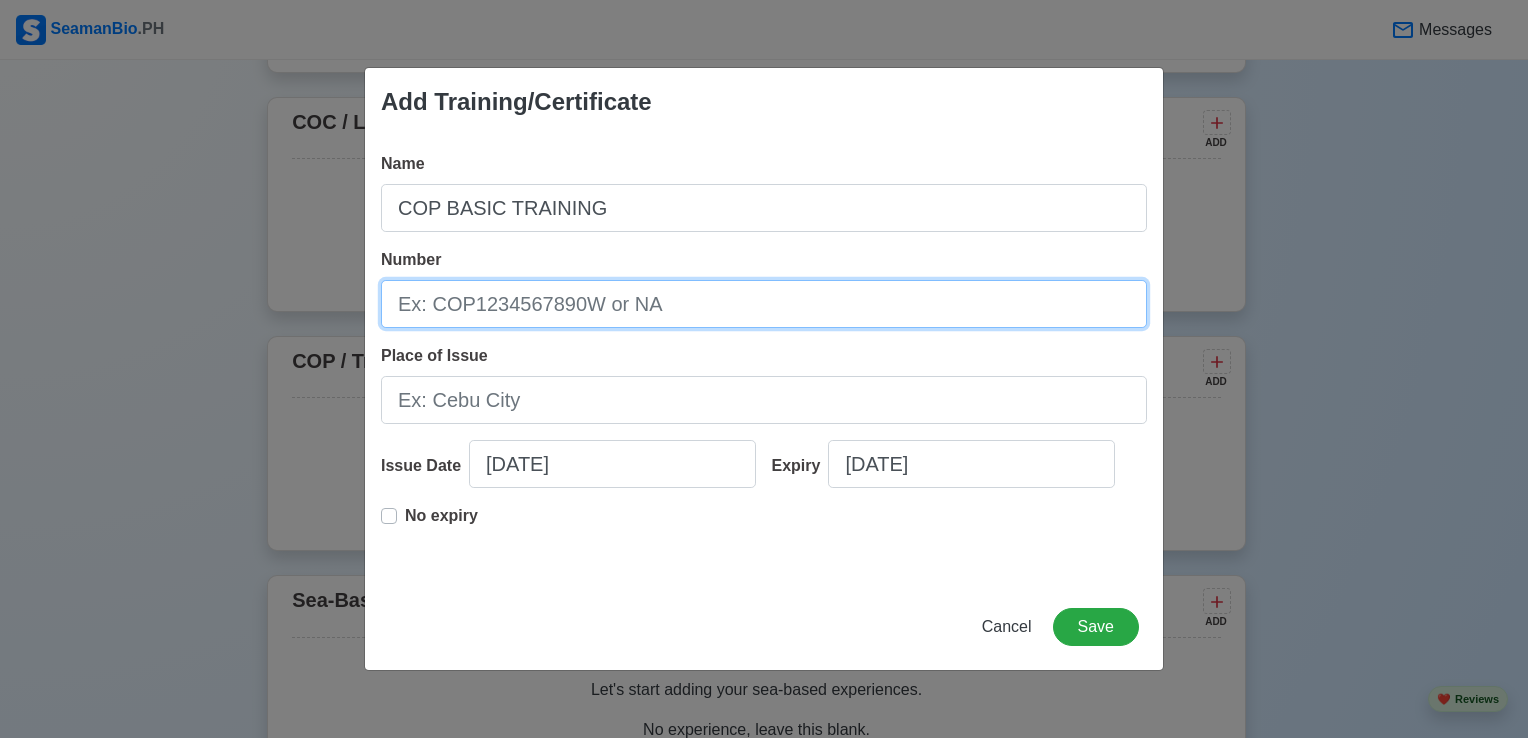
click at [707, 308] on input "Number" at bounding box center [764, 304] width 766 height 48
type input "BT200074953123"
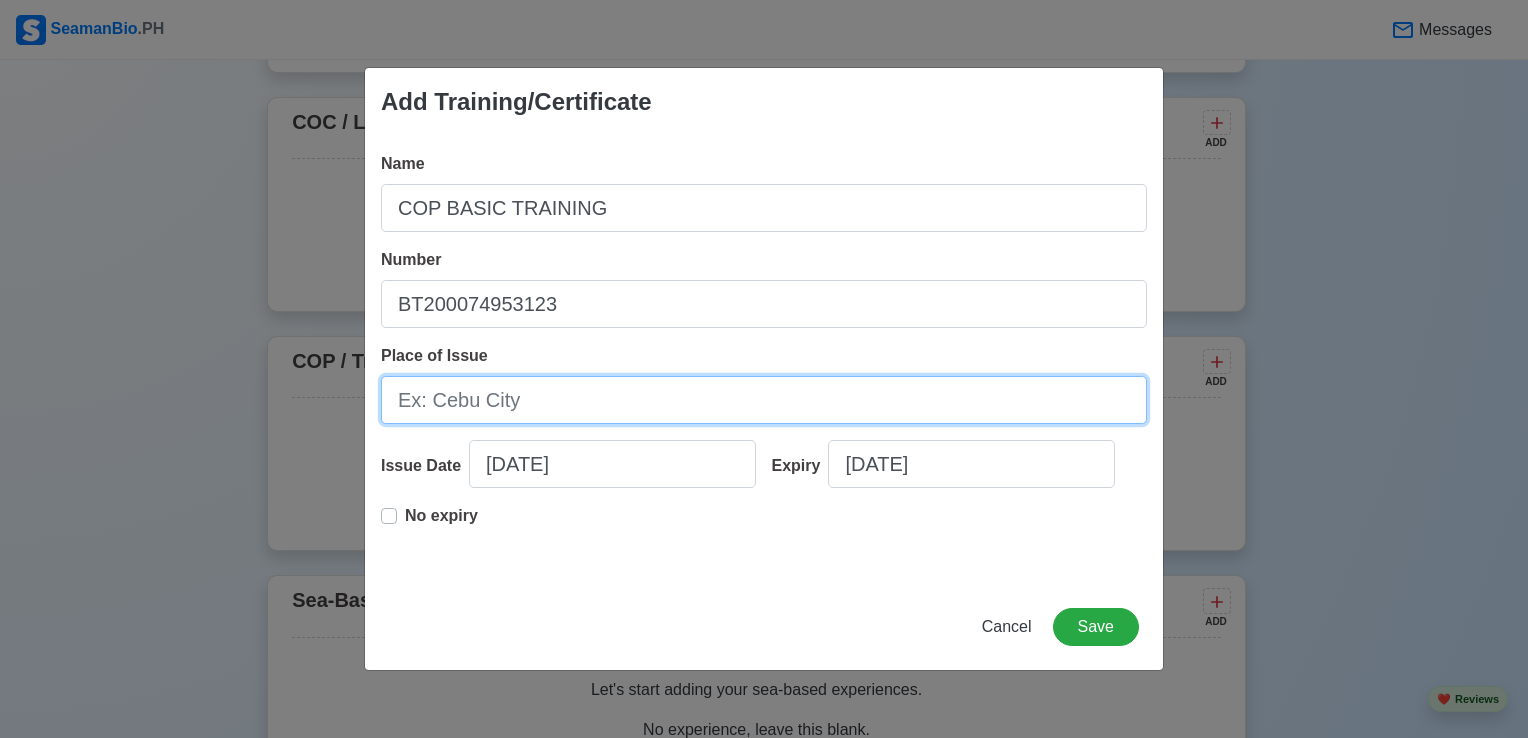
click at [608, 394] on input "Place of Issue" at bounding box center [764, 400] width 766 height 48
type input "MANILA"
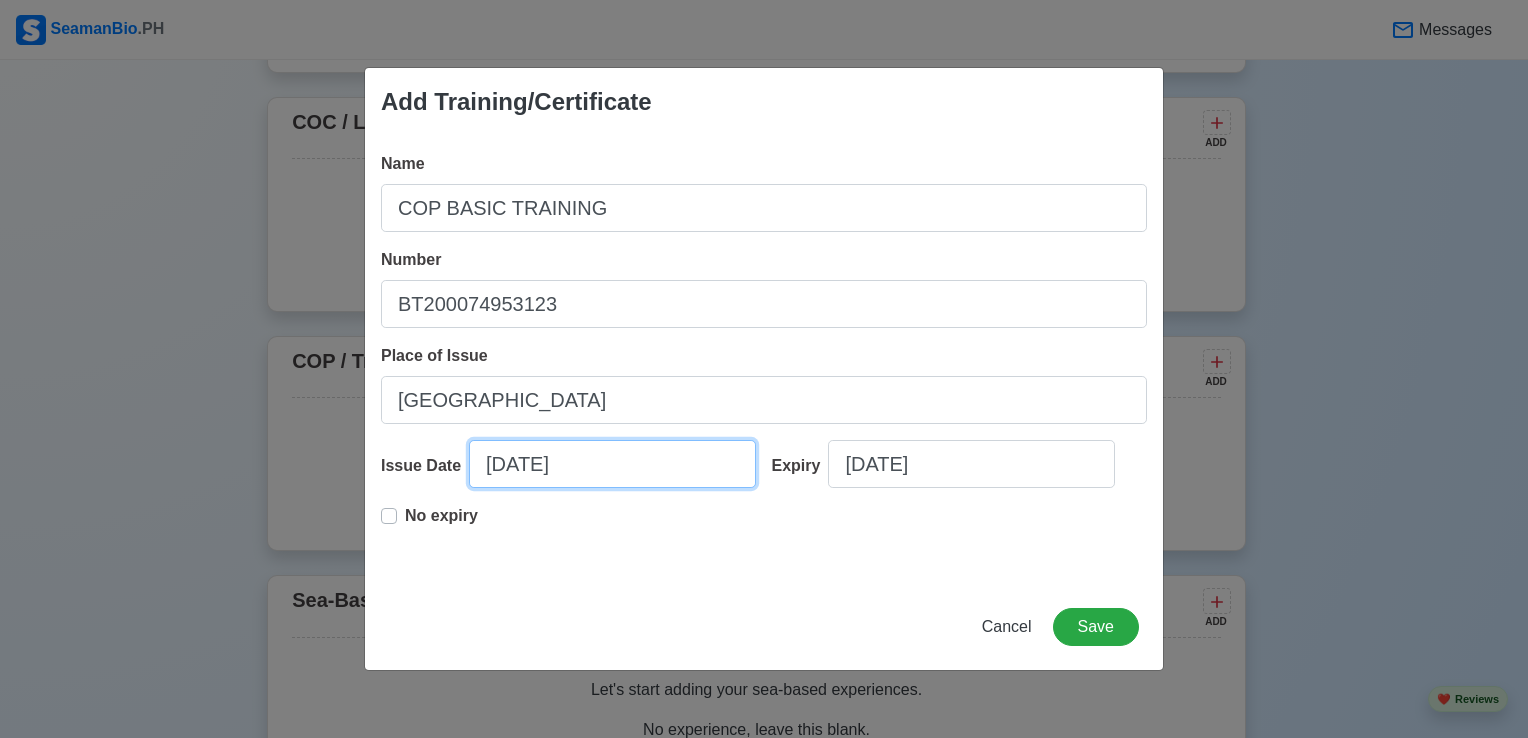
click at [620, 474] on input "08/28/2025" at bounding box center [612, 464] width 287 height 48
select select "****"
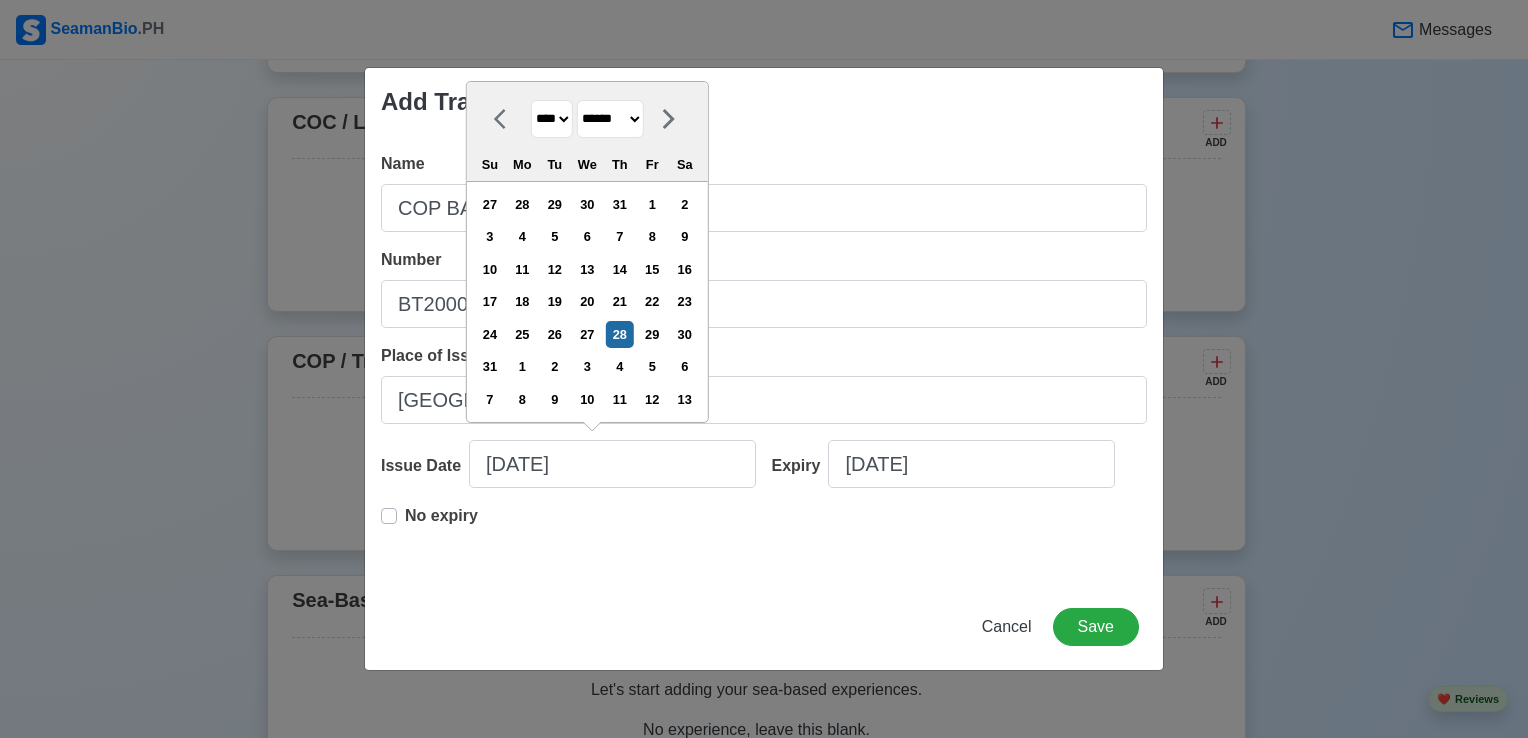
click at [644, 123] on select "******* ******** ***** ***** *** **** **** ****** ********* ******* ******** **…" at bounding box center [610, 119] width 67 height 39
select select "****"
click at [584, 133] on select "******* ******** ***** ***** *** **** **** ****** ********* ******* ******** **…" at bounding box center [610, 119] width 67 height 39
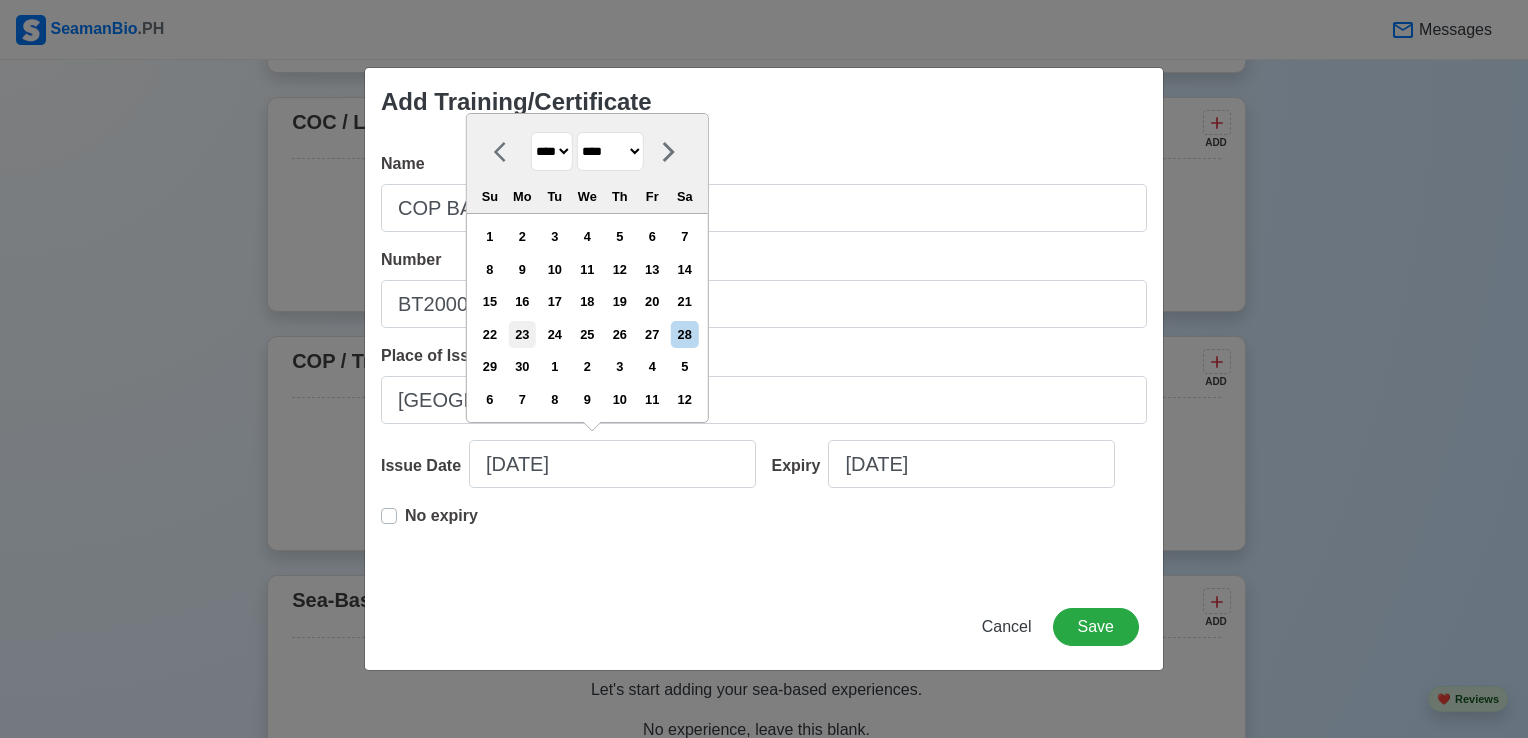
click at [534, 338] on div "23" at bounding box center [522, 334] width 27 height 27
type input "06/23/2025"
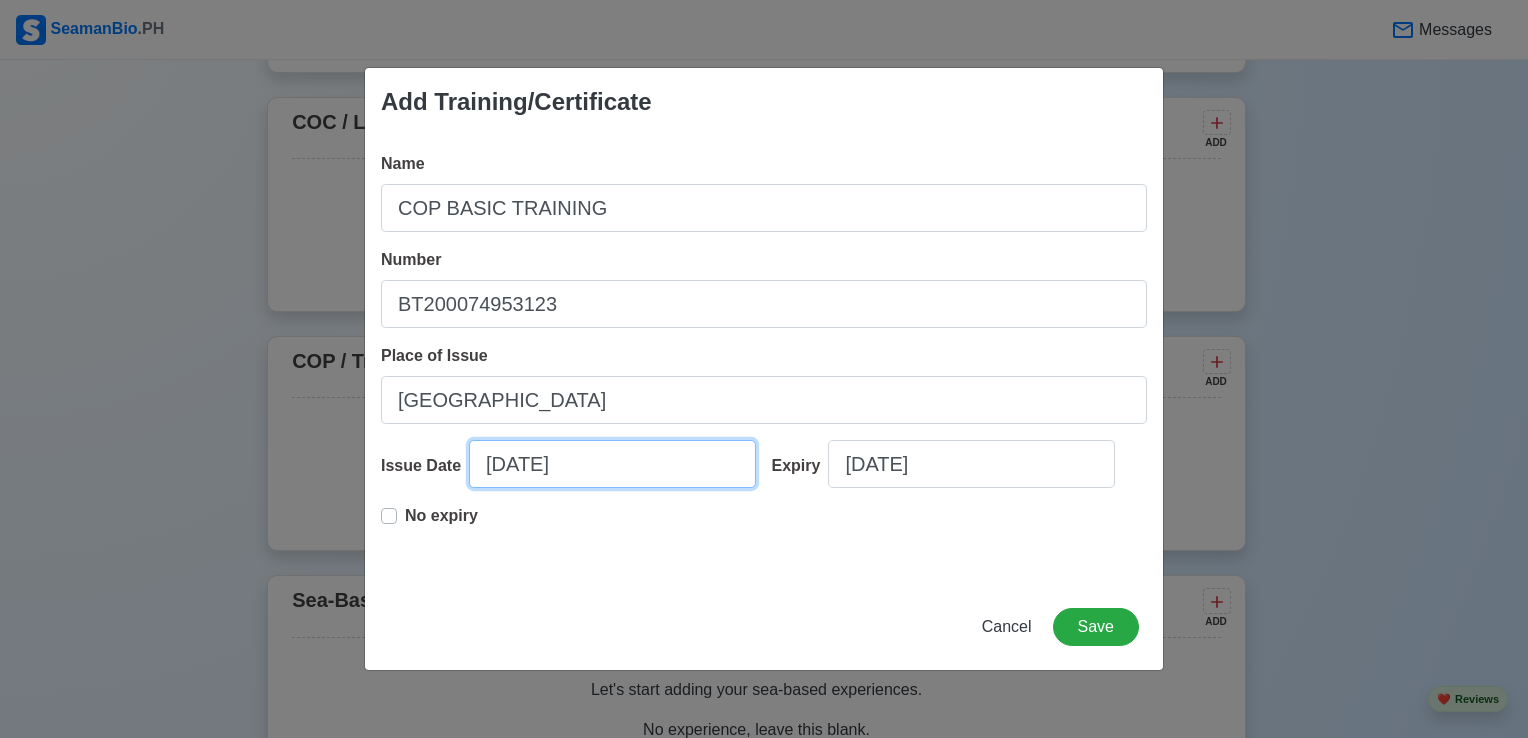
click at [624, 478] on input "06/23/2025" at bounding box center [612, 464] width 287 height 48
select select "****"
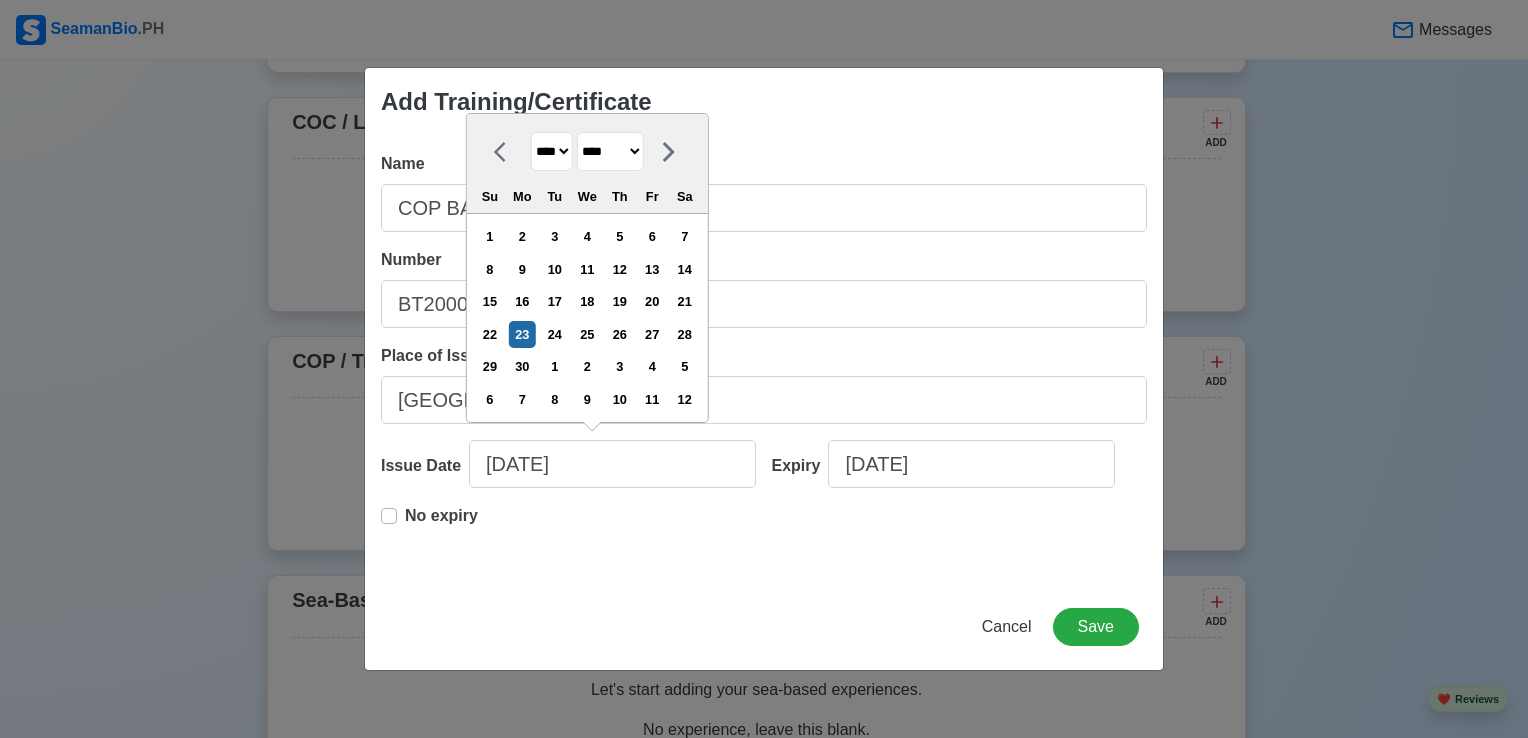
click at [568, 156] on select "**** **** **** **** **** **** **** **** **** **** **** **** **** **** **** ****…" at bounding box center [552, 151] width 42 height 39
select select "****"
click at [531, 133] on select "**** **** **** **** **** **** **** **** **** **** **** **** **** **** **** ****…" at bounding box center [552, 151] width 42 height 39
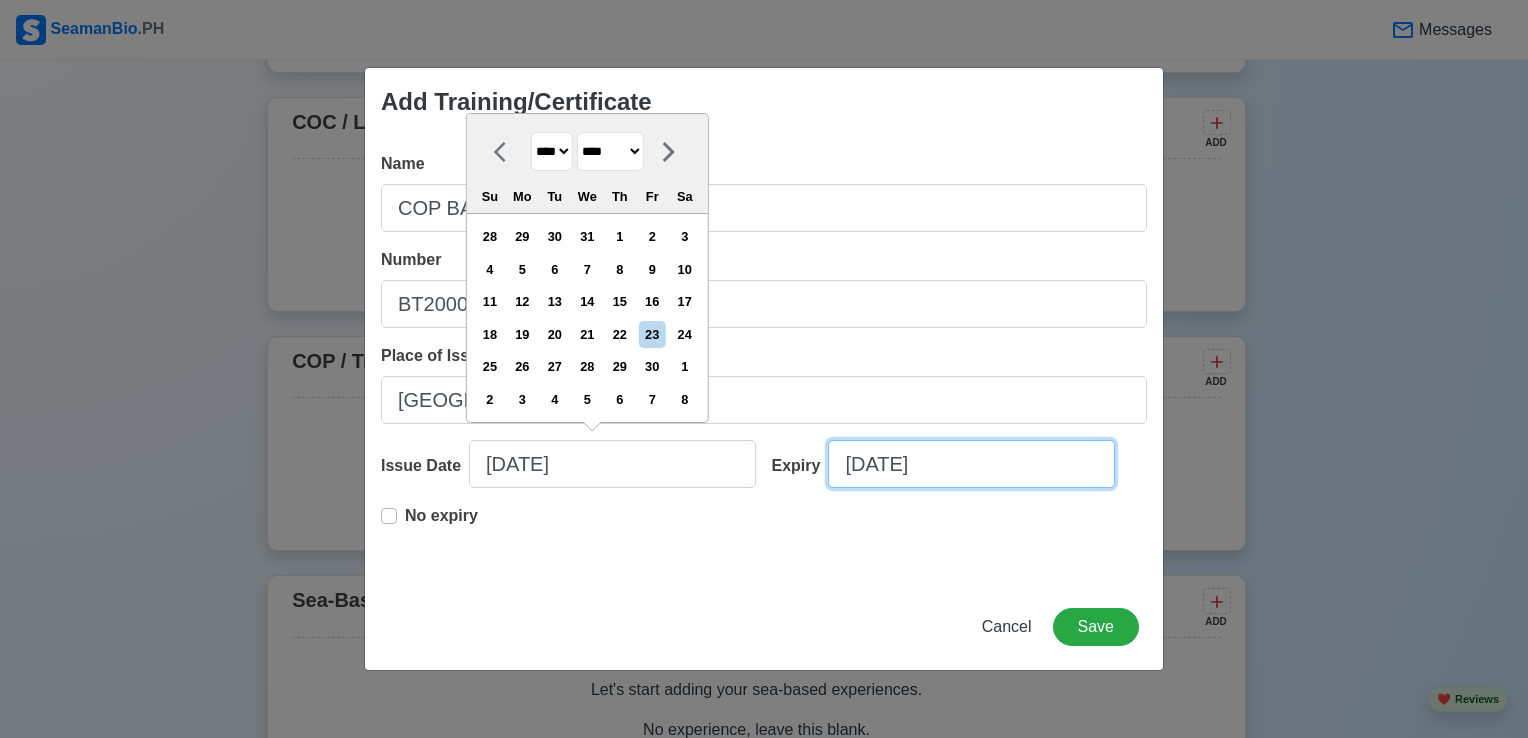
select select "****"
select select "******"
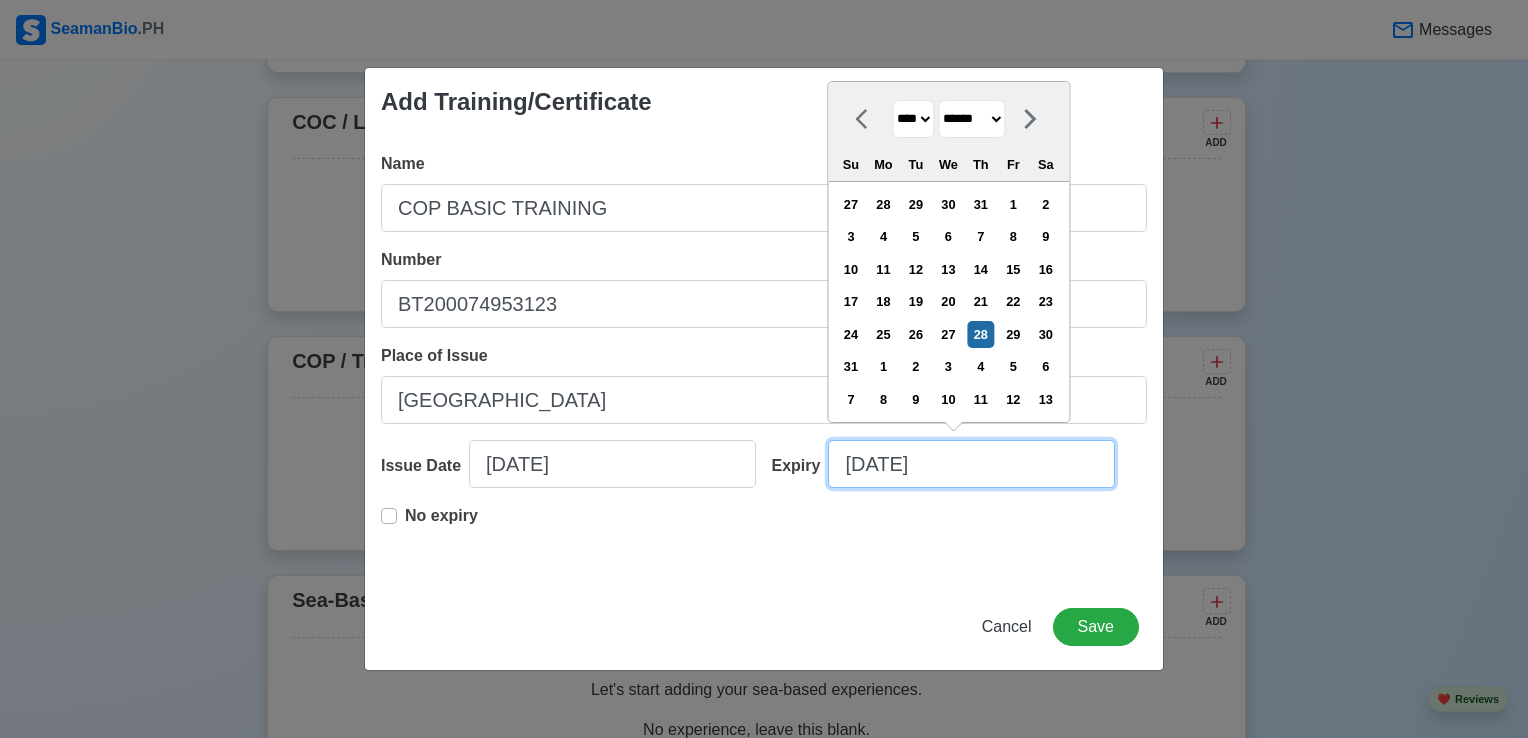
click at [1008, 466] on input "08/28/2025" at bounding box center [971, 464] width 287 height 48
click at [932, 119] on select "**** **** **** **** **** **** **** **** **** **** **** **** **** **** **** ****…" at bounding box center [913, 119] width 42 height 39
select select "****"
click at [892, 133] on select "**** **** **** **** **** **** **** **** **** **** **** **** **** **** **** ****…" at bounding box center [913, 119] width 42 height 39
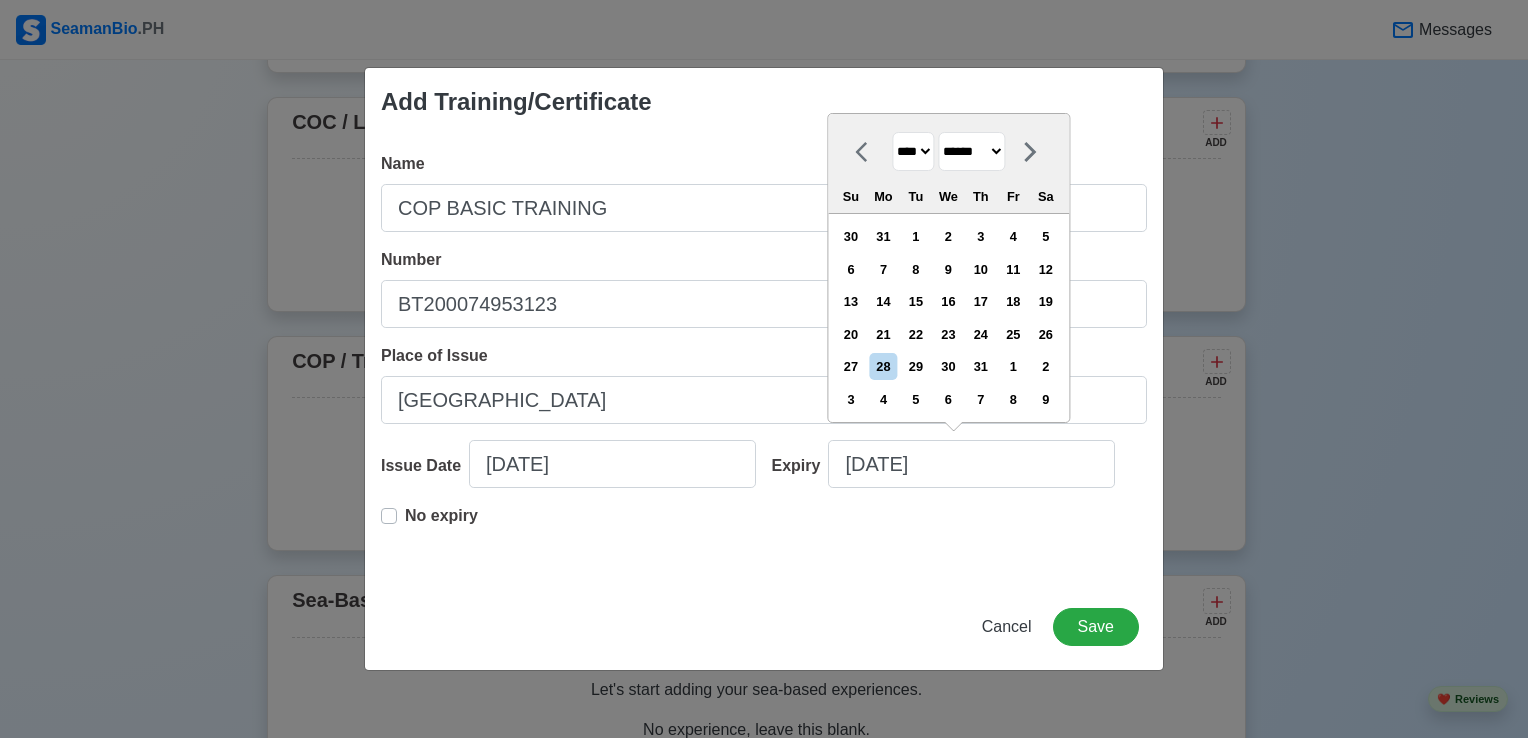
click at [1005, 152] on select "******* ******** ***** ***** *** **** **** ****** ********* ******* ******** **…" at bounding box center [971, 151] width 67 height 39
select select "****"
click at [945, 133] on select "******* ******** ***** ***** *** **** **** ****** ********* ******* ******** **…" at bounding box center [971, 151] width 67 height 39
click at [1026, 327] on div "23" at bounding box center [1013, 334] width 27 height 27
type input "06/23/2028"
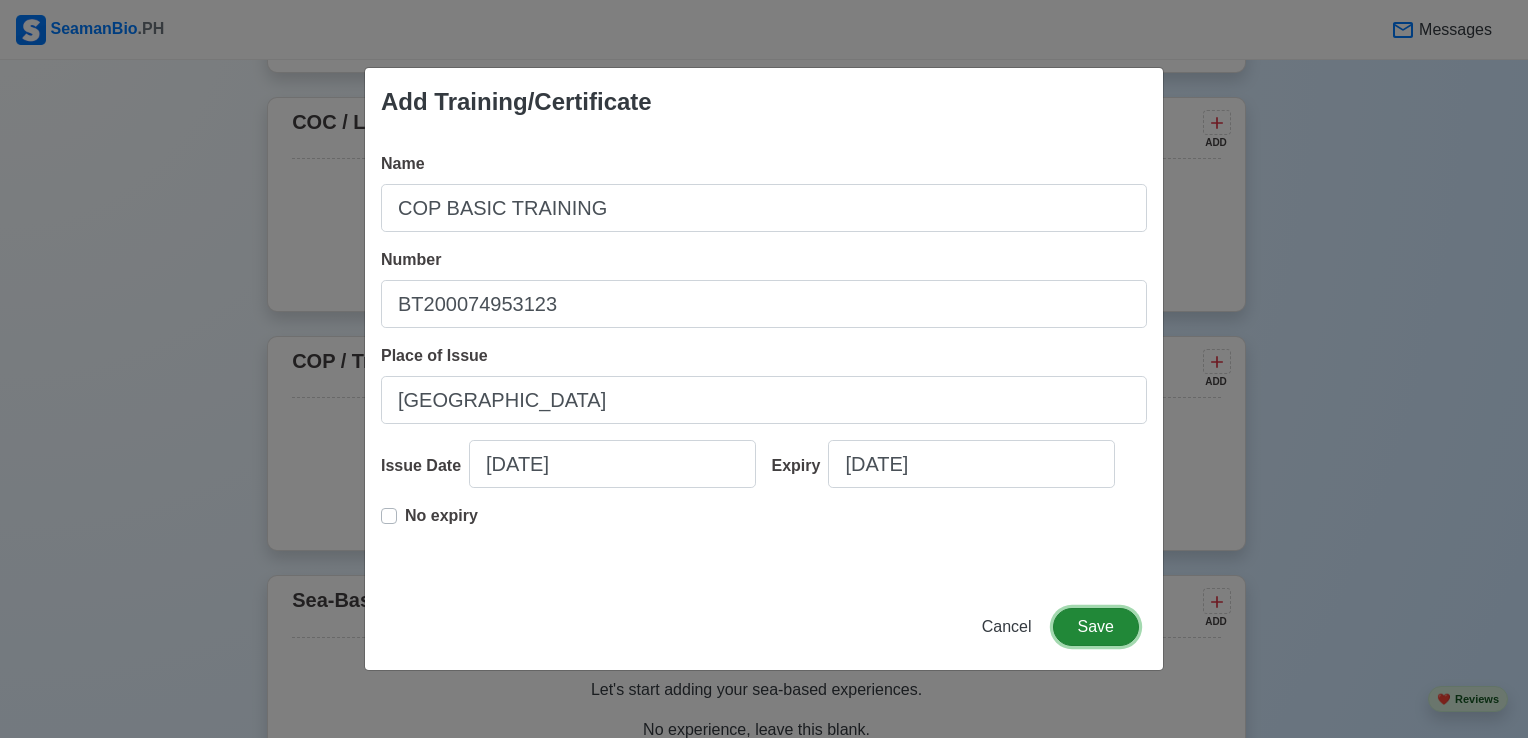
click at [1098, 631] on button "Save" at bounding box center [1096, 627] width 86 height 38
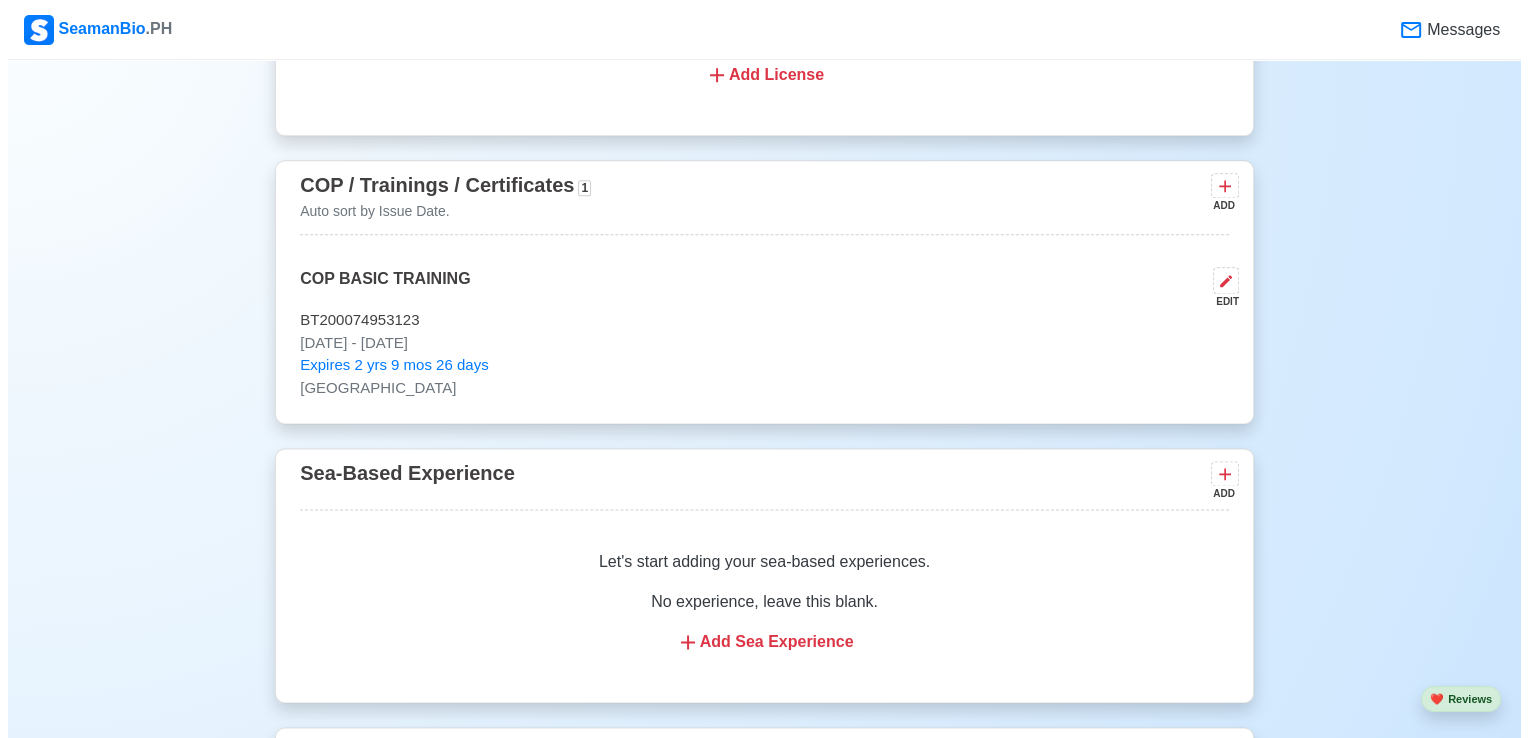
scroll to position [2616, 0]
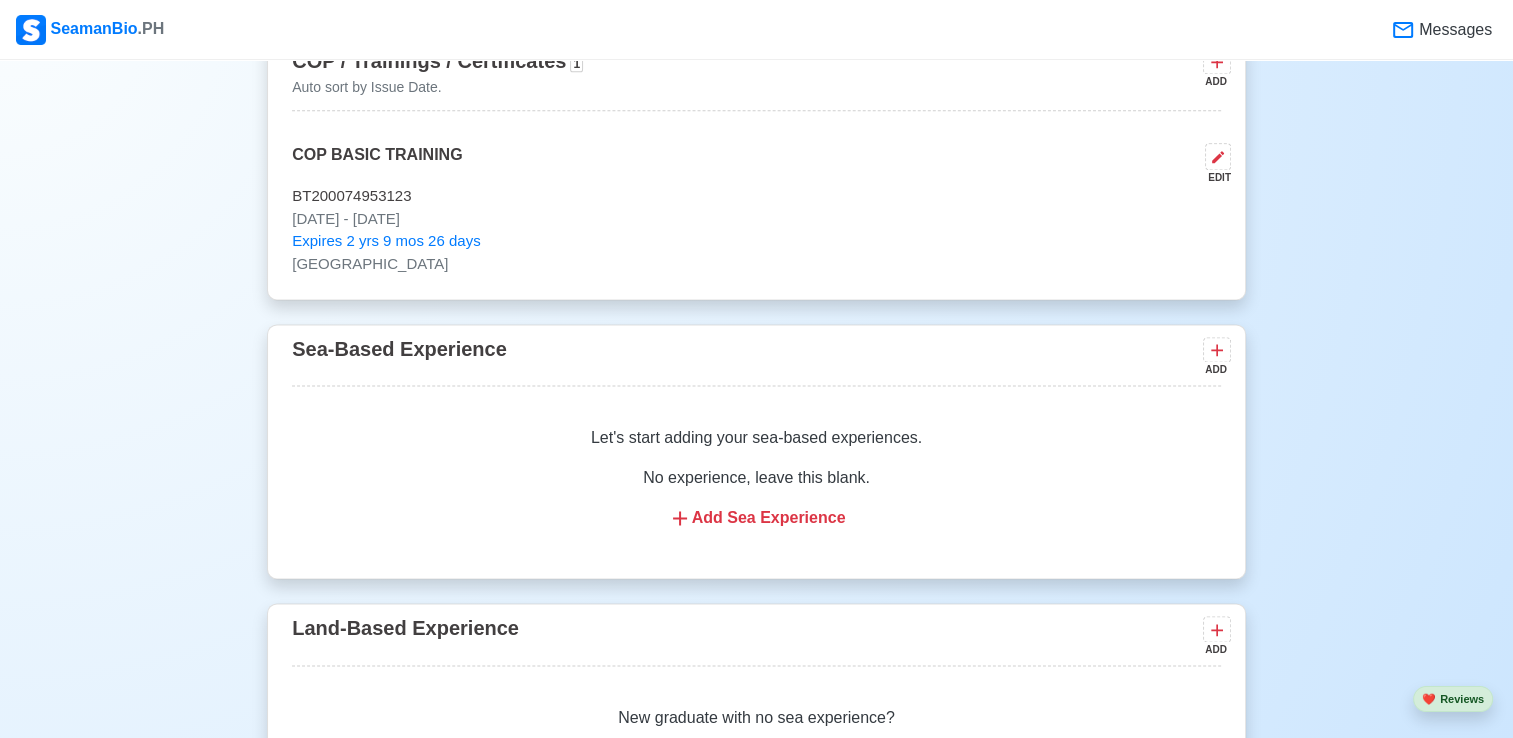
click at [790, 525] on div "Add Sea Experience" at bounding box center [756, 518] width 881 height 24
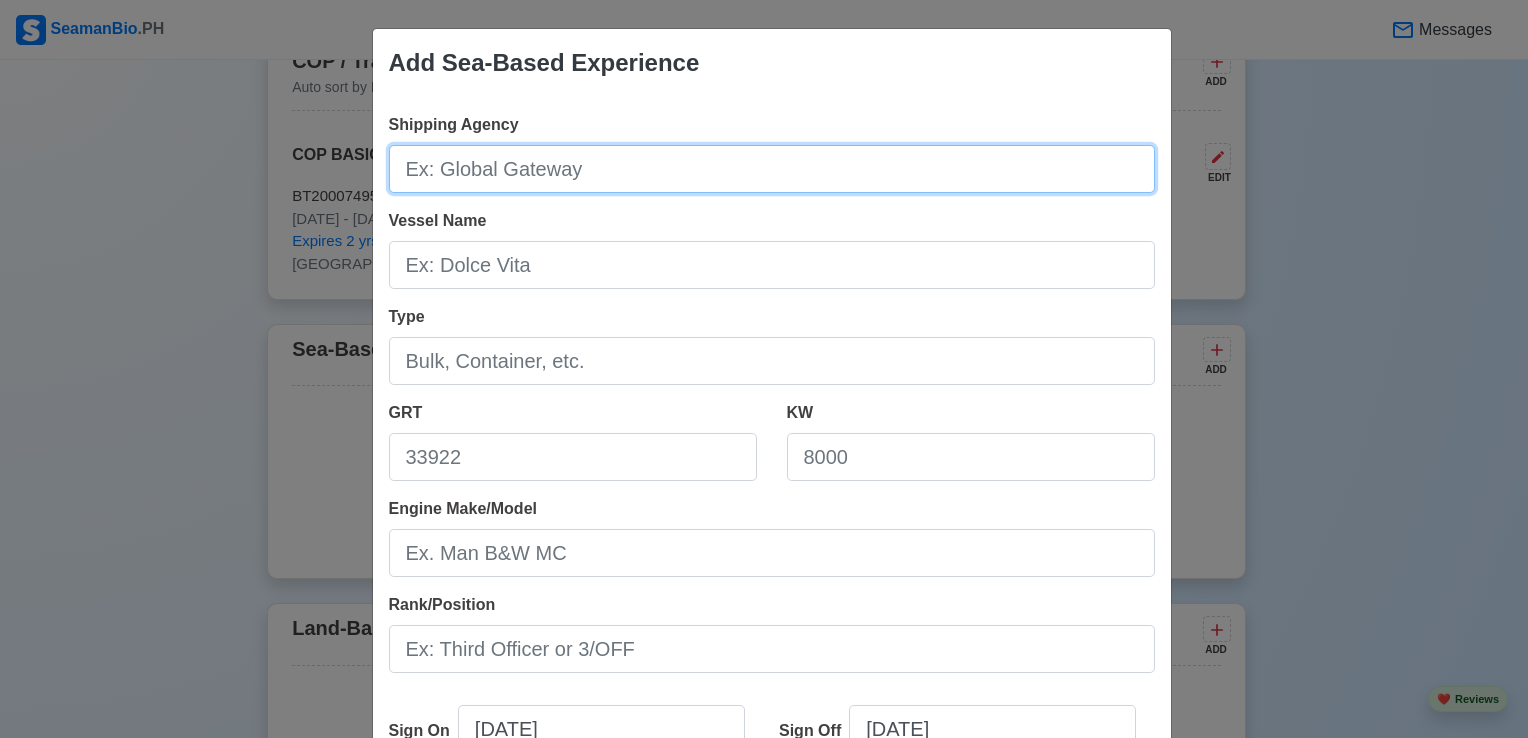
click at [616, 166] on input "Shipping Agency" at bounding box center [772, 169] width 766 height 48
type input "s"
type input "Sea Power Shipping"
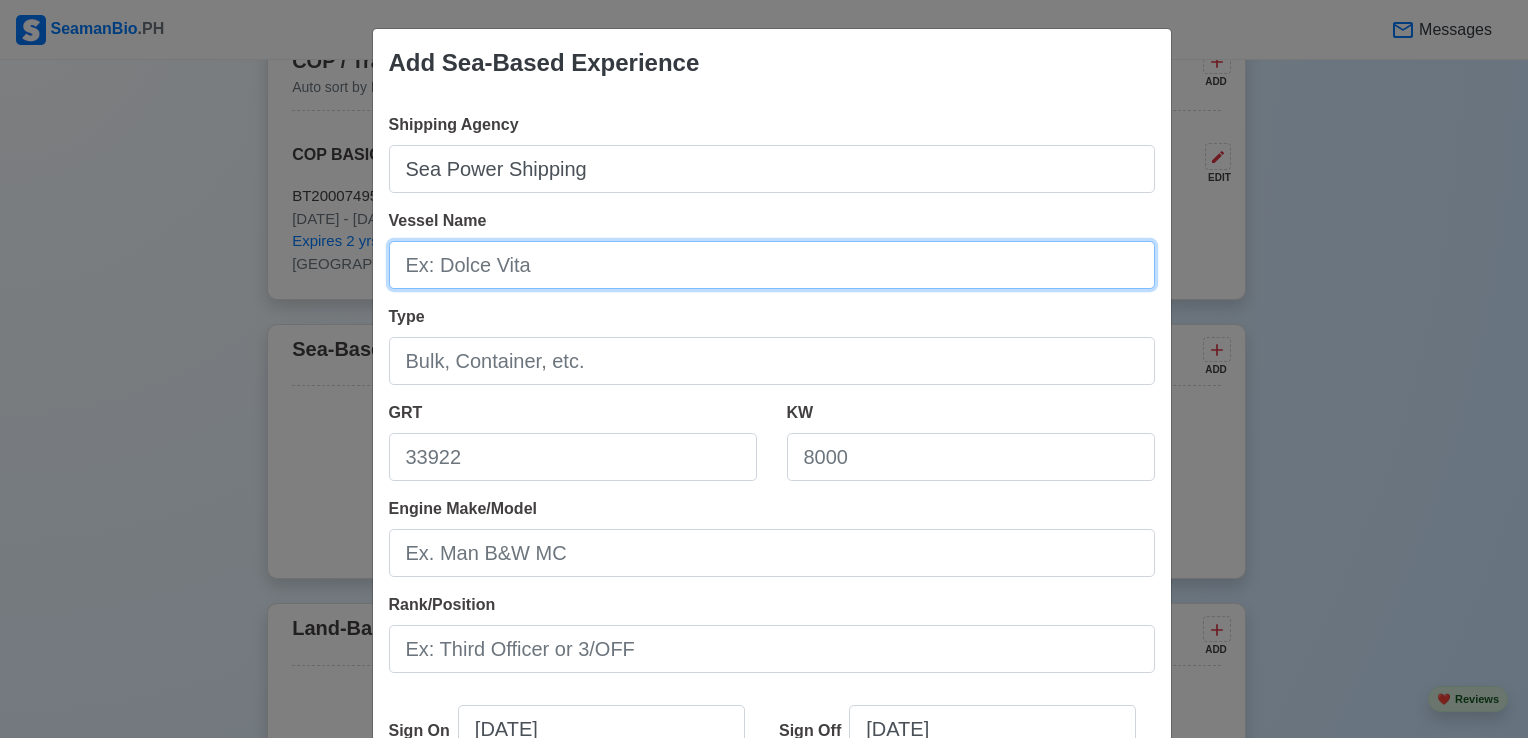
click at [582, 270] on input "Vessel Name" at bounding box center [772, 265] width 766 height 48
type input "H"
type input "M/V Helios Ray"
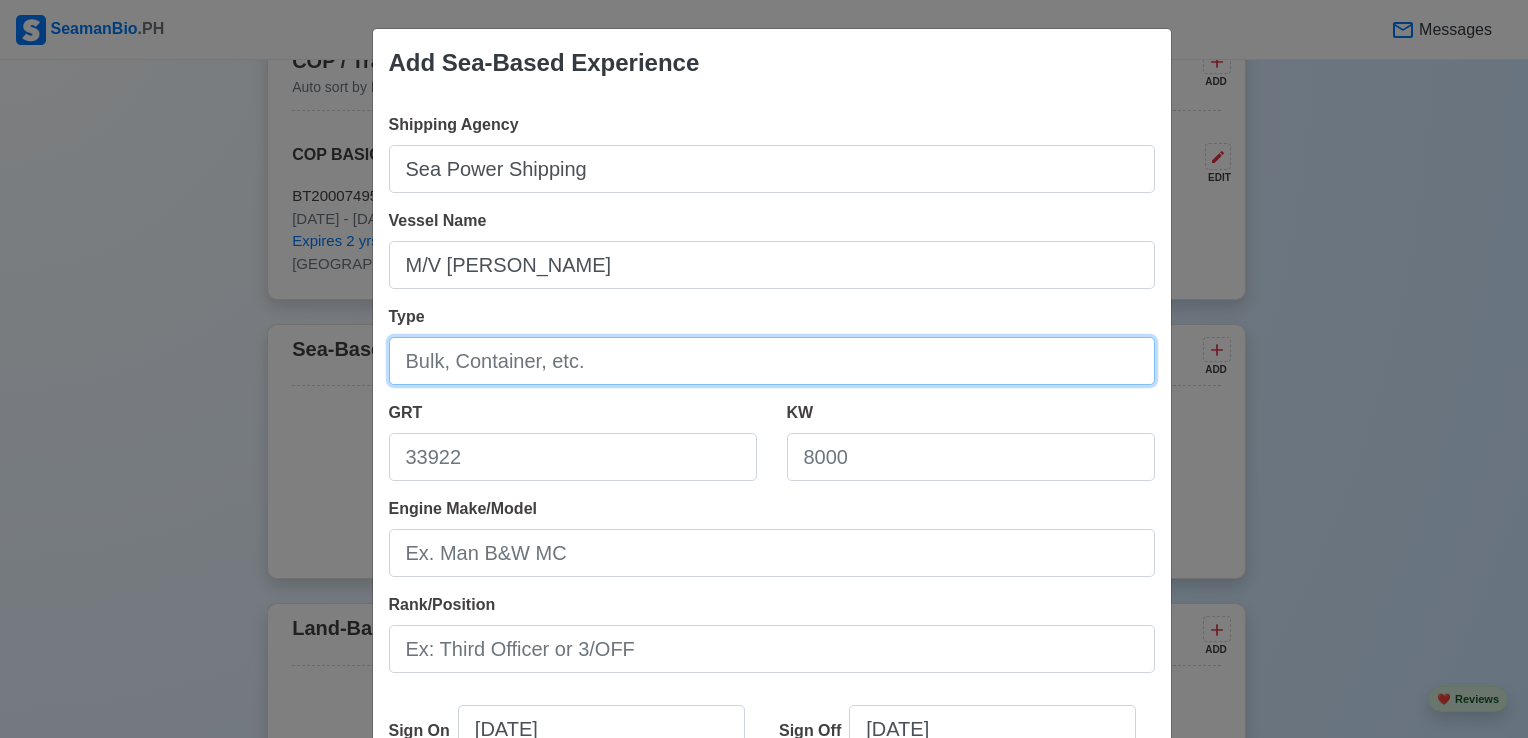
click at [658, 364] on input "Type" at bounding box center [772, 361] width 766 height 48
type input "PTCC"
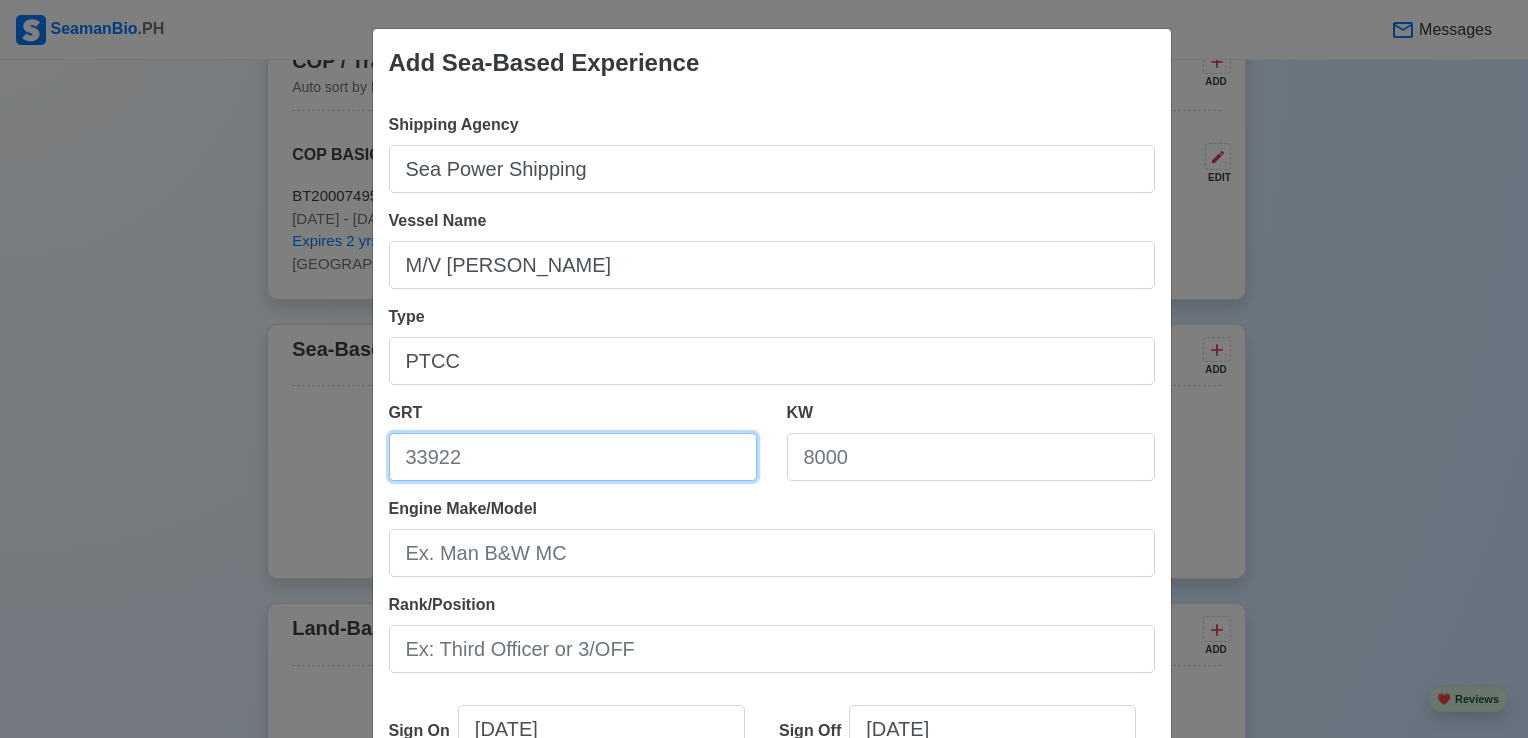
click at [656, 466] on input "GRT" at bounding box center [573, 457] width 368 height 48
